Goal: Task Accomplishment & Management: Complete application form

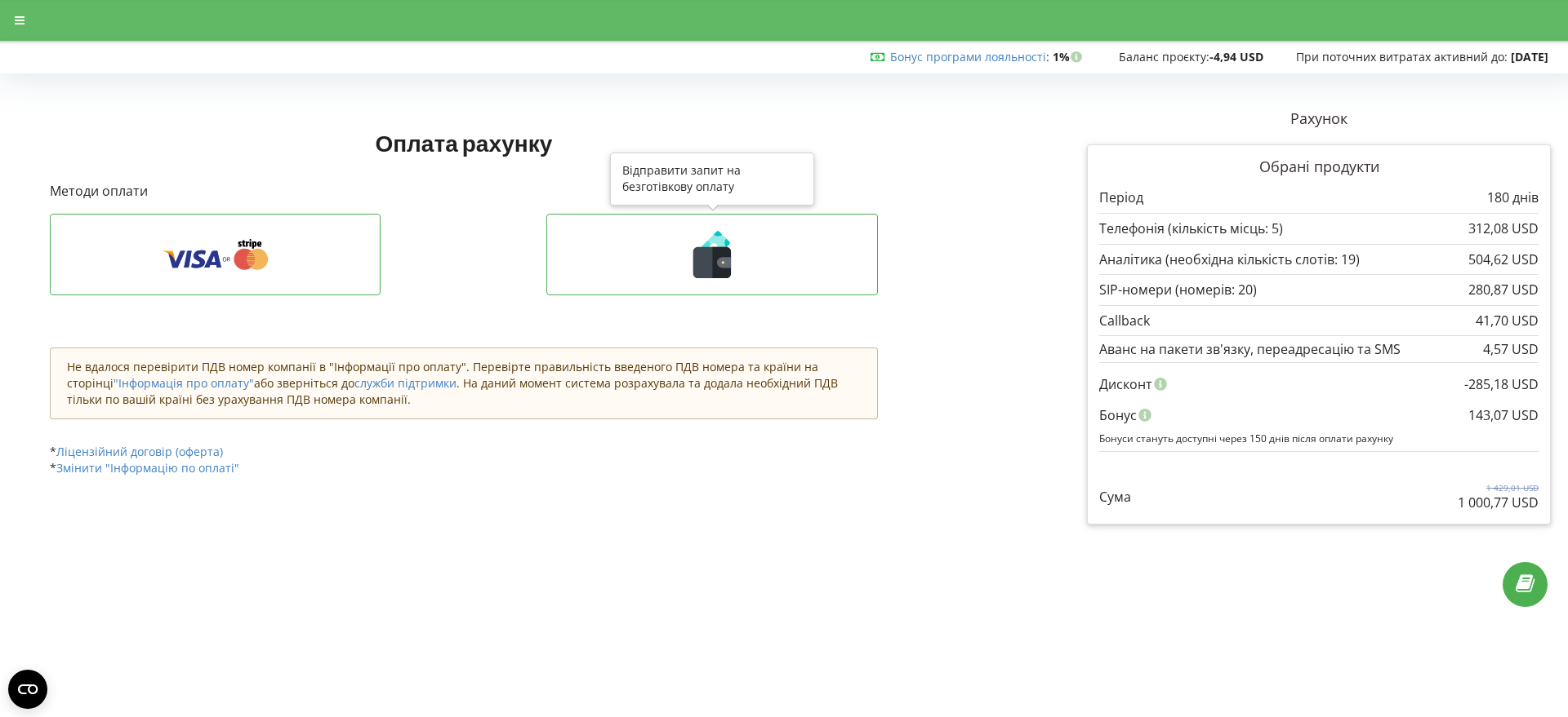
click at [721, 265] on g at bounding box center [712, 254] width 38 height 47
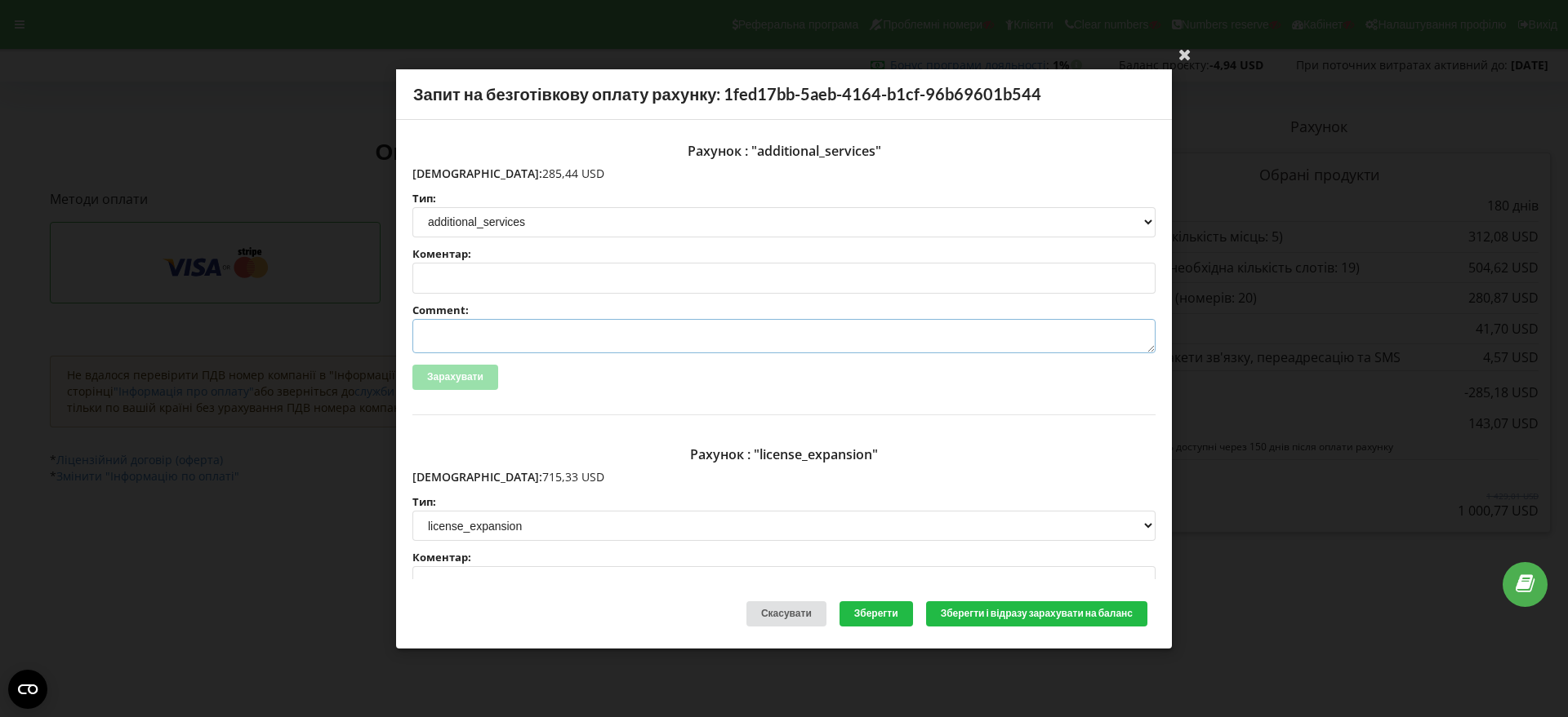
click at [442, 340] on textarea "Comment:" at bounding box center [783, 336] width 743 height 34
paste textarea "№R-07227 від 18.09.2025"
type textarea "Счет №R-07227 від 18.09.2025 на ТОВ АСС"
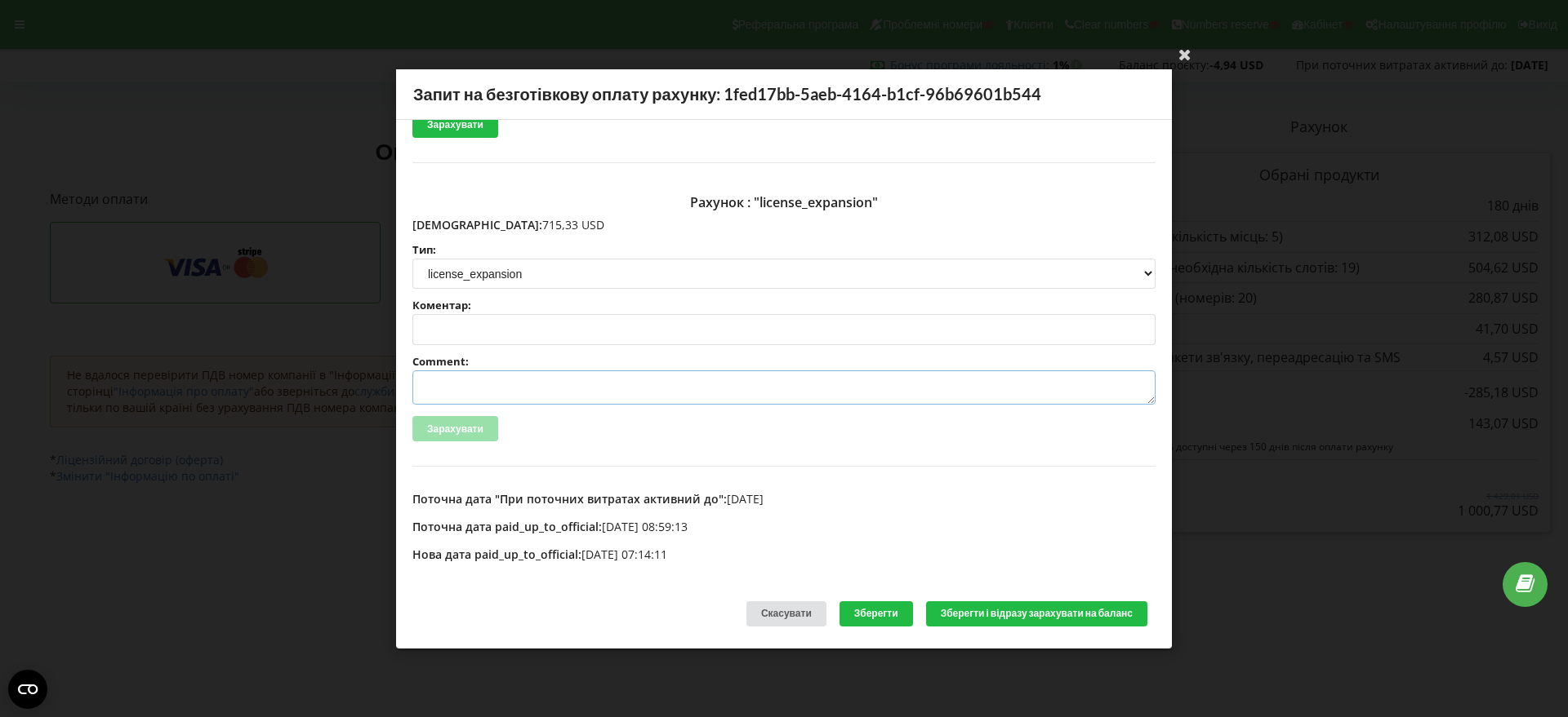
click at [457, 389] on textarea "Comment:" at bounding box center [783, 387] width 743 height 34
paste textarea "№R-07226 від 18.09.2025"
type textarea "Счет №R-07226 від 18.09.2025 на ТОВ АСС"
click at [1027, 610] on button "Зберегти і відразу зарахувати на баланс" at bounding box center [1036, 613] width 221 height 25
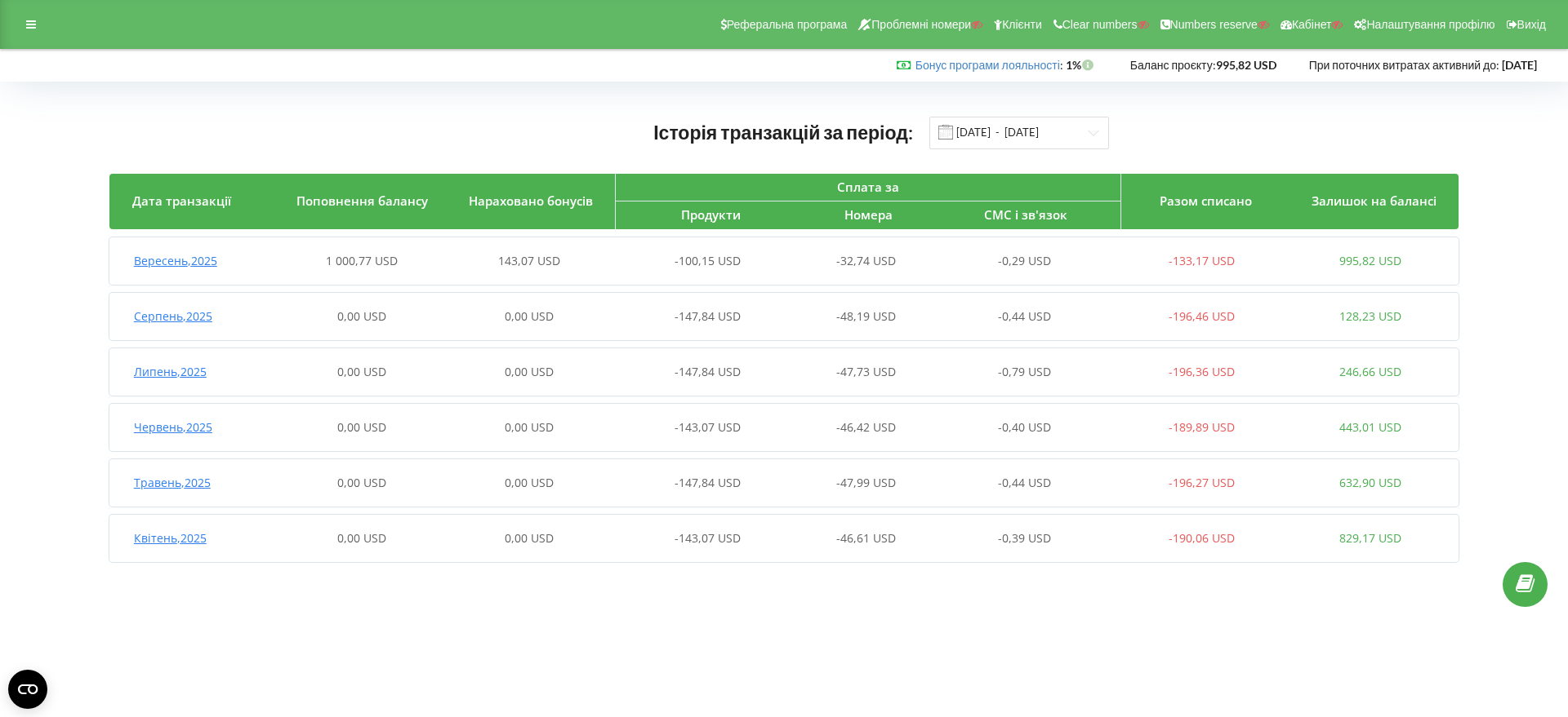
click at [167, 253] on span "Вересень , 2025" at bounding box center [176, 260] width 83 height 16
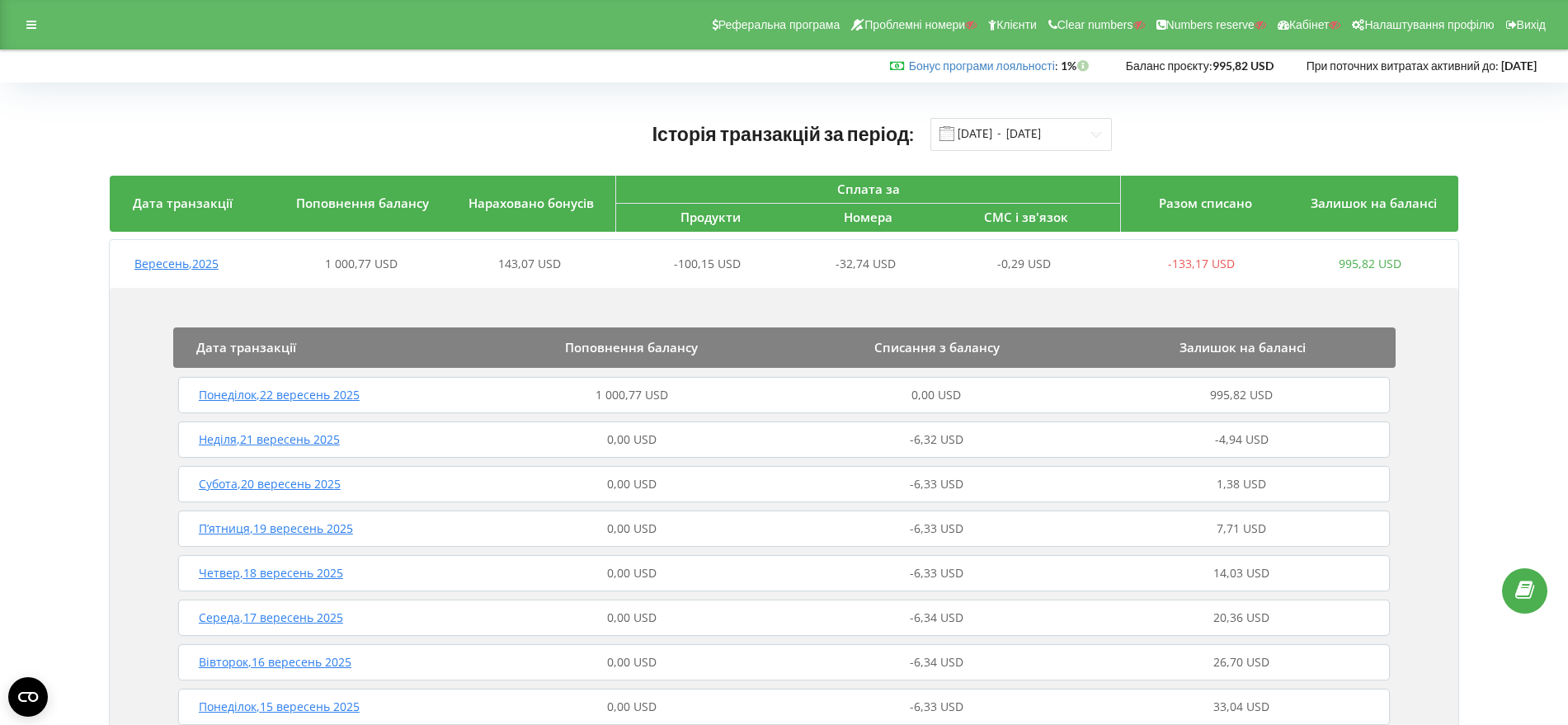
click at [292, 396] on span "Понеділок , 22 вересень 2025" at bounding box center [280, 395] width 161 height 16
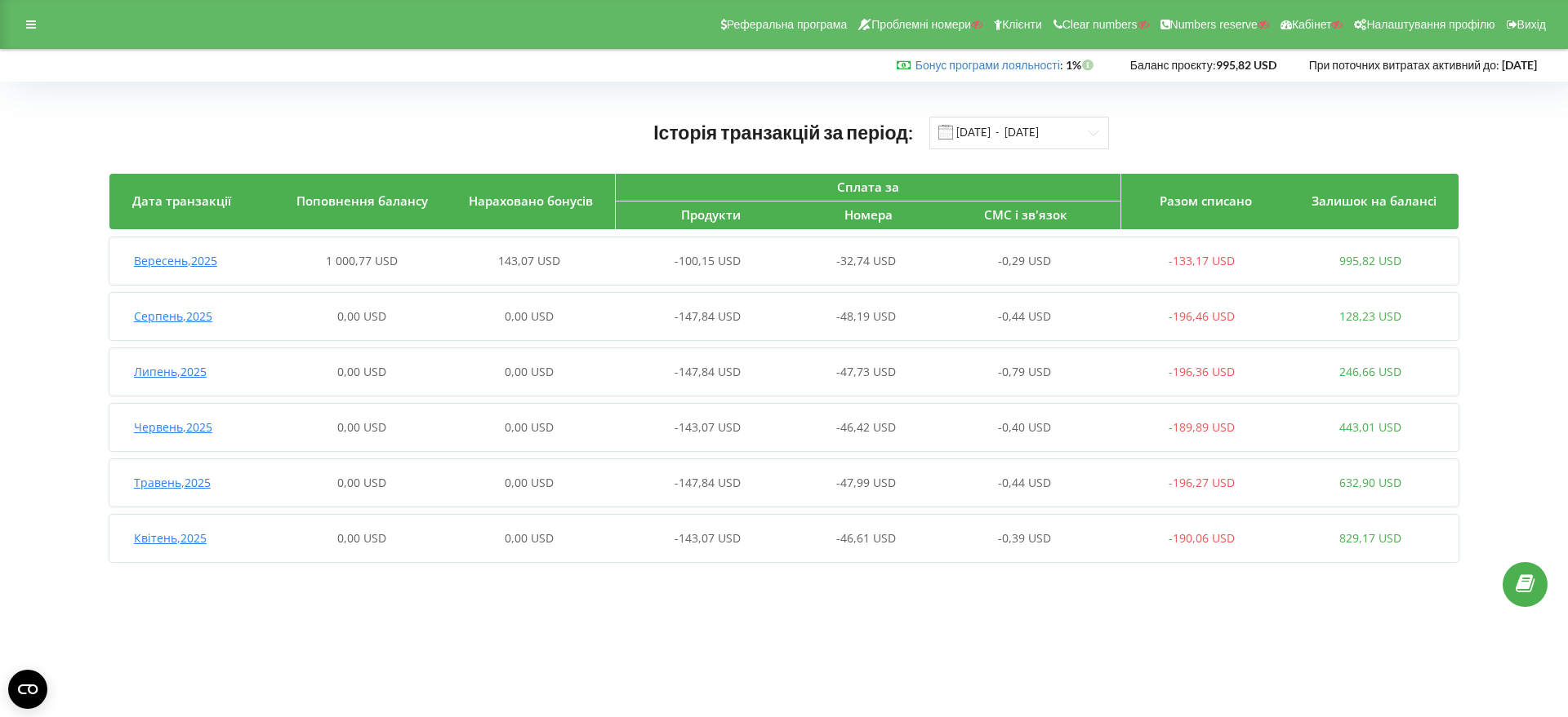
click at [184, 263] on span "Вересень , 2025" at bounding box center [176, 260] width 83 height 16
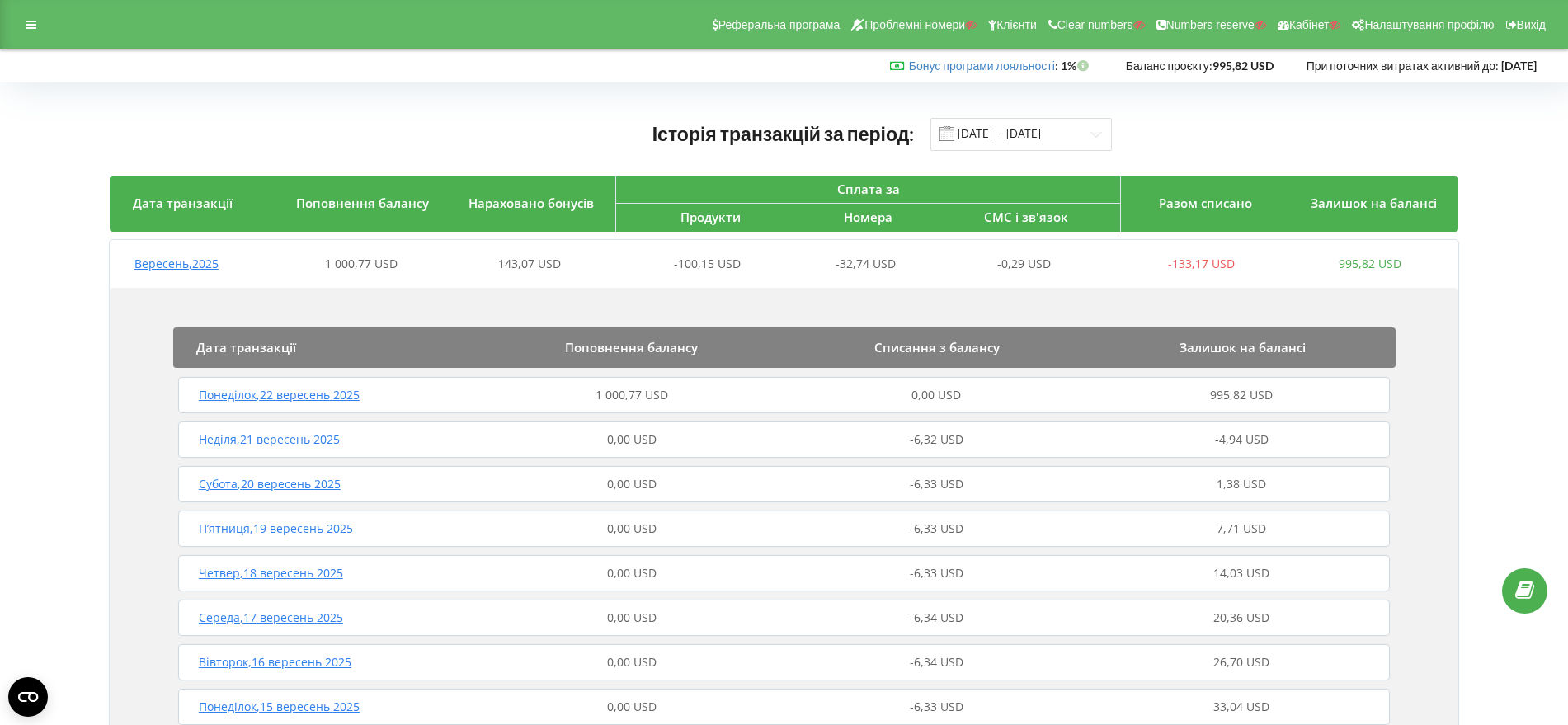
click at [327, 398] on span "Понеділок , 22 вересень 2025" at bounding box center [280, 395] width 161 height 16
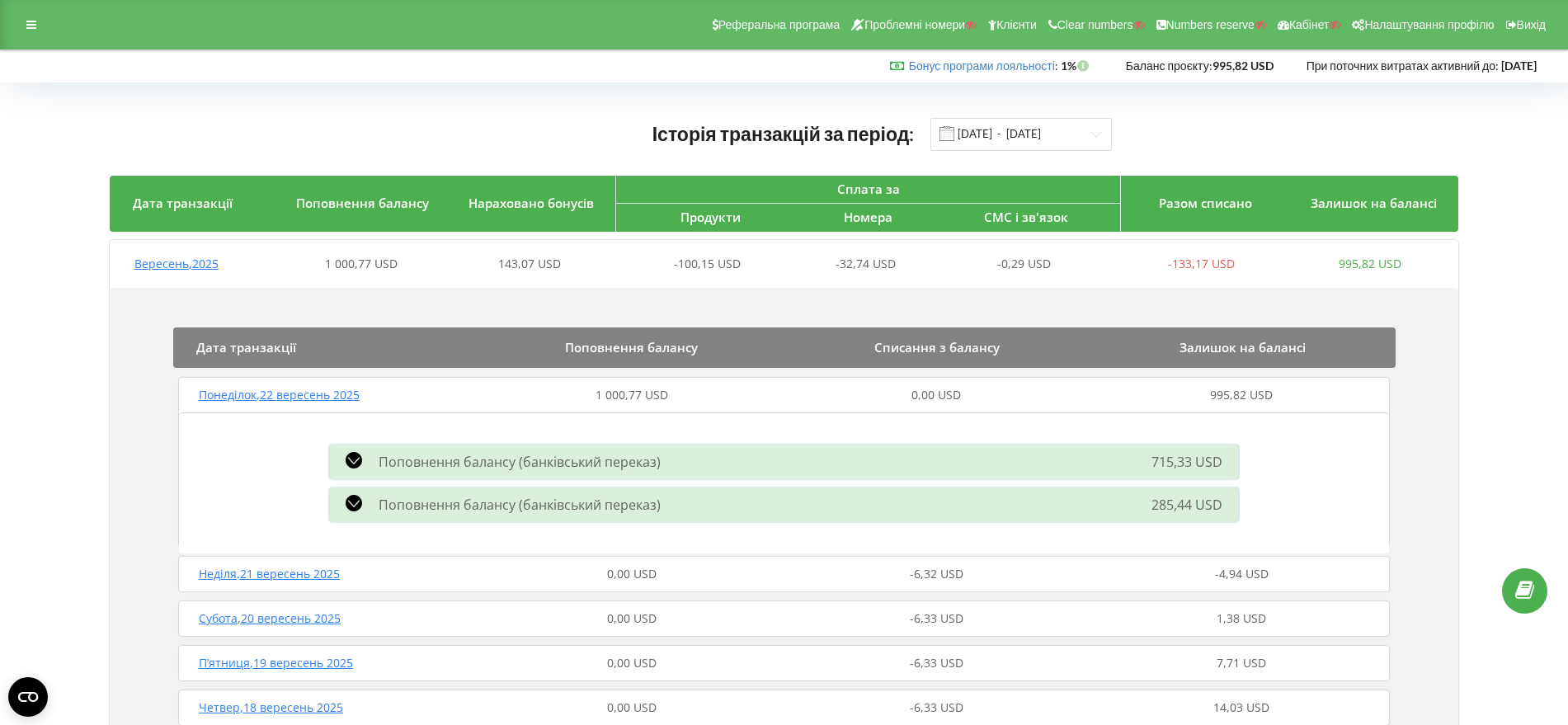
click at [360, 458] on icon at bounding box center [354, 460] width 17 height 17
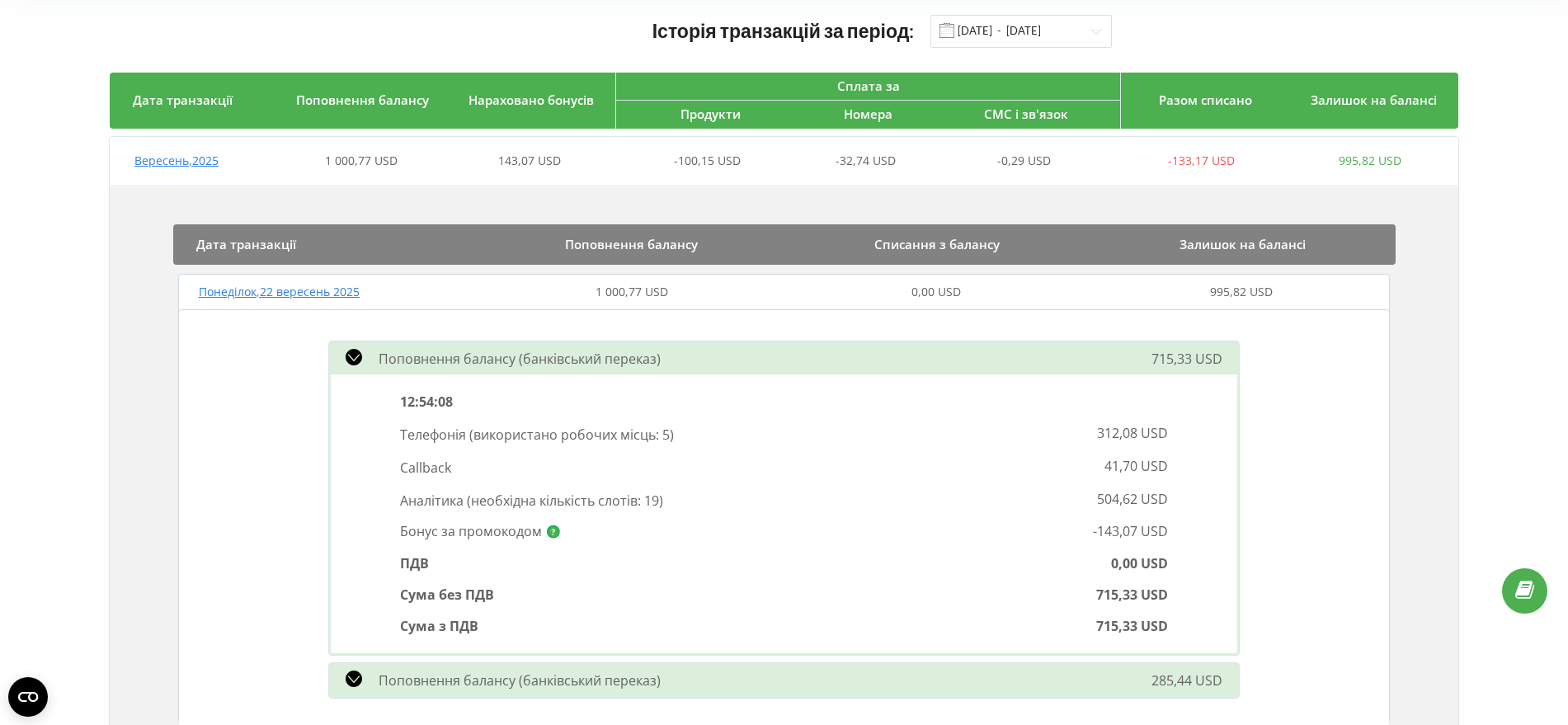
scroll to position [207, 0]
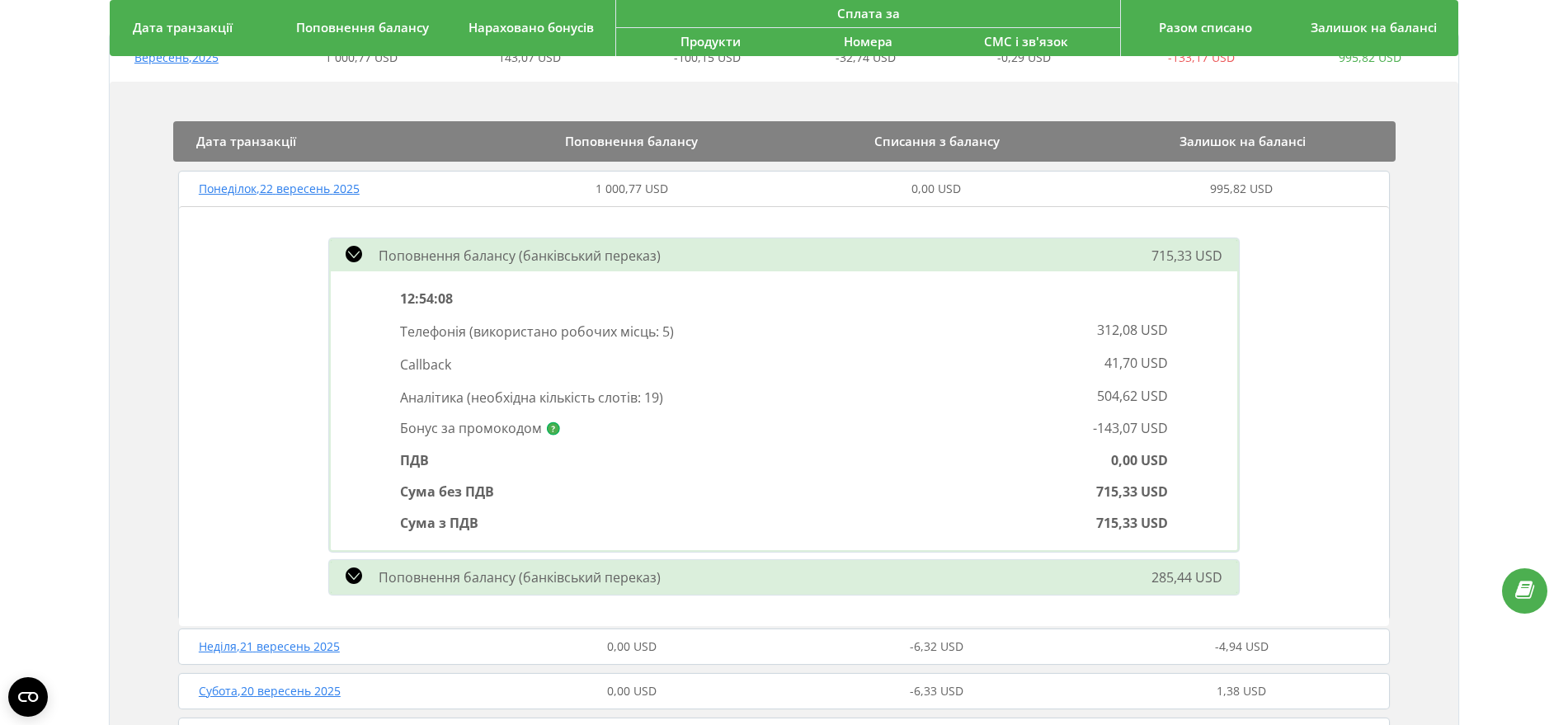
click at [290, 192] on span "Понеділок , 22 вересень 2025" at bounding box center [280, 188] width 161 height 16
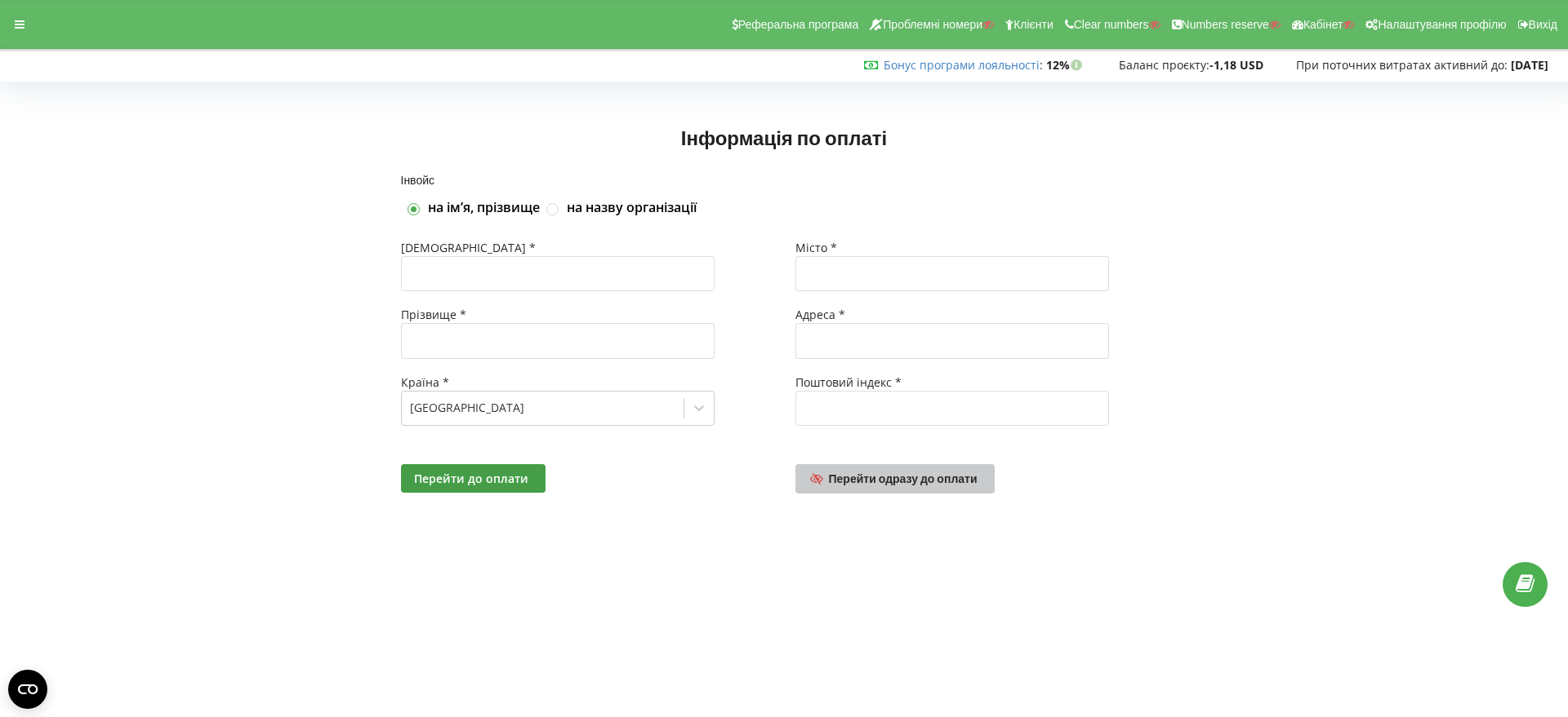
click at [902, 483] on span "Перейти одразу до оплати" at bounding box center [902, 478] width 149 height 14
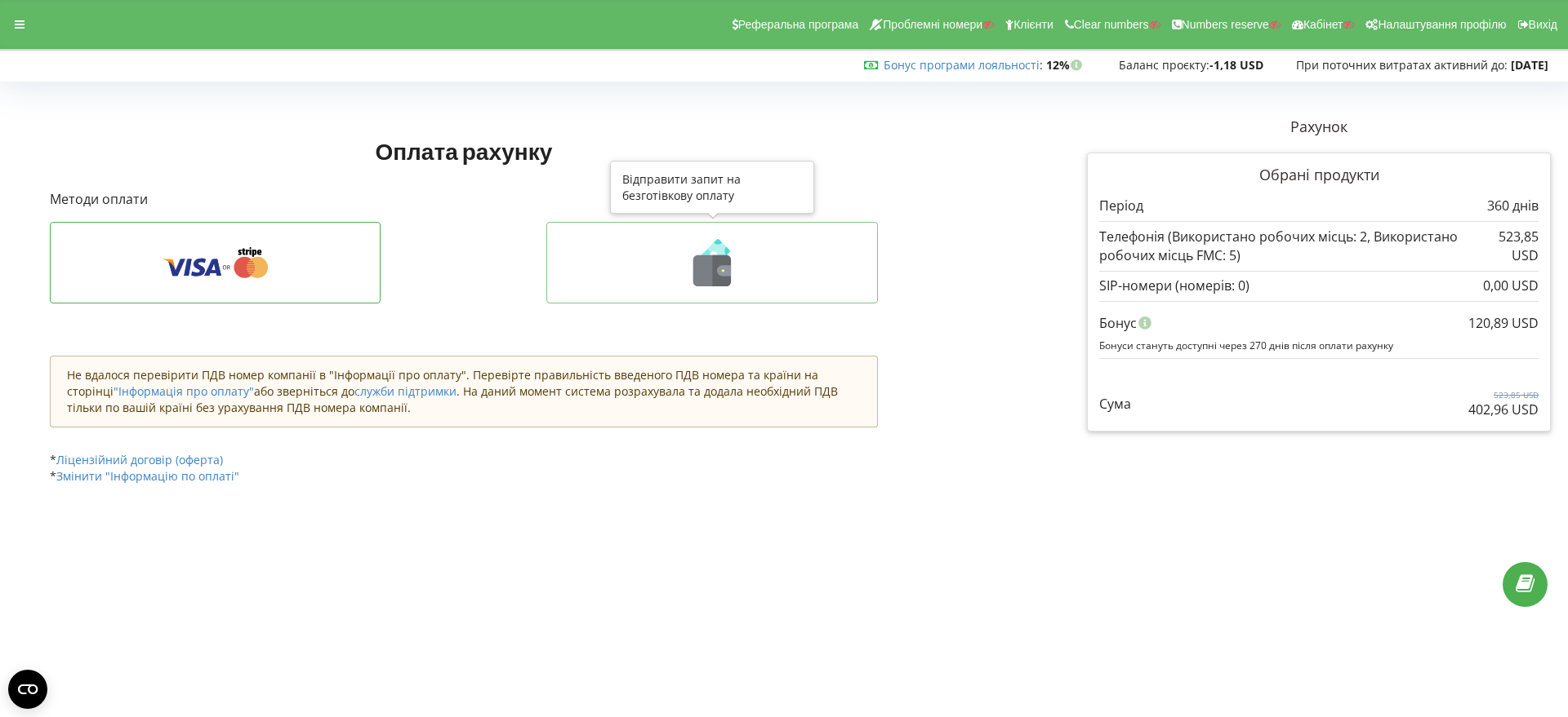
click at [707, 273] on icon at bounding box center [712, 271] width 38 height 31
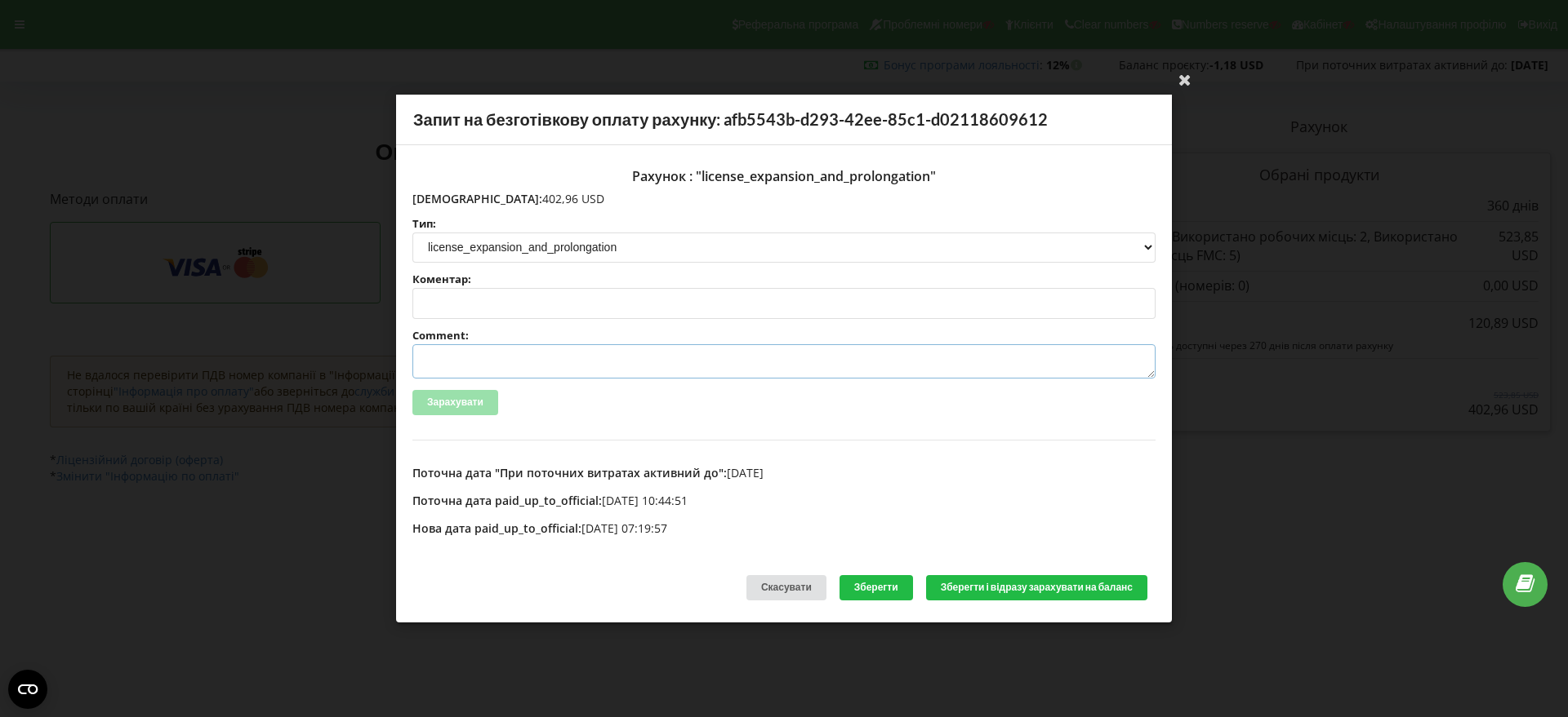
click at [464, 363] on textarea "Comment:" at bounding box center [783, 361] width 743 height 34
paste textarea "№R-07196 від [DATE]"
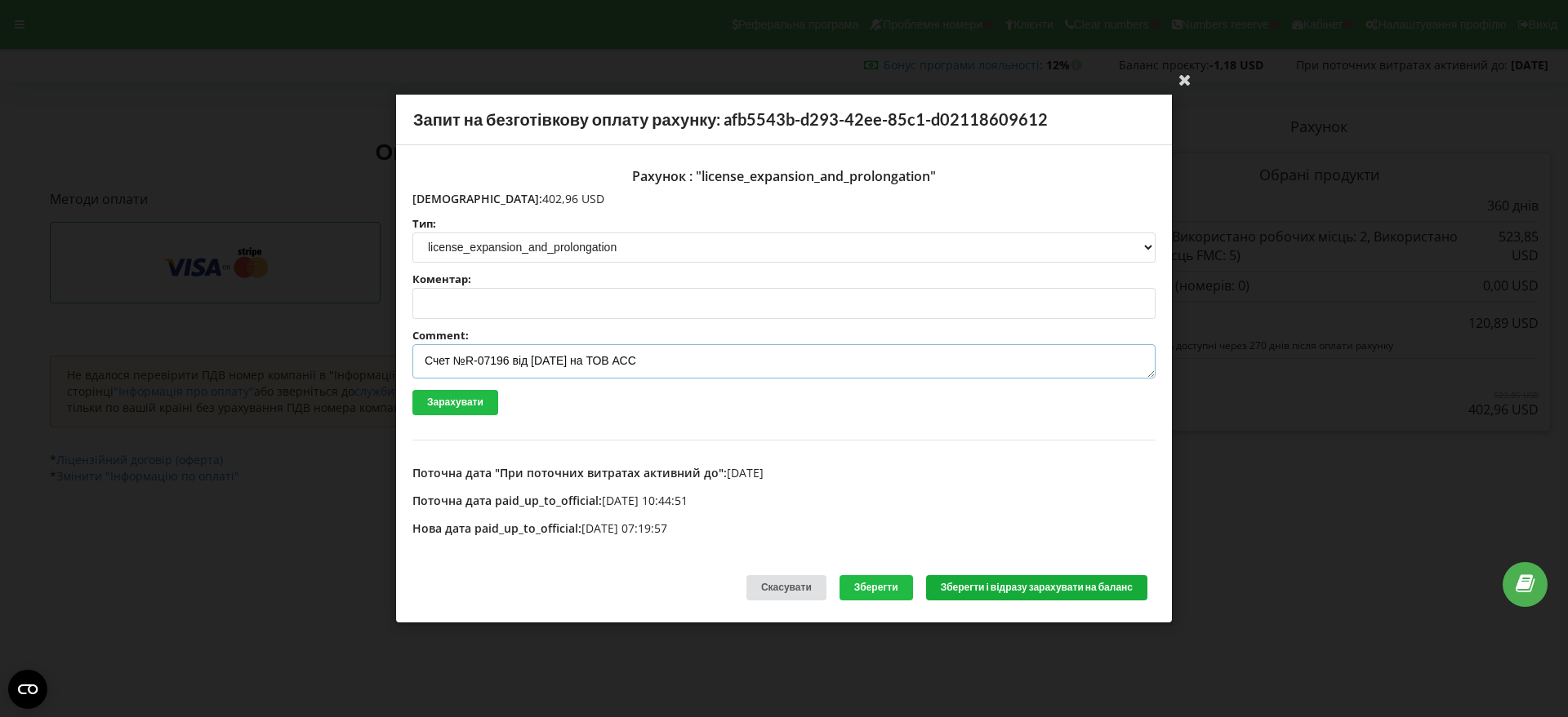
type textarea "Счет №R-07196 від [DATE] на ТОВ АСС"
click at [1021, 583] on button "Зберегти і відразу зарахувати на баланс" at bounding box center [1036, 587] width 221 height 25
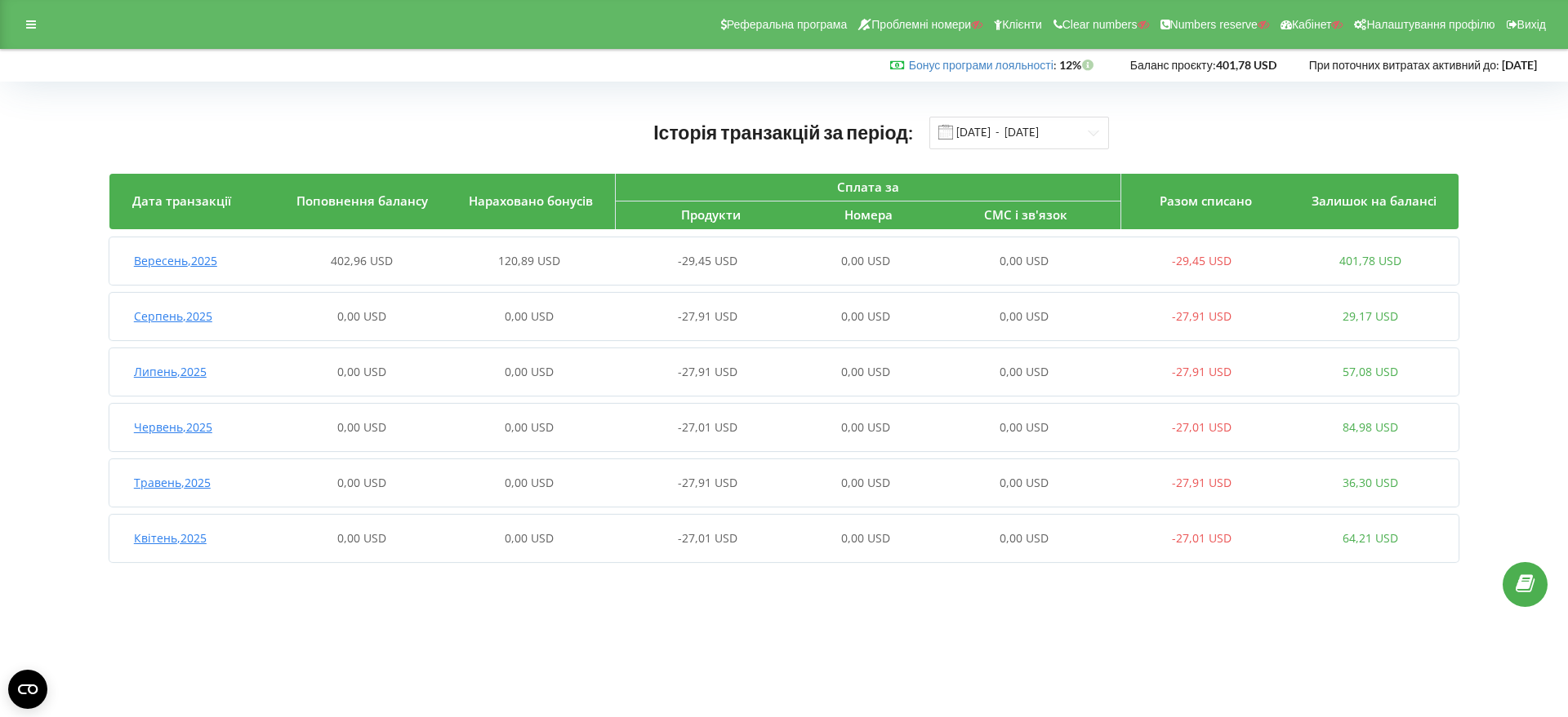
click at [193, 265] on span "Вересень , 2025" at bounding box center [176, 260] width 83 height 16
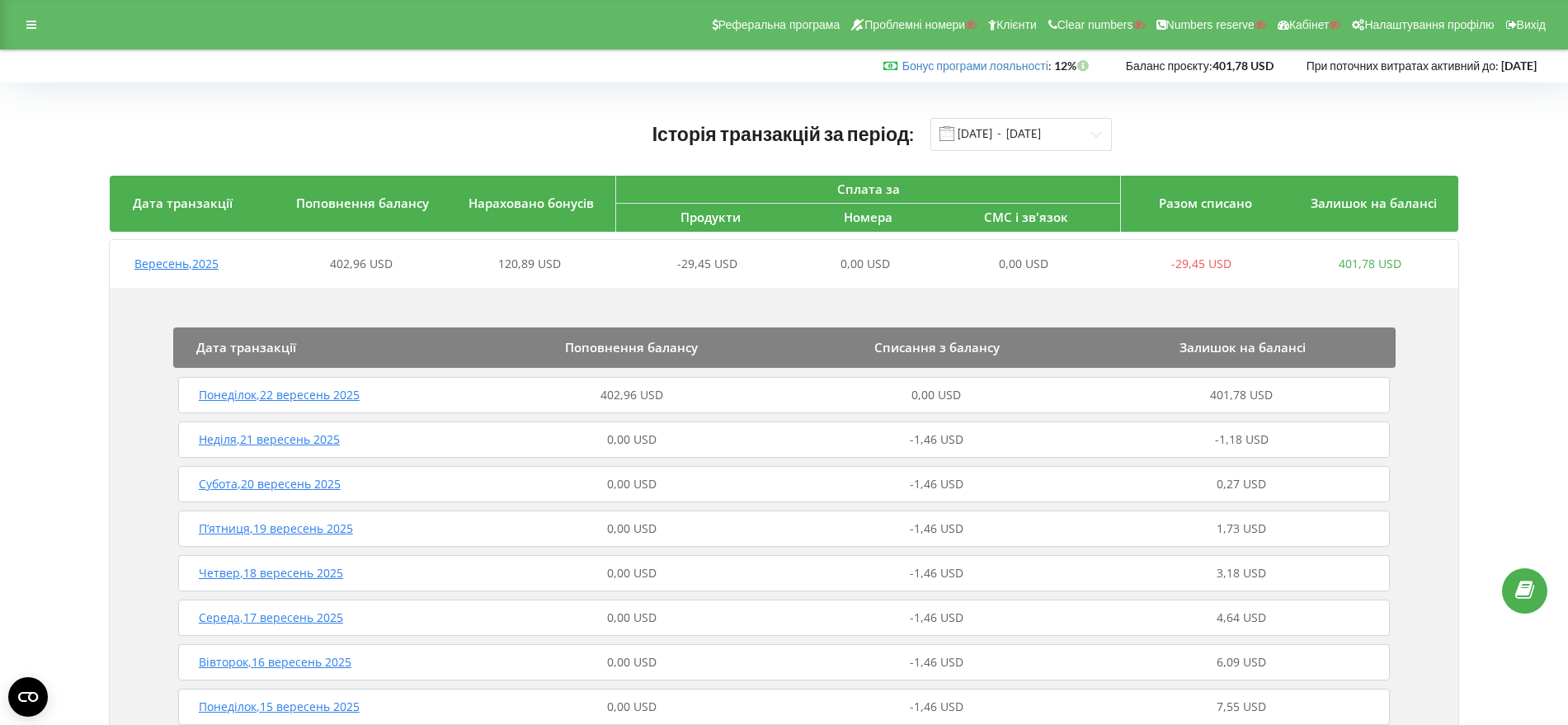
click at [304, 398] on span "Понеділок , 22 вересень 2025" at bounding box center [280, 395] width 161 height 16
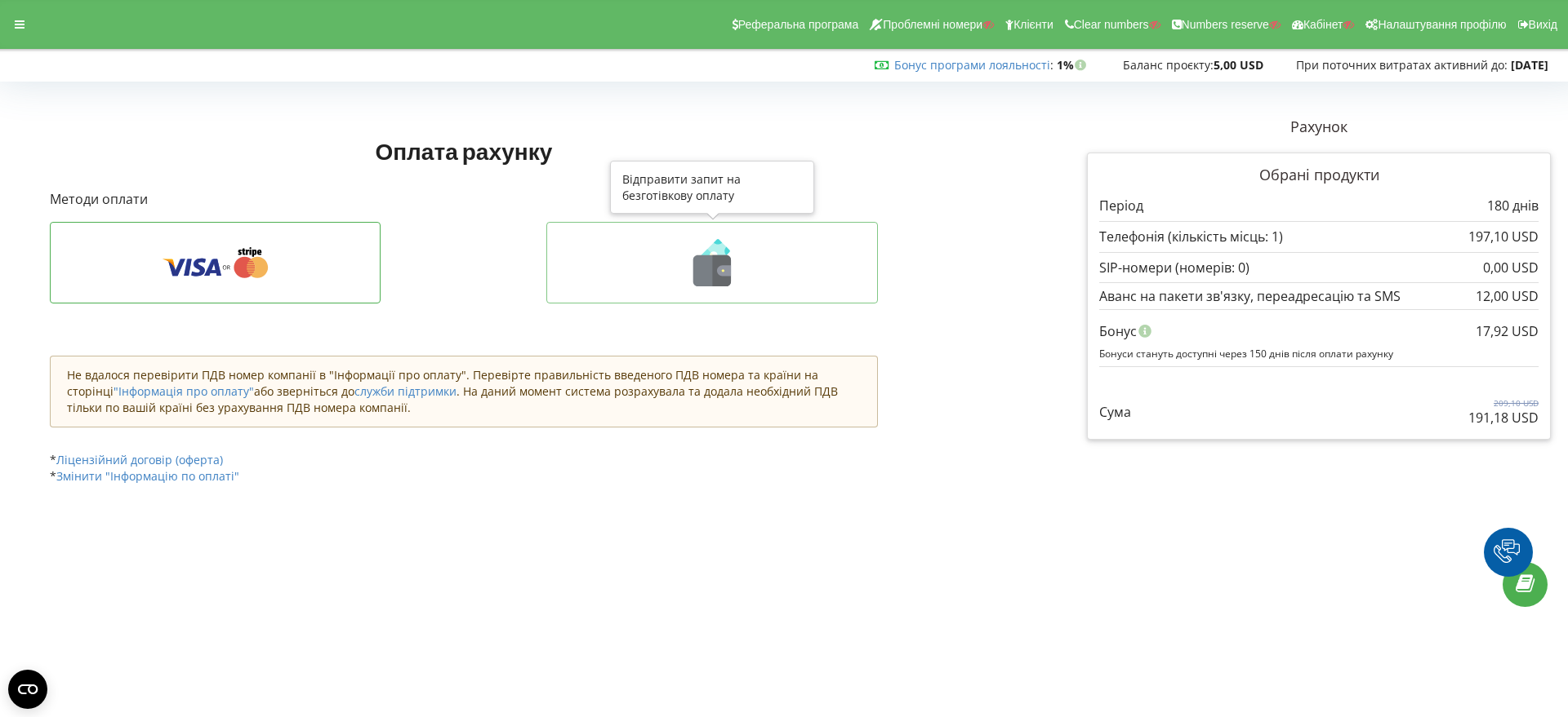
click at [709, 274] on icon at bounding box center [712, 271] width 38 height 31
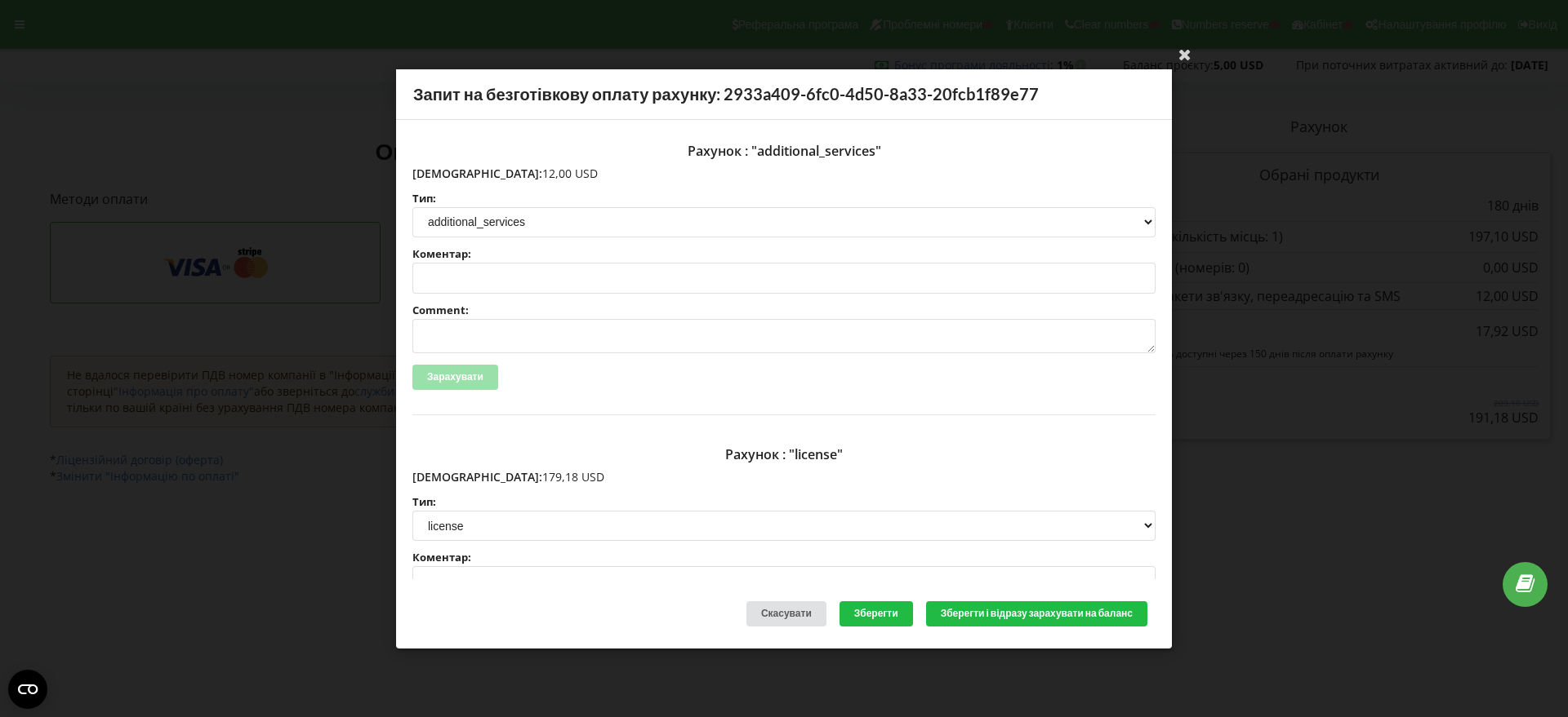
scroll to position [102, 0]
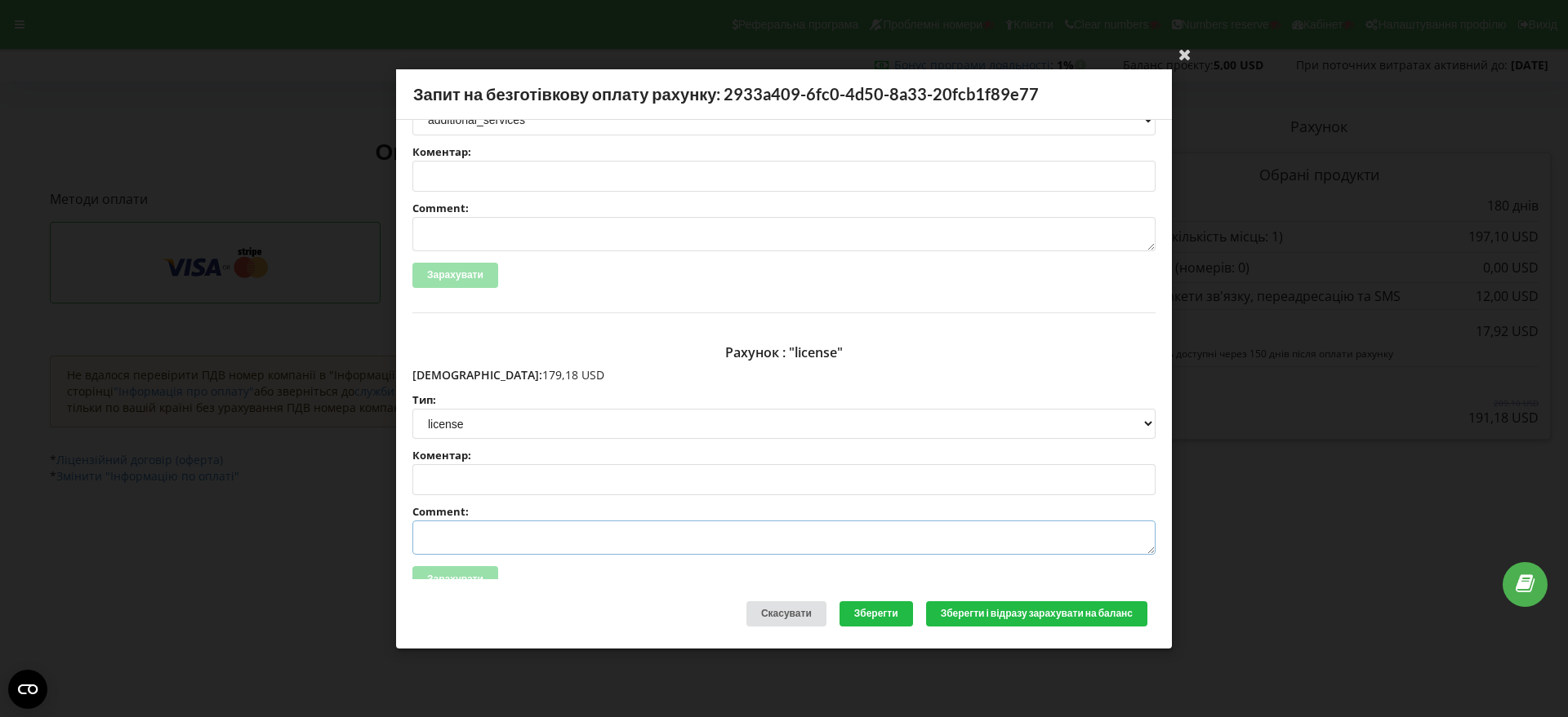
click at [447, 525] on textarea "Comment:" at bounding box center [783, 538] width 743 height 34
paste textarea "№R-06946 від 12.09.2025"
type textarea "Счет №R-06946 від 12.09.2025 на ТОВ АСС"
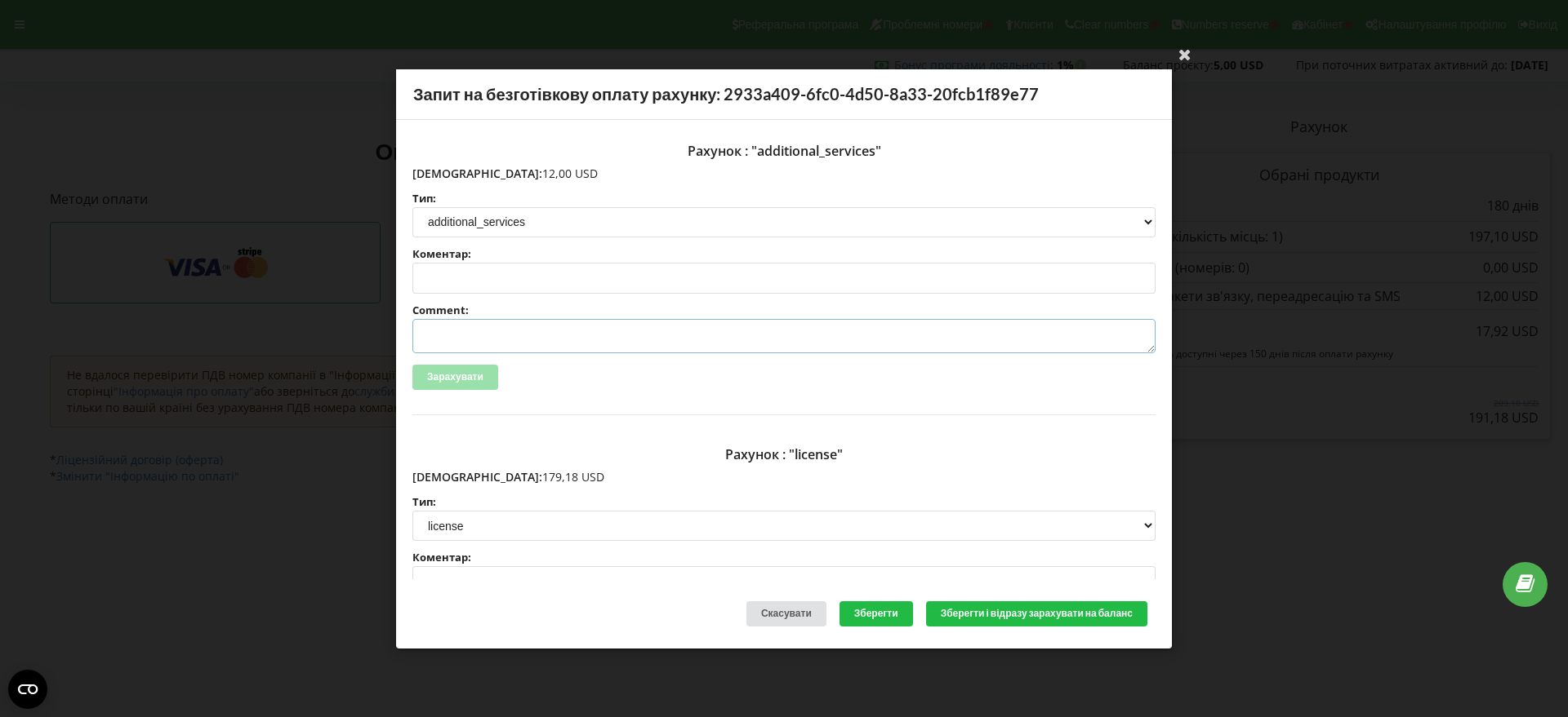
click at [463, 332] on textarea "Comment:" at bounding box center [783, 336] width 743 height 34
paste textarea "№R-06947 від 12.09.2025"
type textarea "Счет №R-06947 від 12.09.2025 на ТОВ АСС"
click at [976, 616] on button "Зберегти і відразу зарахувати на баланс" at bounding box center [1036, 613] width 221 height 25
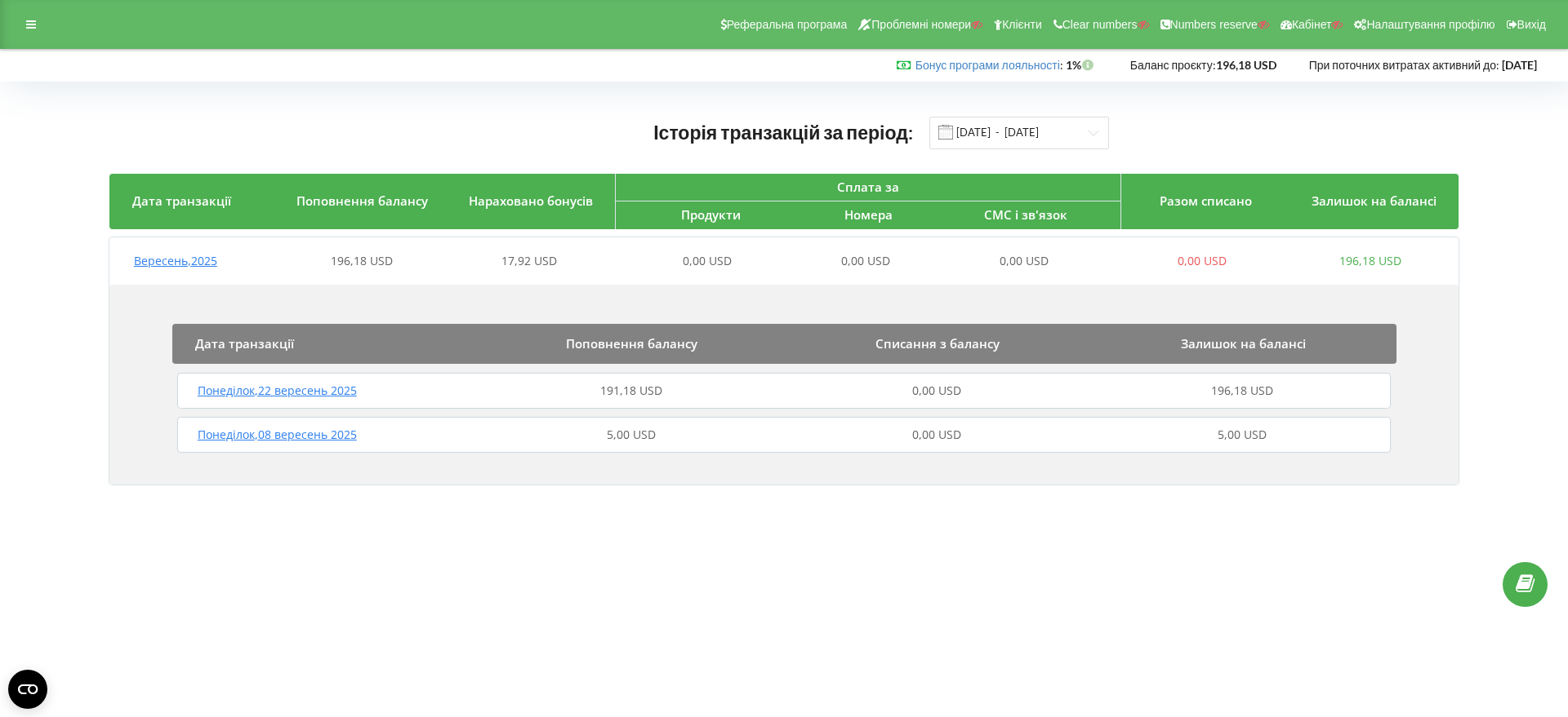
click at [179, 261] on span "Вересень , 2025" at bounding box center [176, 260] width 83 height 16
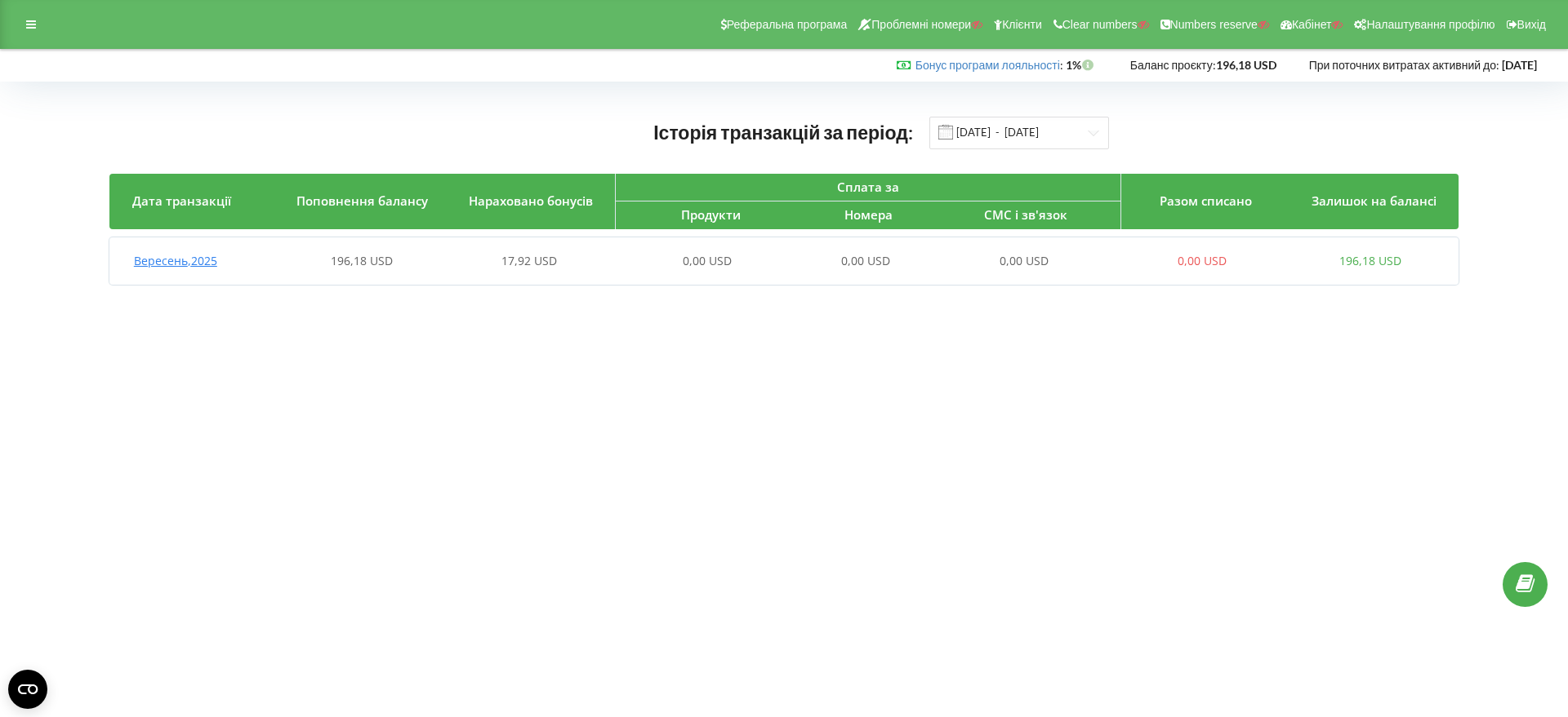
click at [201, 264] on span "Вересень , 2025" at bounding box center [176, 260] width 83 height 16
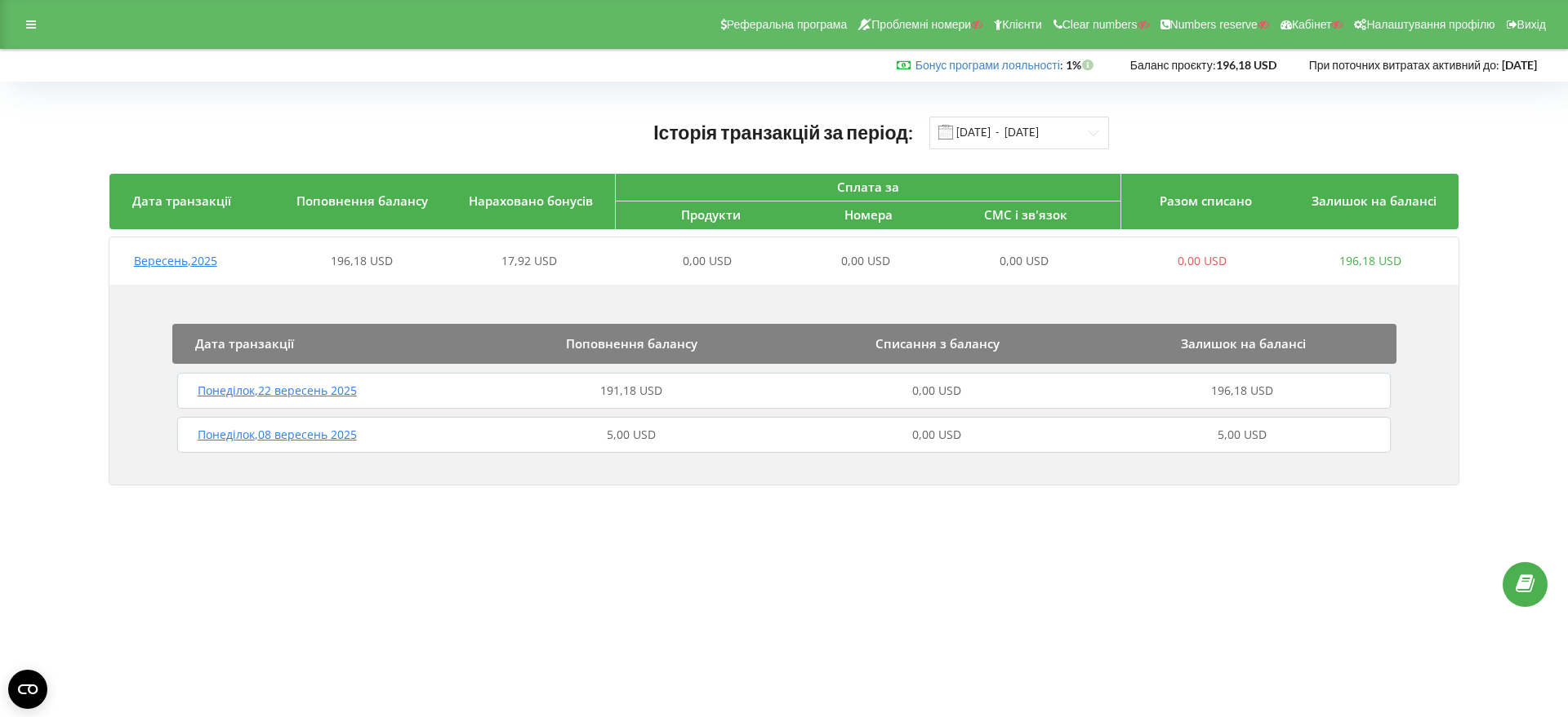
click at [345, 388] on span "Понеділок , 22 вересень 2025" at bounding box center [277, 390] width 159 height 16
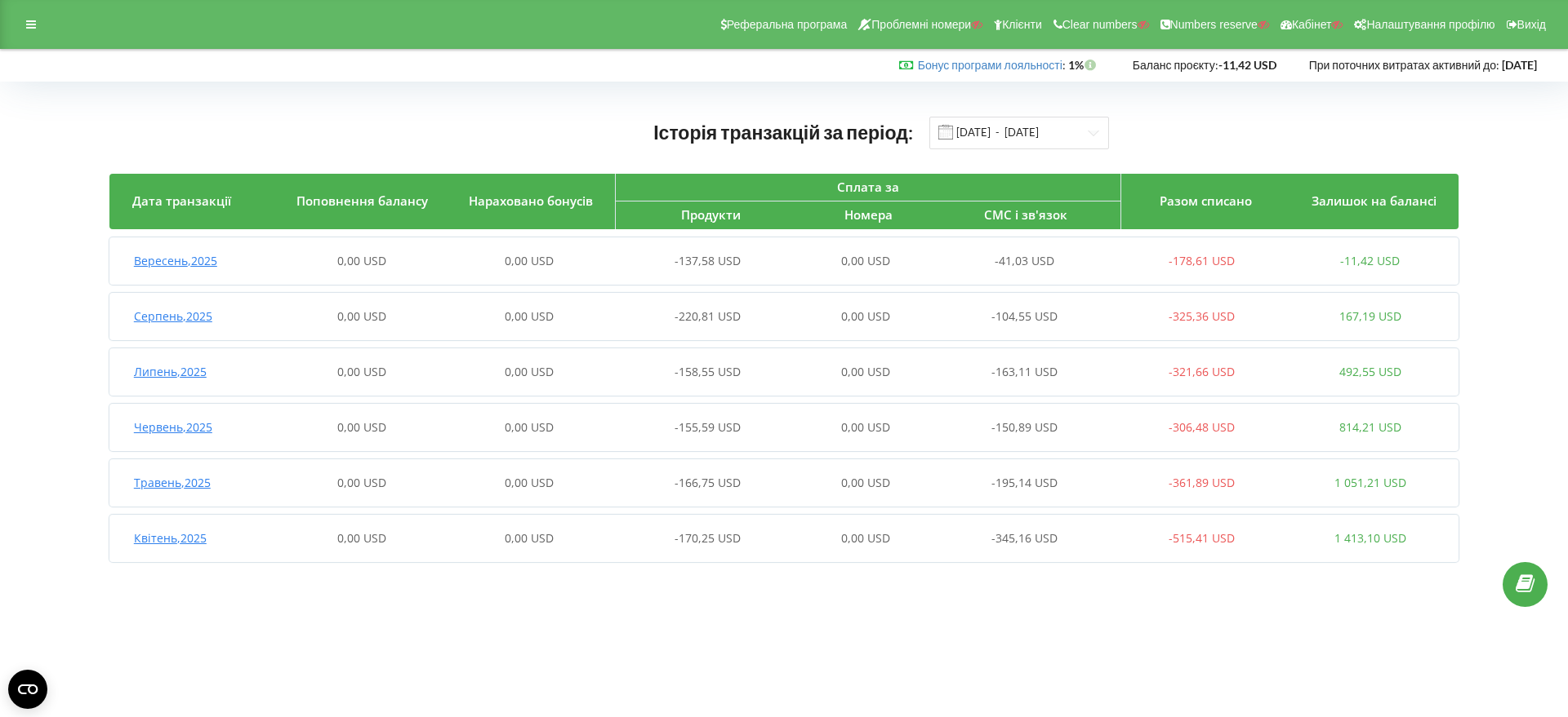
click at [172, 260] on span "Вересень , 2025" at bounding box center [176, 260] width 83 height 16
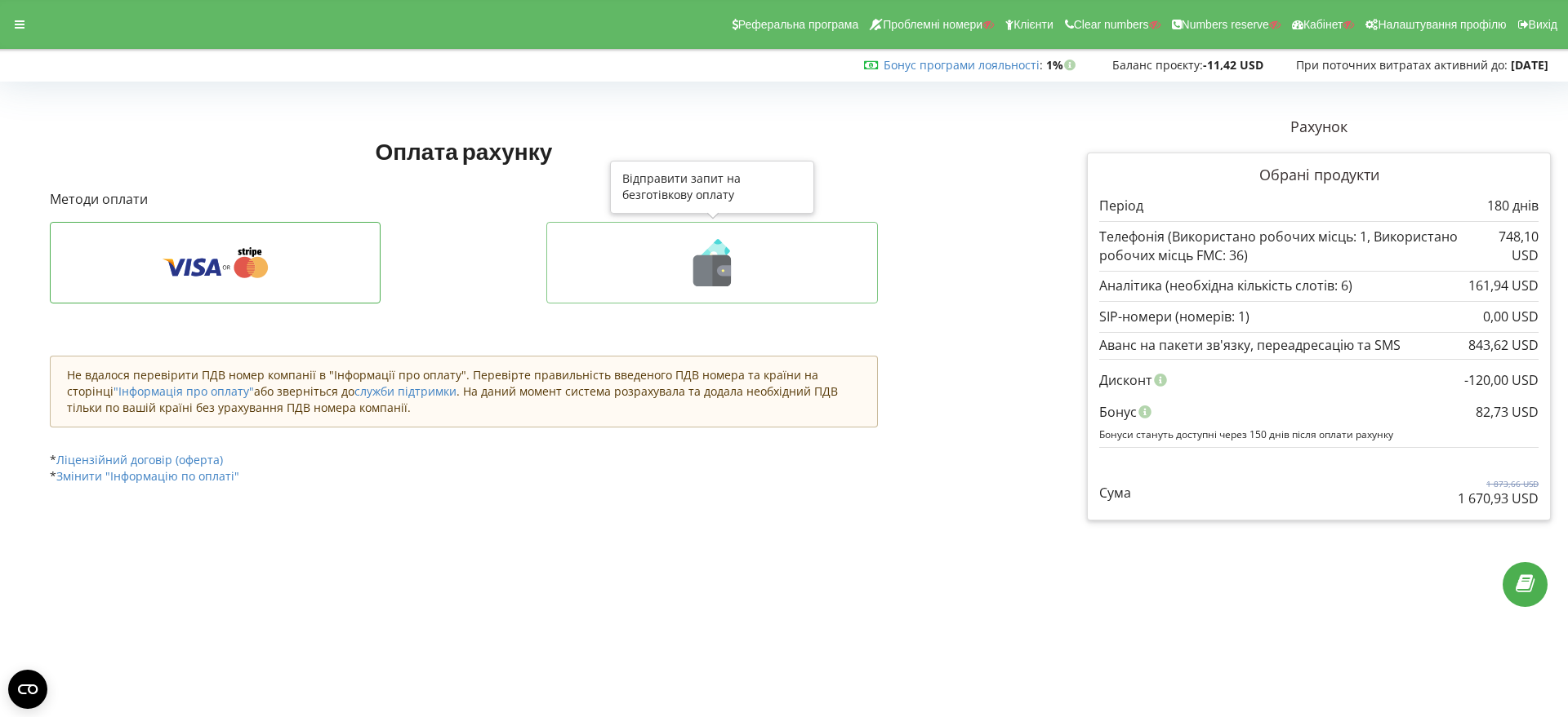
click at [723, 266] on icon at bounding box center [723, 270] width 14 height 10
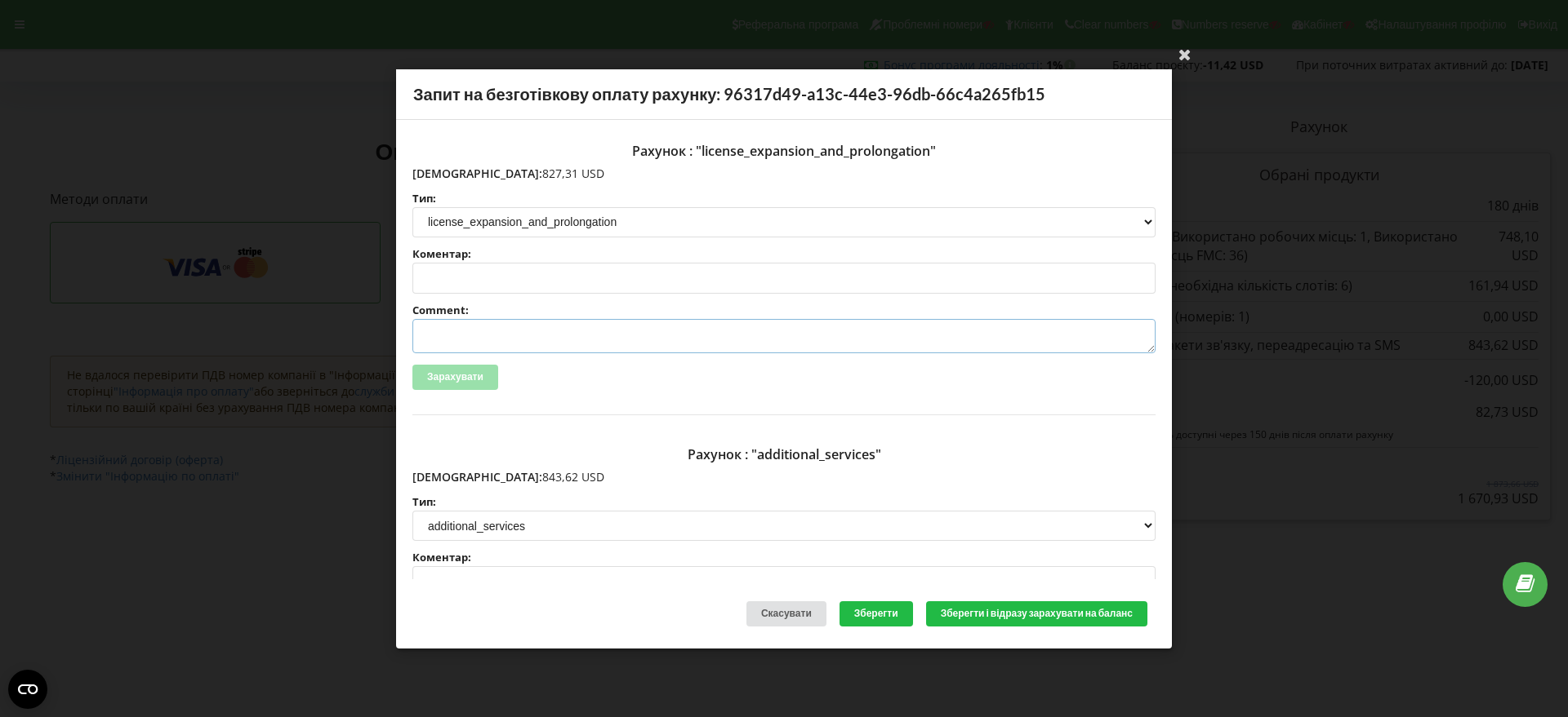
click at [440, 335] on textarea "Comment:" at bounding box center [783, 336] width 743 height 34
paste textarea "№R-04103 від 19.06.2025"
type textarea "Счет №R-04103 від 19.06.2025 на ТОВ АСС"
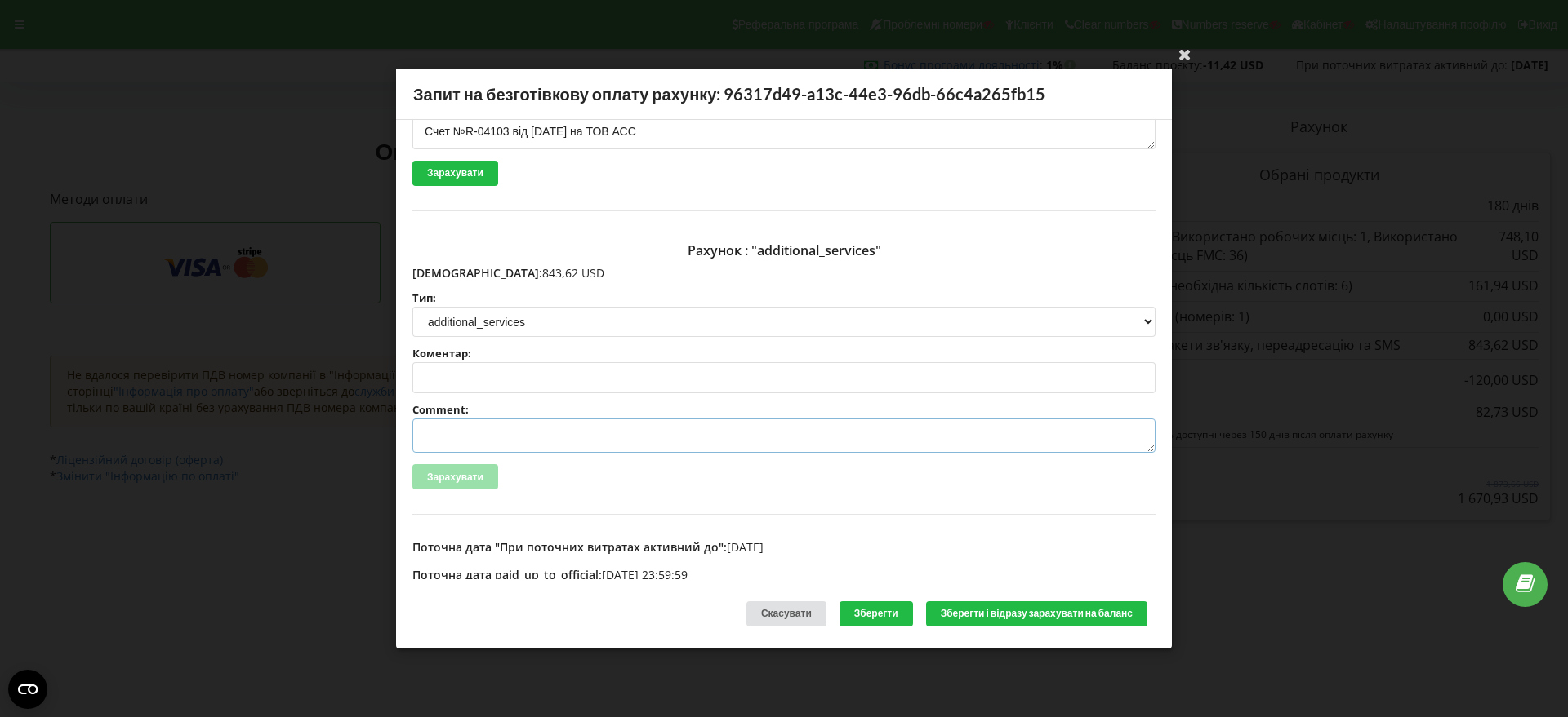
click at [460, 432] on textarea "Comment:" at bounding box center [783, 436] width 743 height 34
paste textarea "№R-04104 від 19.06.2025"
type textarea "Счет №R-04104 від 19.06.2025 на ТОВ АСС"
click at [1040, 620] on button "Зберегти і відразу зарахувати на баланс" at bounding box center [1036, 613] width 221 height 25
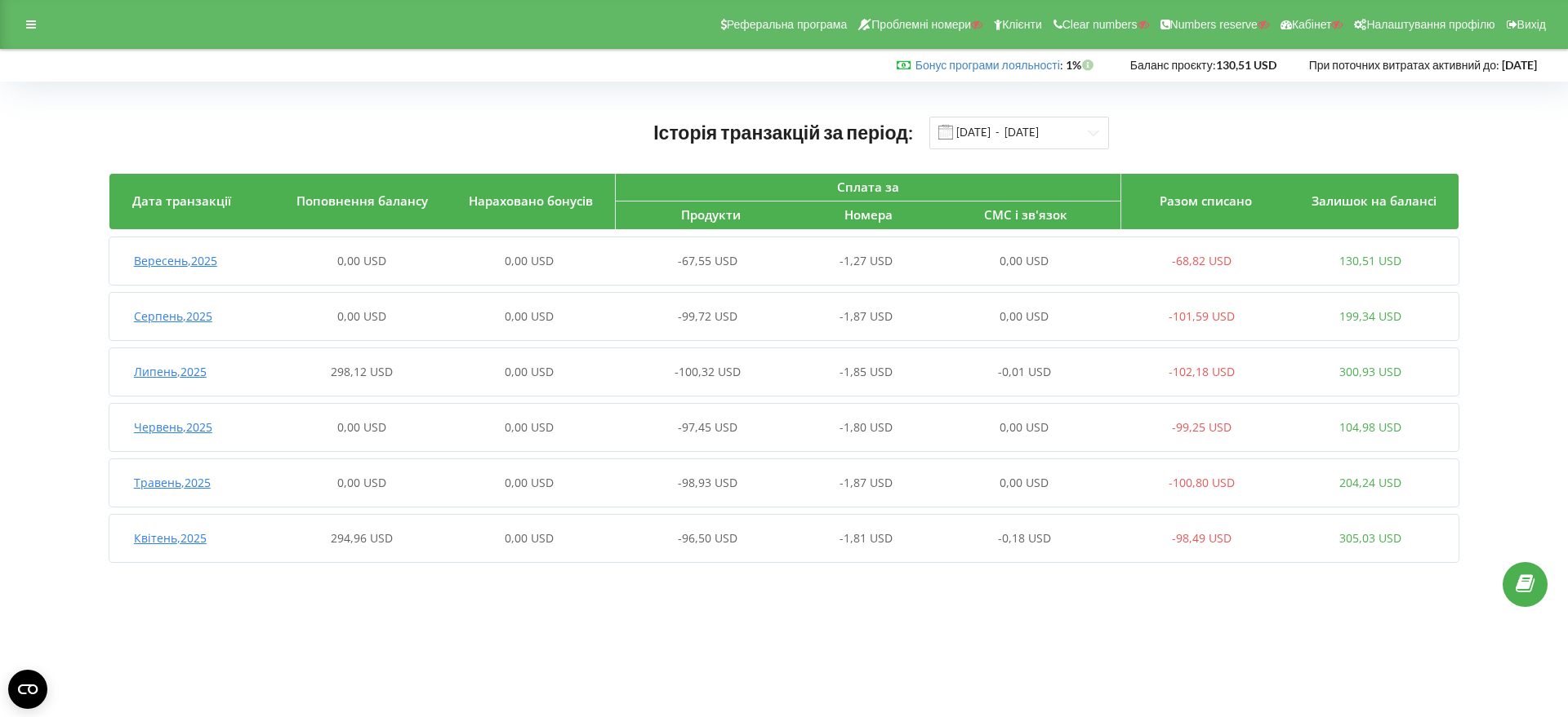
click at [194, 265] on span "Вересень , 2025" at bounding box center [176, 260] width 83 height 16
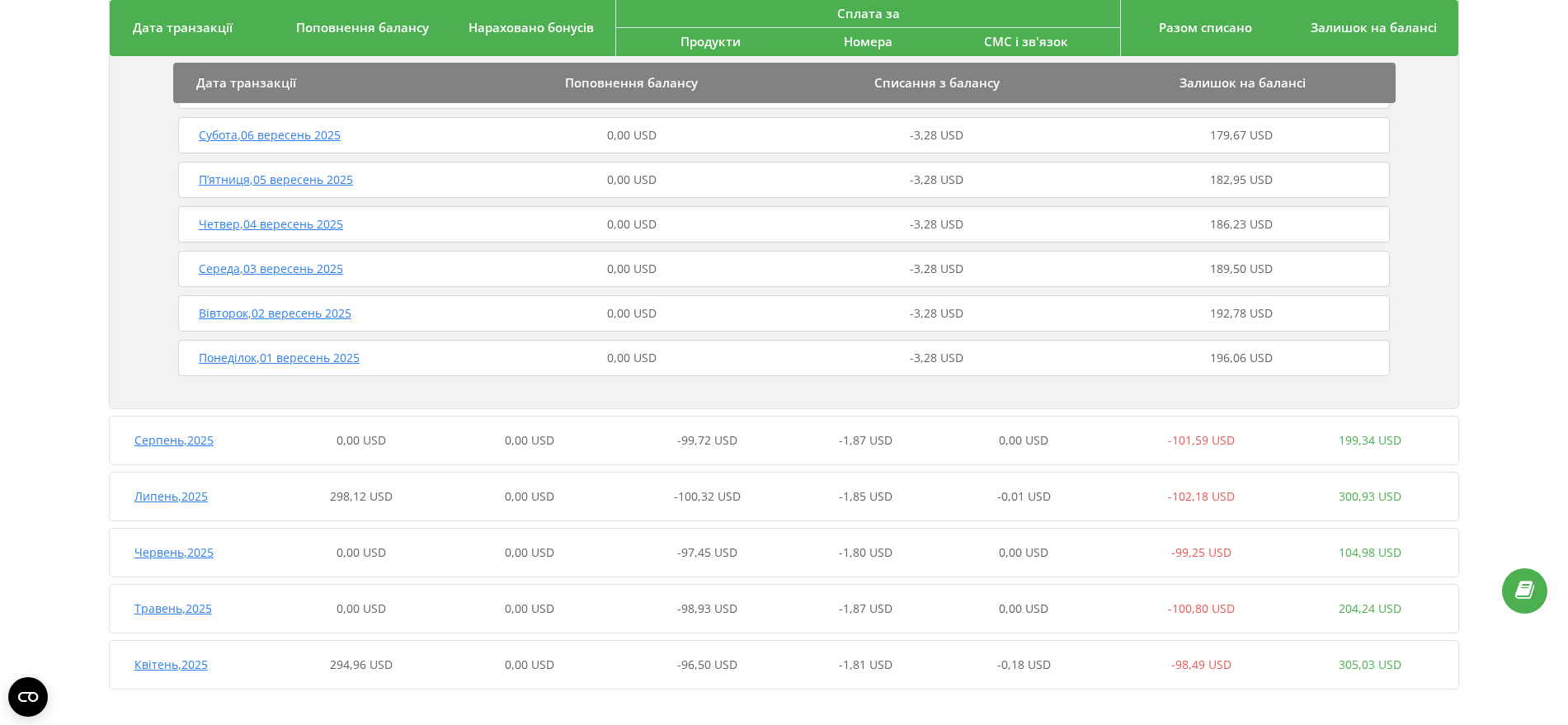
scroll to position [935, 0]
click at [181, 493] on span "Липень , 2025" at bounding box center [171, 489] width 74 height 16
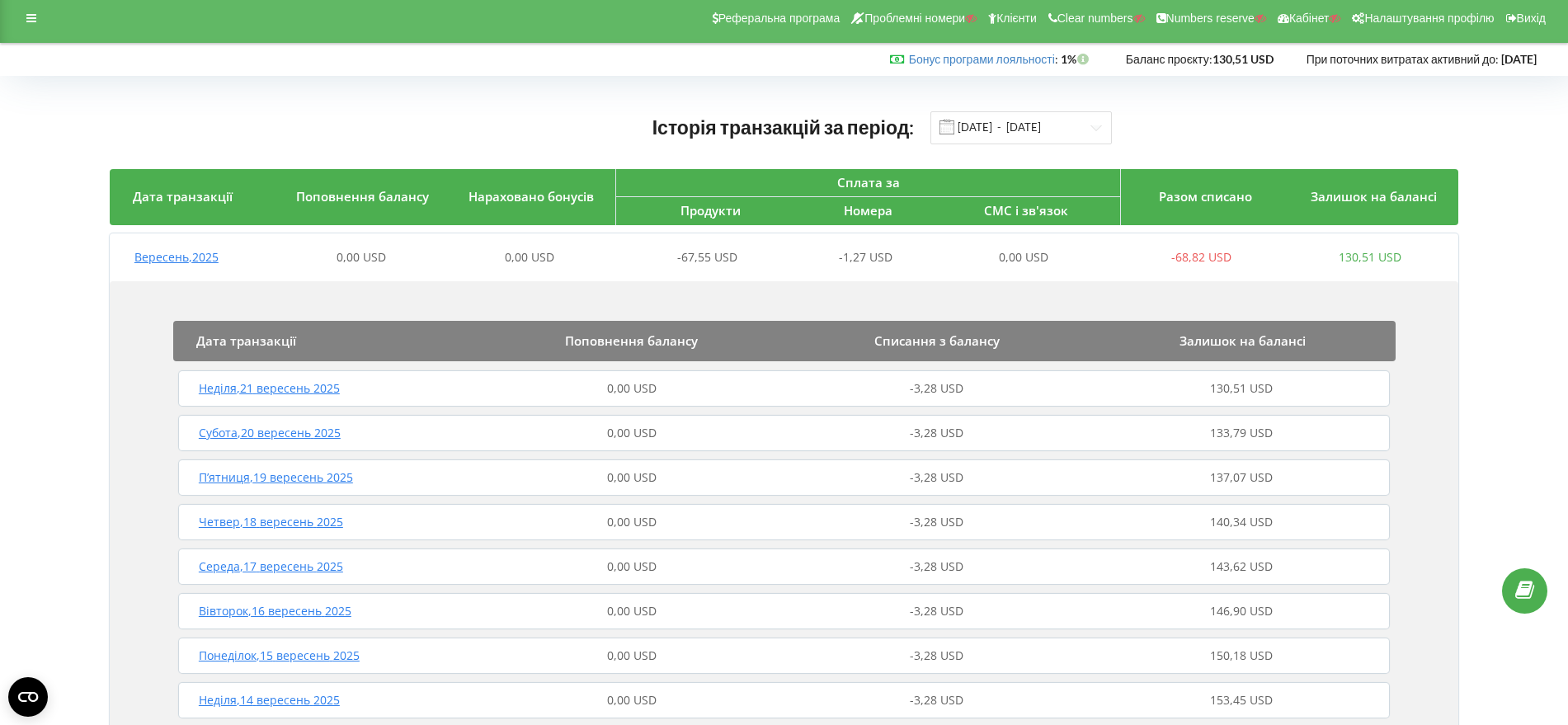
scroll to position [0, 0]
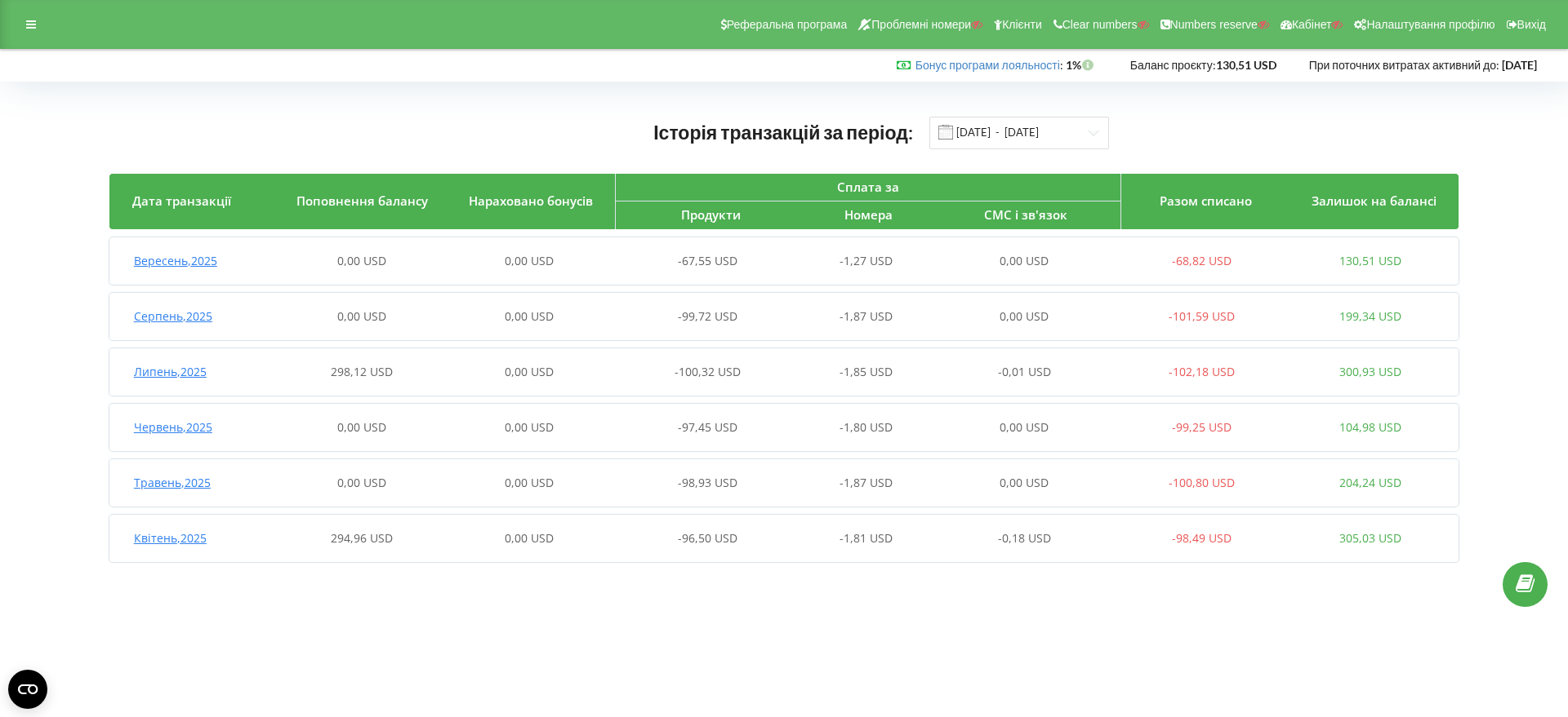
click at [187, 266] on span "Вересень , 2025" at bounding box center [176, 260] width 83 height 16
click at [194, 255] on span "Вересень , 2025" at bounding box center [176, 260] width 83 height 16
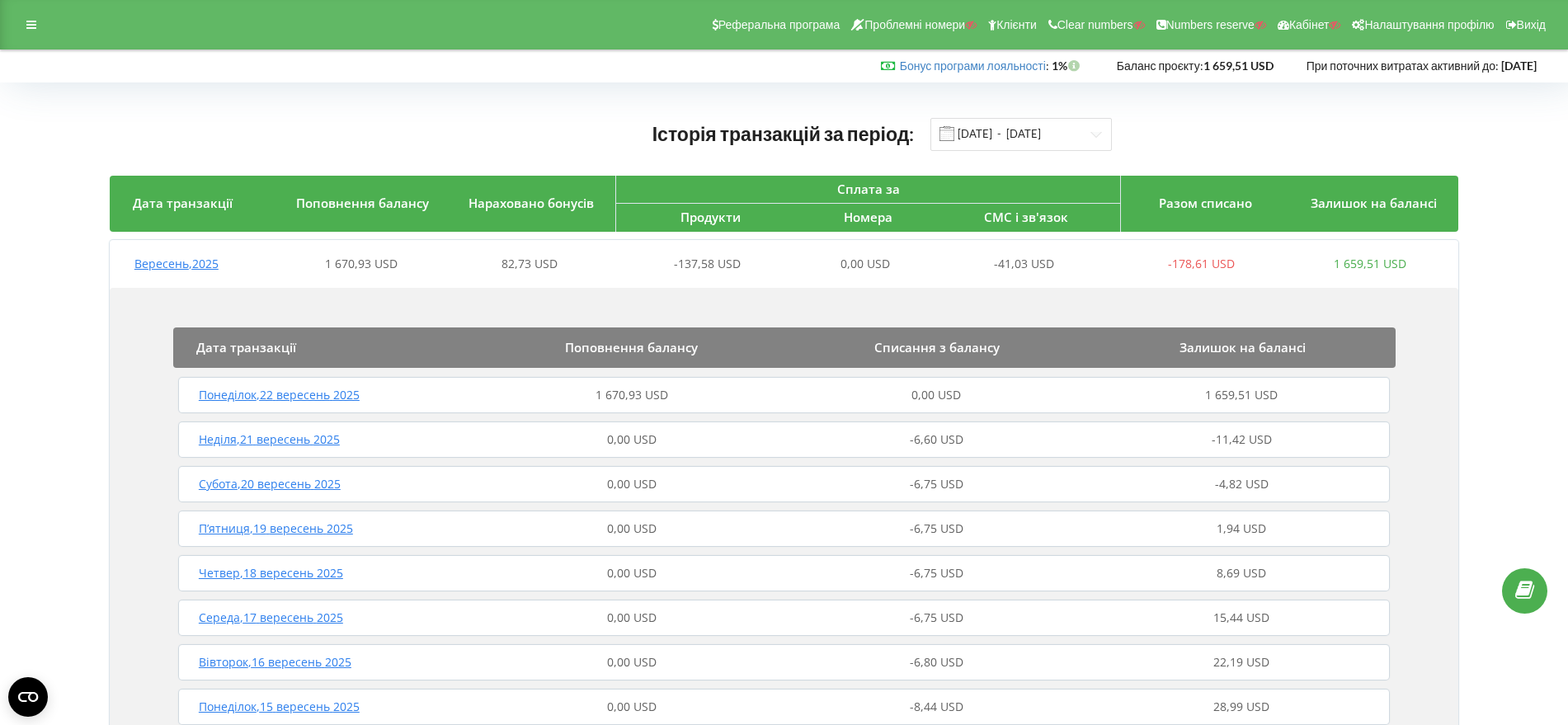
click at [331, 396] on span "Понеділок , 22 вересень 2025" at bounding box center [280, 395] width 161 height 16
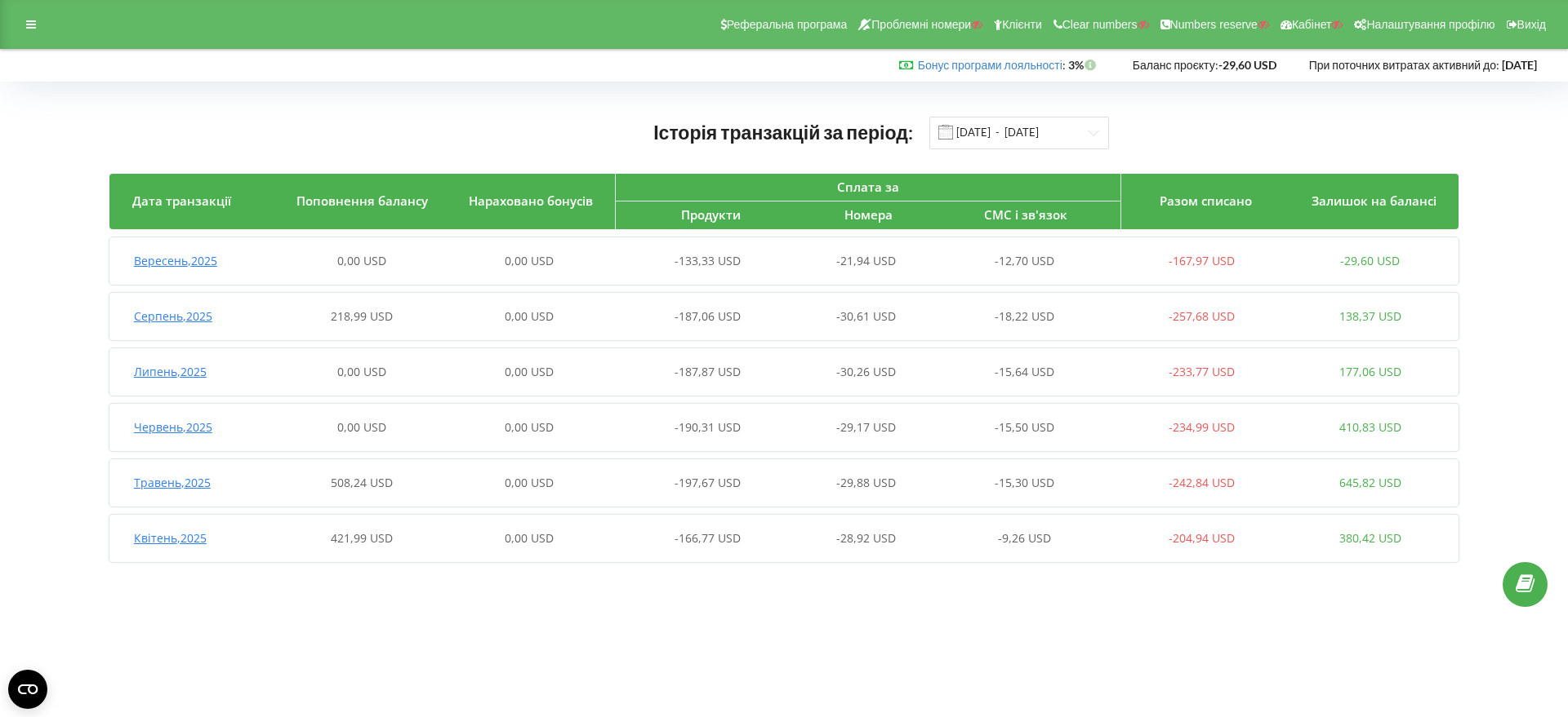
click at [193, 264] on span "Вересень , 2025" at bounding box center [176, 260] width 83 height 16
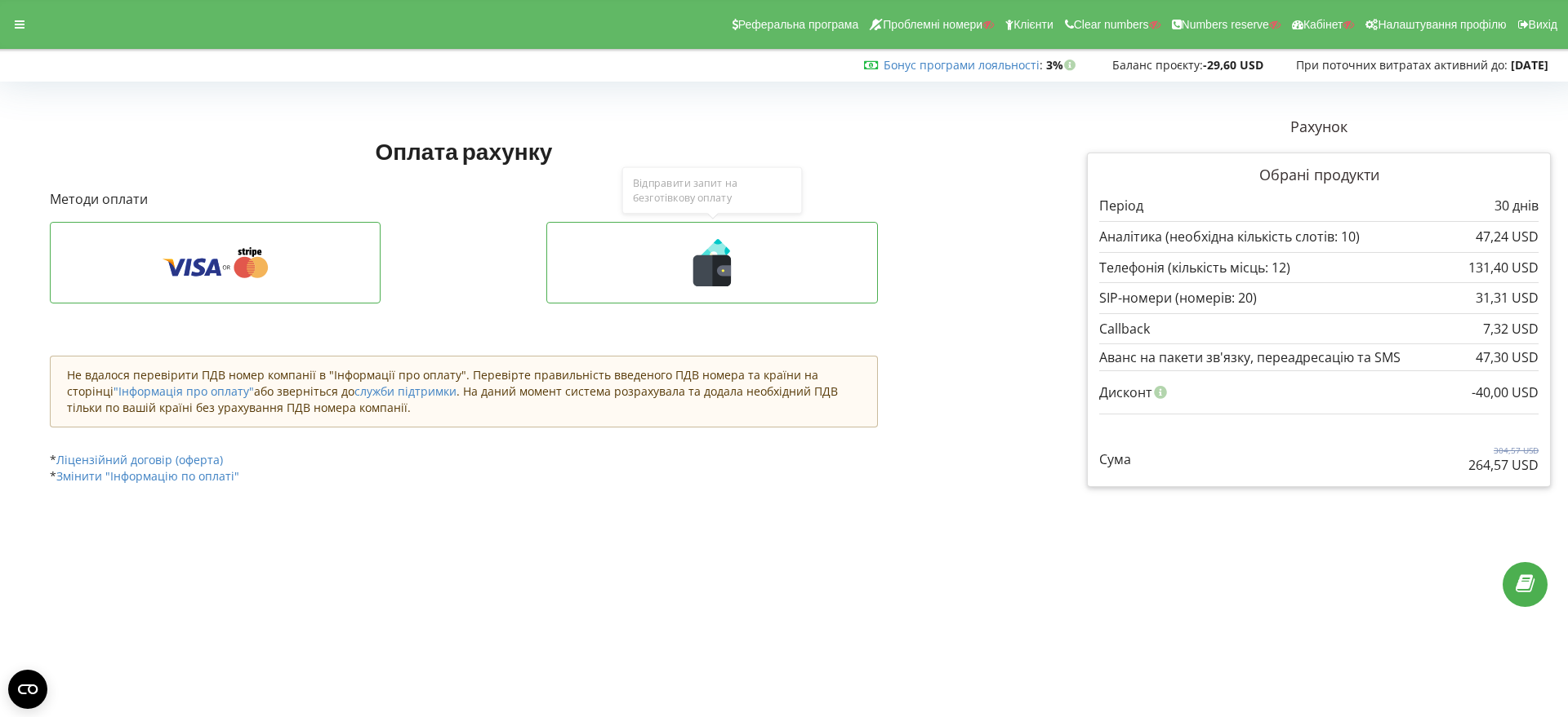
click at [720, 270] on icon at bounding box center [723, 270] width 14 height 10
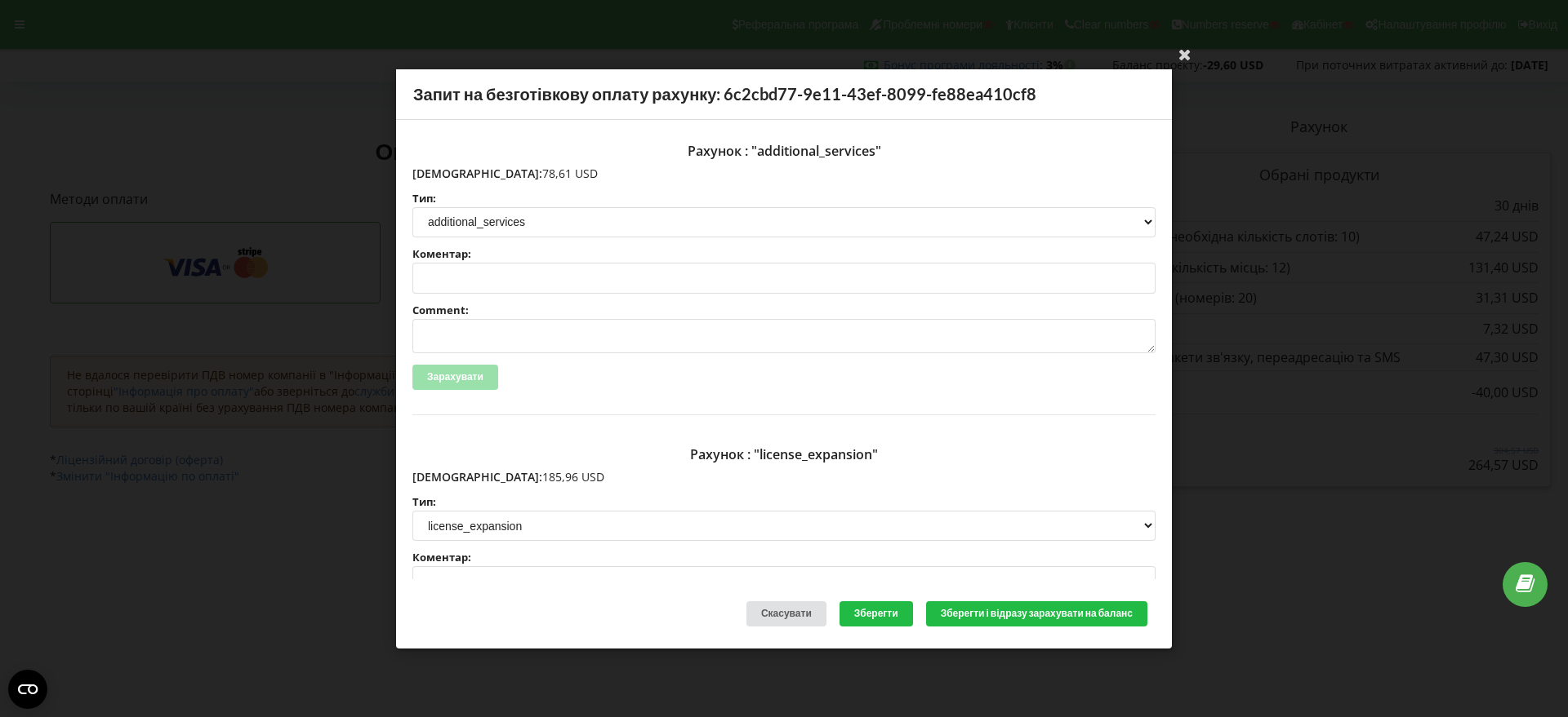
scroll to position [102, 0]
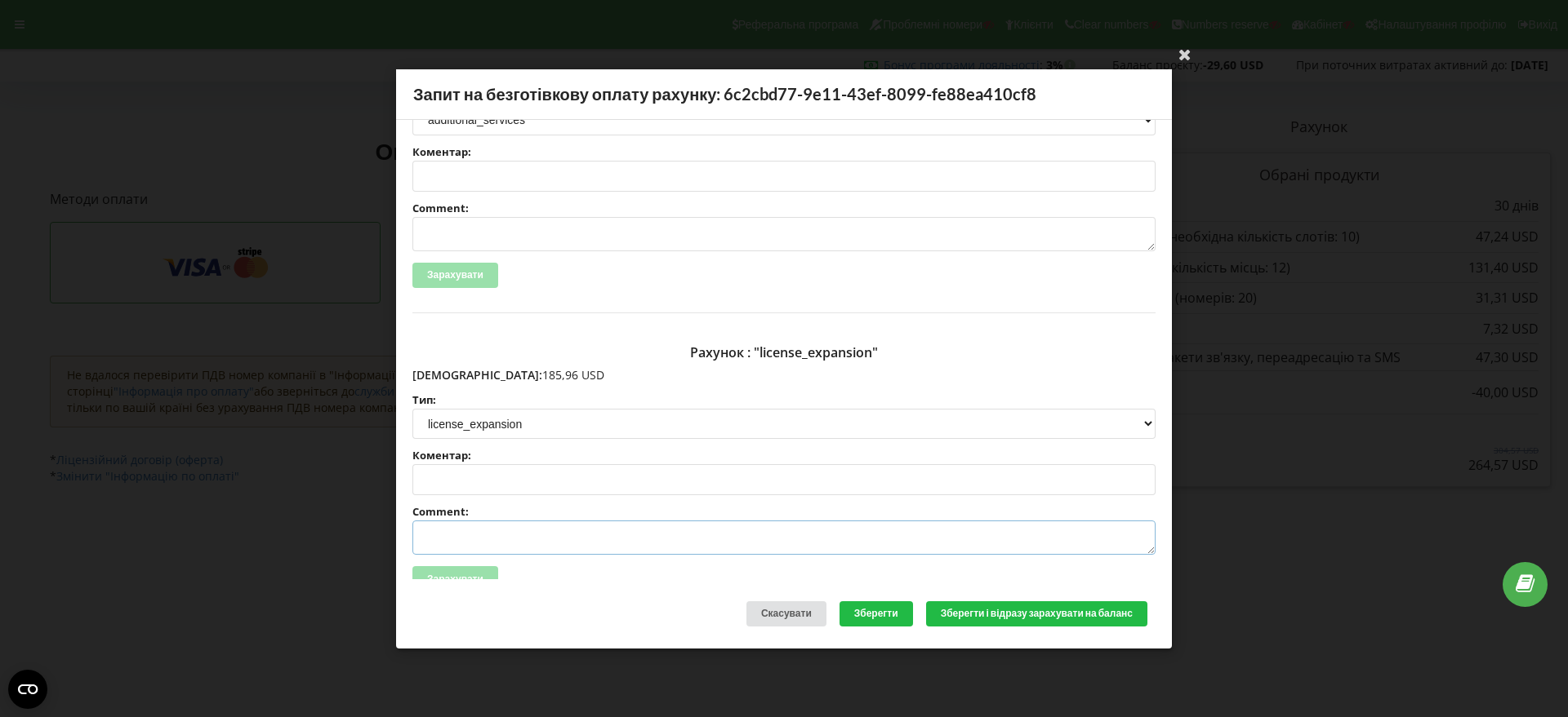
click at [431, 538] on textarea "Comment:" at bounding box center [783, 538] width 743 height 34
paste textarea "№R-06225 від 29.08.2025"
type textarea "Счет №R-06225 від 29.08.2025 на ТОВ АСС"
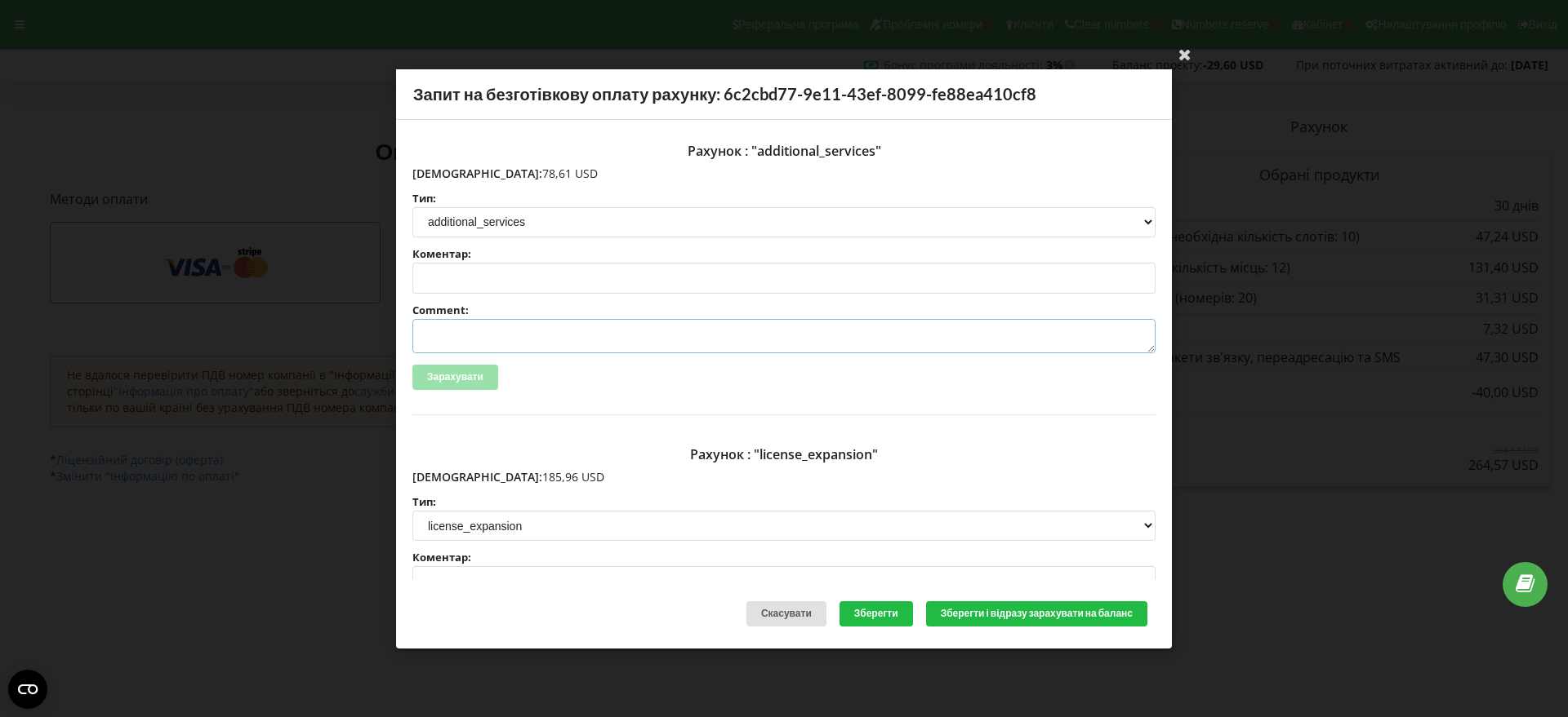
click at [458, 328] on textarea "Comment:" at bounding box center [783, 336] width 743 height 34
paste textarea "№R-06226 від 29.08.2025"
type textarea "Счет №R-06226 від 29.08.2025 на ТОВ АСС"
click at [1035, 612] on button "Зберегти і відразу зарахувати на баланс" at bounding box center [1036, 613] width 221 height 25
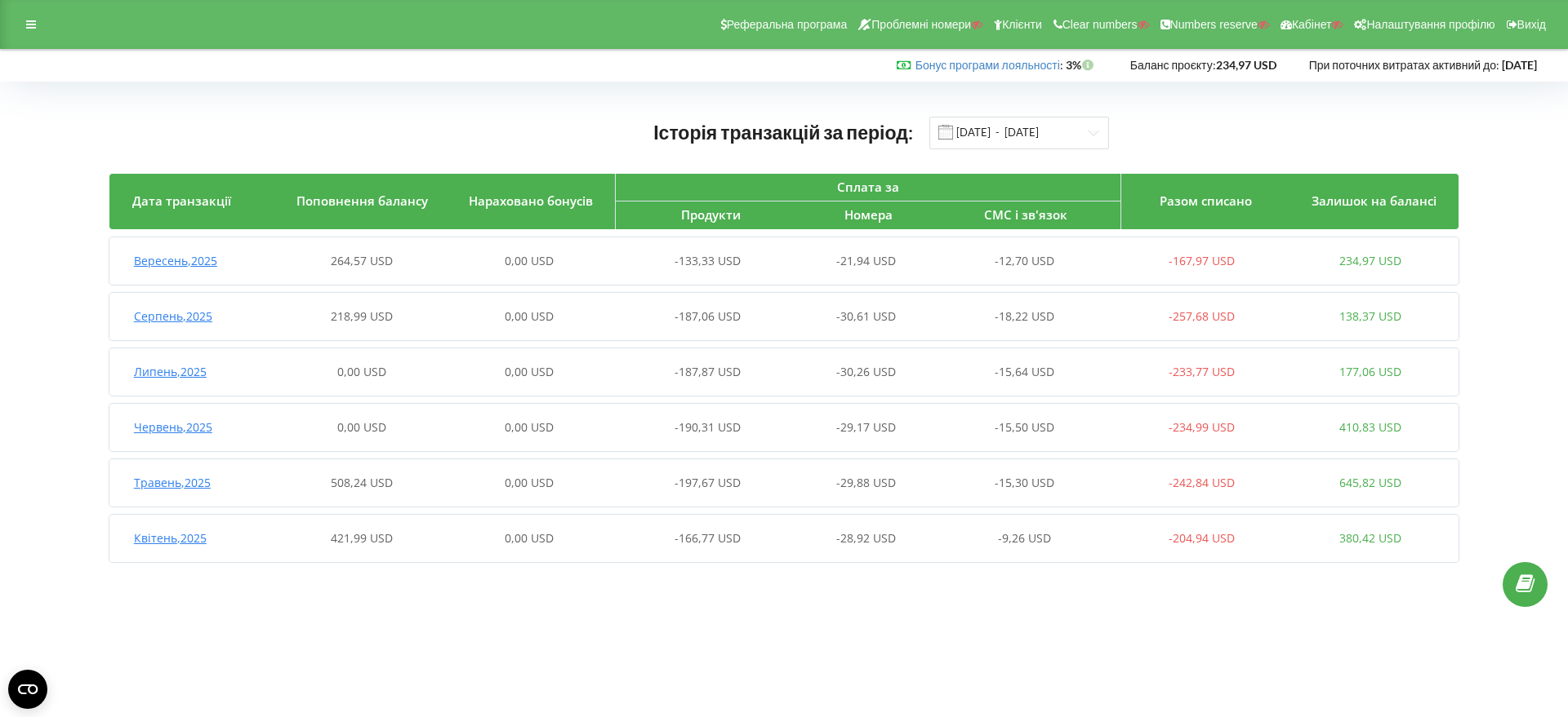
click at [168, 253] on span "Вересень , 2025" at bounding box center [176, 260] width 83 height 16
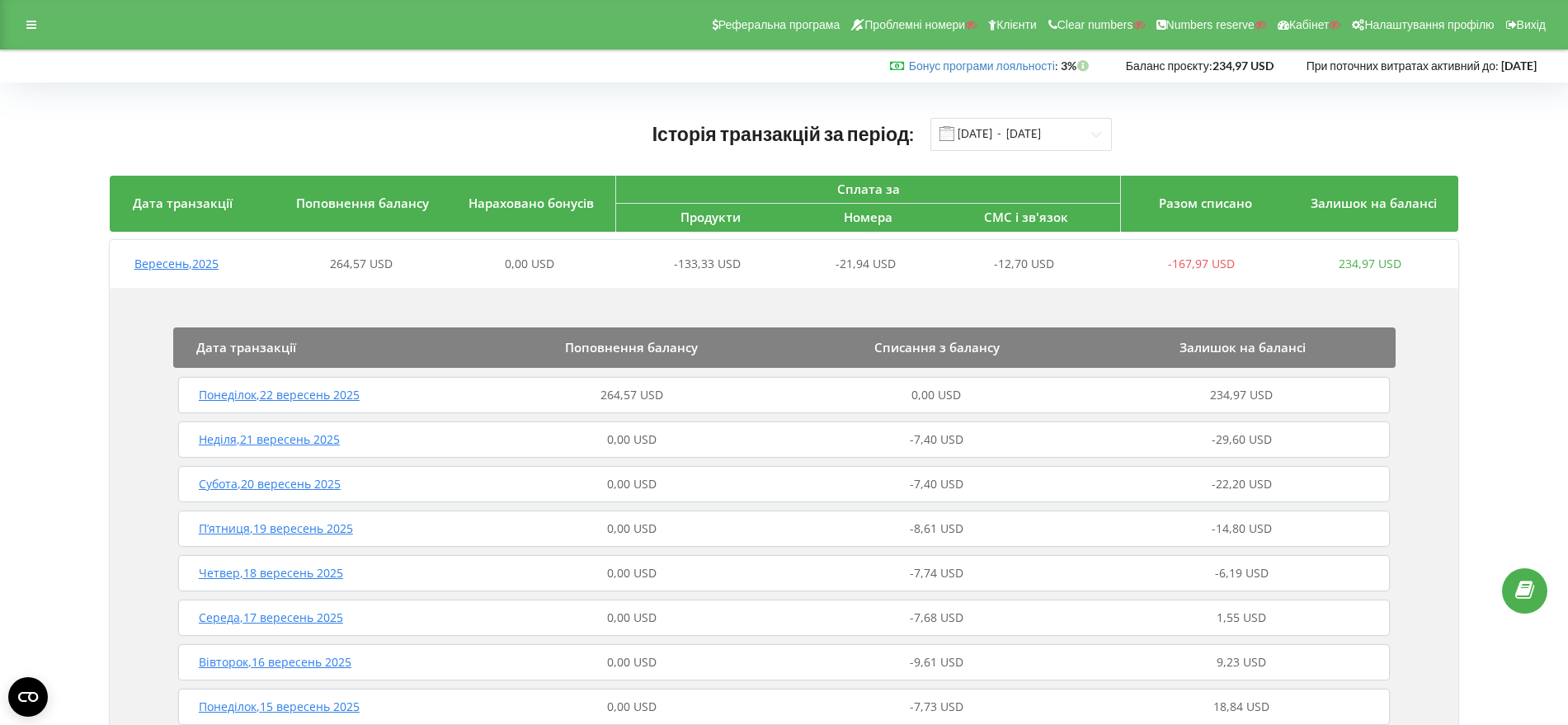
click at [310, 394] on span "Понеділок , 22 вересень 2025" at bounding box center [280, 395] width 161 height 16
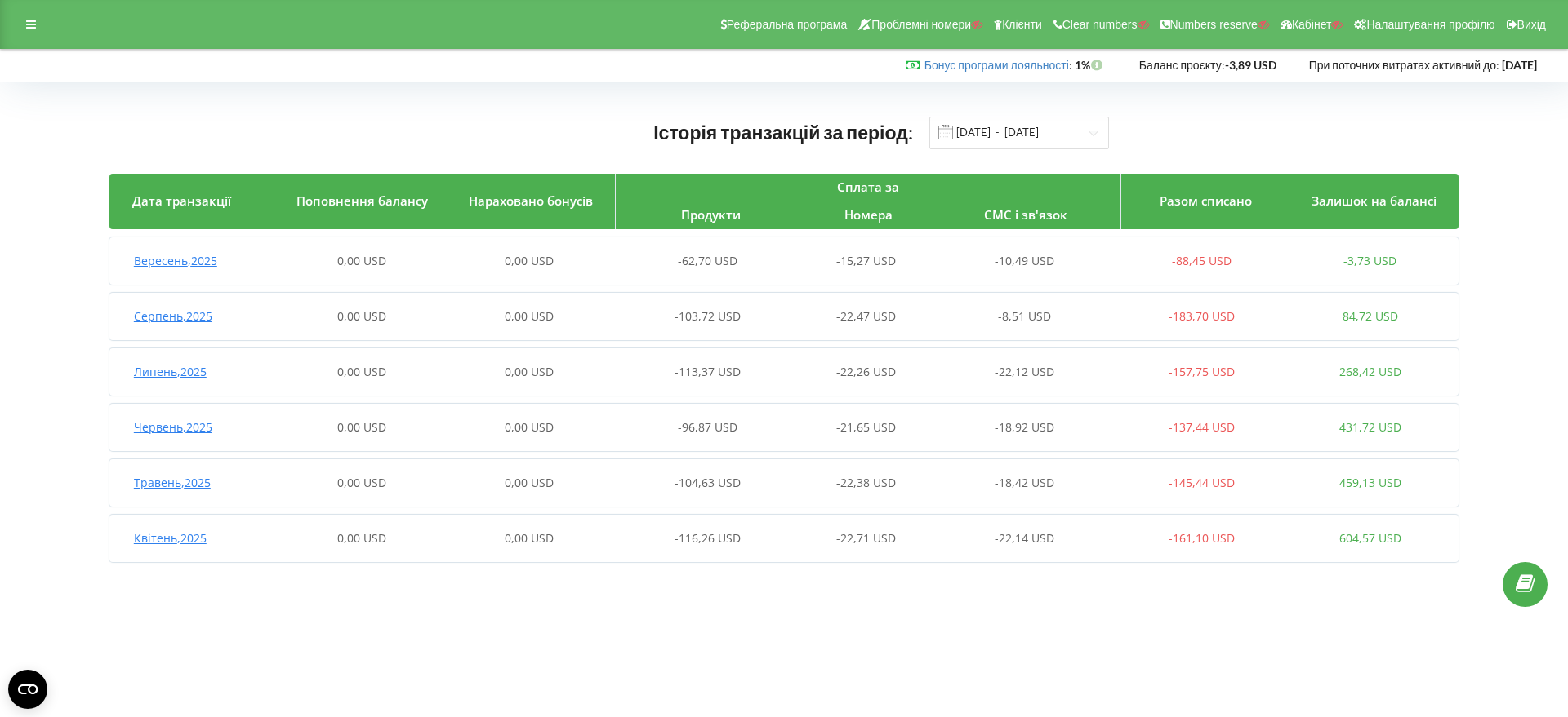
click at [189, 265] on span "Вересень , 2025" at bounding box center [176, 260] width 83 height 16
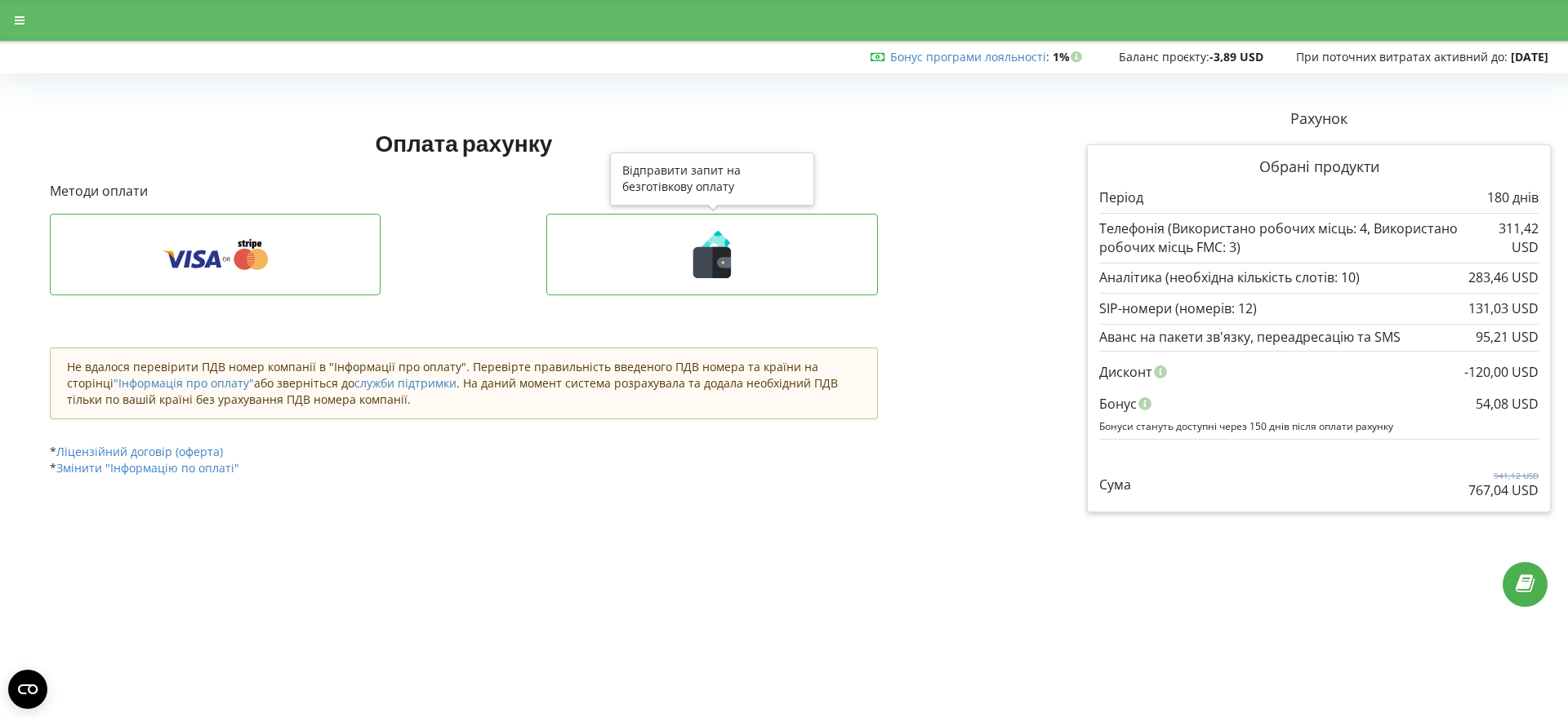
click at [718, 261] on icon at bounding box center [723, 262] width 14 height 10
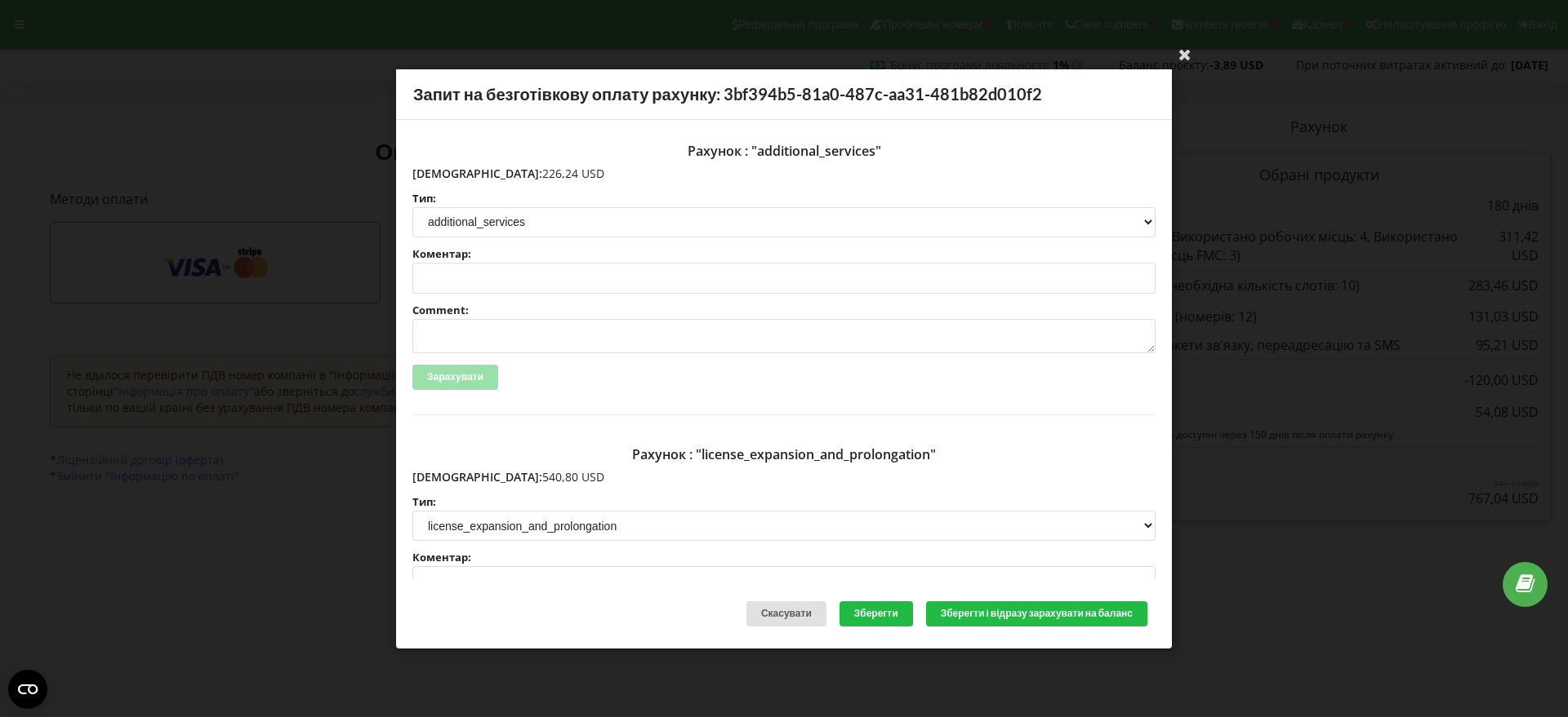
scroll to position [253, 0]
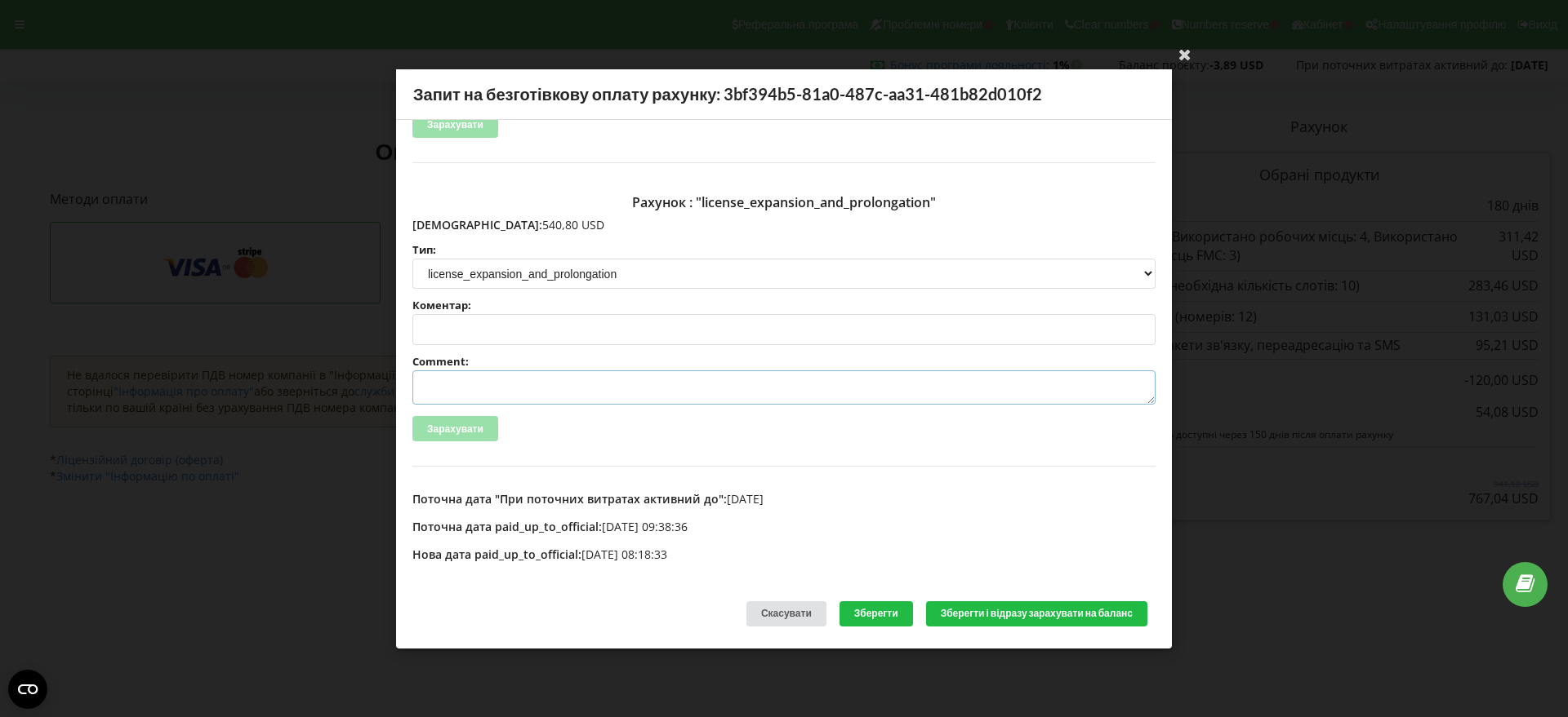
click at [447, 386] on textarea "Comment:" at bounding box center [783, 387] width 743 height 34
paste textarea "№R-06227 від 29.08.2025"
type textarea "Счет №R-06227 від 29.08.2025 на ТОВ АСС"
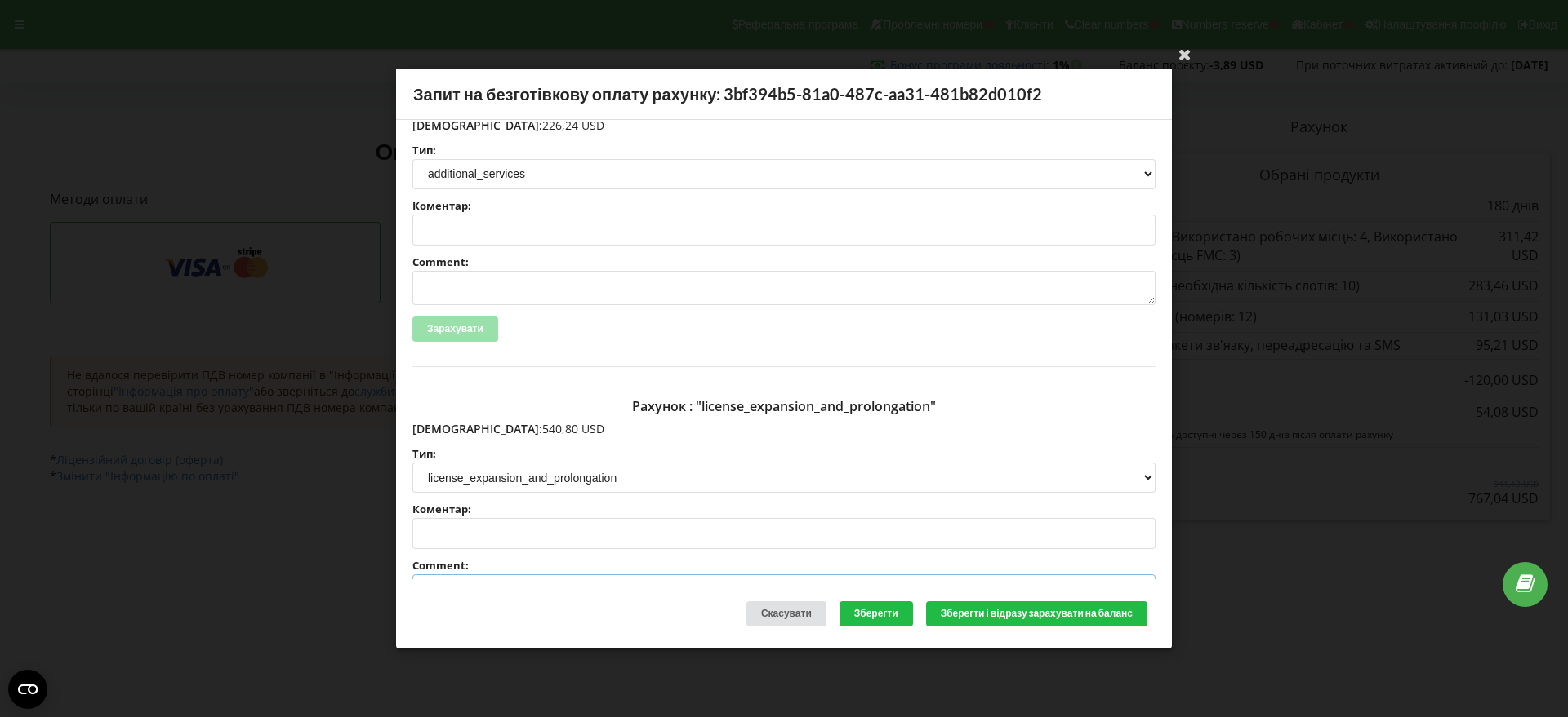
scroll to position [0, 0]
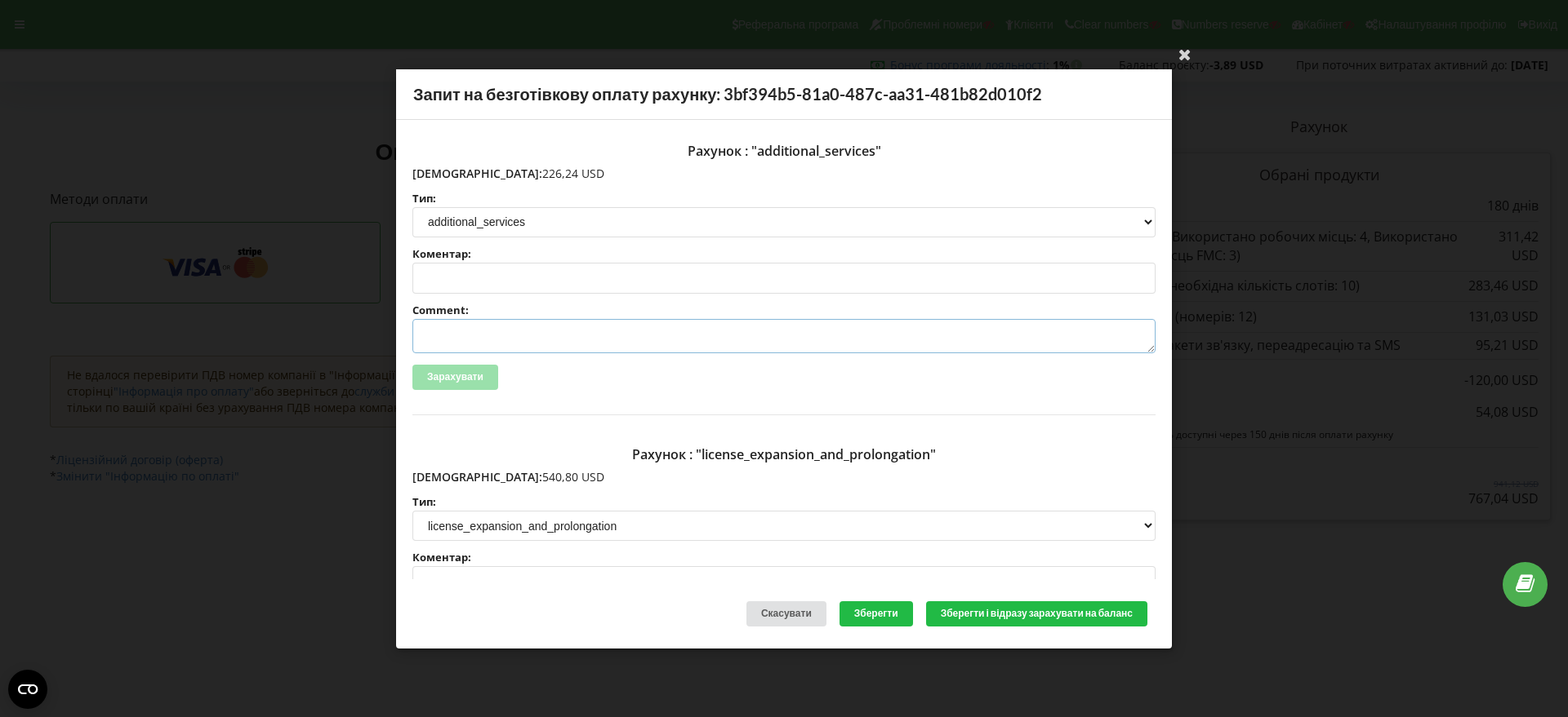
click at [463, 338] on textarea "Comment:" at bounding box center [783, 336] width 743 height 34
paste textarea "№R-06228 від 29.08.2025"
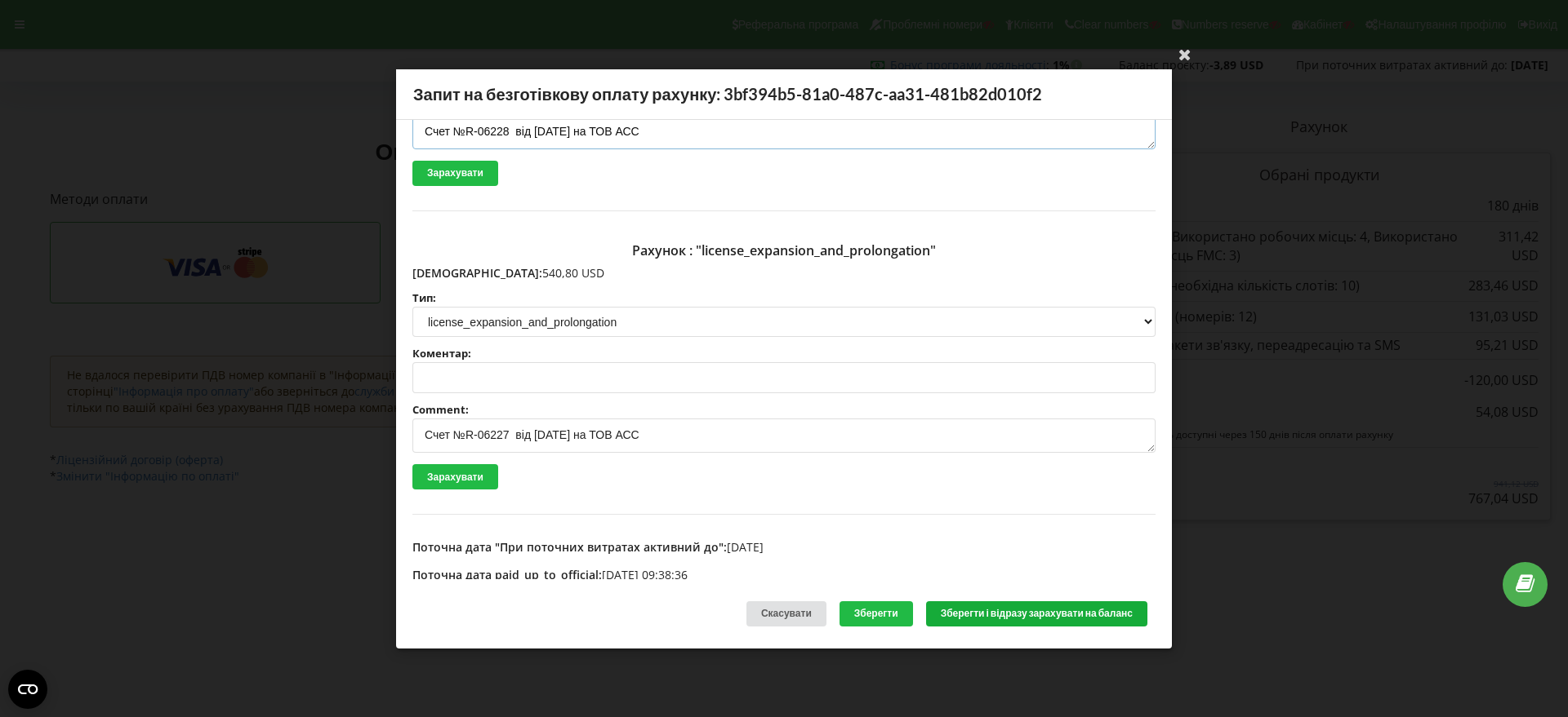
type textarea "Счет №R-06228 від 29.08.2025 на ТОВ АСС"
click at [1014, 604] on button "Зберегти і відразу зарахувати на баланс" at bounding box center [1036, 613] width 221 height 25
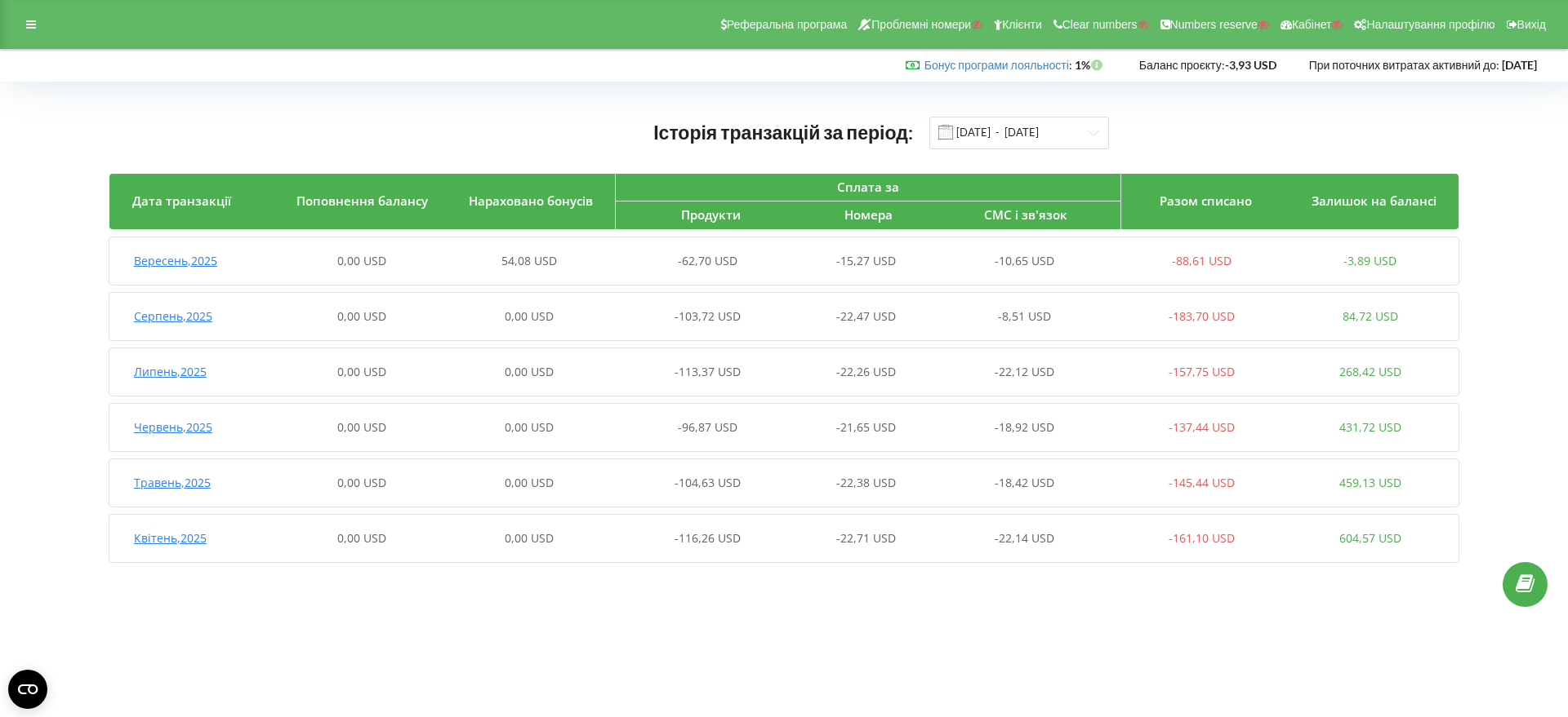
click at [198, 265] on span "Вересень , 2025" at bounding box center [176, 260] width 83 height 16
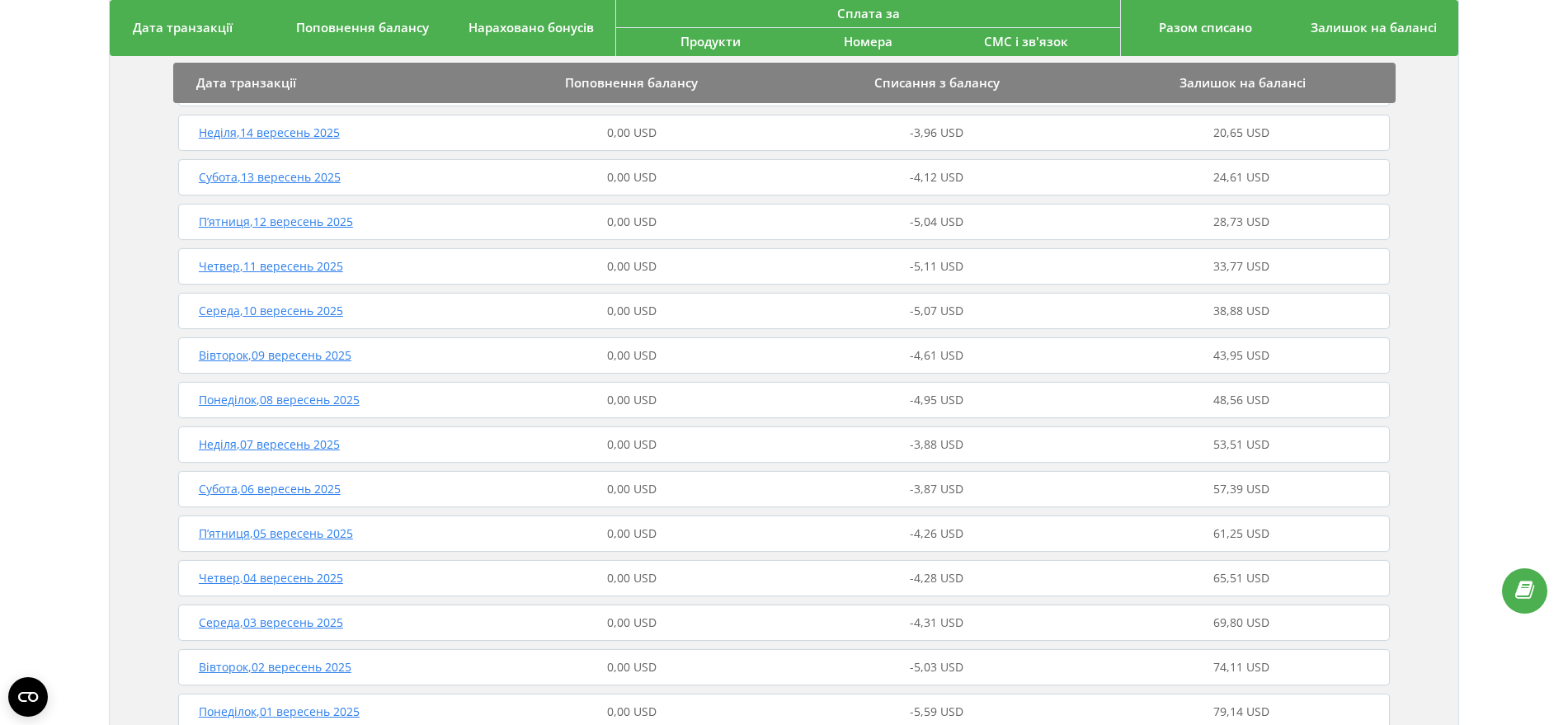
scroll to position [979, 0]
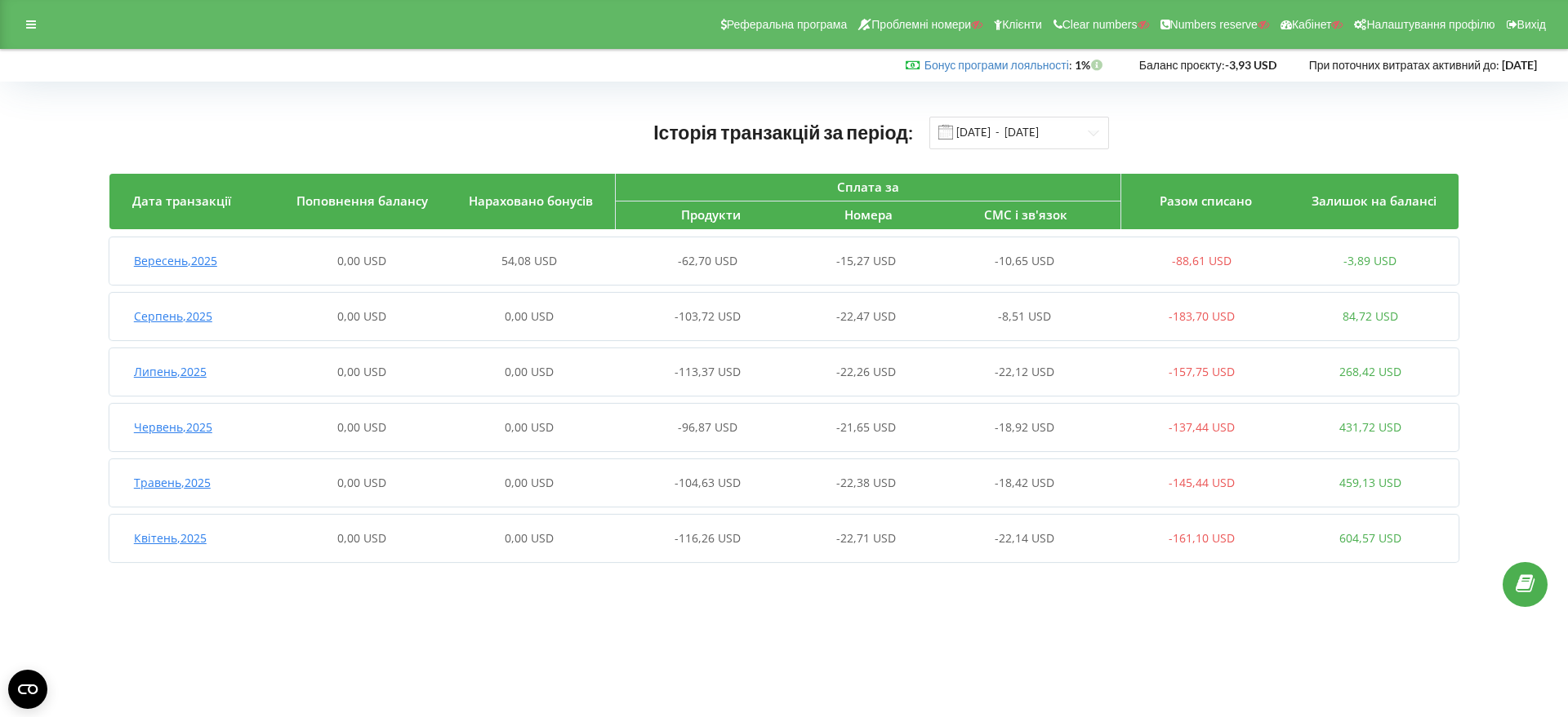
click at [187, 266] on span "Вересень , 2025" at bounding box center [176, 260] width 83 height 16
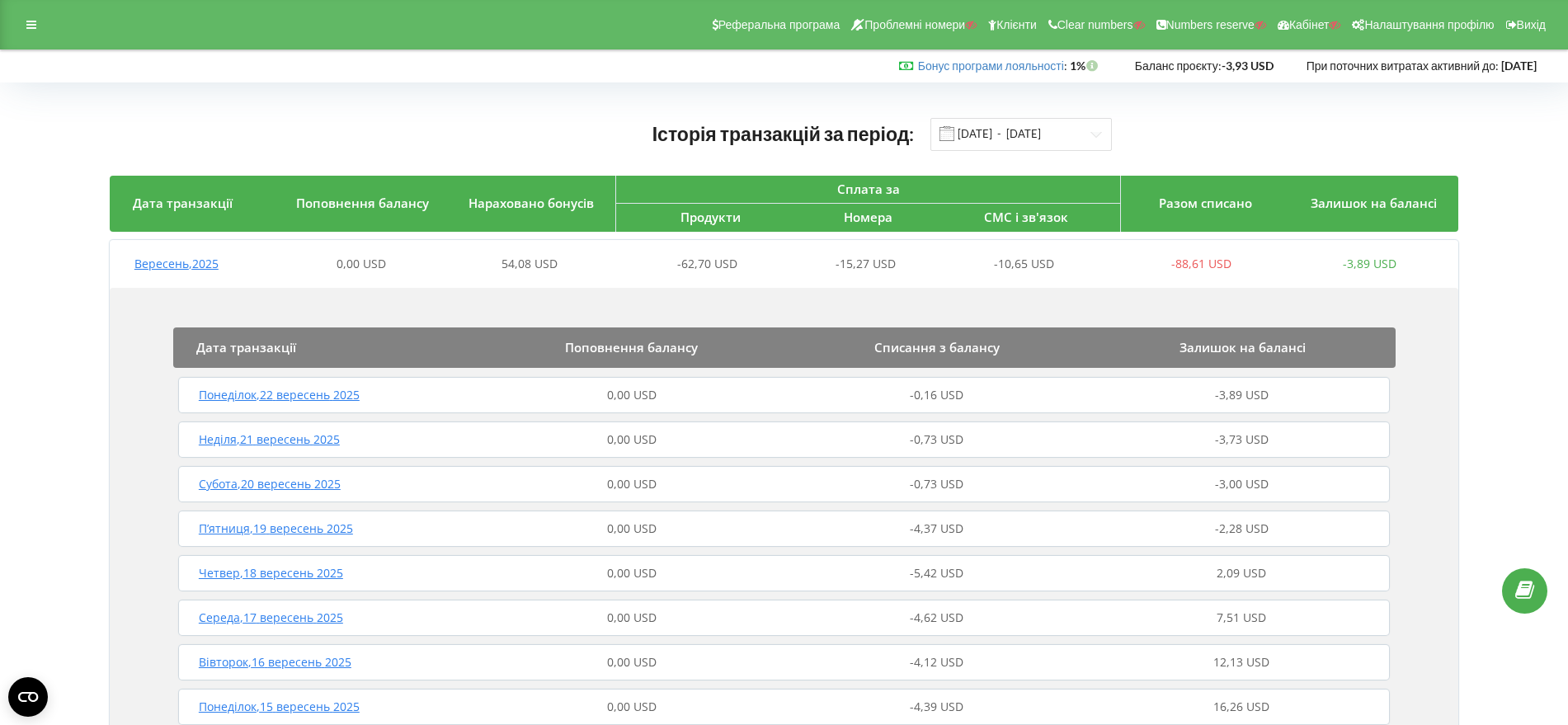
scroll to position [207, 0]
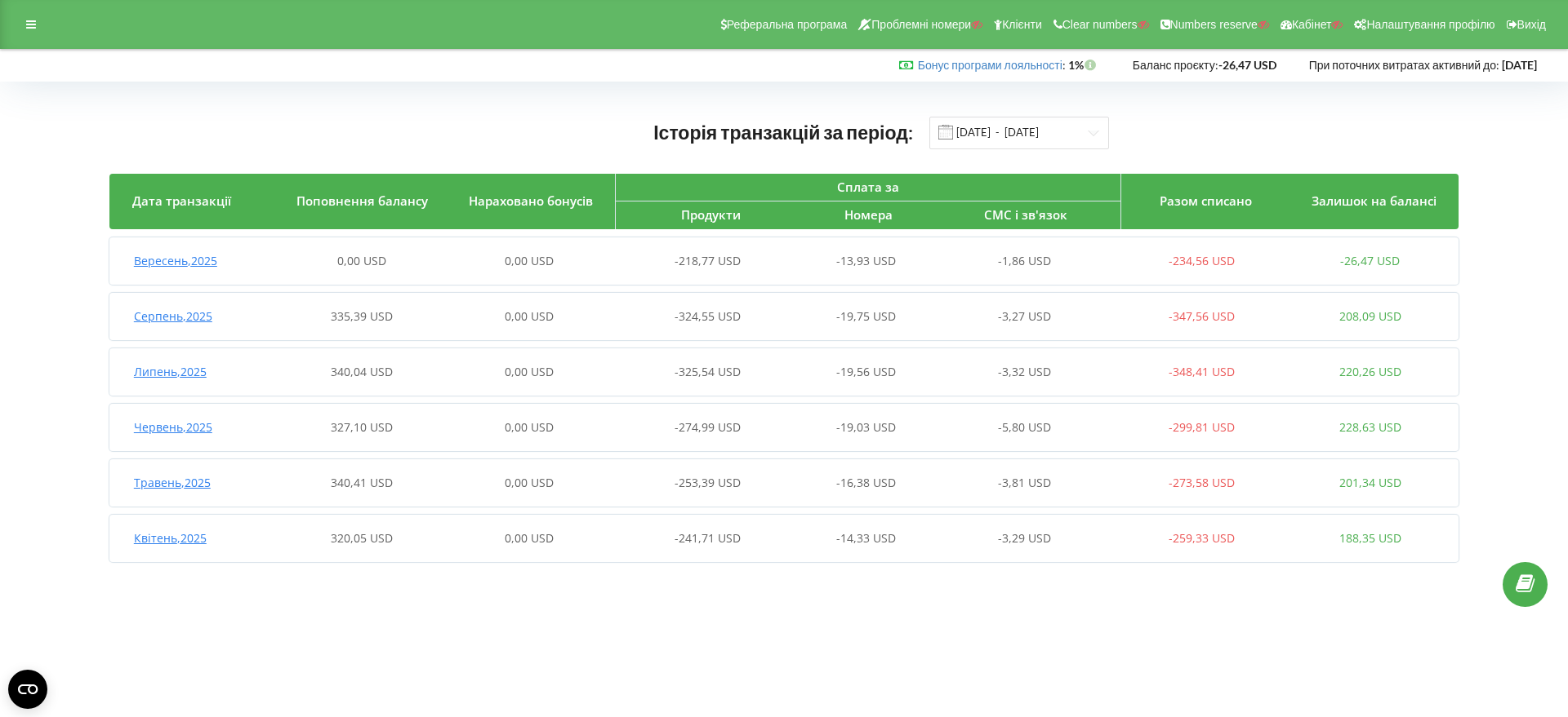
click at [176, 315] on span "Серпень , 2025" at bounding box center [173, 315] width 79 height 16
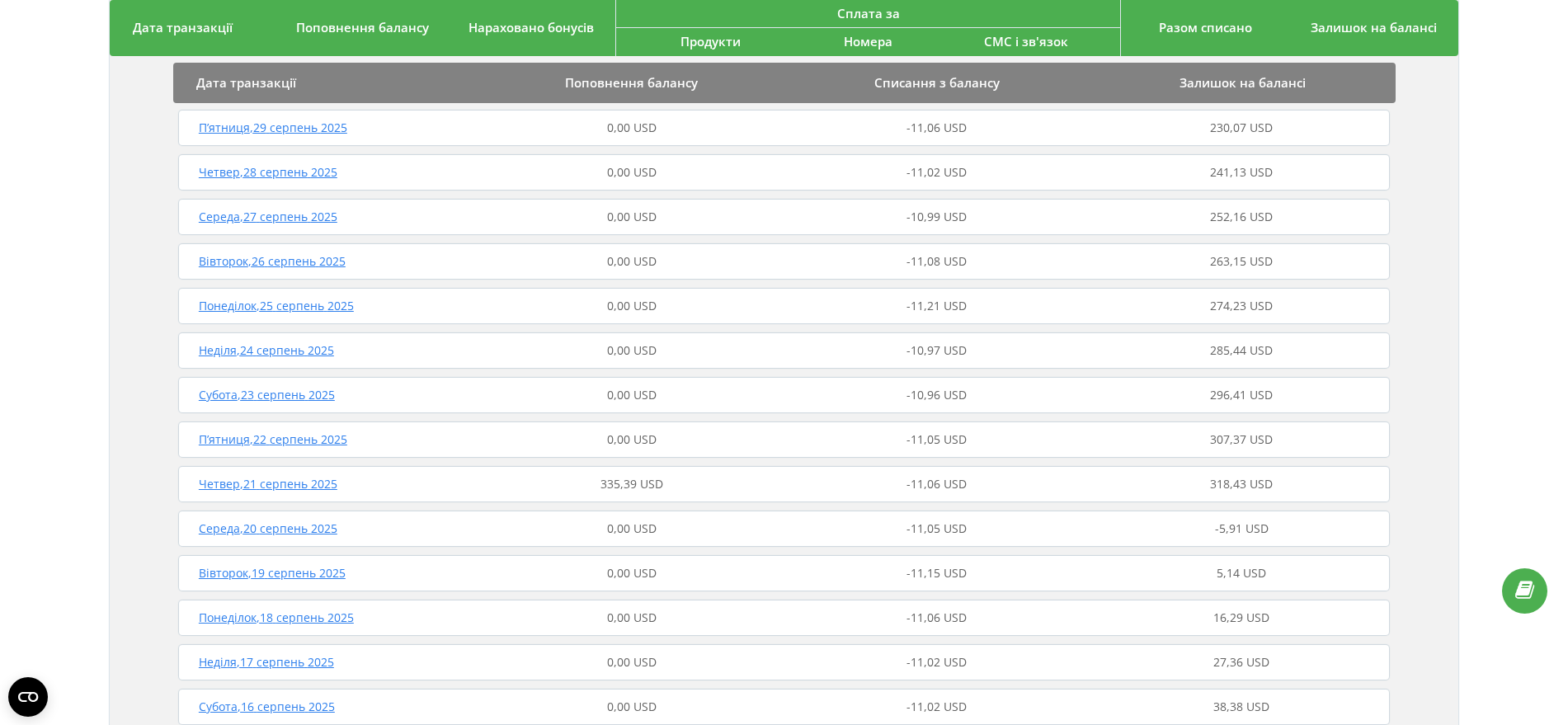
scroll to position [619, 0]
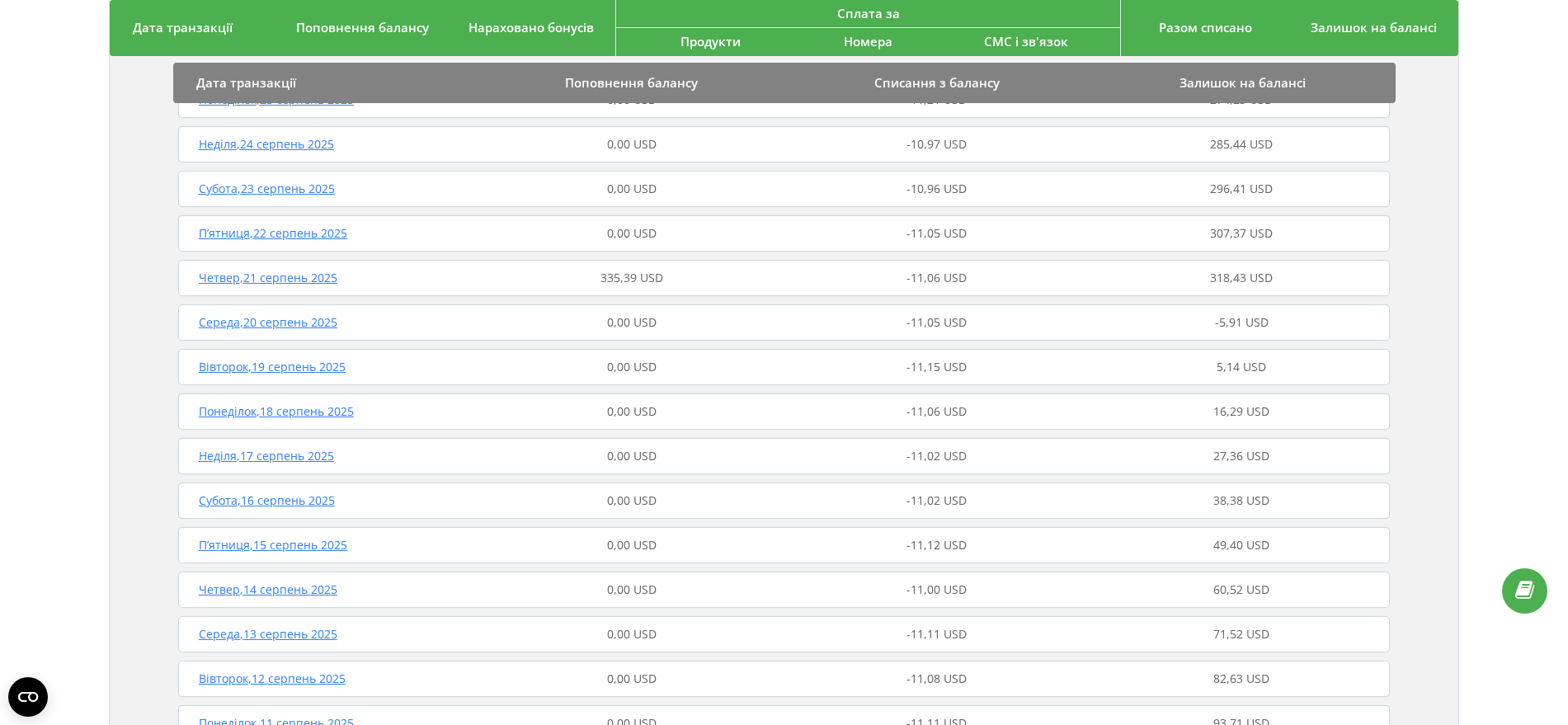
click at [311, 277] on span "Четвер , 21 серпень 2025" at bounding box center [268, 277] width 138 height 16
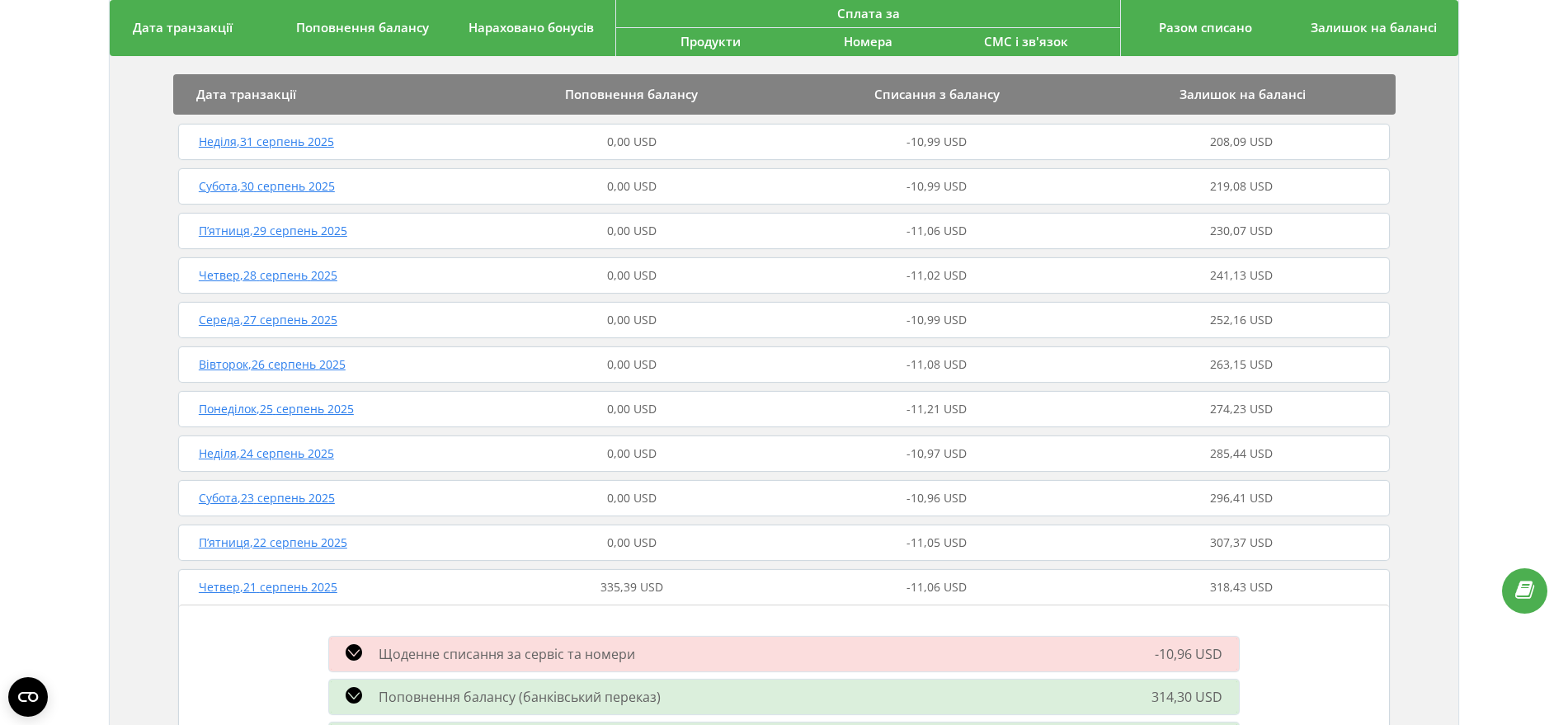
scroll to position [103, 0]
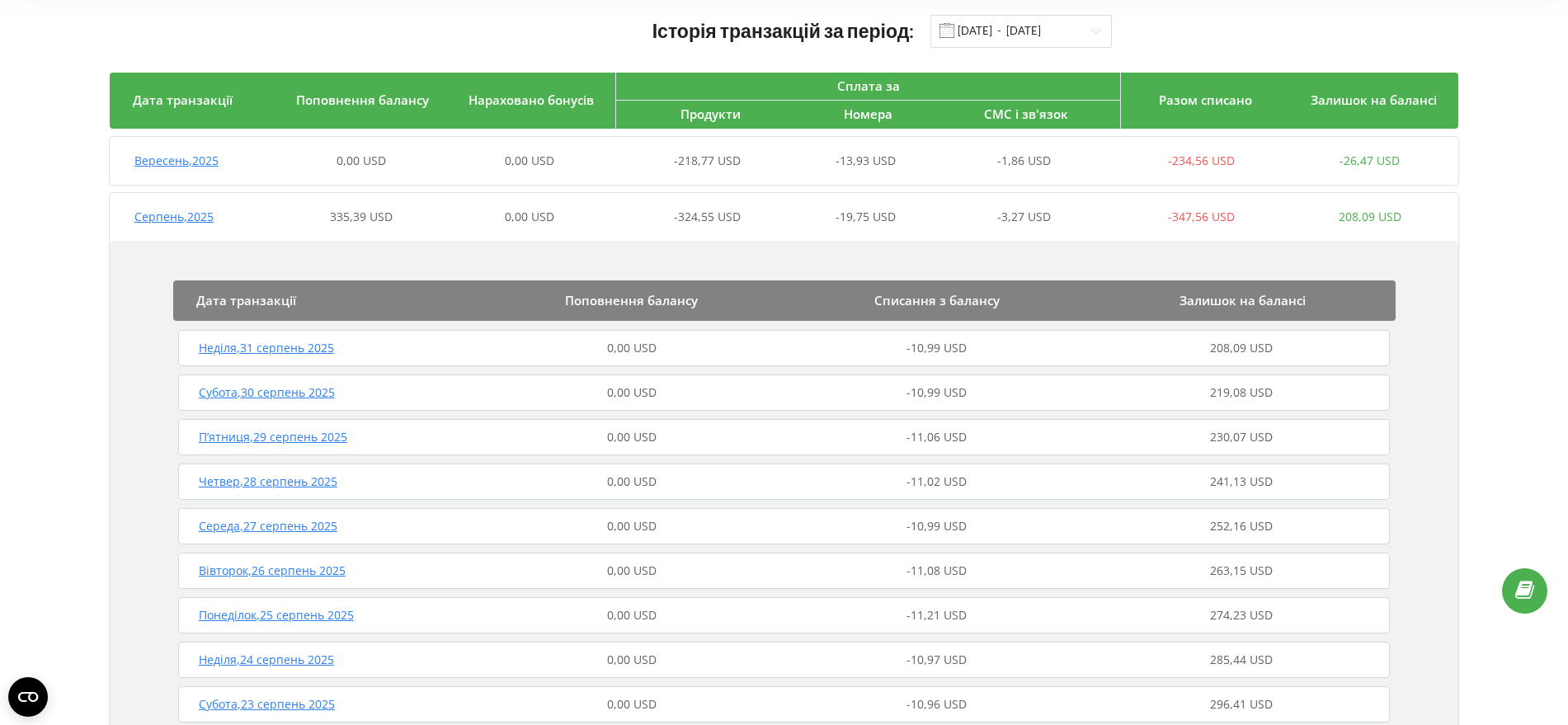
click at [195, 157] on span "Вересень , 2025" at bounding box center [177, 160] width 84 height 16
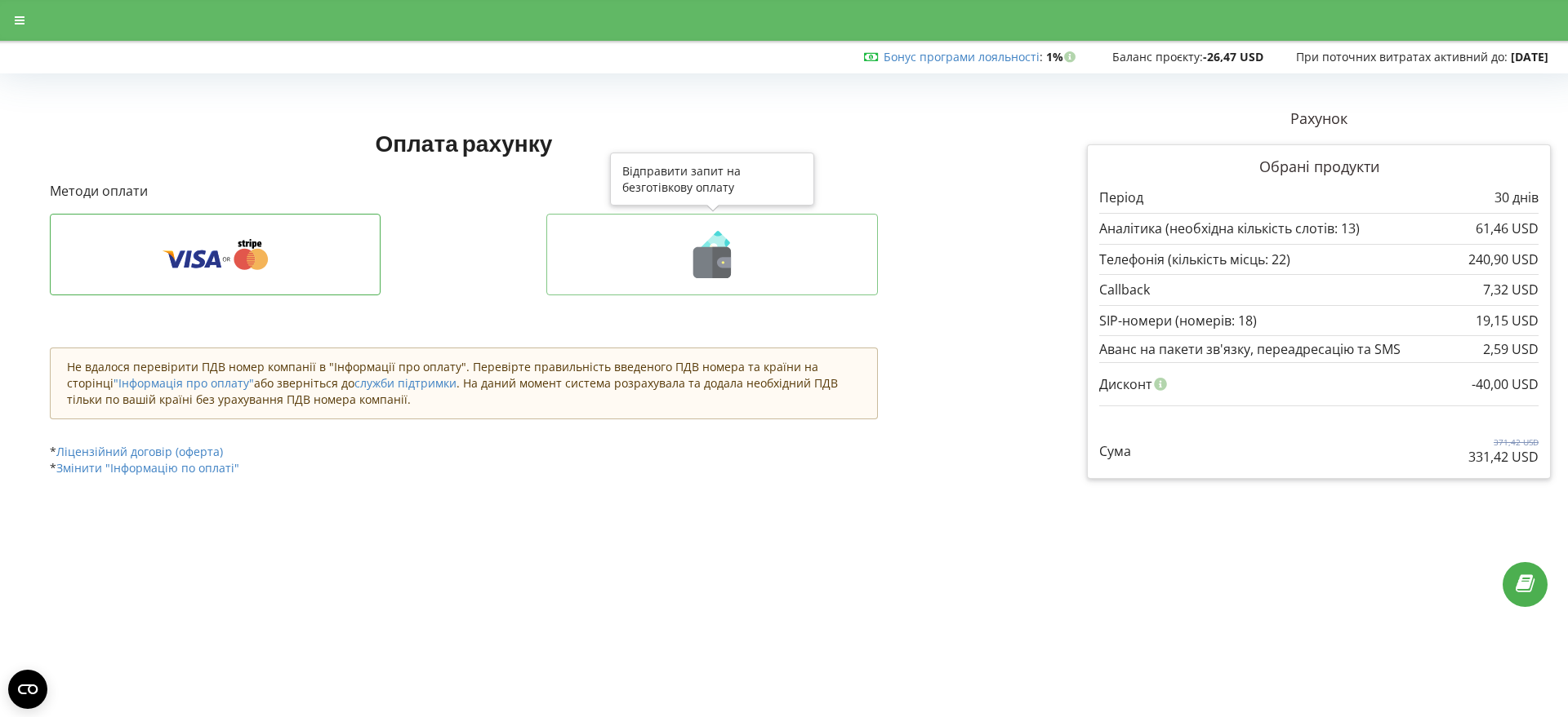
click at [723, 263] on icon at bounding box center [723, 262] width 3 height 3
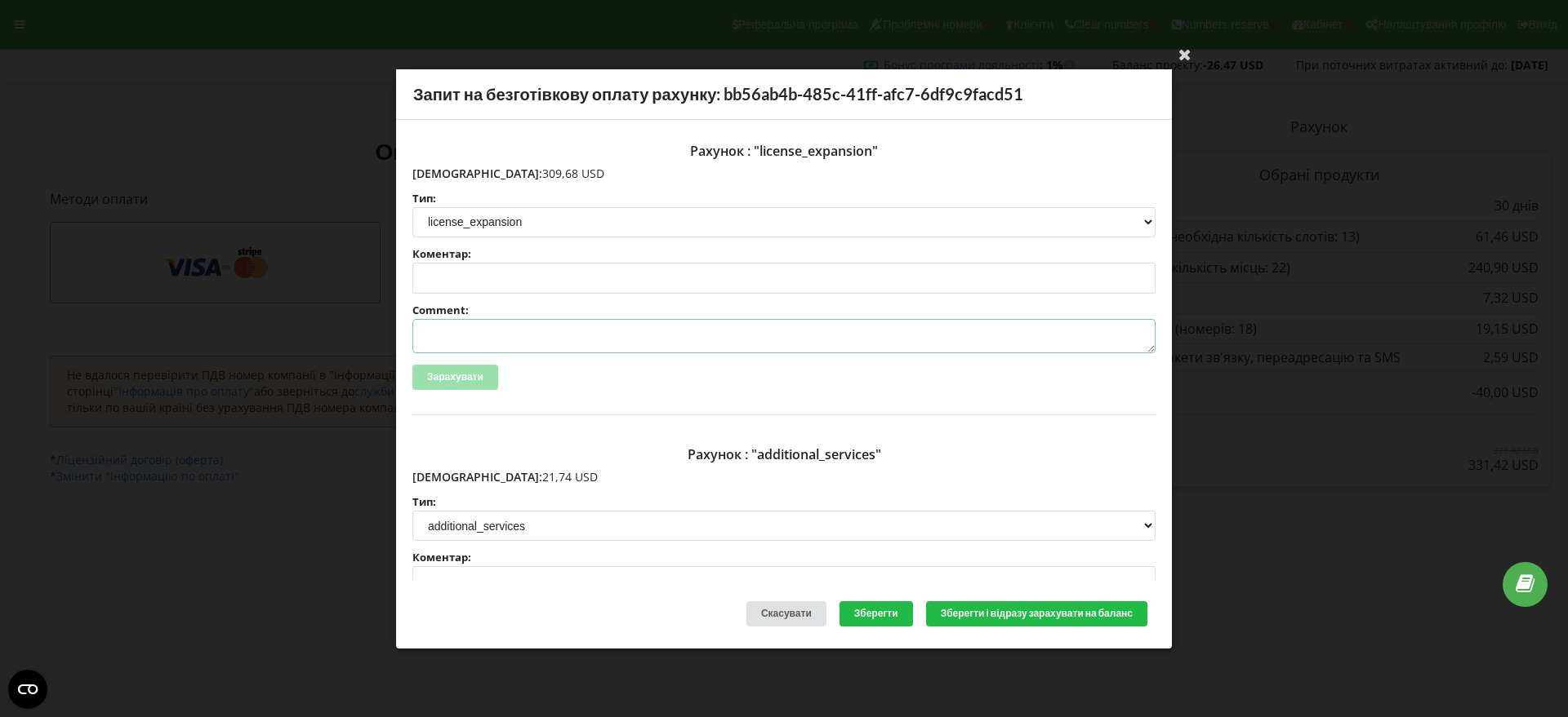
click at [487, 332] on textarea "Comment:" at bounding box center [783, 336] width 743 height 34
paste textarea "№R-06297 від 01.09.2025"
type textarea "Счет №R-06297 від 01.09.2025 на ТОВ АСС"
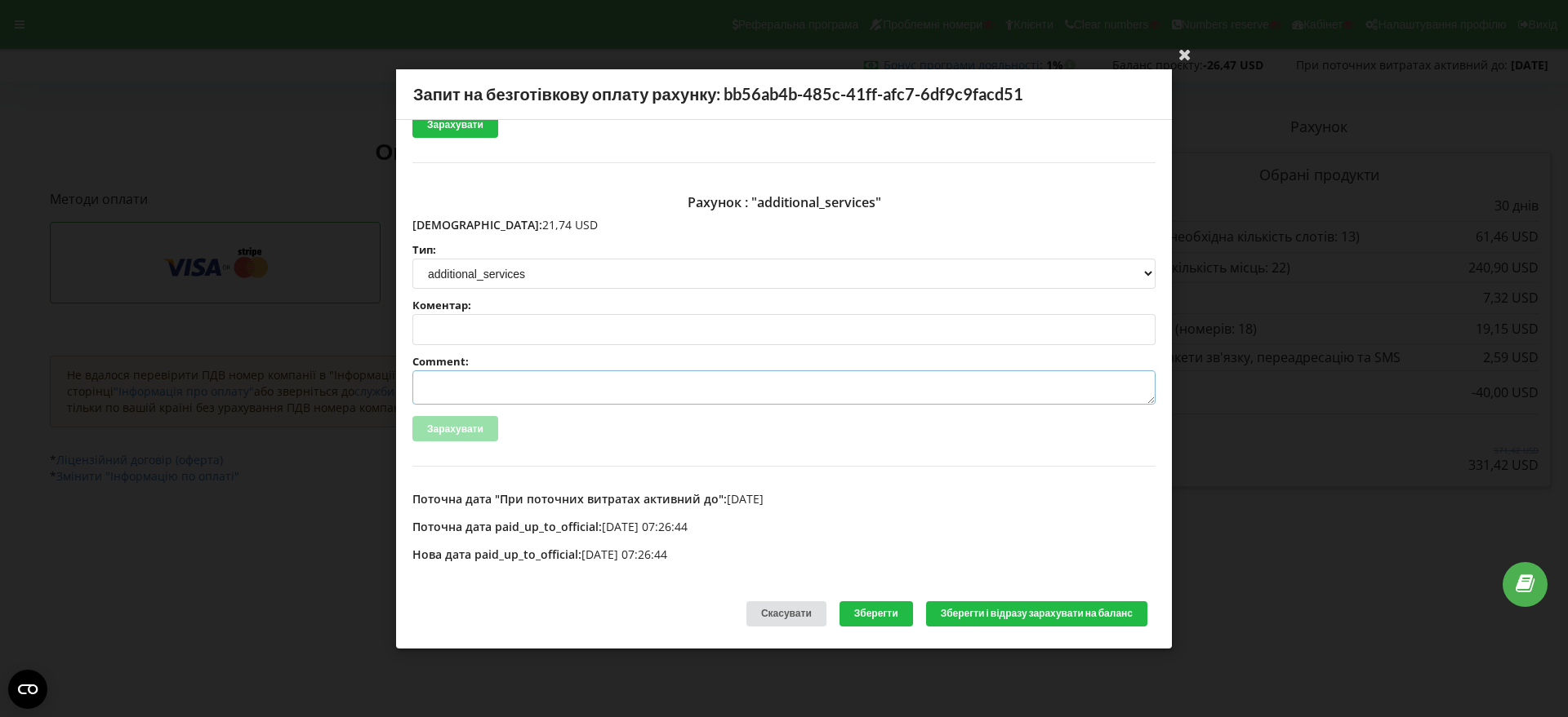
click at [435, 377] on textarea "Comment:" at bounding box center [783, 387] width 743 height 34
paste textarea "№R-06300 від 01.09.2025"
type textarea "Счет №R-06300 від 01.09.2025 на ТОВ АСС"
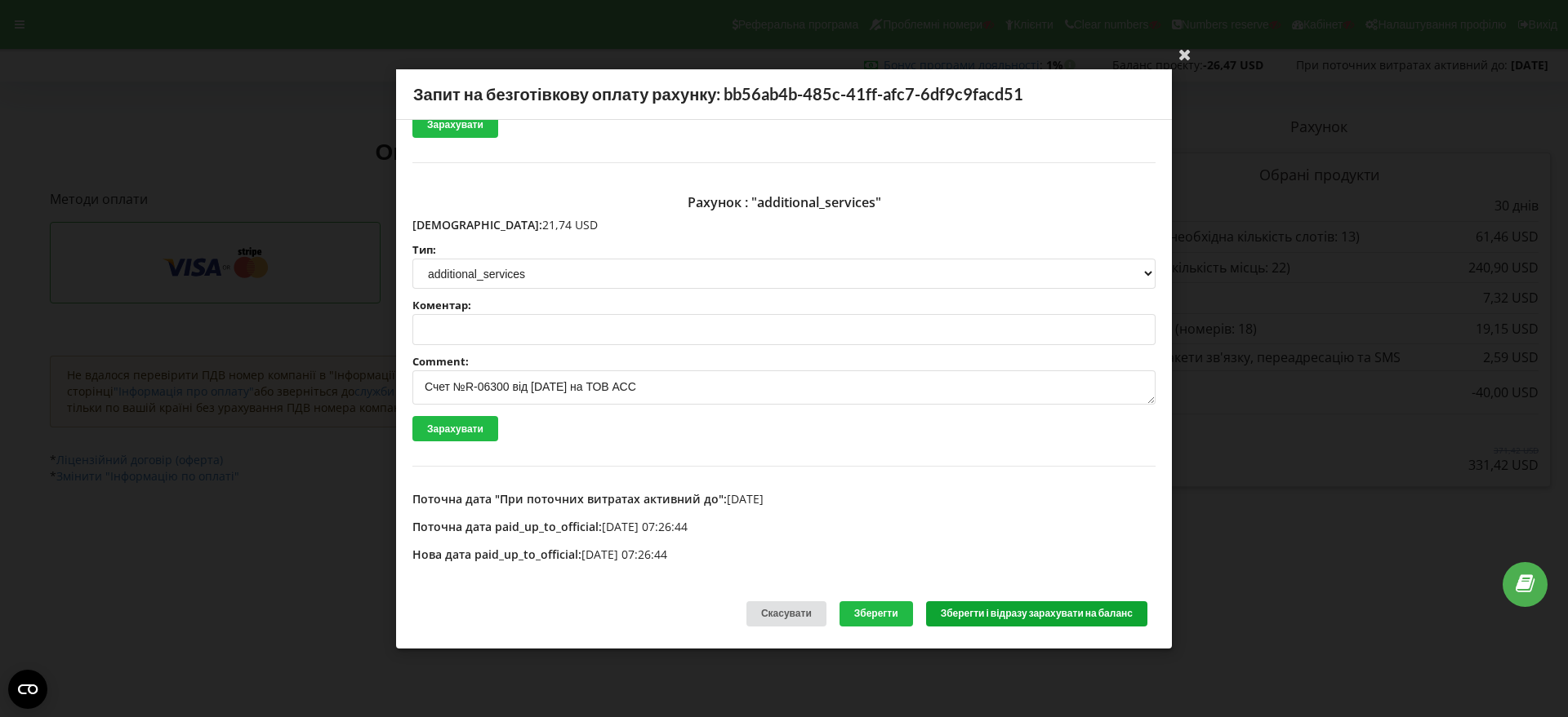
click at [984, 615] on button "Зберегти і відразу зарахувати на баланс" at bounding box center [1036, 613] width 221 height 25
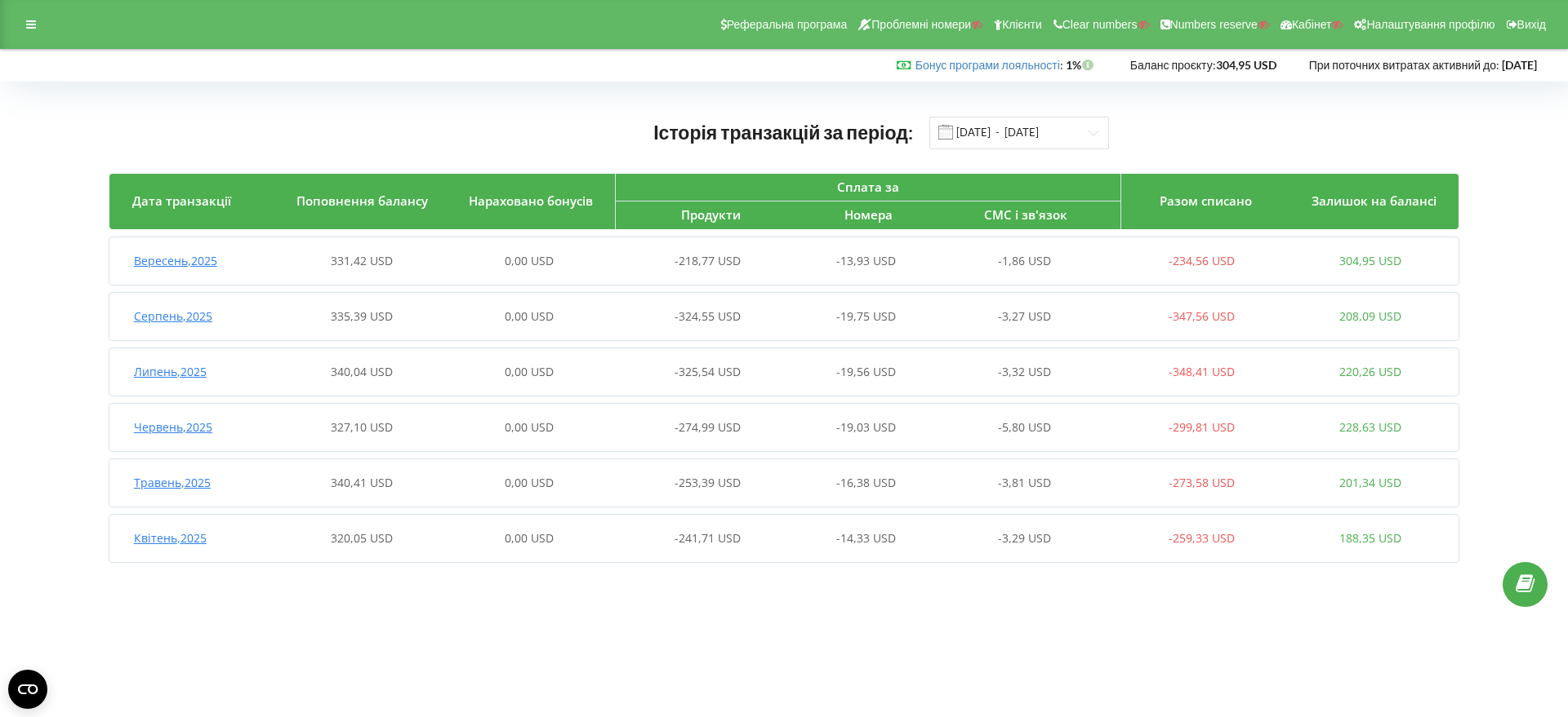
click at [205, 260] on span "Вересень , 2025" at bounding box center [176, 260] width 83 height 16
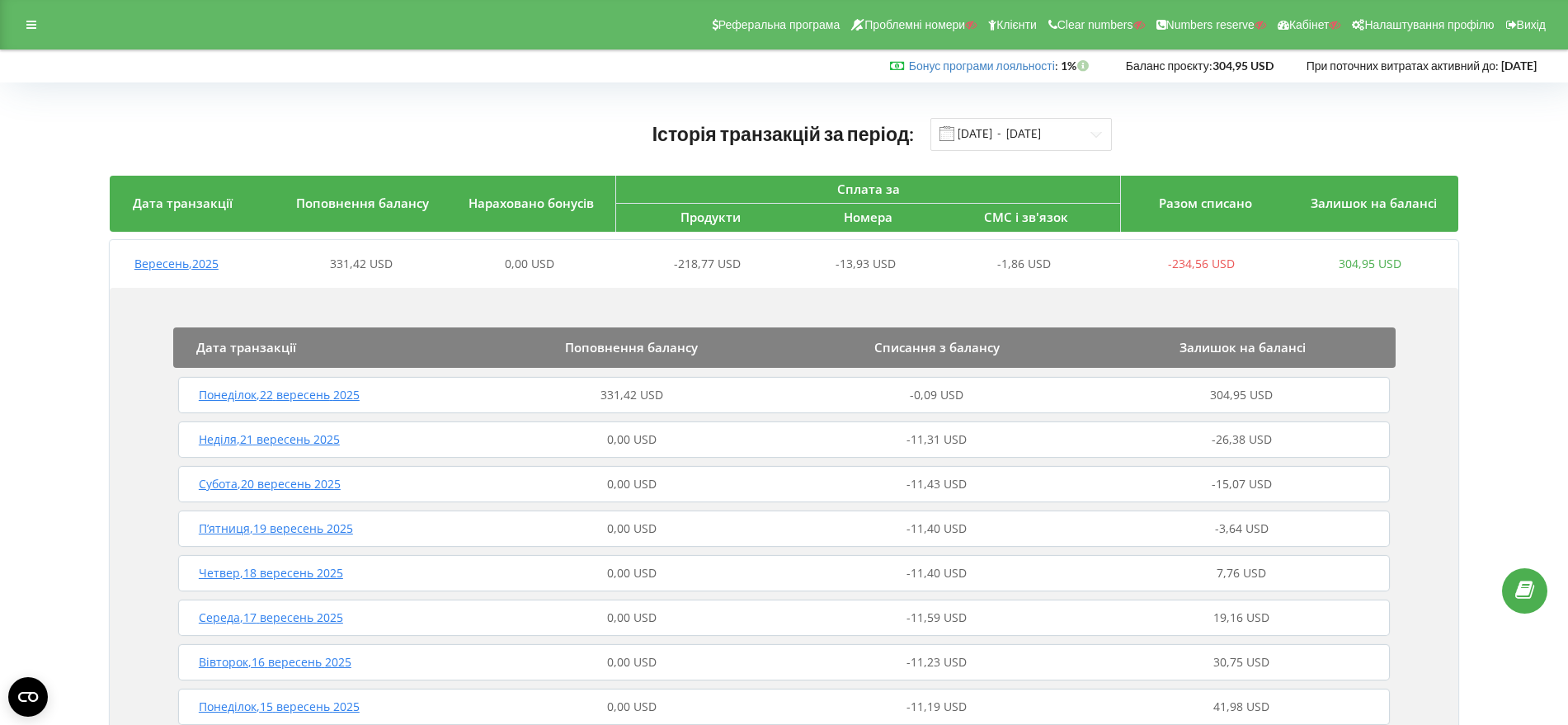
click at [320, 388] on span "Понеділок , 22 вересень 2025" at bounding box center [280, 395] width 161 height 16
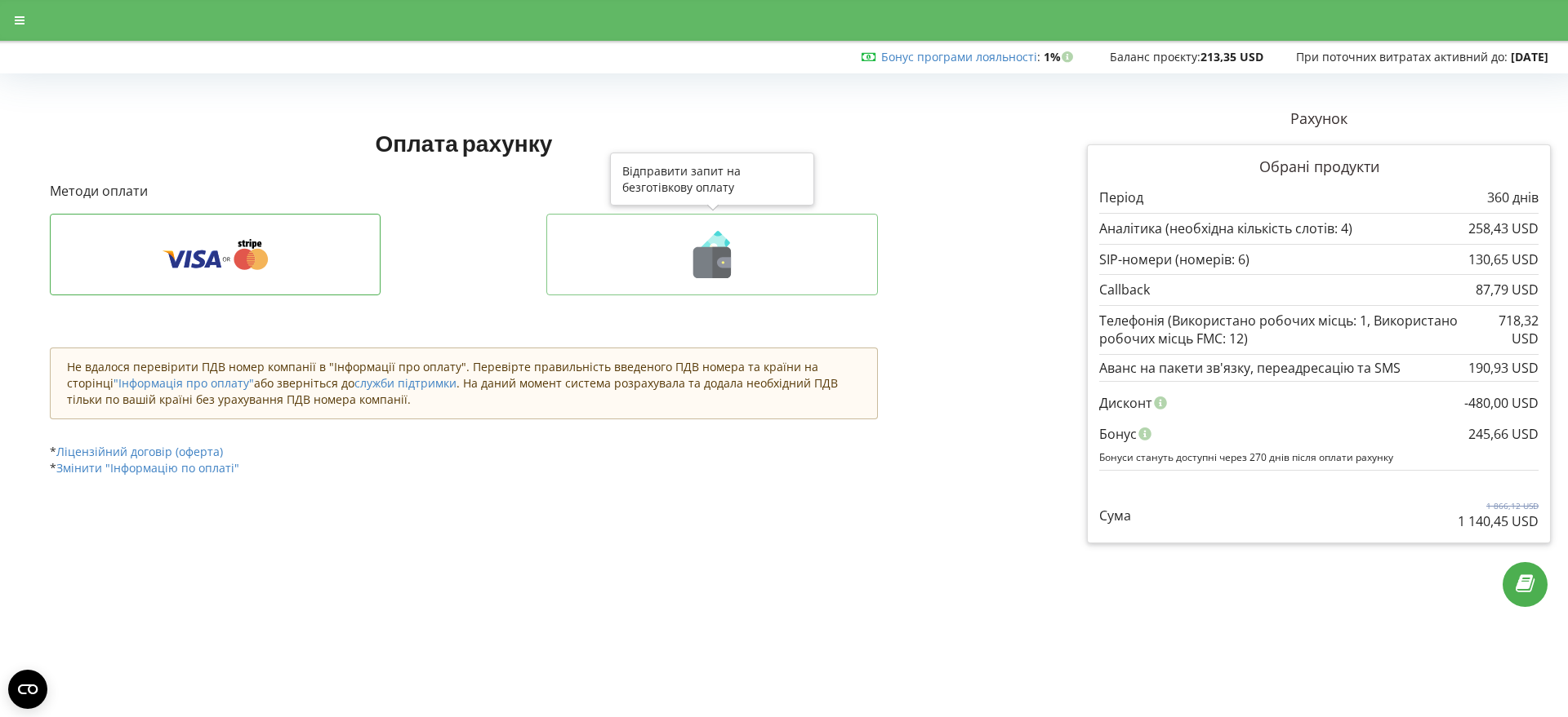
click at [707, 264] on icon at bounding box center [712, 263] width 38 height 31
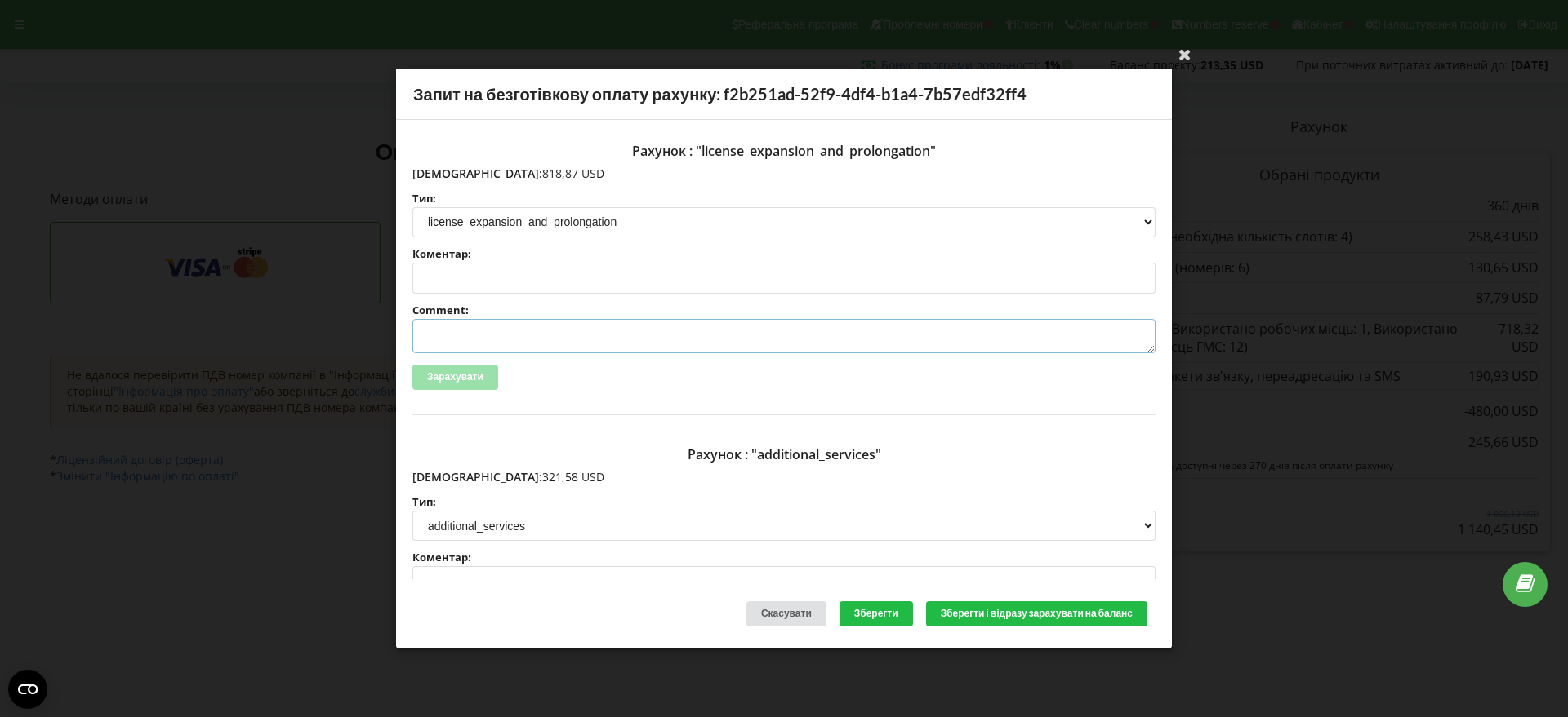
click at [467, 342] on textarea "Comment:" at bounding box center [783, 336] width 743 height 34
paste textarea "№R-06582 від 05.09.2025"
type textarea "Счет №R-06582 від 05.09.2025 на ТОВ АСС"
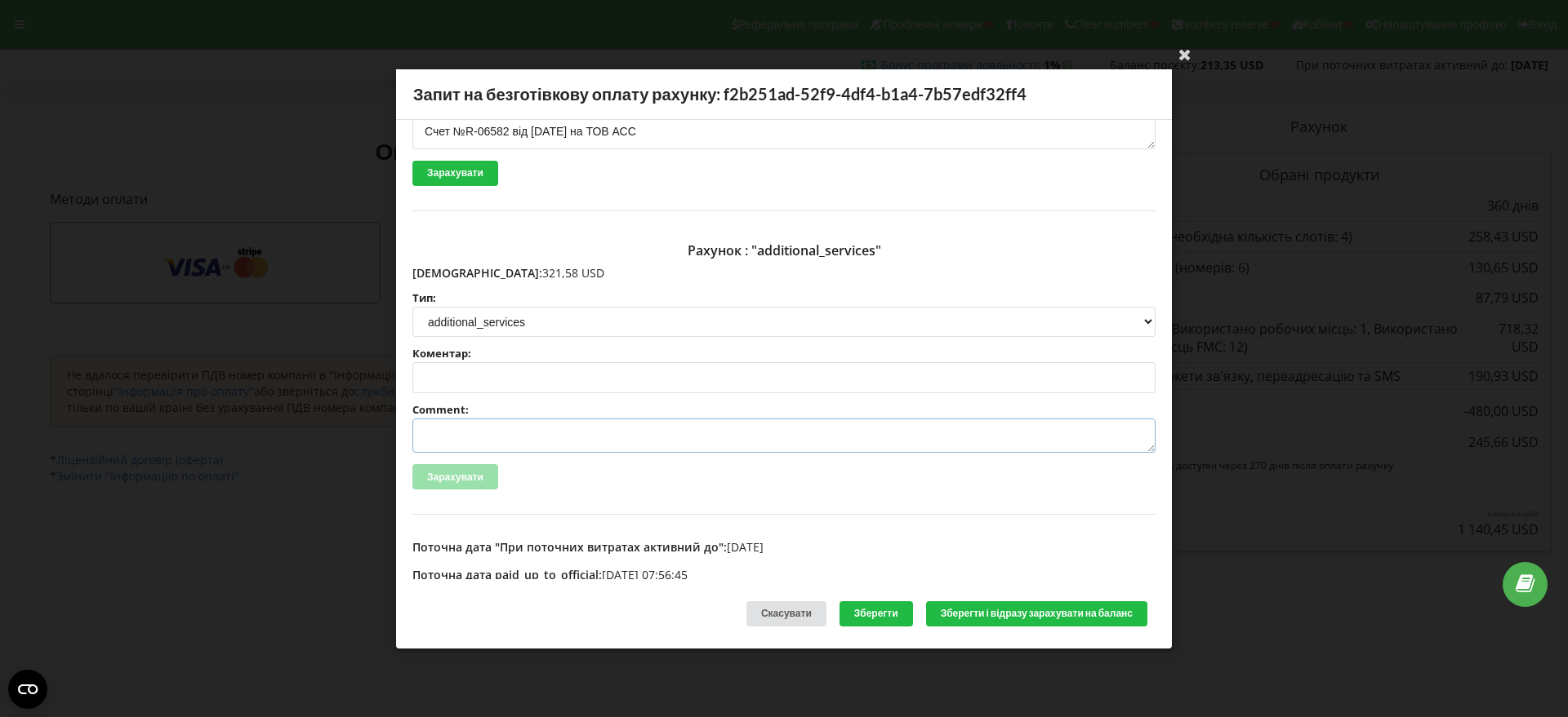
click at [454, 430] on textarea "Comment:" at bounding box center [783, 436] width 743 height 34
paste textarea "№R-06583 від 05.09.2025"
type textarea "Счет №R-06583 від 05.09.2025 на ТОВ АСС"
drag, startPoint x: 995, startPoint y: 612, endPoint x: 1115, endPoint y: 602, distance: 120.4
click at [995, 612] on button "Зберегти і відразу зарахувати на баланс" at bounding box center [1036, 613] width 221 height 25
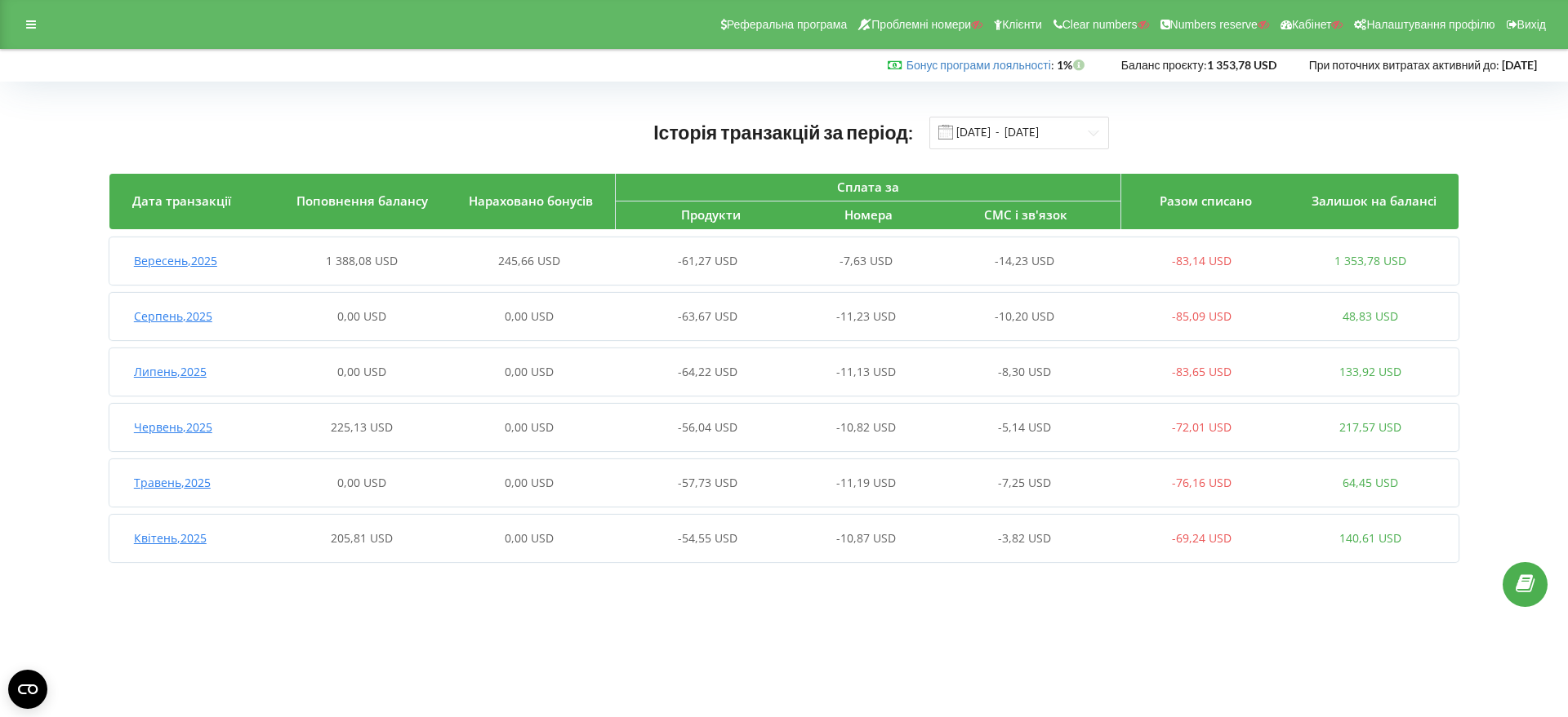
drag, startPoint x: 190, startPoint y: 267, endPoint x: 269, endPoint y: 324, distance: 97.4
click at [190, 266] on span "Вересень , 2025" at bounding box center [176, 260] width 83 height 16
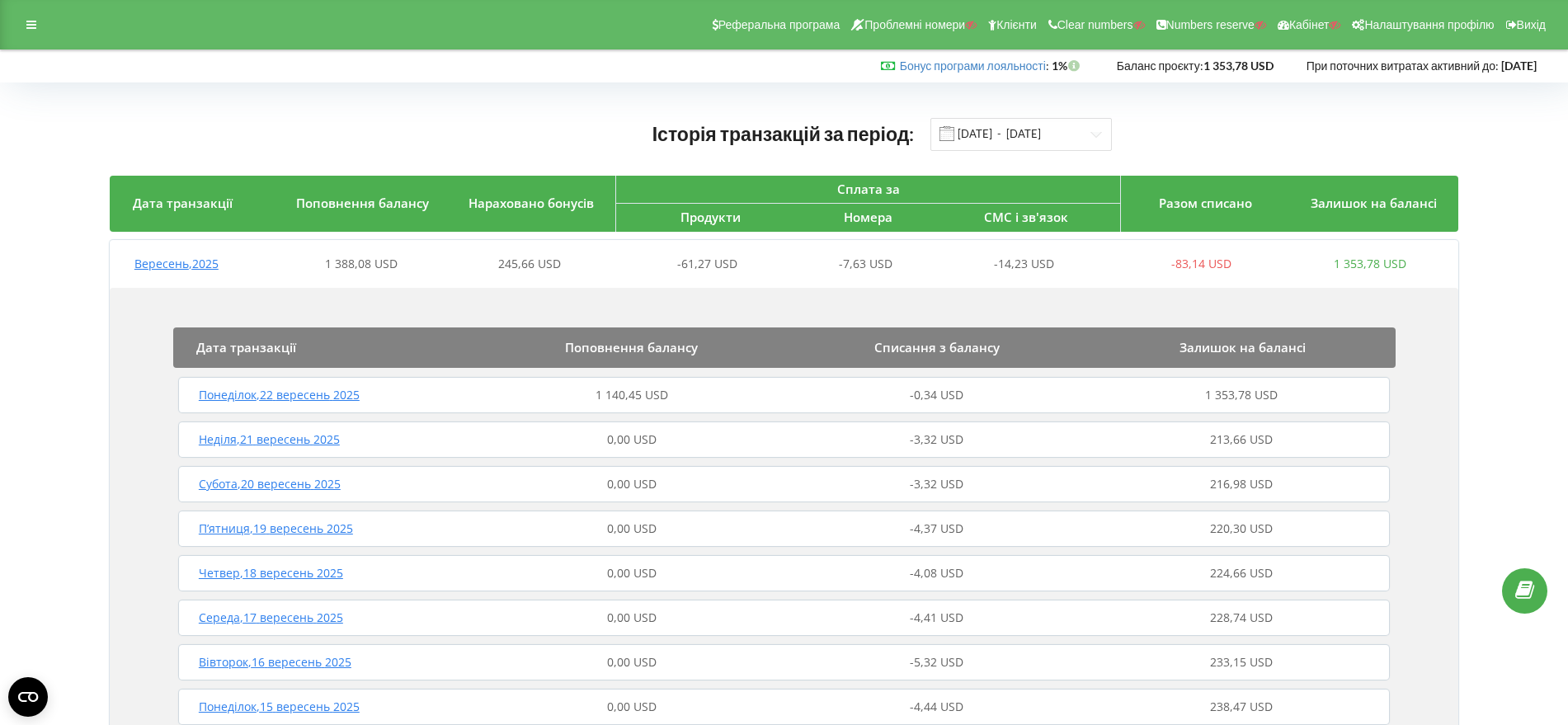
click at [325, 396] on span "Понеділок , 22 вересень 2025" at bounding box center [280, 395] width 161 height 16
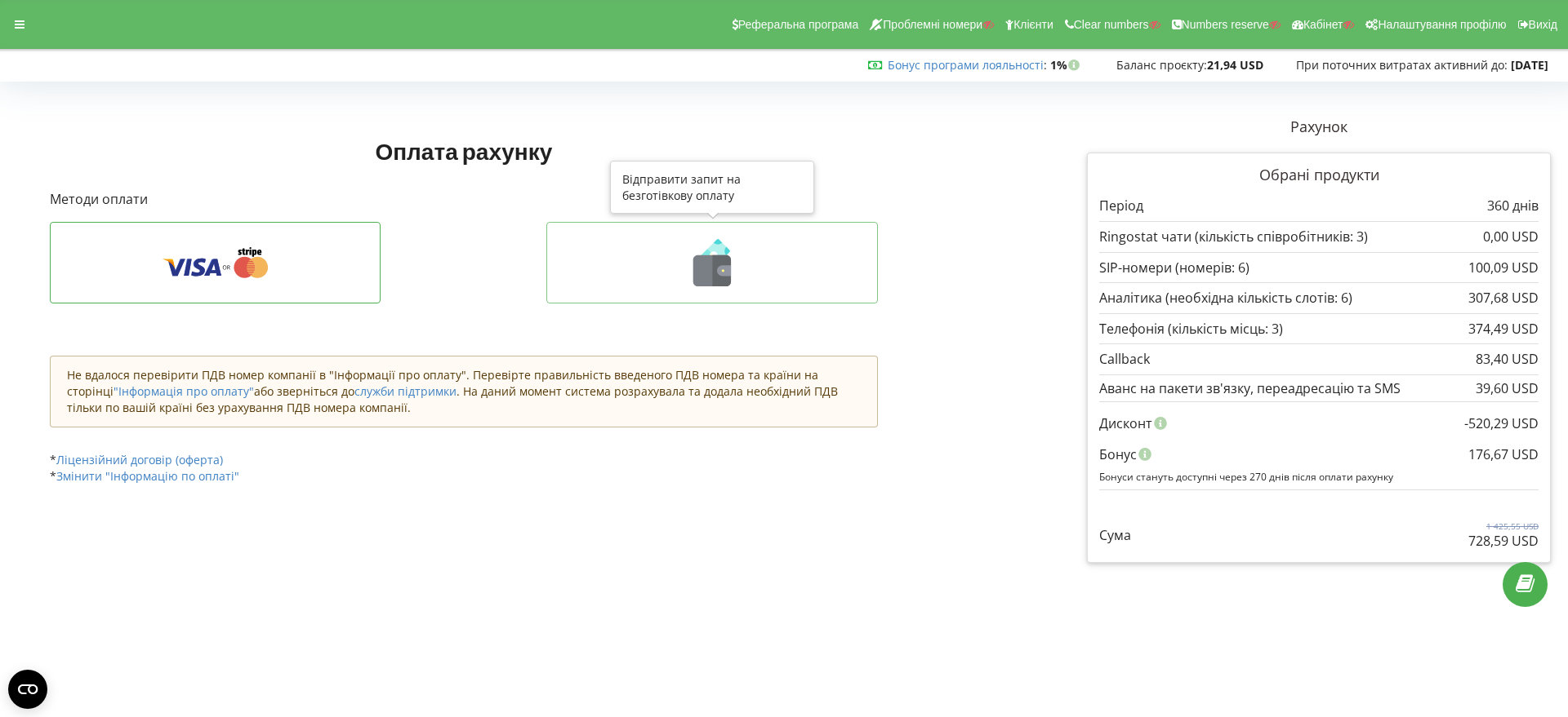
click at [724, 265] on icon at bounding box center [722, 271] width 19 height 31
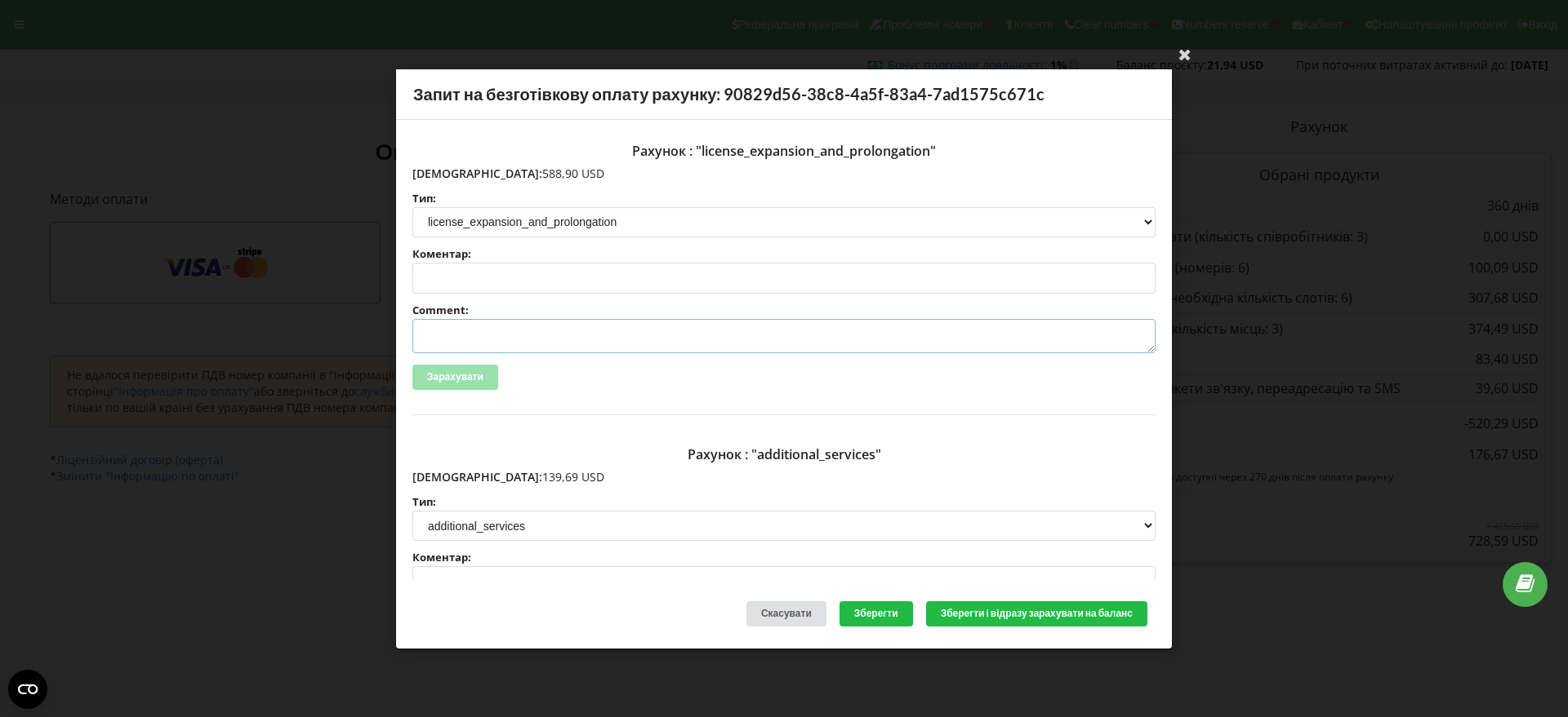
click at [440, 336] on textarea "Comment:" at bounding box center [783, 336] width 743 height 34
paste textarea "№R-07014 від 15.09.2025"
type textarea "Счет №R-07014 від 15.09.2025 на ТОВ АСС"
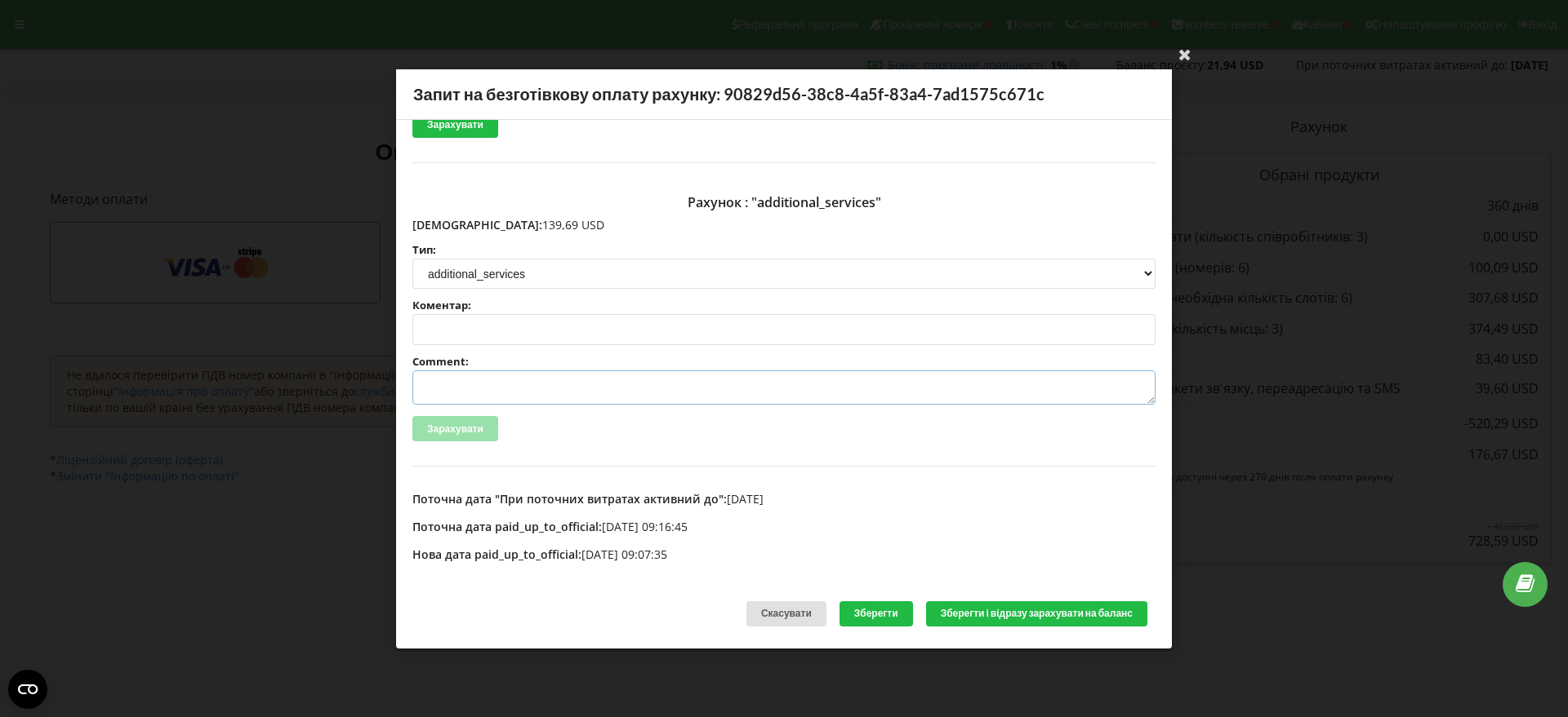
click at [467, 385] on textarea "Comment:" at bounding box center [783, 387] width 743 height 34
paste textarea "№R-07015 від 15.09.2025"
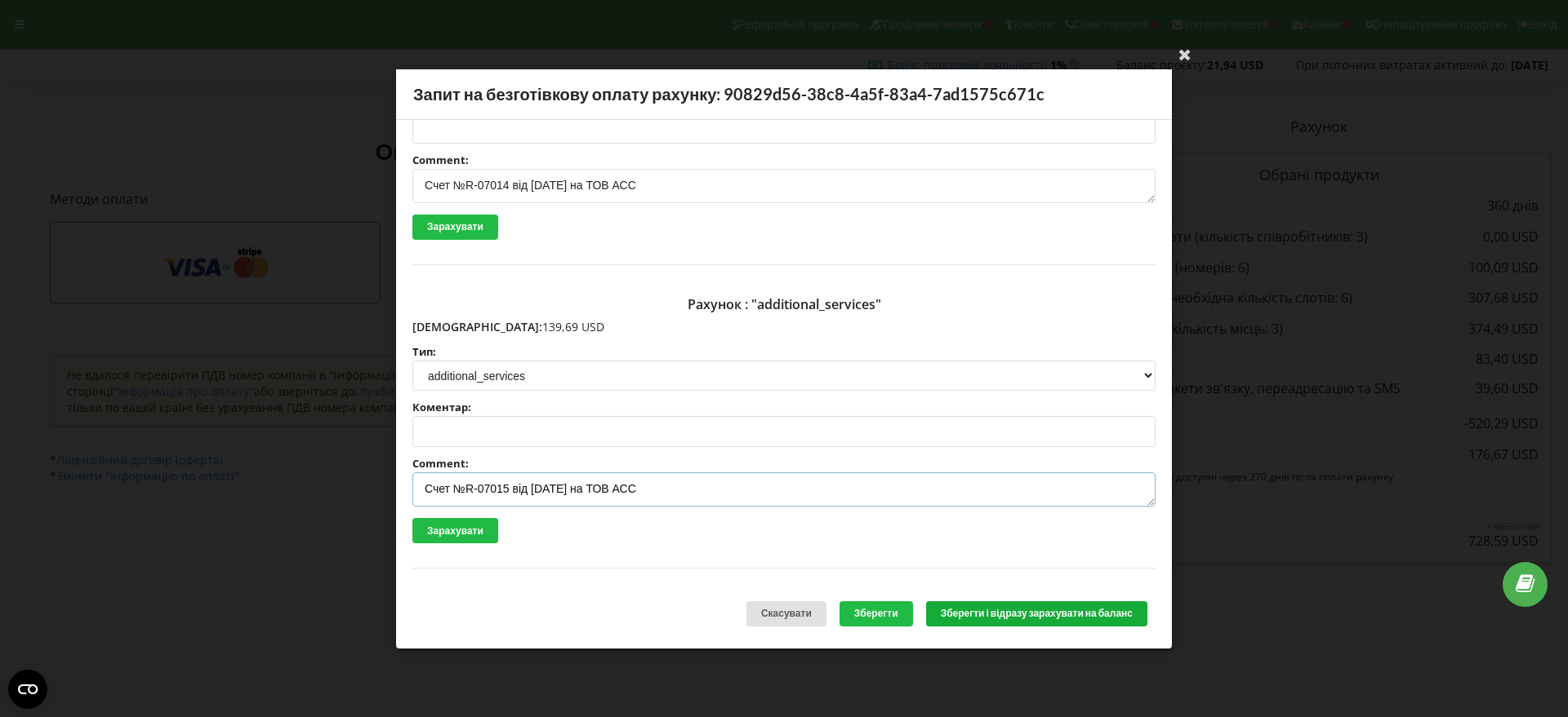
type textarea "Счет №R-07015 від 15.09.2025 на ТОВ АСС"
click at [991, 612] on button "Зберегти і відразу зарахувати на баланс" at bounding box center [1036, 613] width 221 height 25
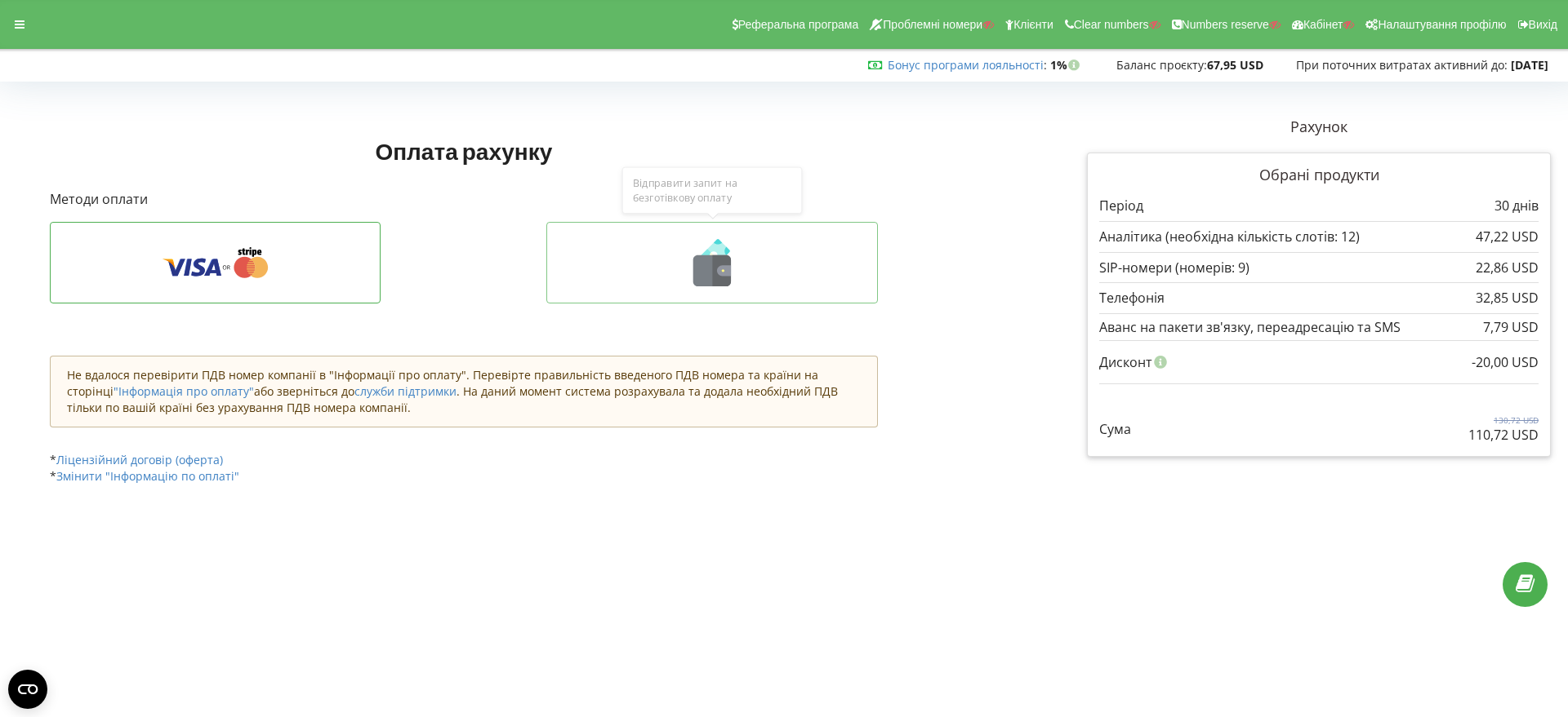
click at [720, 269] on icon at bounding box center [723, 270] width 14 height 10
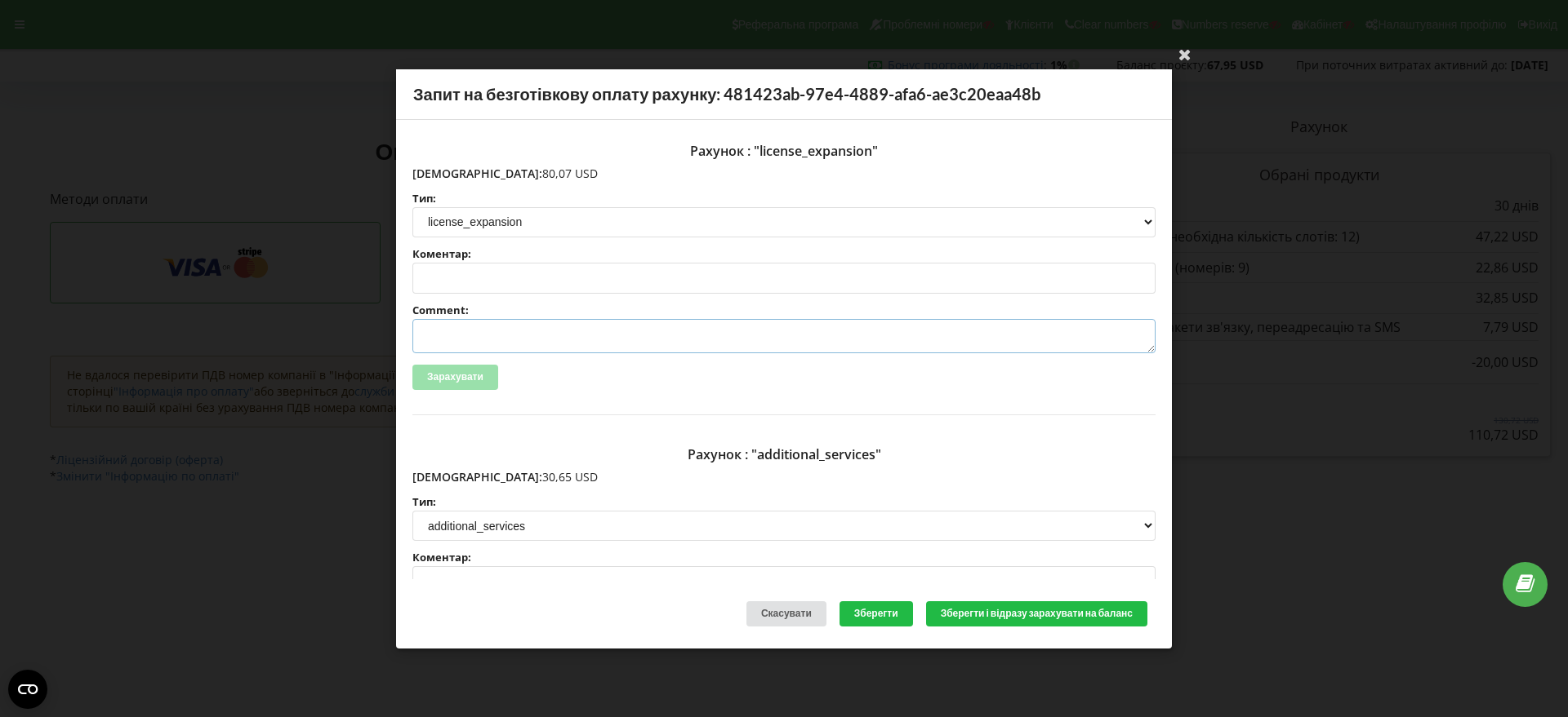
click at [476, 339] on textarea "Comment:" at bounding box center [783, 336] width 743 height 34
paste textarea "№R-07158 від [DATE]"
type textarea "Счет №R-07158 від [DATE] на ТОВ АСС"
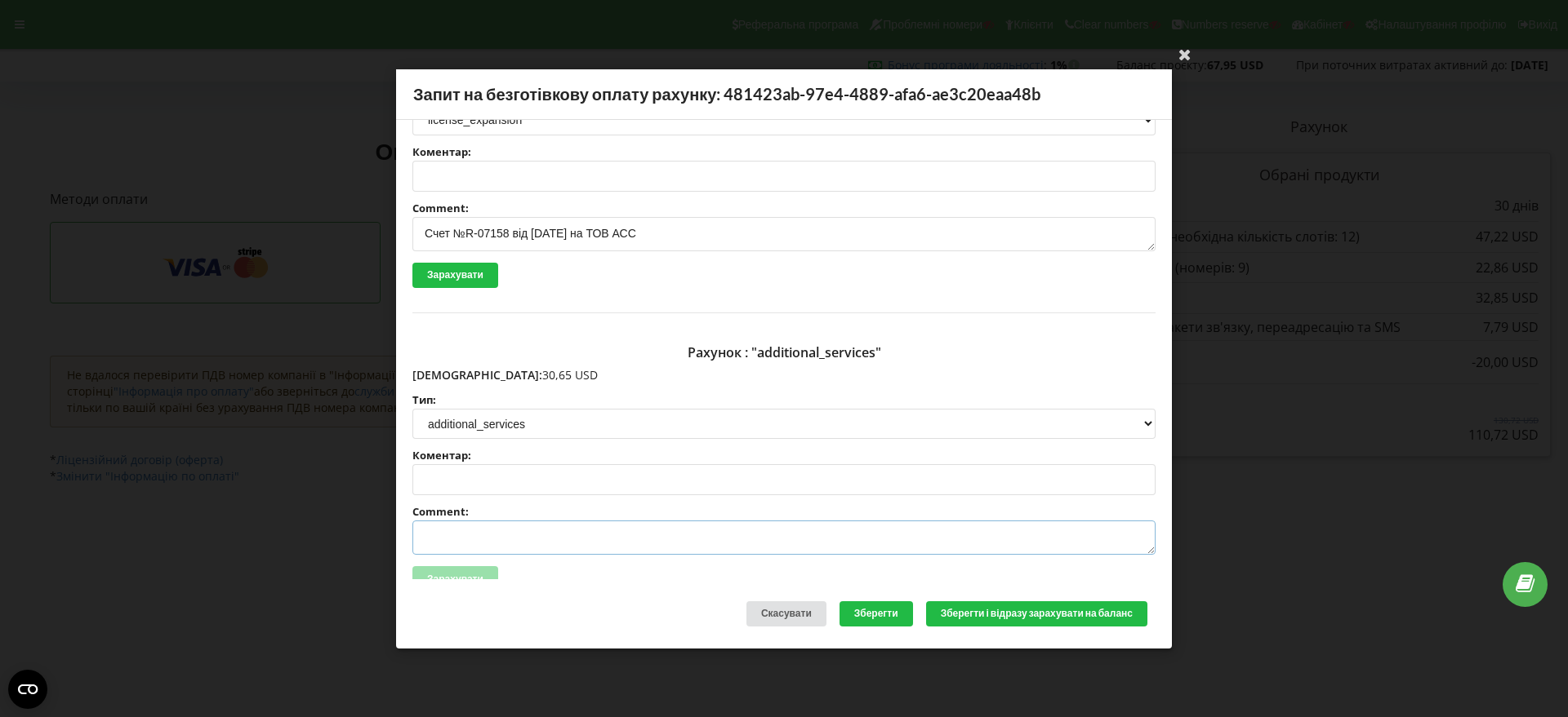
click at [440, 539] on textarea "Comment:" at bounding box center [783, 538] width 743 height 34
paste textarea "№R-07159 від [DATE]"
type textarea "Счет №R-07159 від [DATE] на ТОВ АСС"
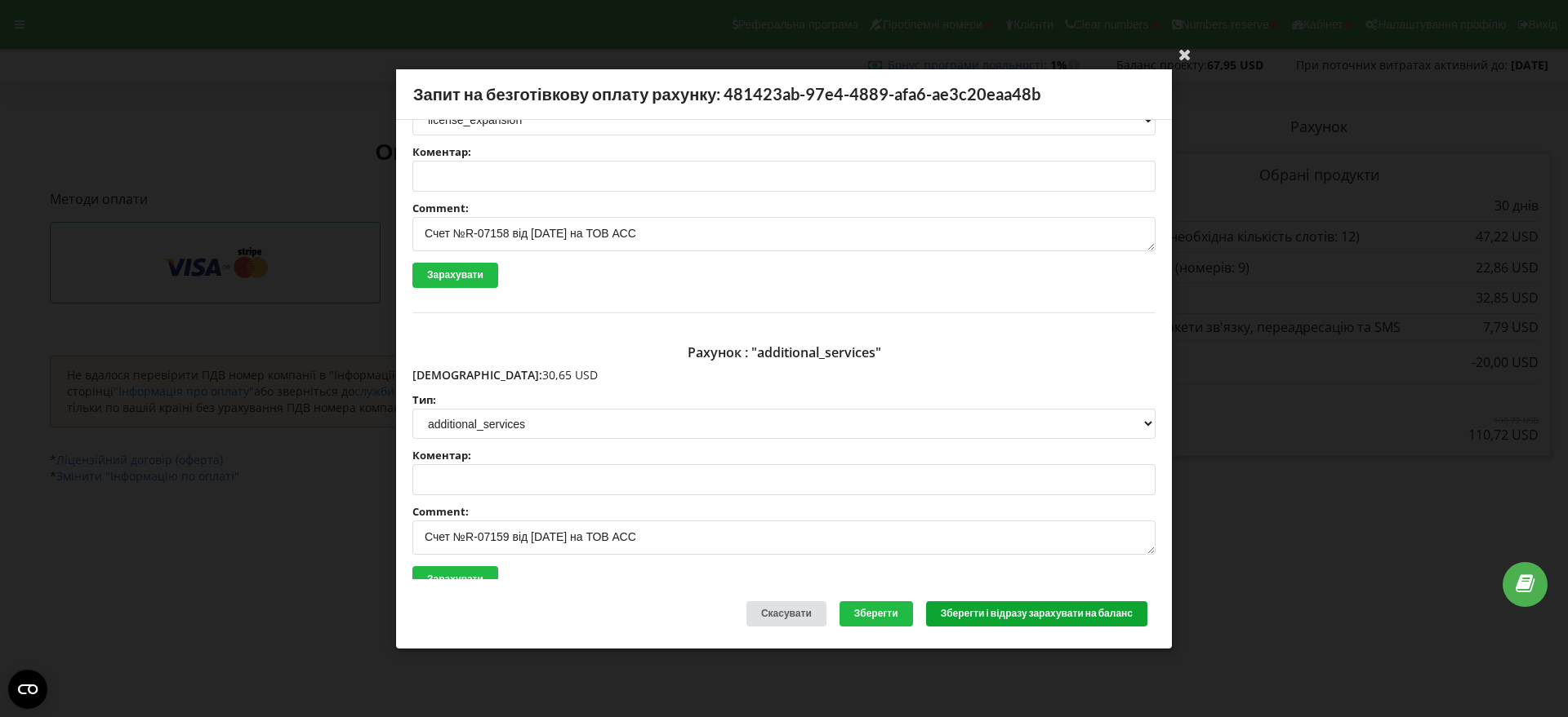
drag, startPoint x: 1016, startPoint y: 613, endPoint x: 1447, endPoint y: 493, distance: 447.4
click at [1027, 613] on button "Зберегти і відразу зарахувати на баланс" at bounding box center [1036, 613] width 221 height 25
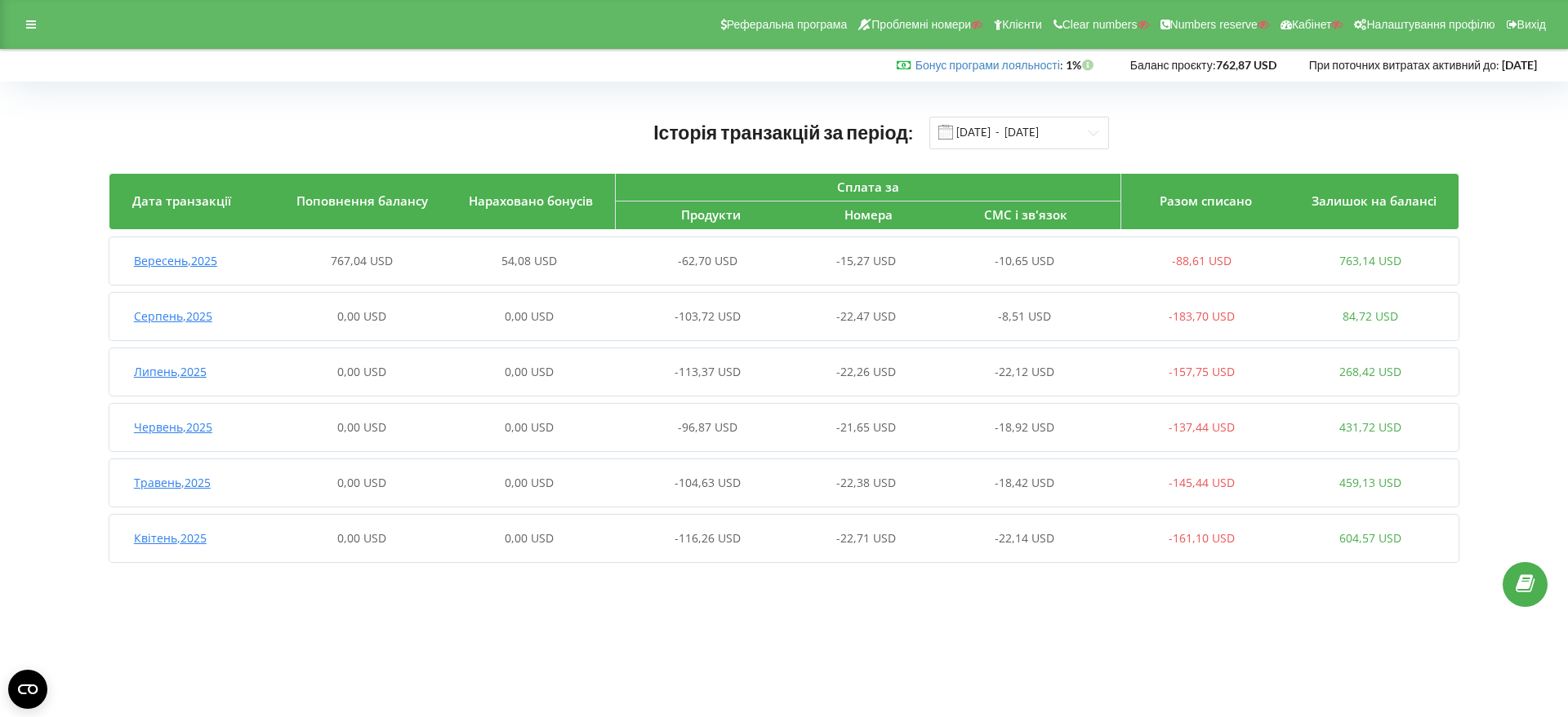
click at [178, 260] on span "Вересень , 2025" at bounding box center [176, 260] width 83 height 16
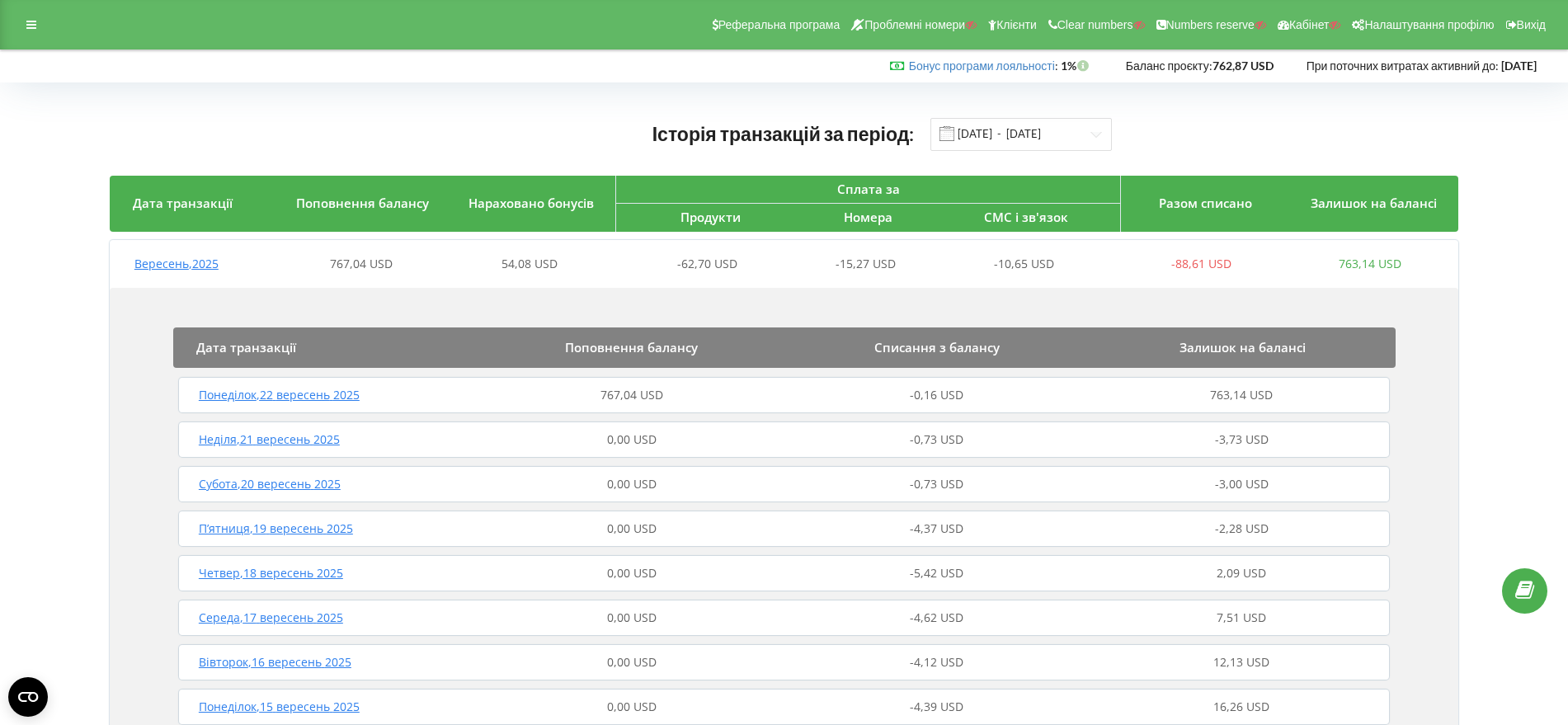
click at [295, 398] on span "Понеділок , 22 вересень 2025" at bounding box center [280, 395] width 161 height 16
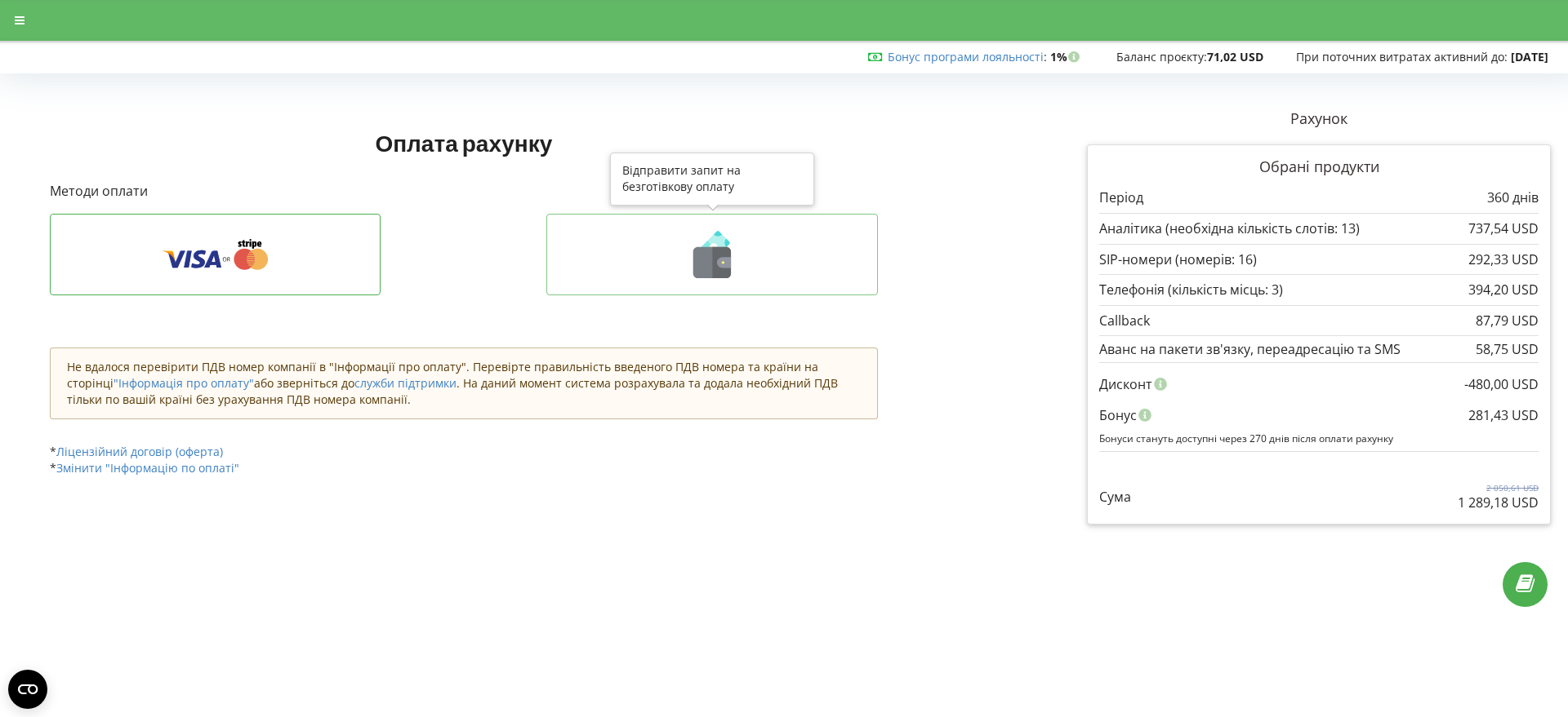
click at [716, 270] on icon at bounding box center [722, 263] width 19 height 31
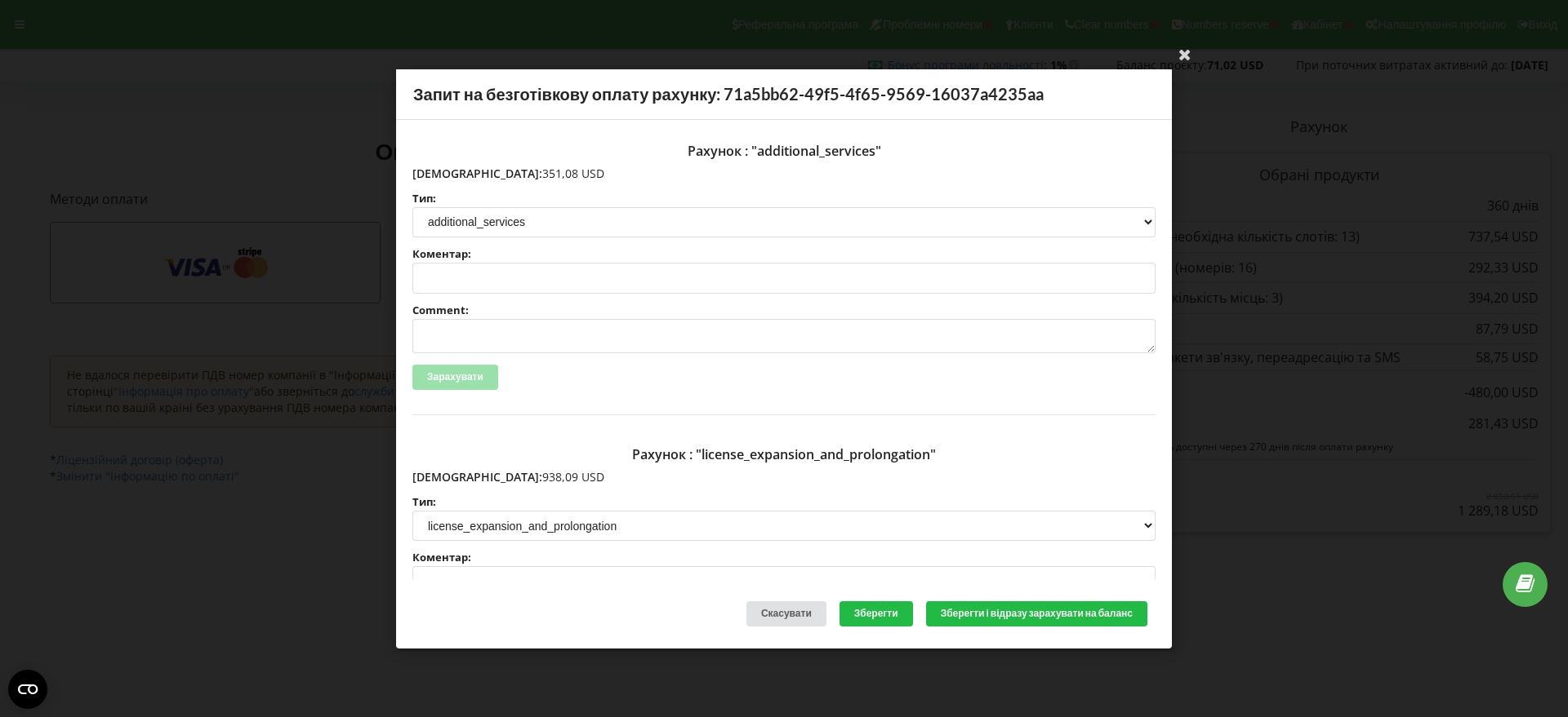
scroll to position [102, 0]
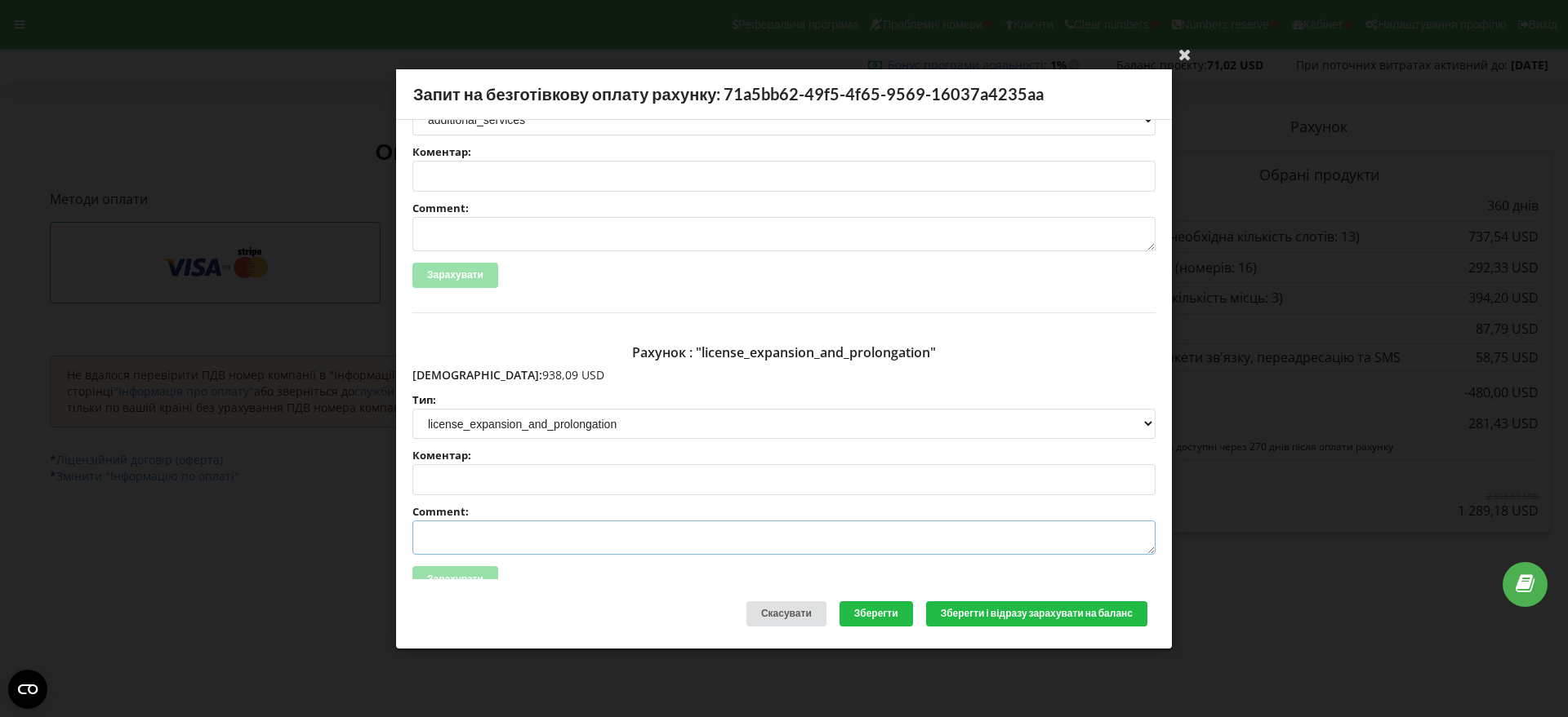
click at [433, 542] on textarea "Comment:" at bounding box center [783, 538] width 743 height 34
paste textarea "№R-07166 від 17.09.2025"
type textarea "Счет №R-07166 від 17.09.2025 на ТОВ АСС"
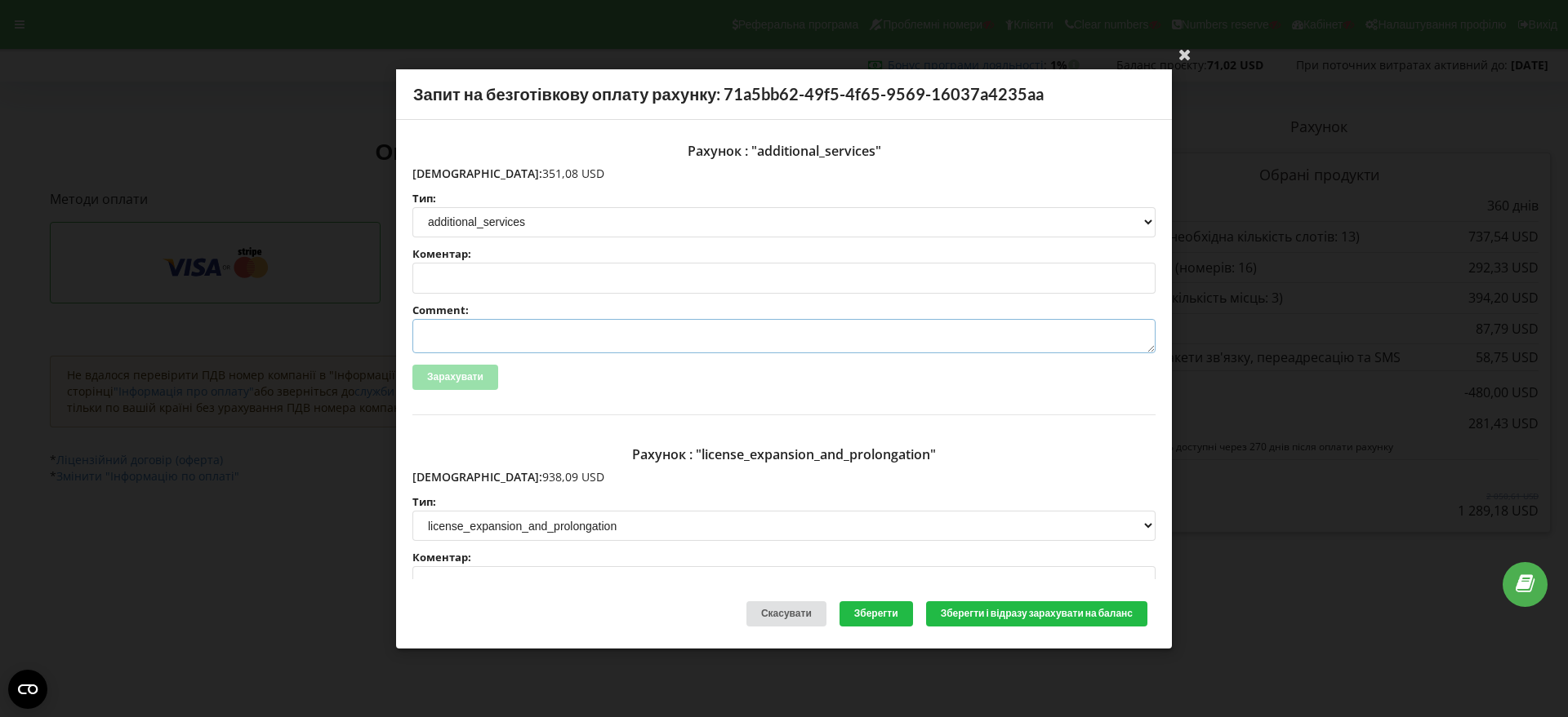
click at [465, 334] on textarea "Comment:" at bounding box center [783, 336] width 743 height 34
paste textarea "№R-07167 від 17.09.2025"
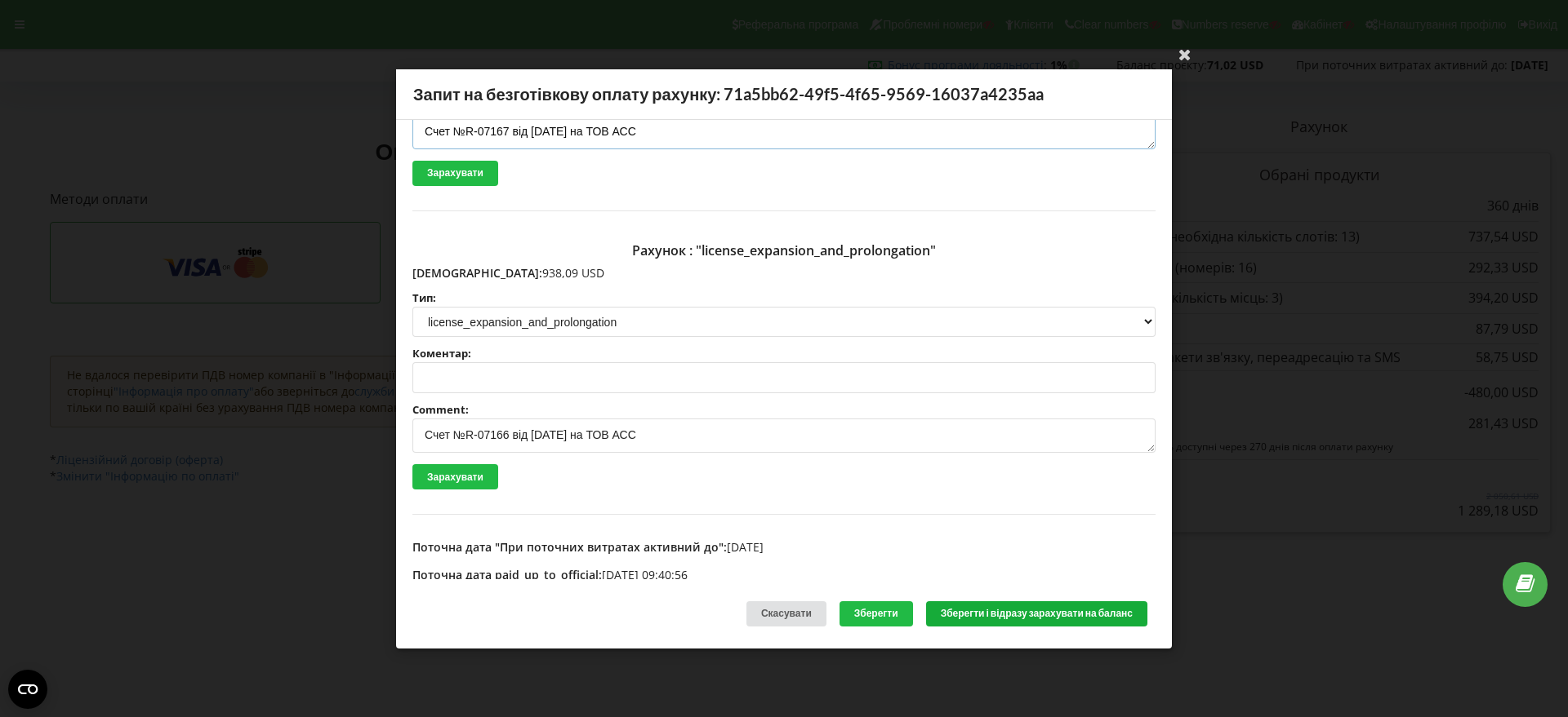
type textarea "Счет №R-07167 від 17.09.2025 на ТОВ АСС"
drag, startPoint x: 1018, startPoint y: 611, endPoint x: 771, endPoint y: 375, distance: 341.6
click at [1019, 612] on button "Зберегти і відразу зарахувати на баланс" at bounding box center [1036, 613] width 221 height 25
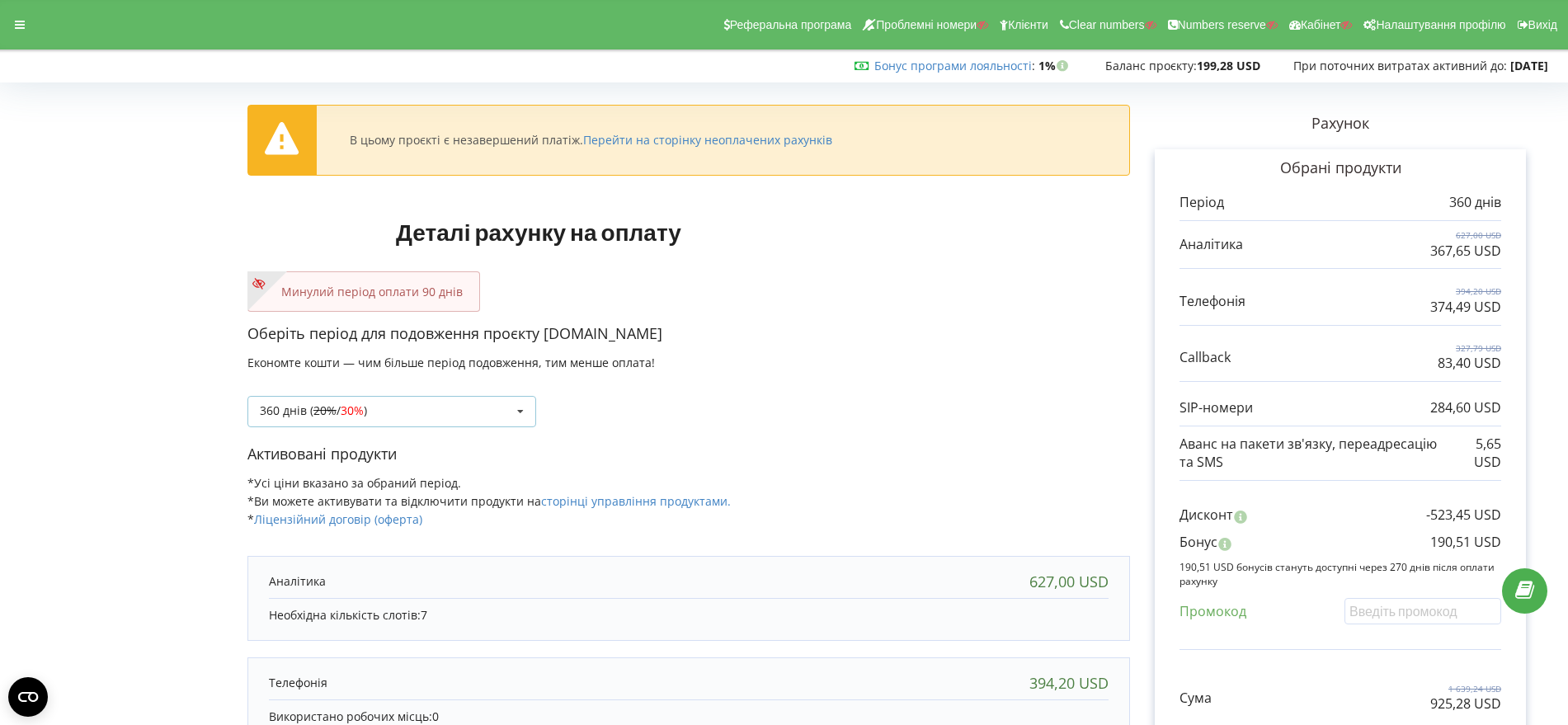
click at [520, 408] on icon at bounding box center [520, 412] width 24 height 31
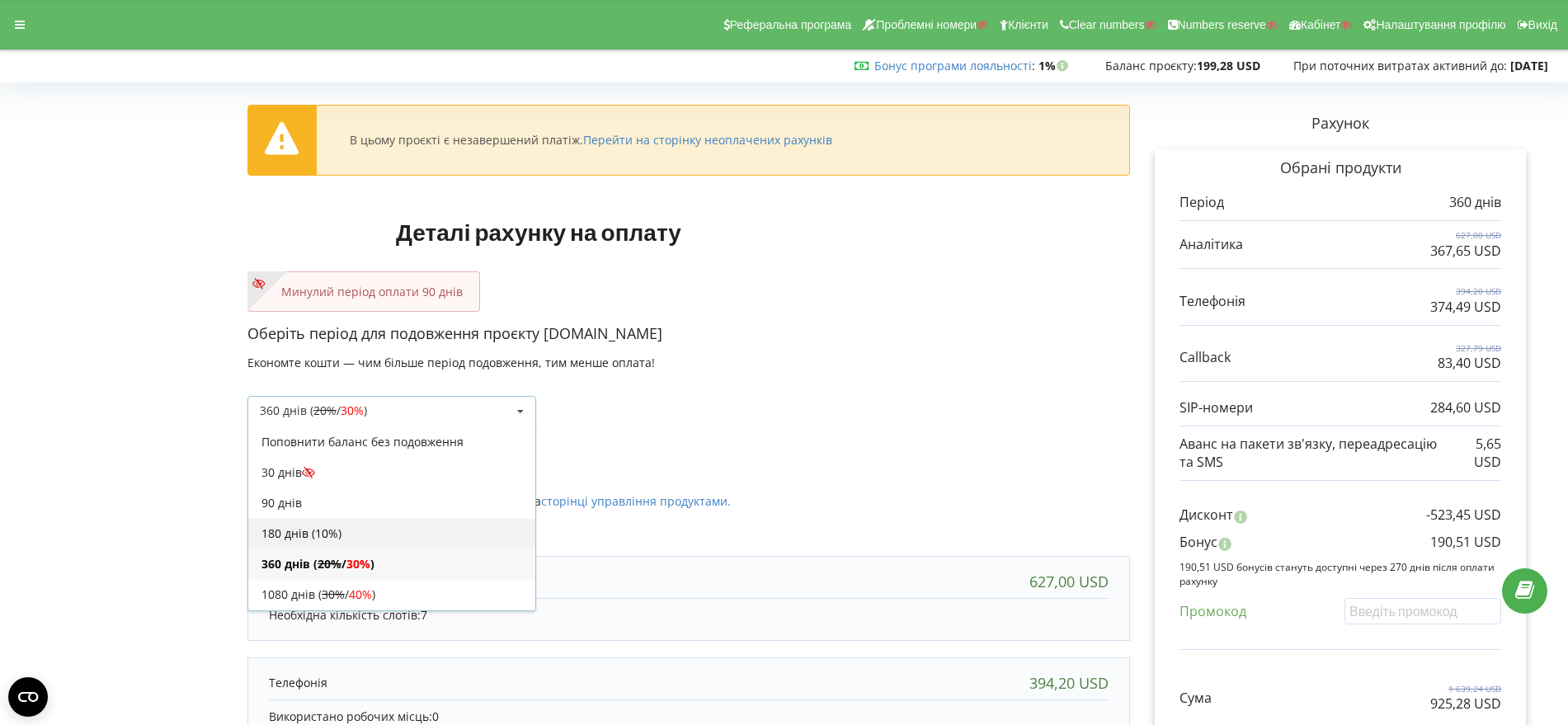
click at [437, 521] on div "180 днів (10%)" at bounding box center [392, 533] width 287 height 31
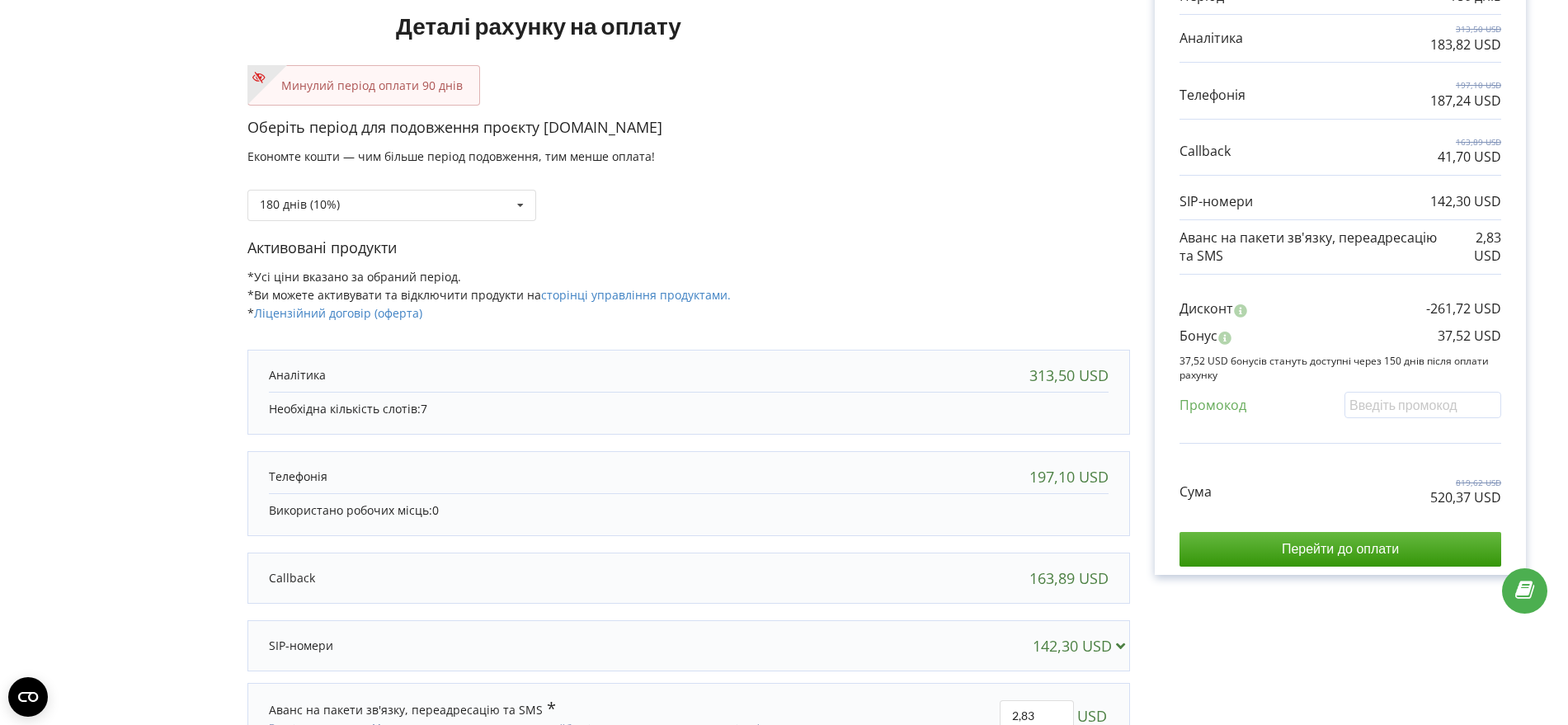
scroll to position [309, 0]
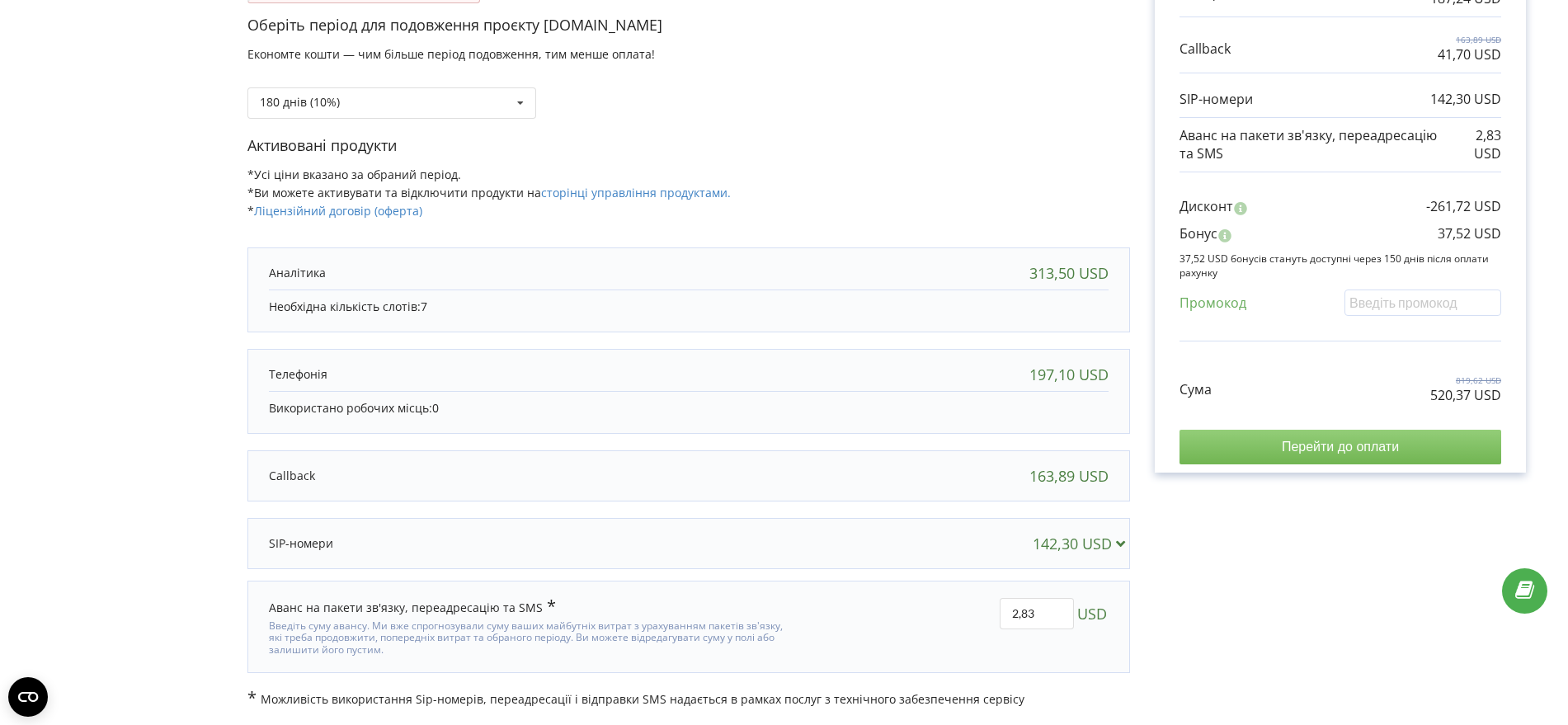
click at [1381, 446] on input "Перейти до оплати" at bounding box center [1340, 447] width 322 height 35
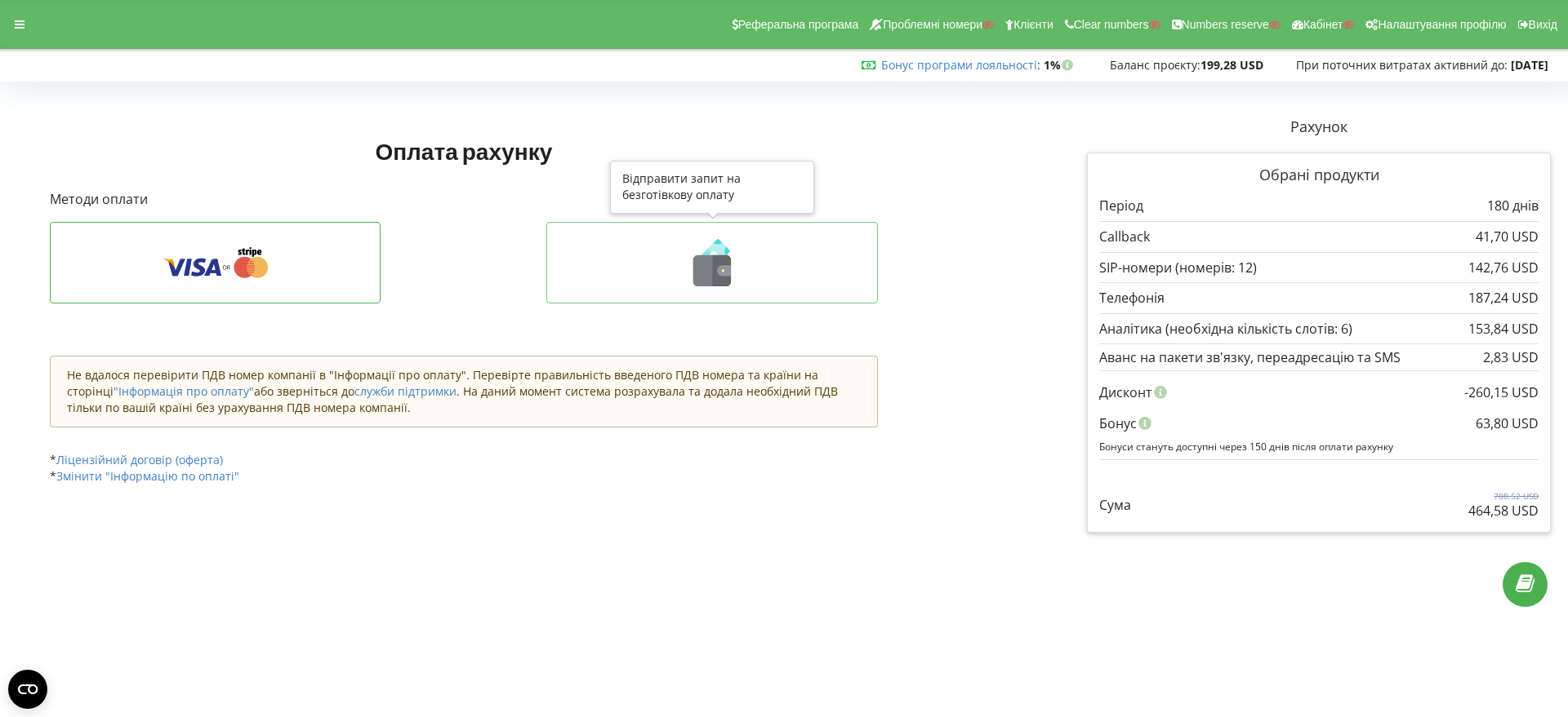
click at [699, 266] on icon at bounding box center [712, 271] width 38 height 31
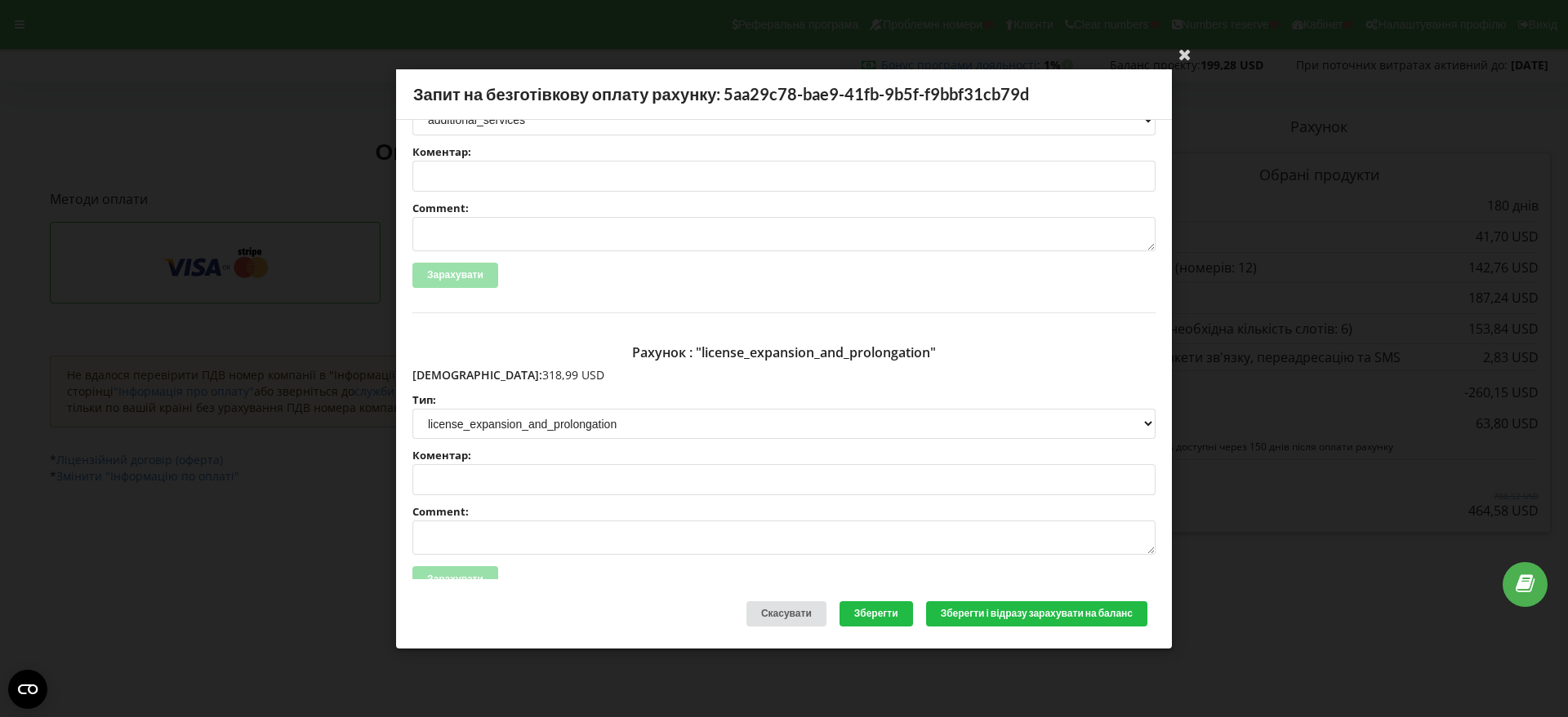
scroll to position [253, 0]
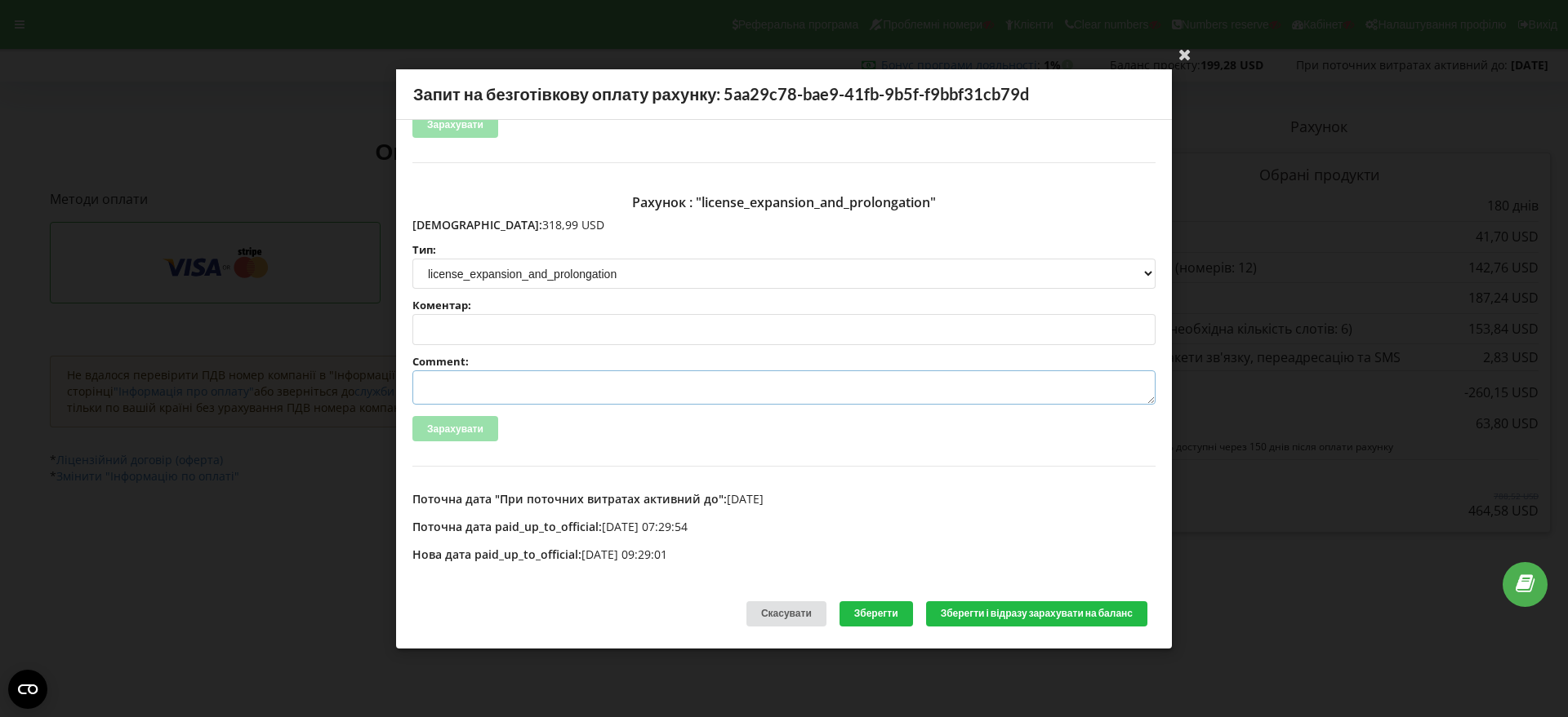
click at [455, 393] on textarea "Comment:" at bounding box center [783, 387] width 743 height 34
paste textarea "№R-07199 від 18.09.2025"
type textarea "Счет №R-07199 від 18.09.2025 на ТОВ АСС"
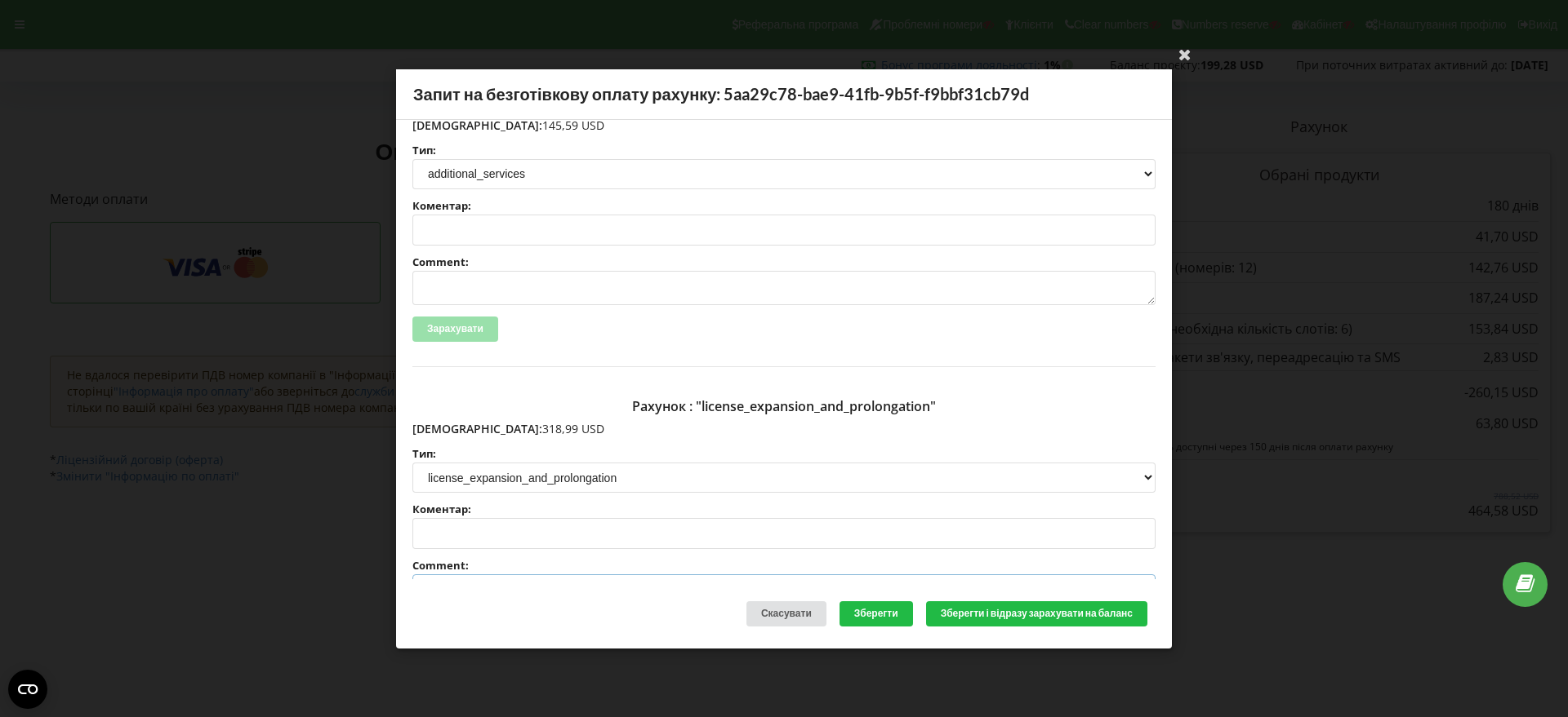
scroll to position [0, 0]
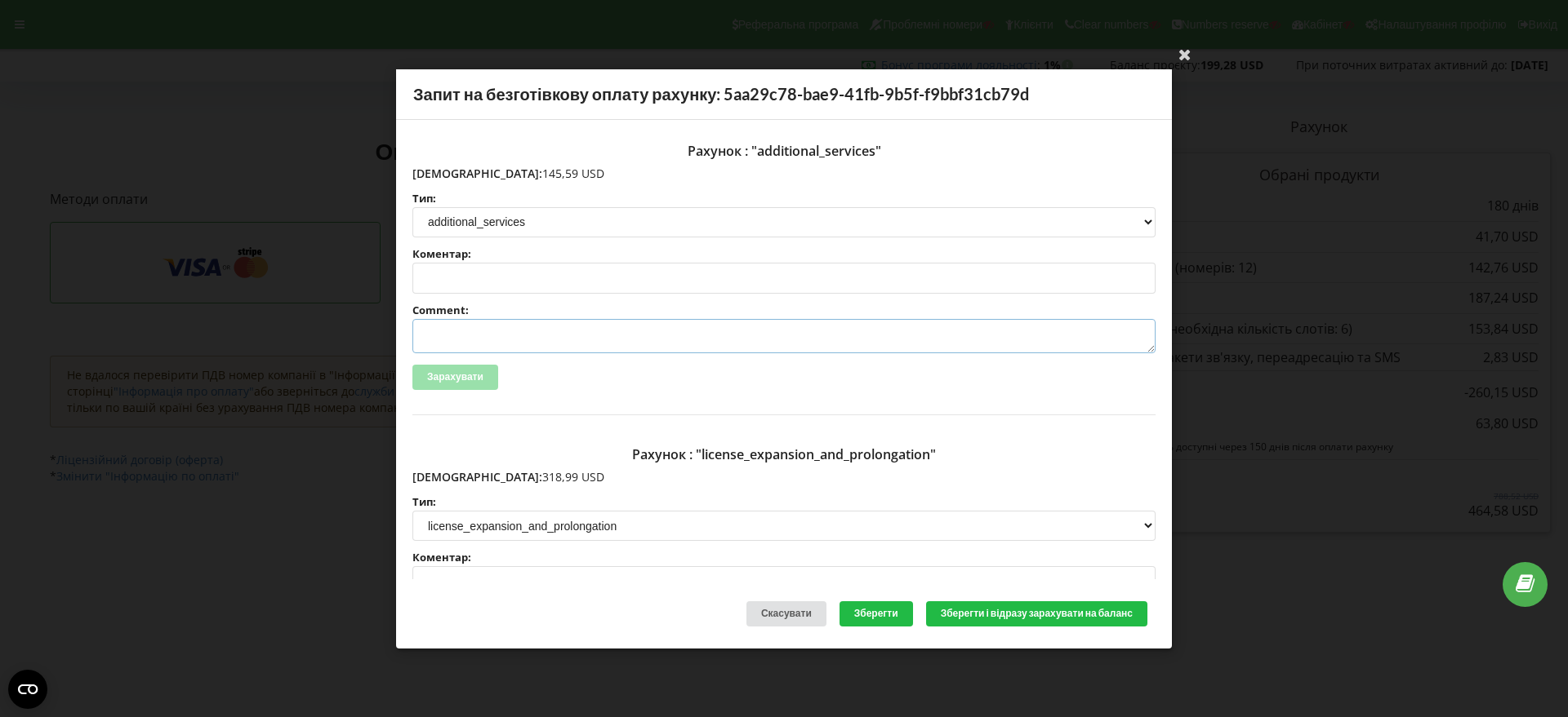
click at [481, 333] on textarea "Comment:" at bounding box center [783, 336] width 743 height 34
paste textarea "№R-07200 від 18.09.2025"
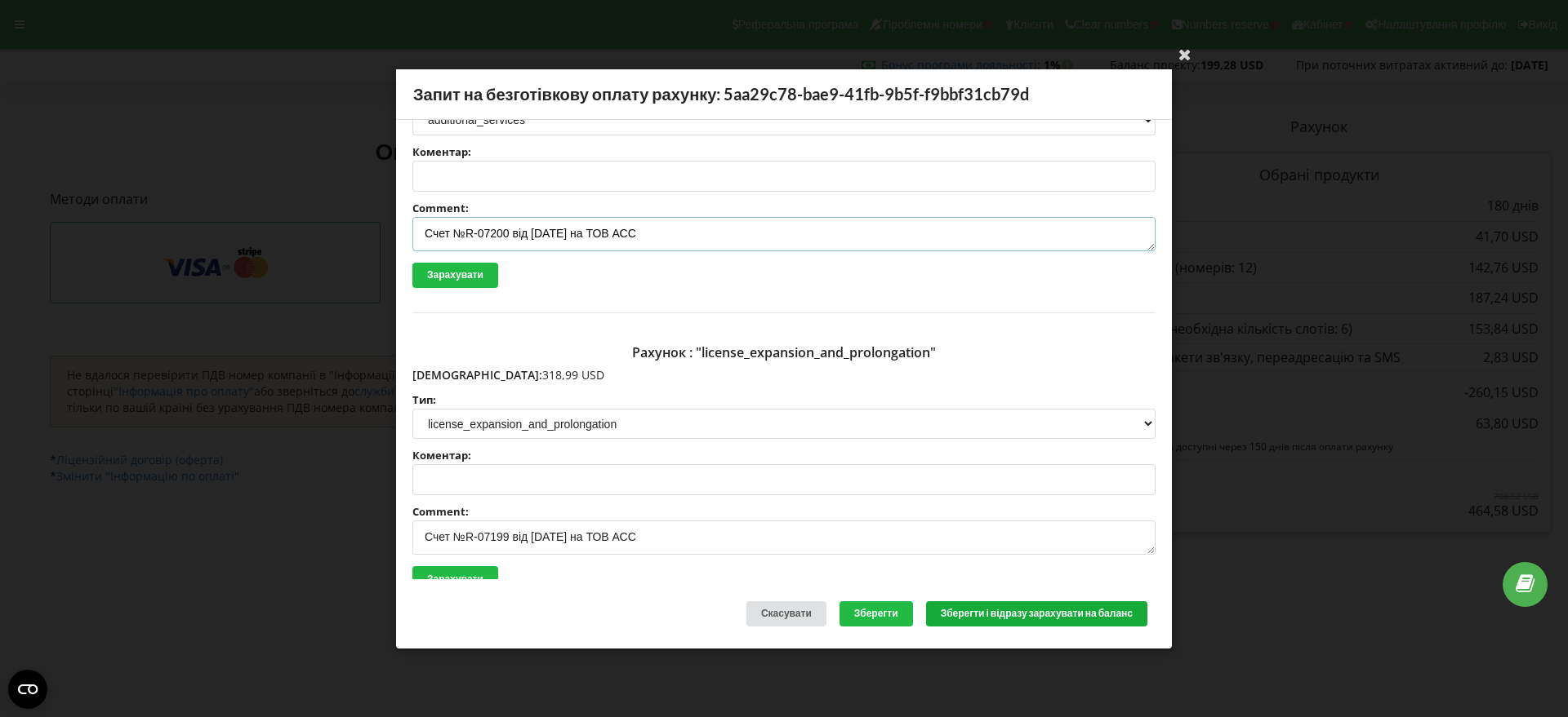
type textarea "Счет №R-07200 від 18.09.2025 на ТОВ АСС"
click at [988, 616] on button "Зберегти і відразу зарахувати на баланс" at bounding box center [1036, 613] width 221 height 25
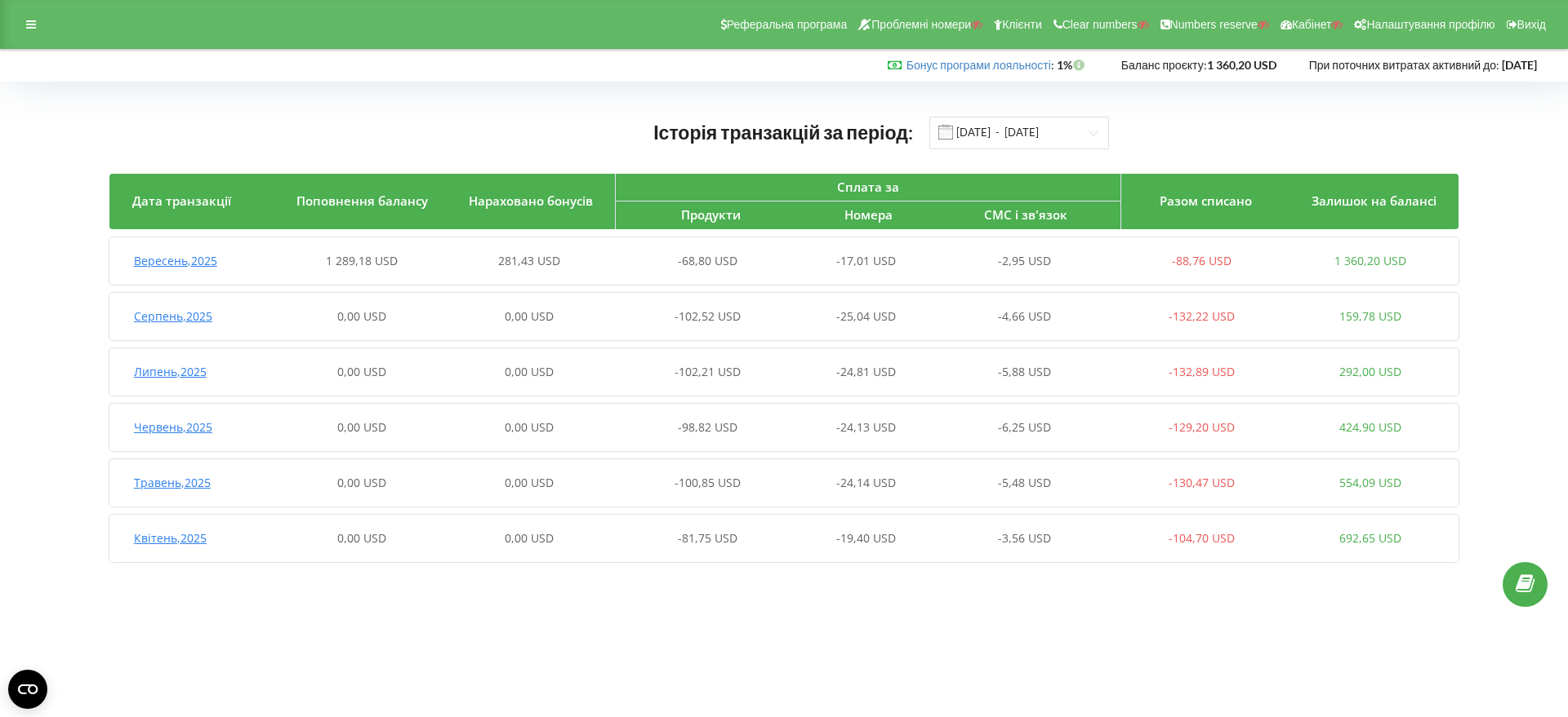
click at [211, 264] on span "Вересень , 2025" at bounding box center [176, 260] width 83 height 16
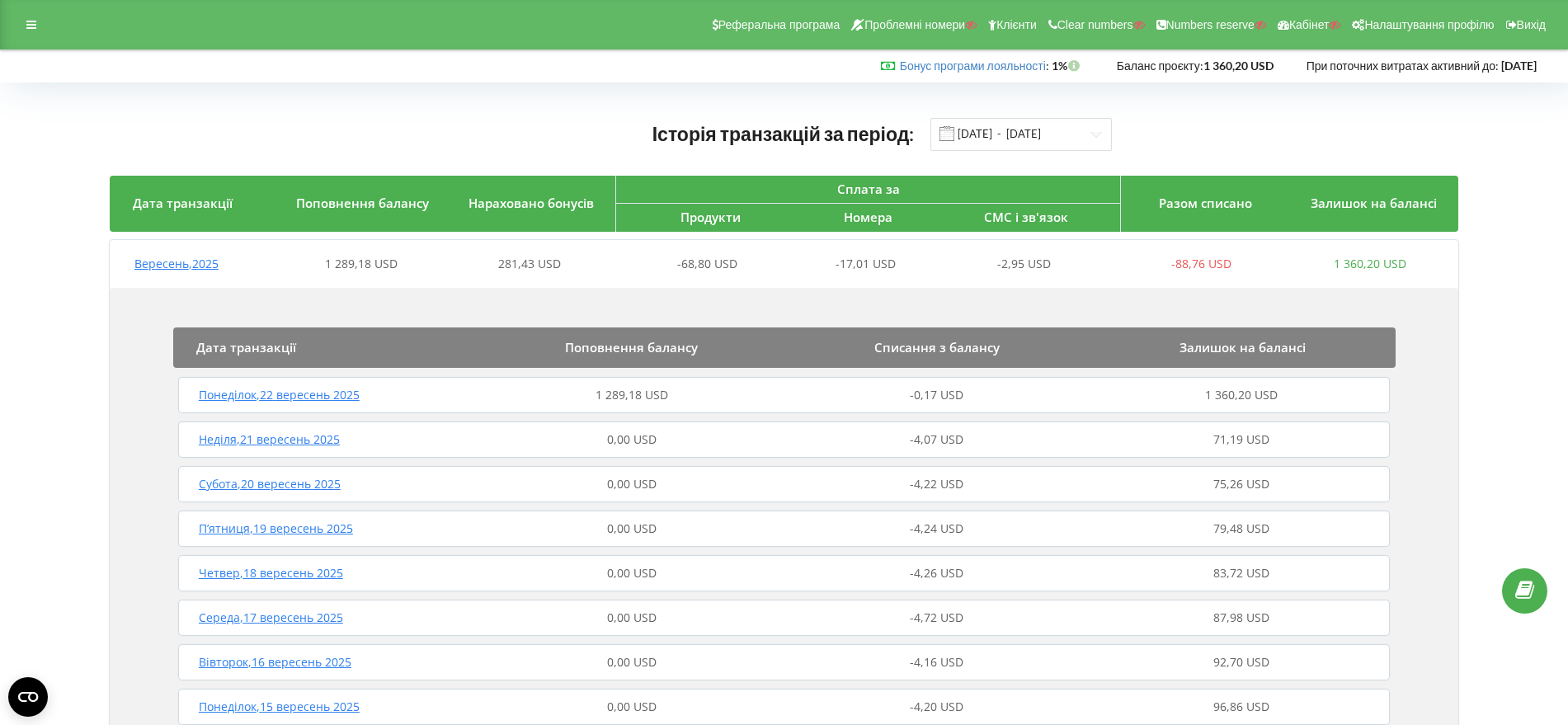
click at [313, 399] on span "Понеділок , 22 вересень 2025" at bounding box center [280, 395] width 161 height 16
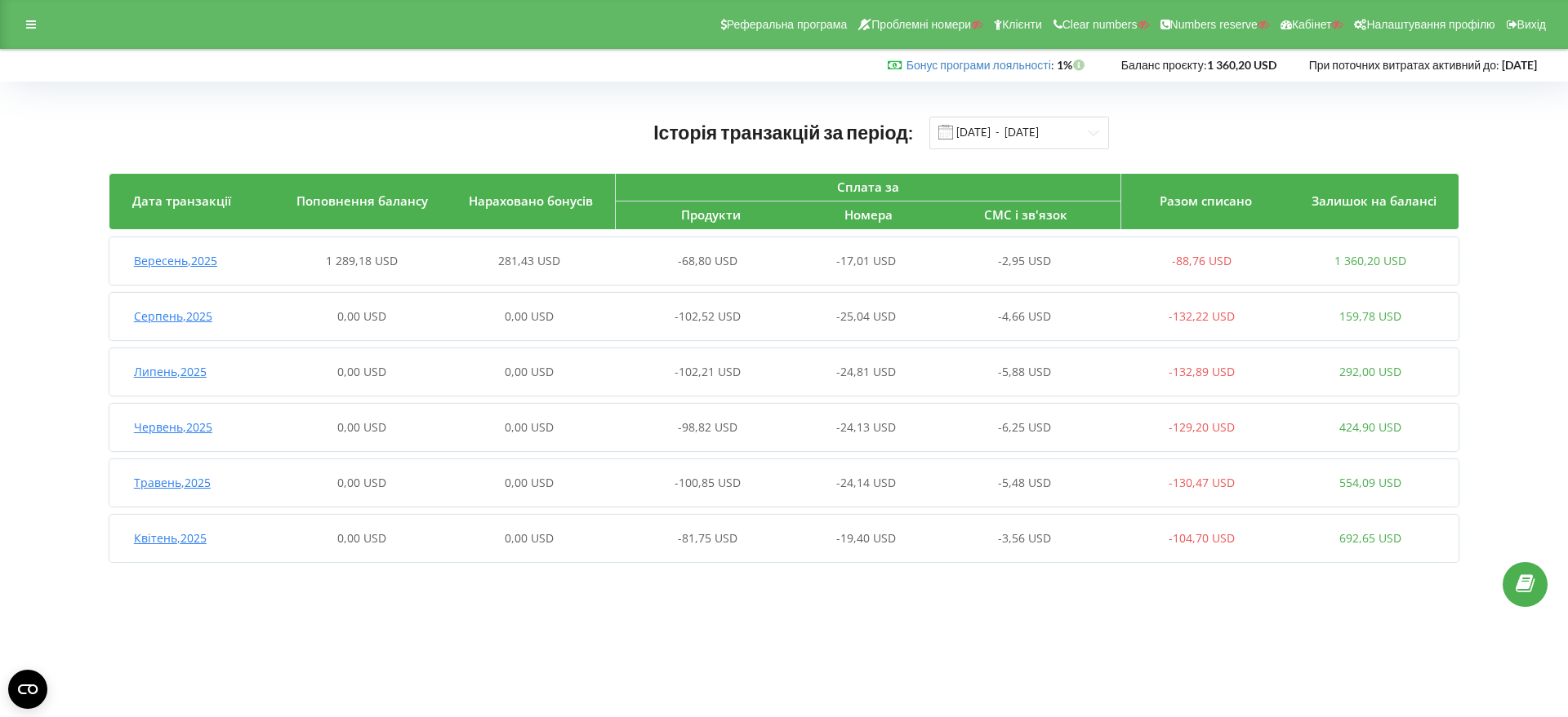
click at [179, 262] on span "Вересень , 2025" at bounding box center [176, 260] width 83 height 16
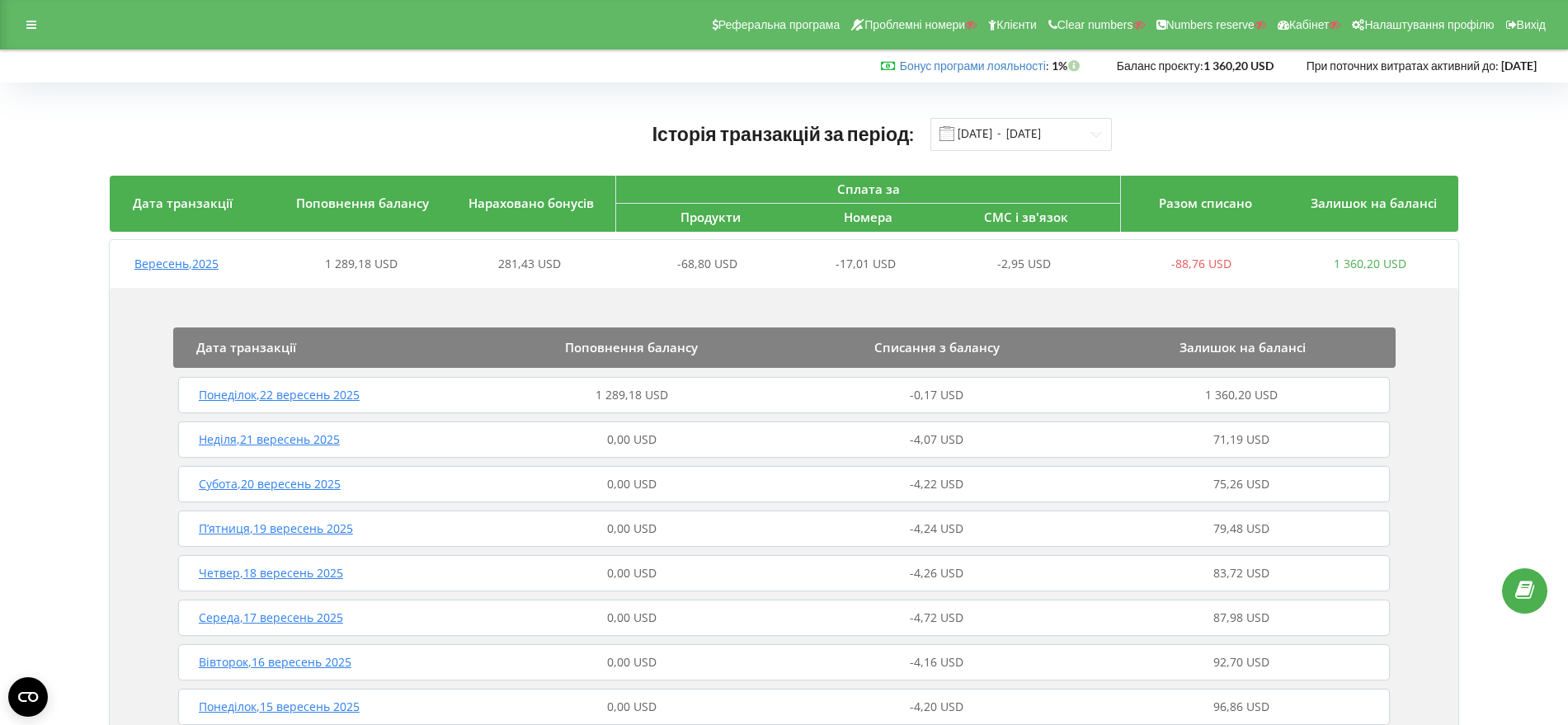
click at [338, 396] on span "Понеділок , 22 вересень 2025" at bounding box center [280, 395] width 161 height 16
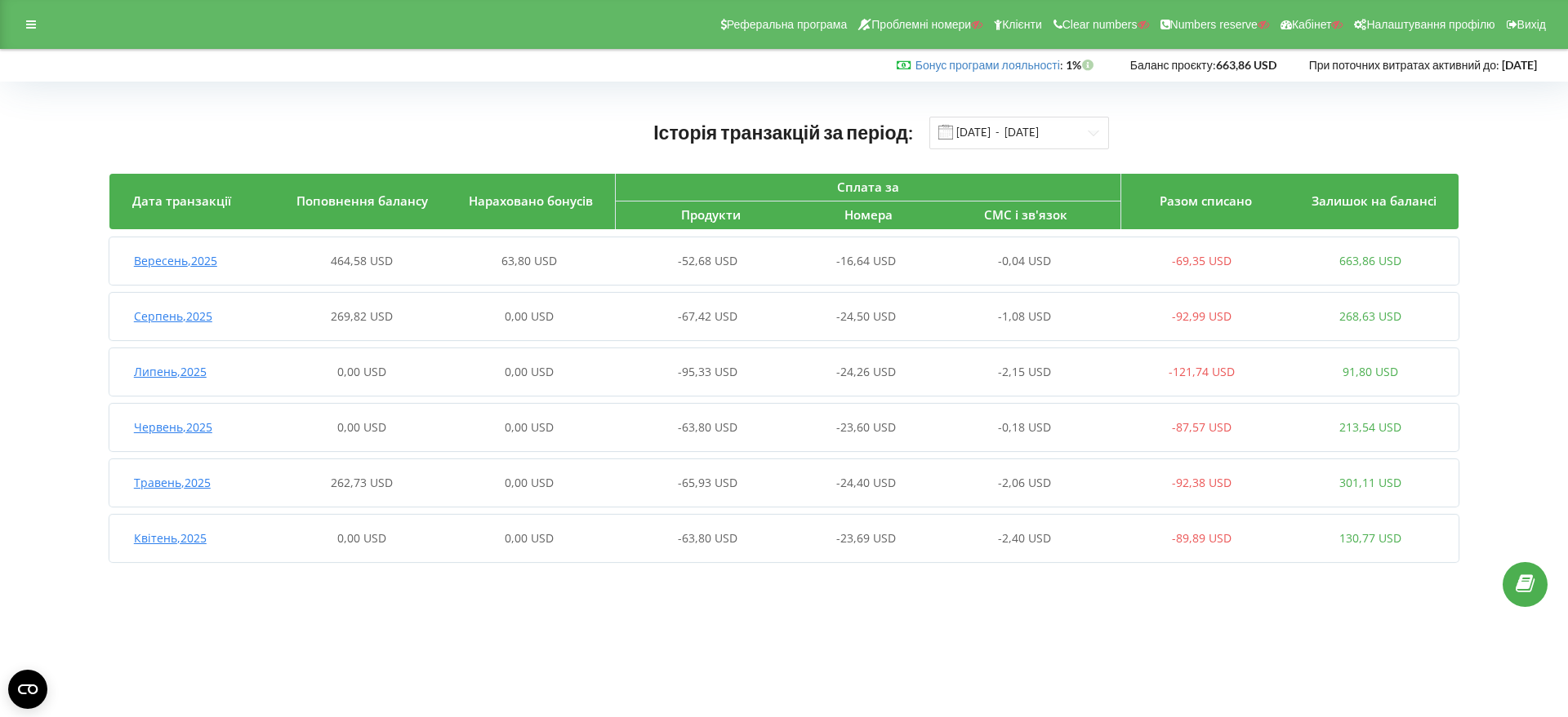
click at [182, 258] on span "Вересень , 2025" at bounding box center [176, 260] width 83 height 16
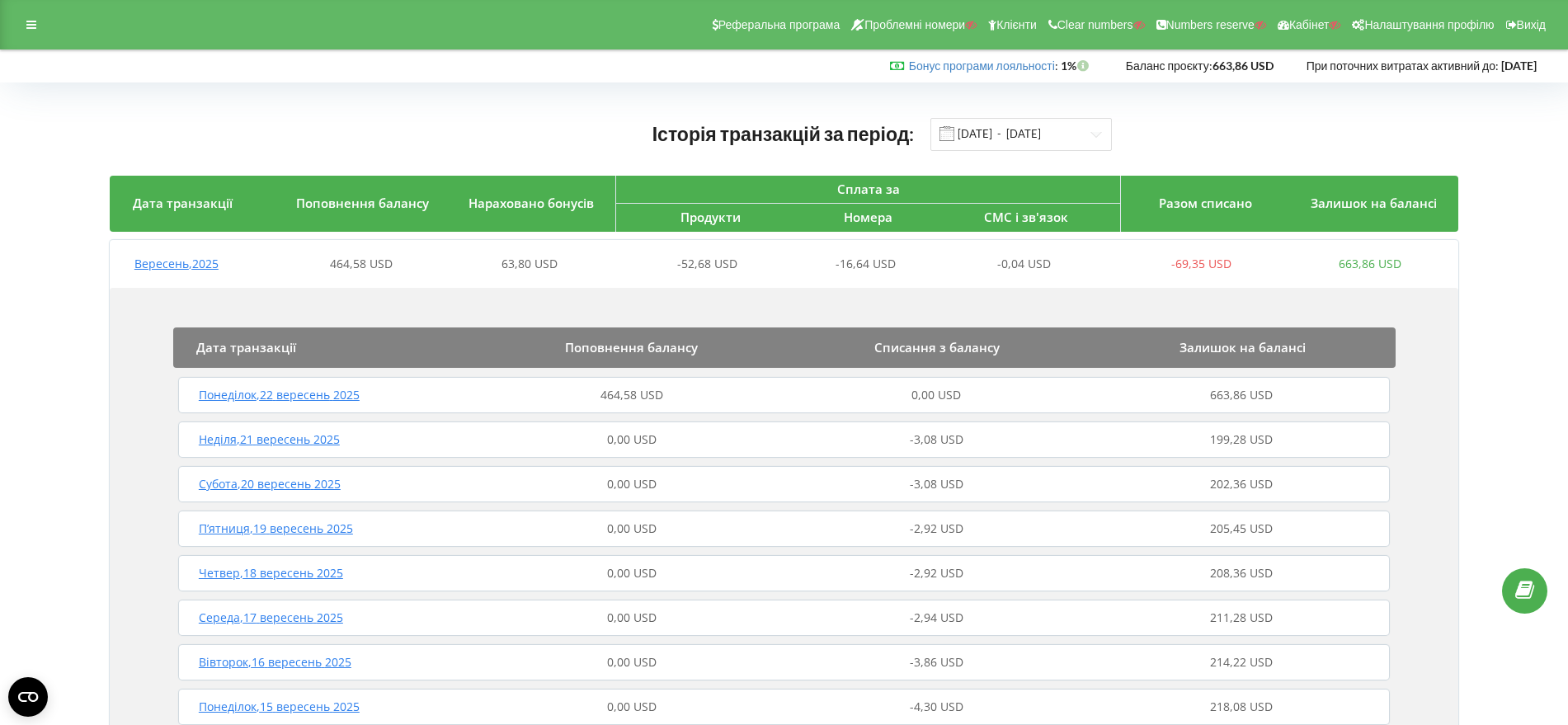
click at [325, 394] on span "Понеділок , 22 вересень 2025" at bounding box center [280, 395] width 161 height 16
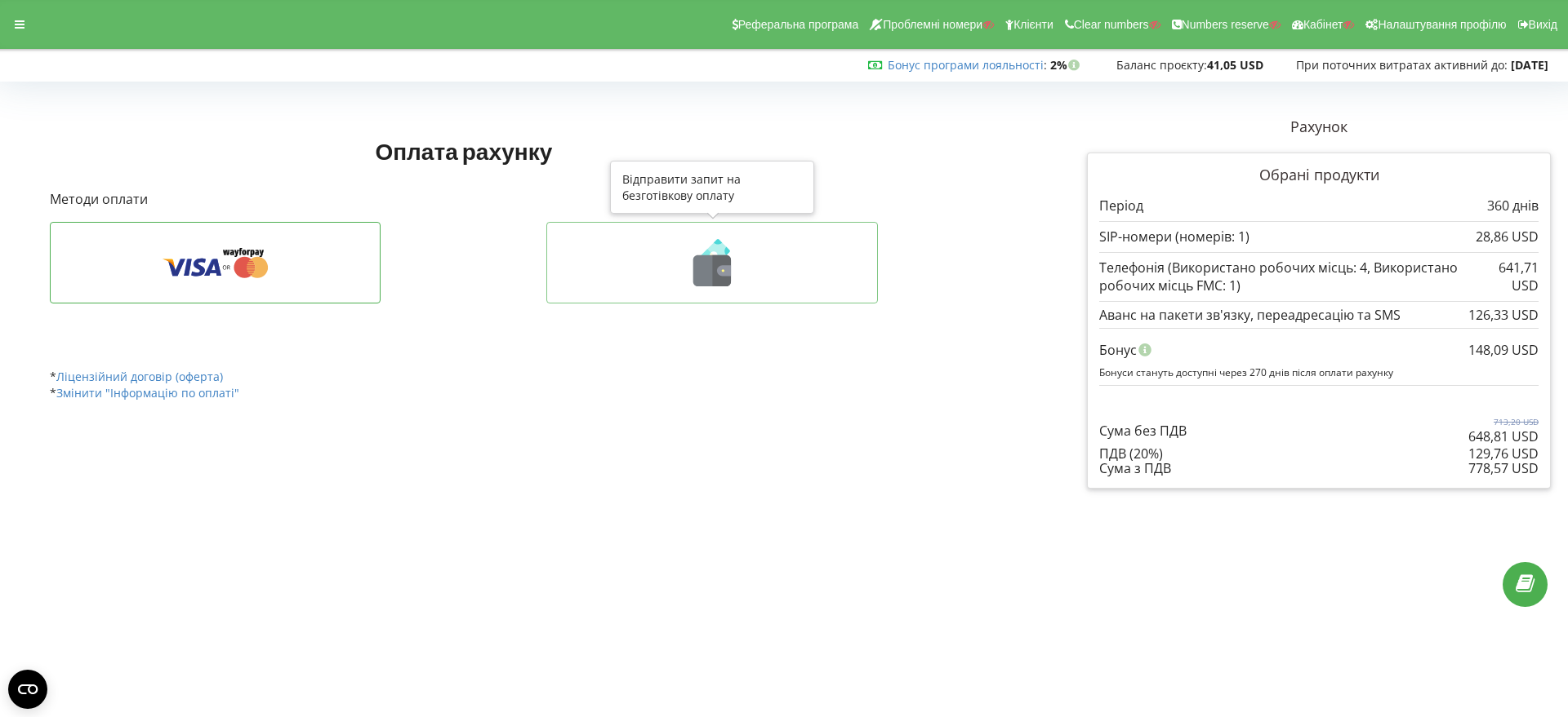
click at [704, 268] on icon at bounding box center [712, 271] width 38 height 31
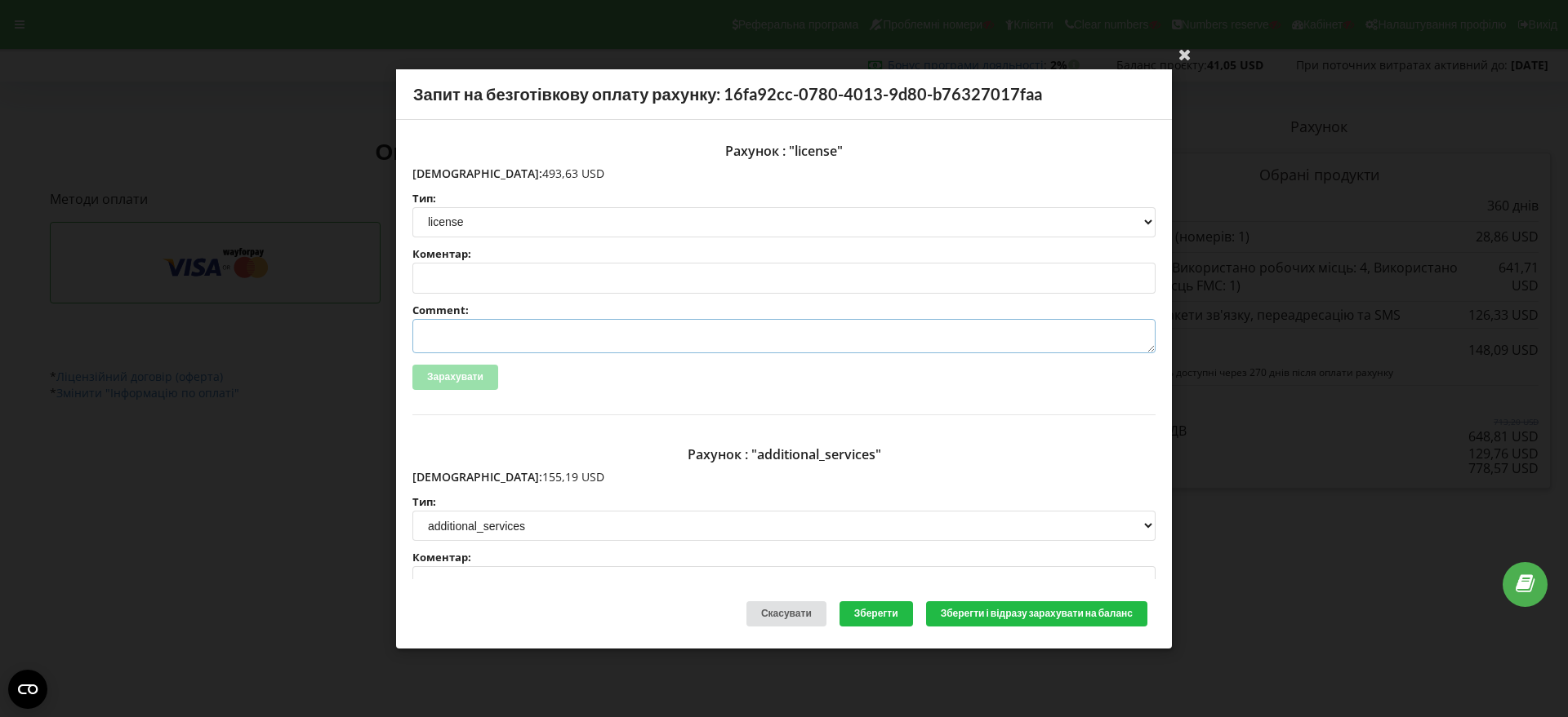
click at [473, 341] on textarea "Comment:" at bounding box center [783, 336] width 743 height 34
paste textarea "№R-07240 від [DATE]"
type textarea "Счет №R-07240 від [DATE] на ТОВ АСС"
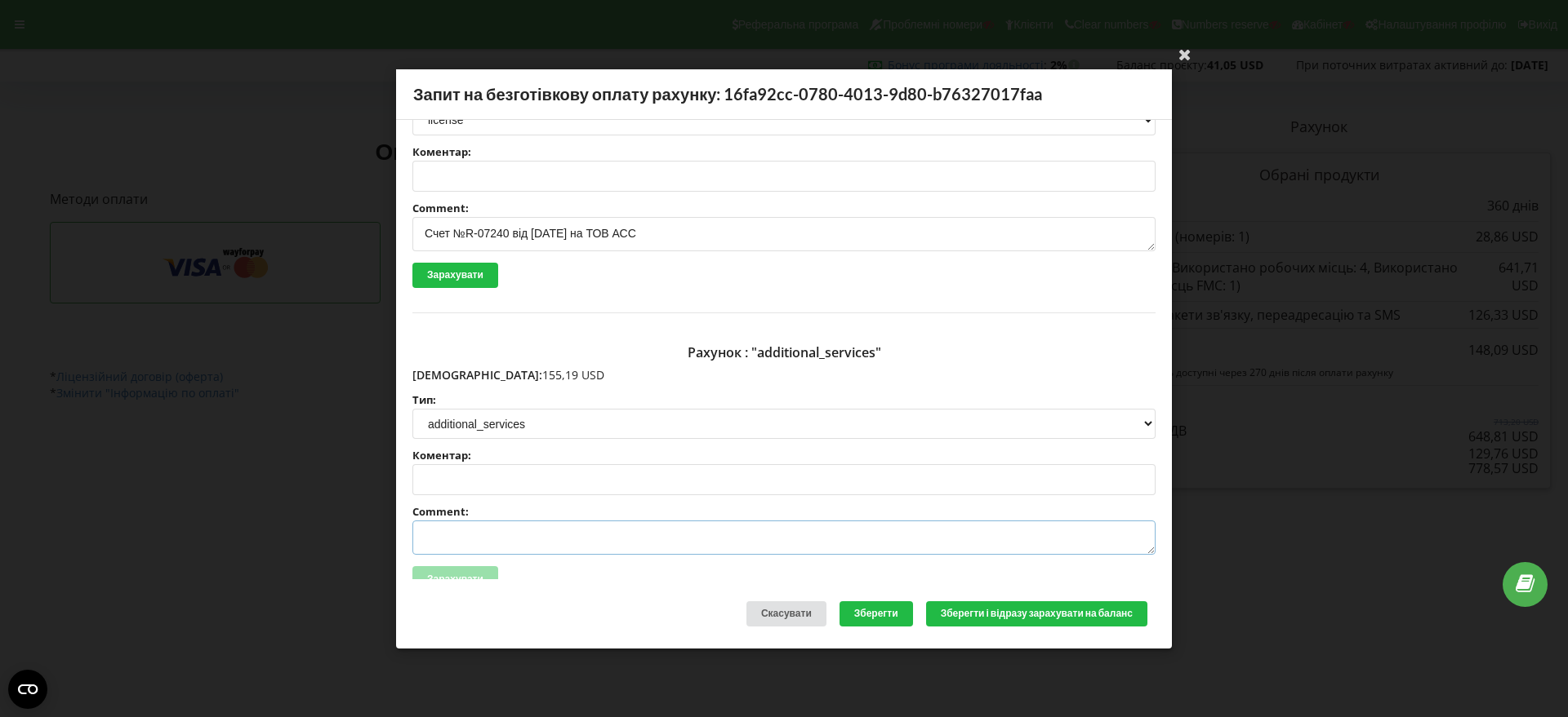
click at [444, 538] on textarea "Comment:" at bounding box center [783, 538] width 743 height 34
paste textarea "№R-07241 від [DATE]"
type textarea "Счет №R-07241 від [DATE] на ТОВ АСС"
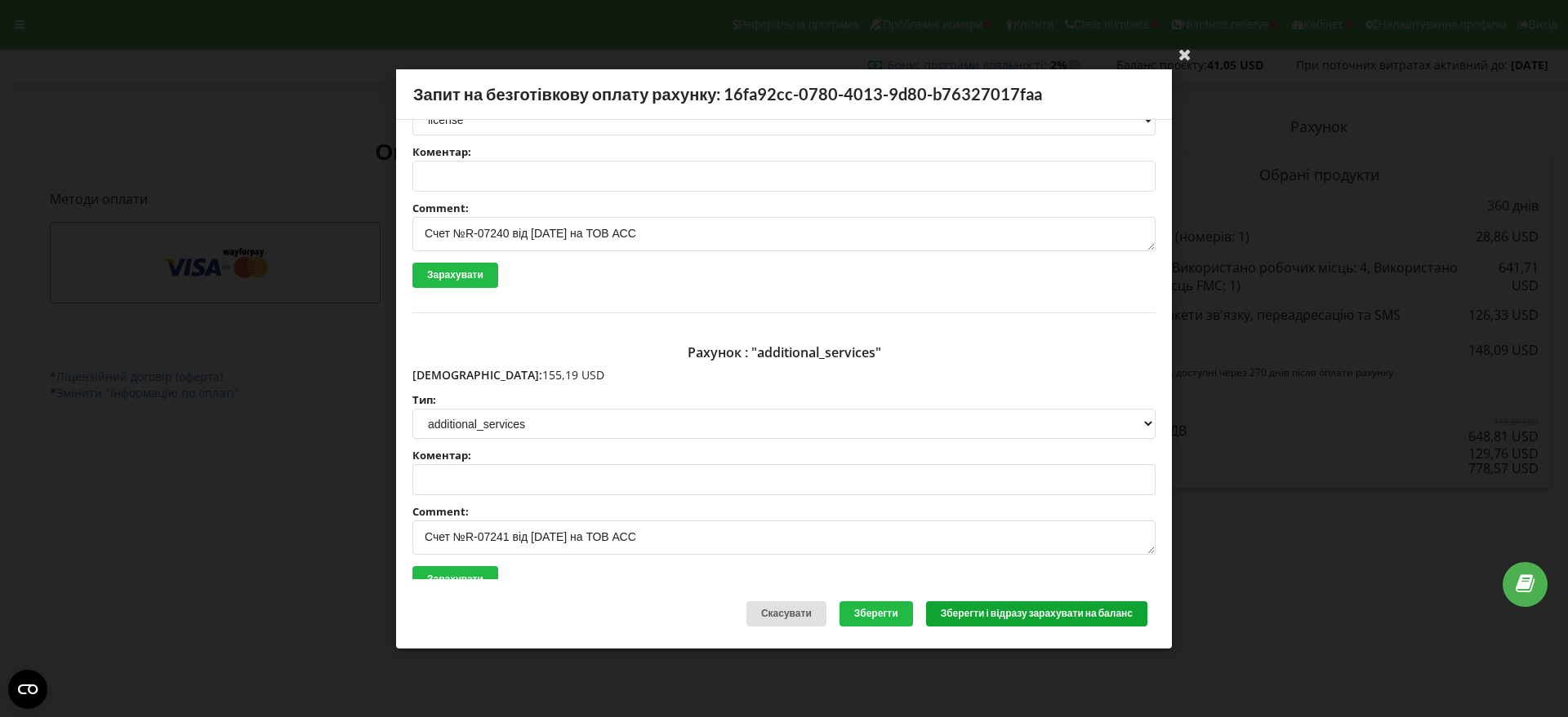
click at [982, 614] on button "Зберегти і відразу зарахувати на баланс" at bounding box center [1036, 613] width 221 height 25
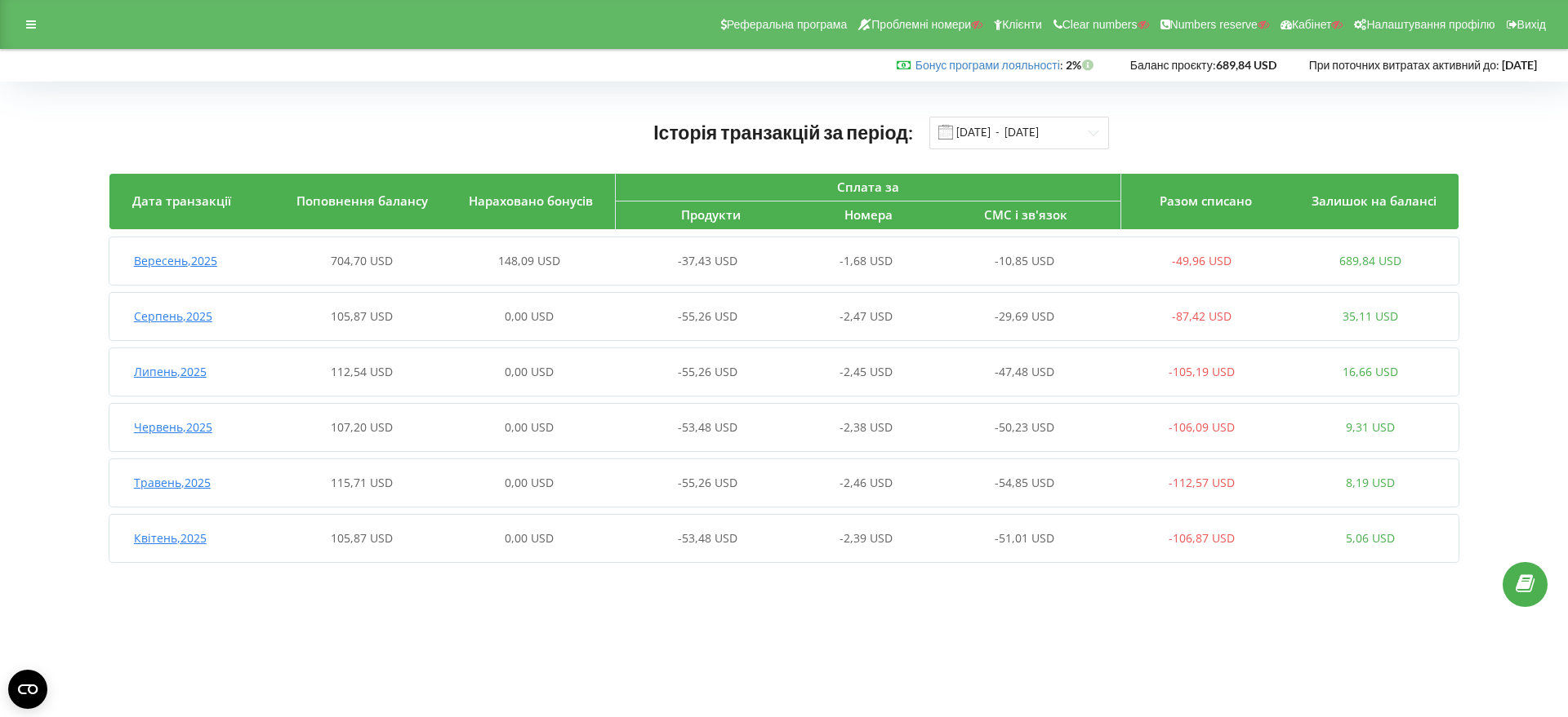
click at [195, 262] on span "Вересень , 2025" at bounding box center [176, 260] width 83 height 16
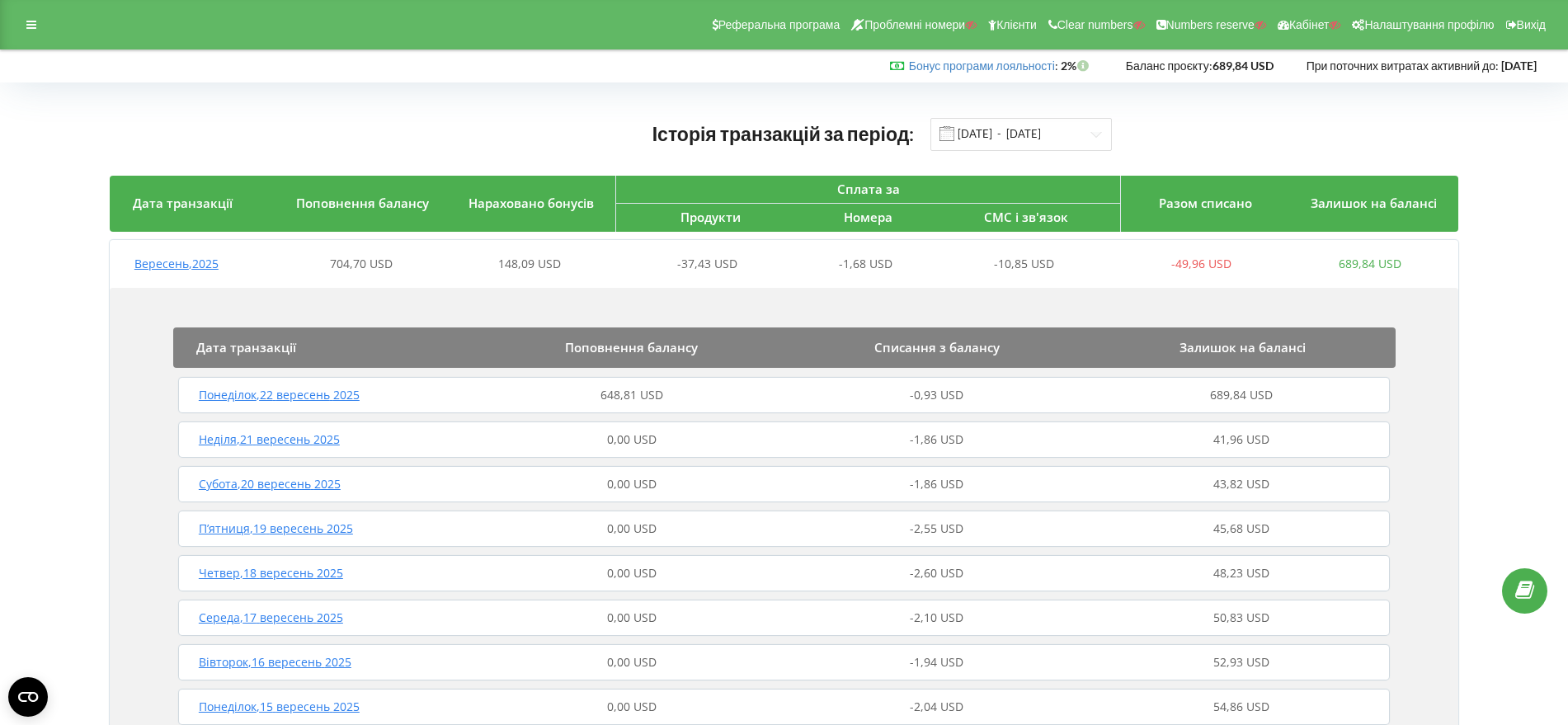
click at [295, 396] on span "Понеділок , 22 вересень 2025" at bounding box center [280, 395] width 161 height 16
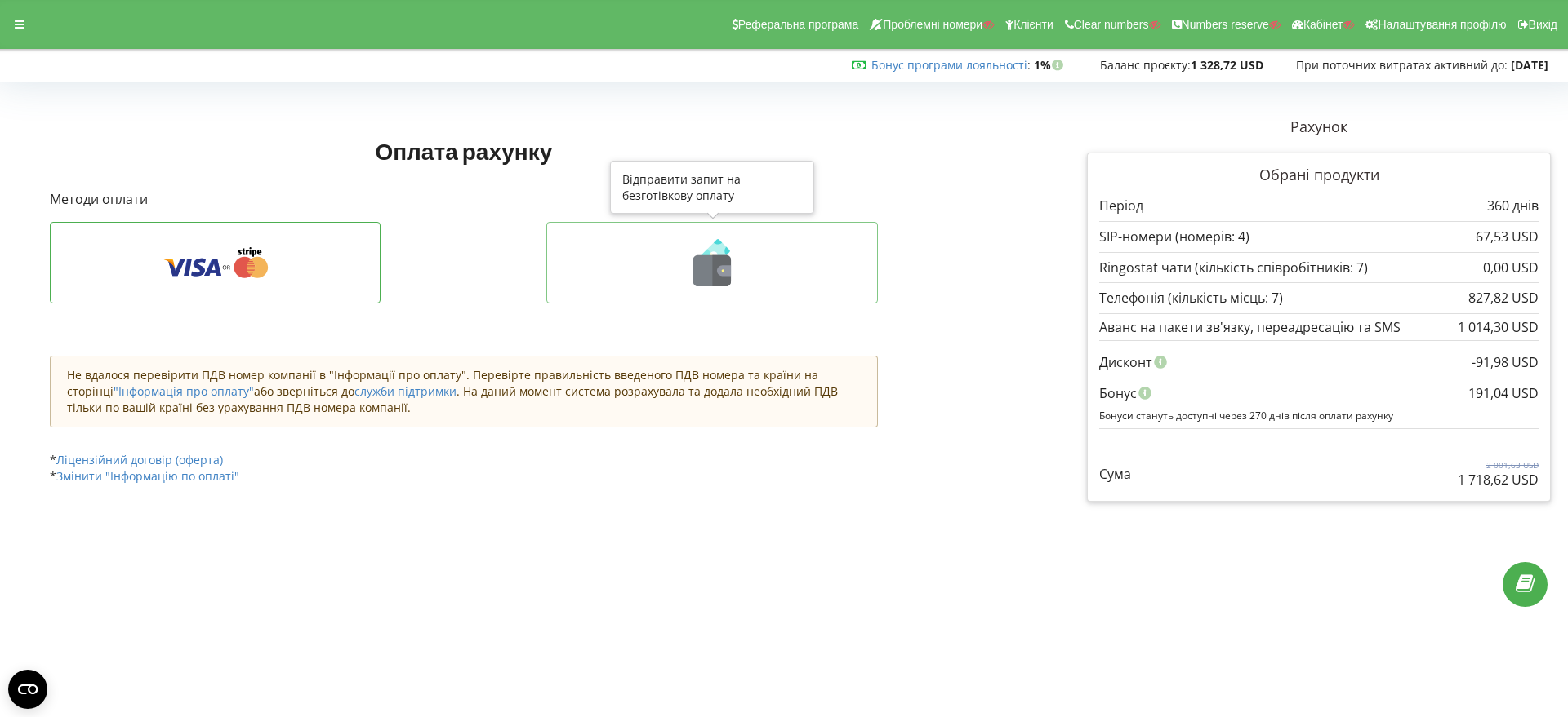
click at [716, 270] on icon at bounding box center [722, 271] width 19 height 31
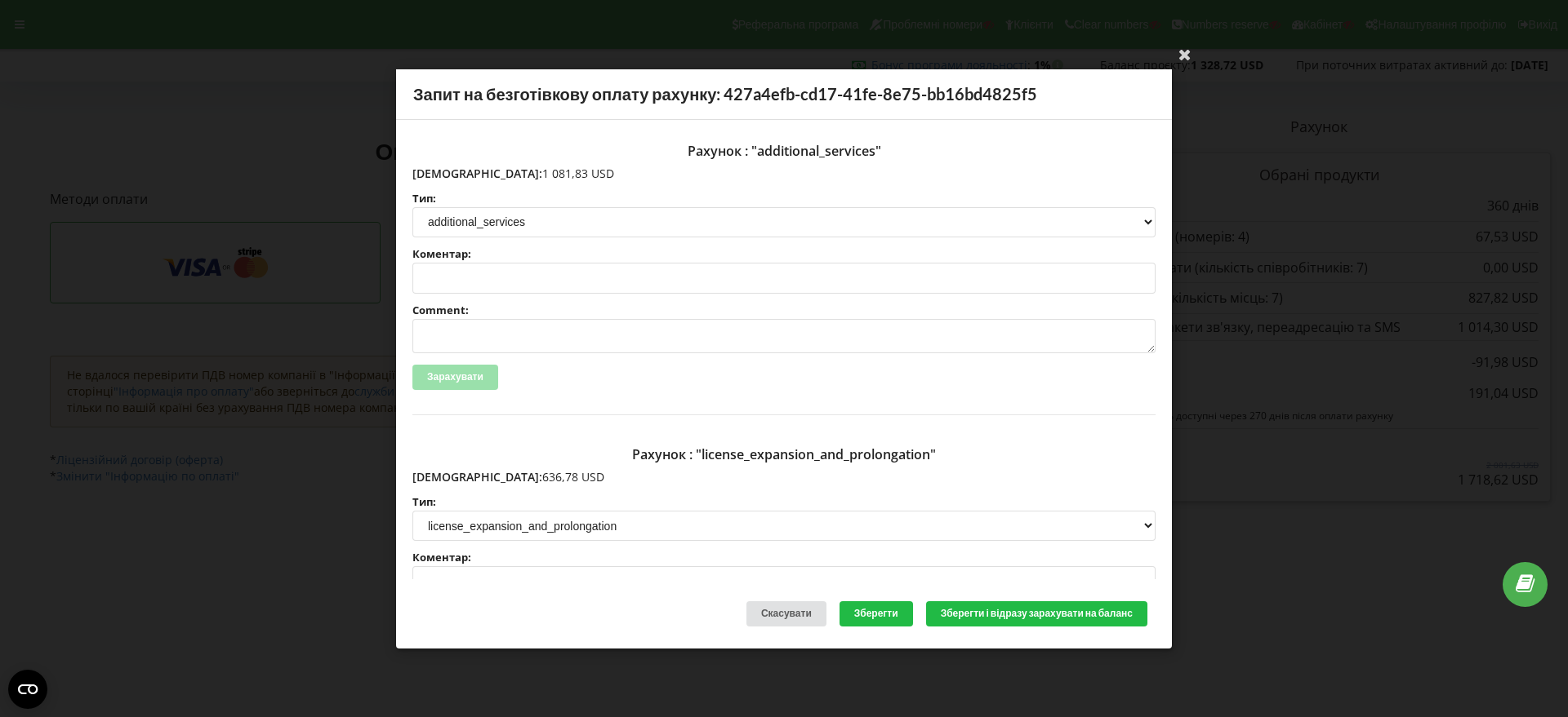
scroll to position [102, 0]
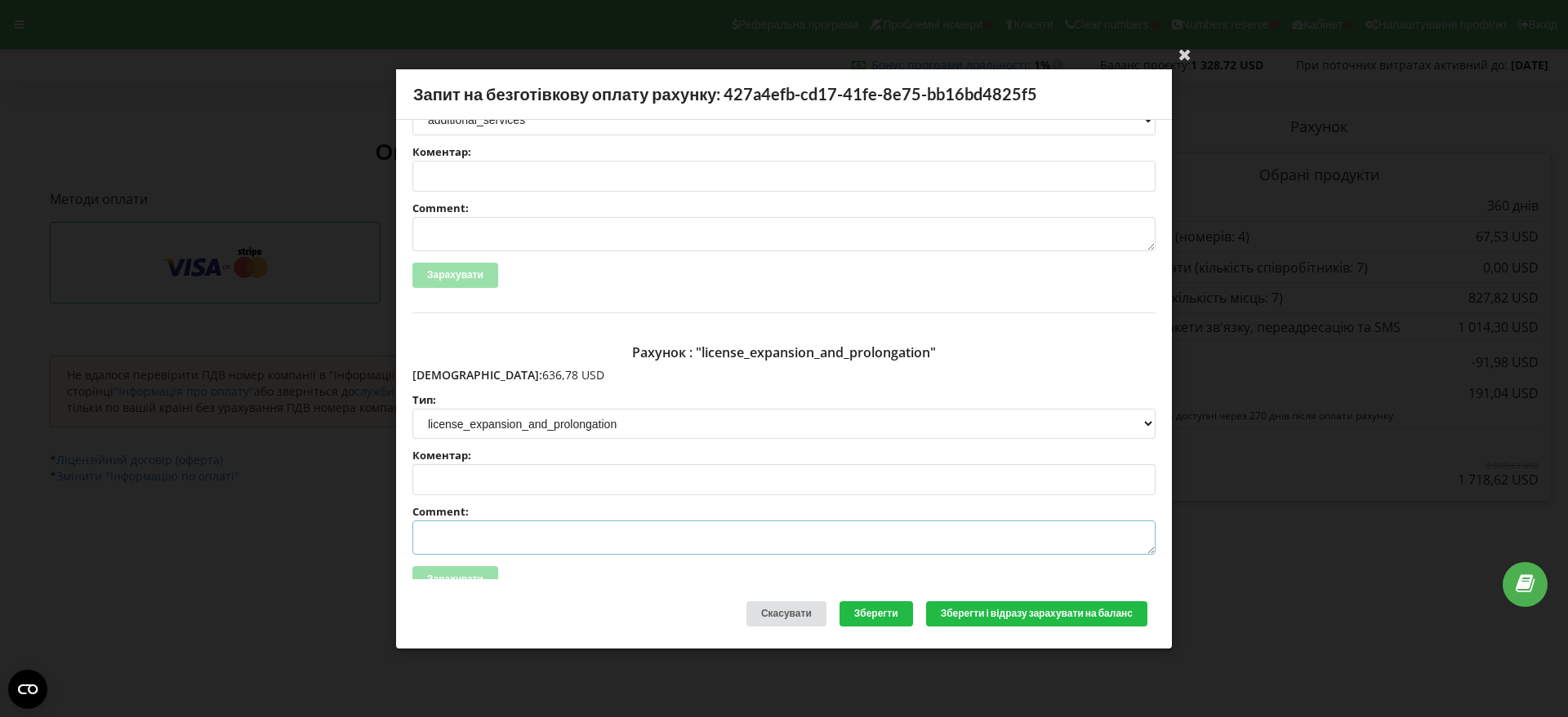
click at [479, 531] on textarea "Comment:" at bounding box center [783, 538] width 743 height 34
paste textarea "№R-07251 від [DATE]"
type textarea "Счет №R-07251 від [DATE] на ТОВ АСС"
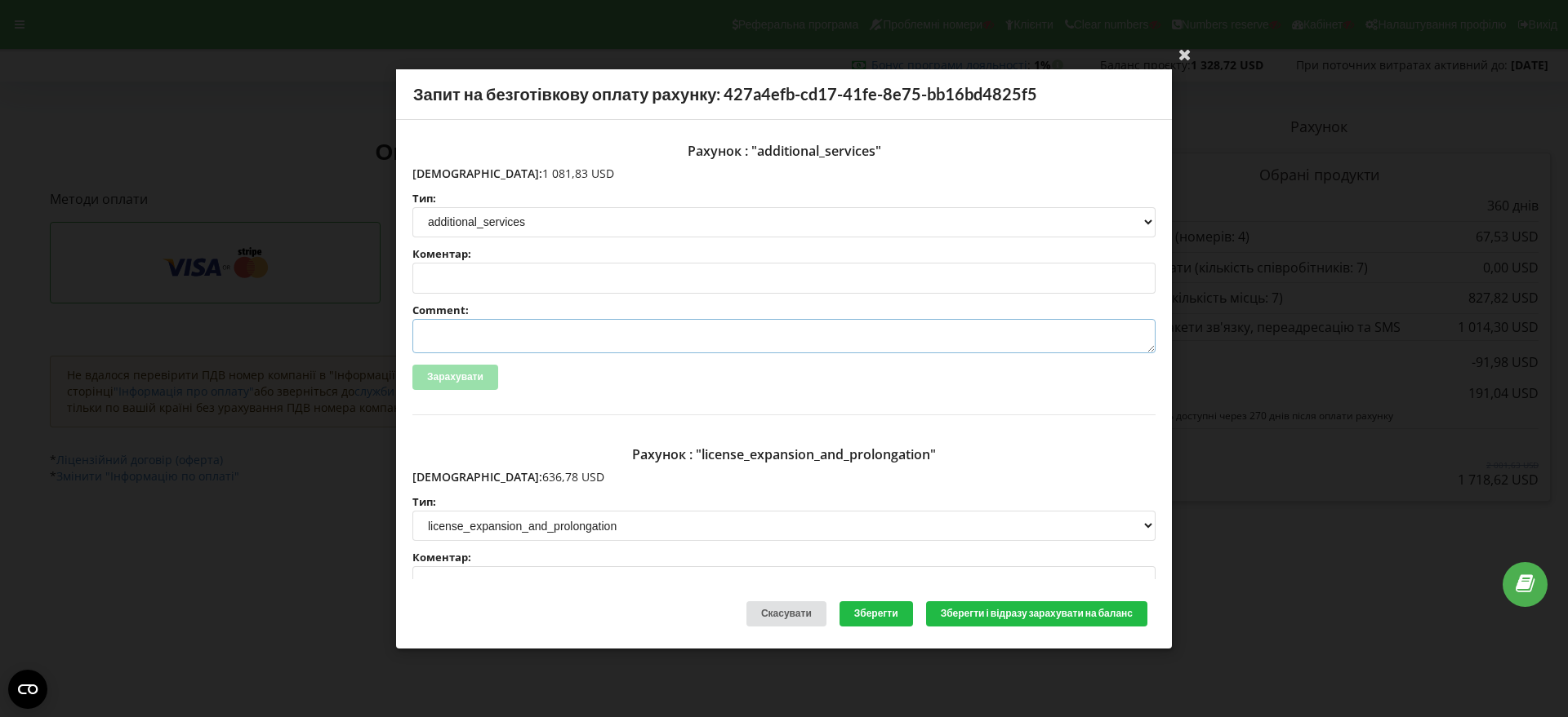
click at [473, 322] on textarea "Comment:" at bounding box center [783, 336] width 743 height 34
paste textarea "№R-07252 від 19.09.2025"
type textarea "Счет №R-07252 від 19.09.2025 на ТОВ АСС"
click at [1036, 612] on button "Зберегти і відразу зарахувати на баланс" at bounding box center [1036, 613] width 221 height 25
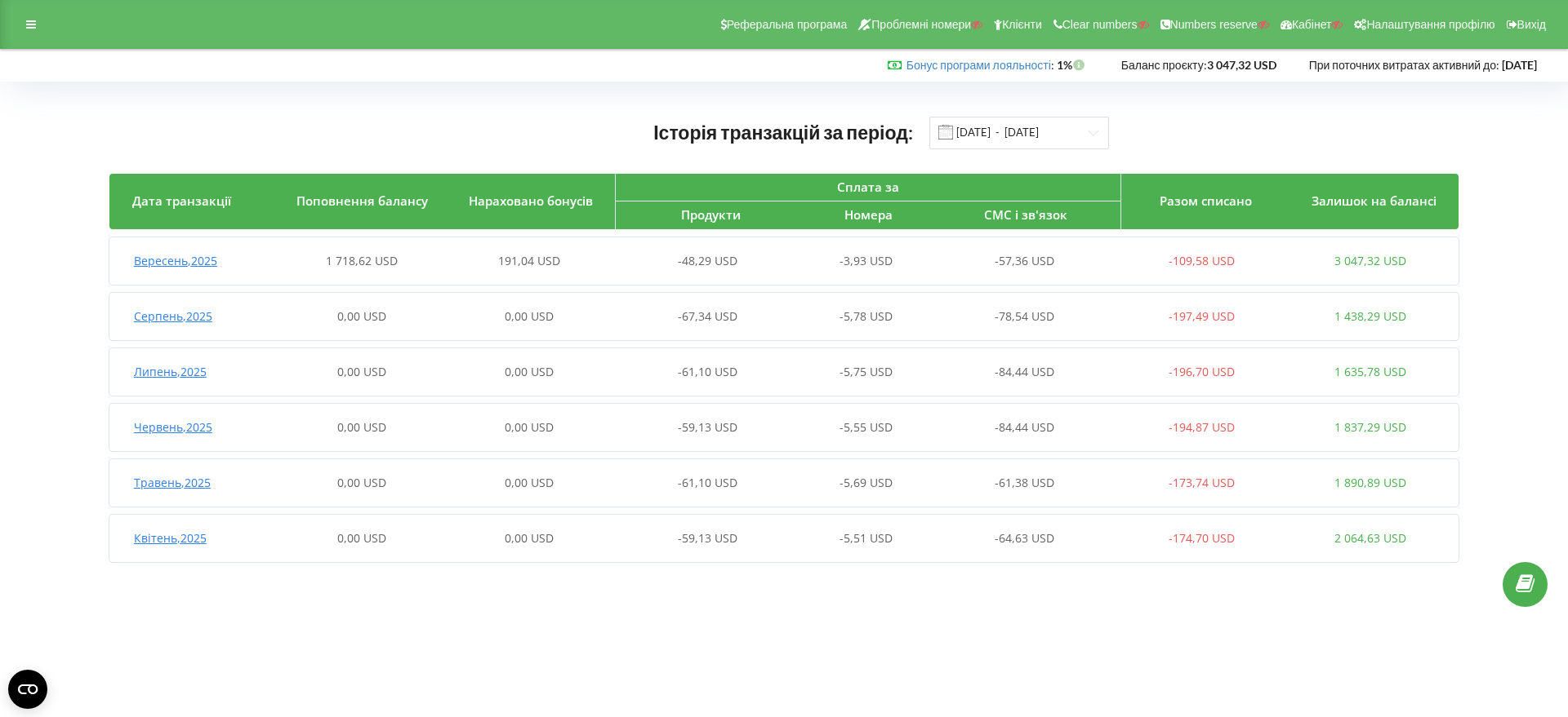
click at [190, 261] on span "Вересень , 2025" at bounding box center [176, 260] width 83 height 16
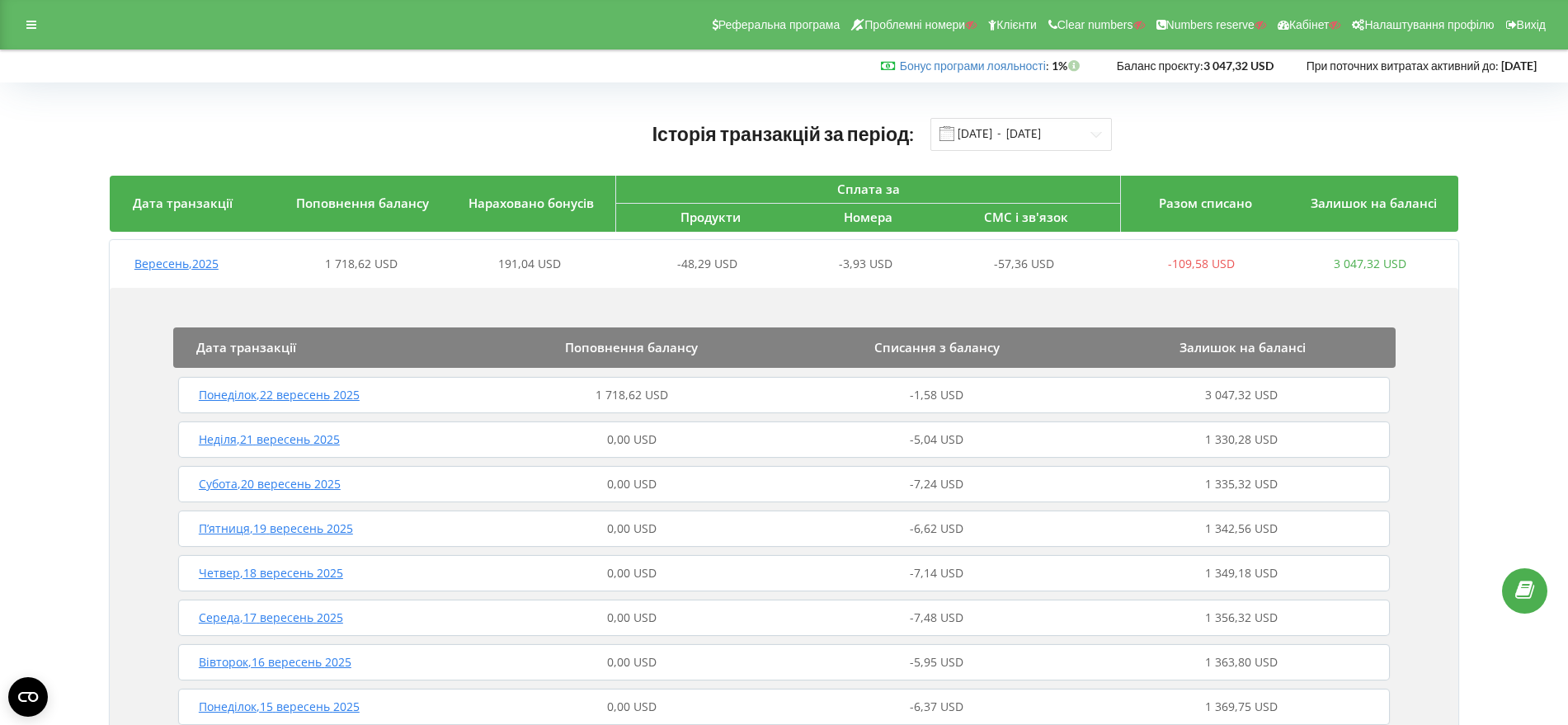
click at [324, 401] on span "Понеділок , 22 вересень 2025" at bounding box center [280, 395] width 161 height 16
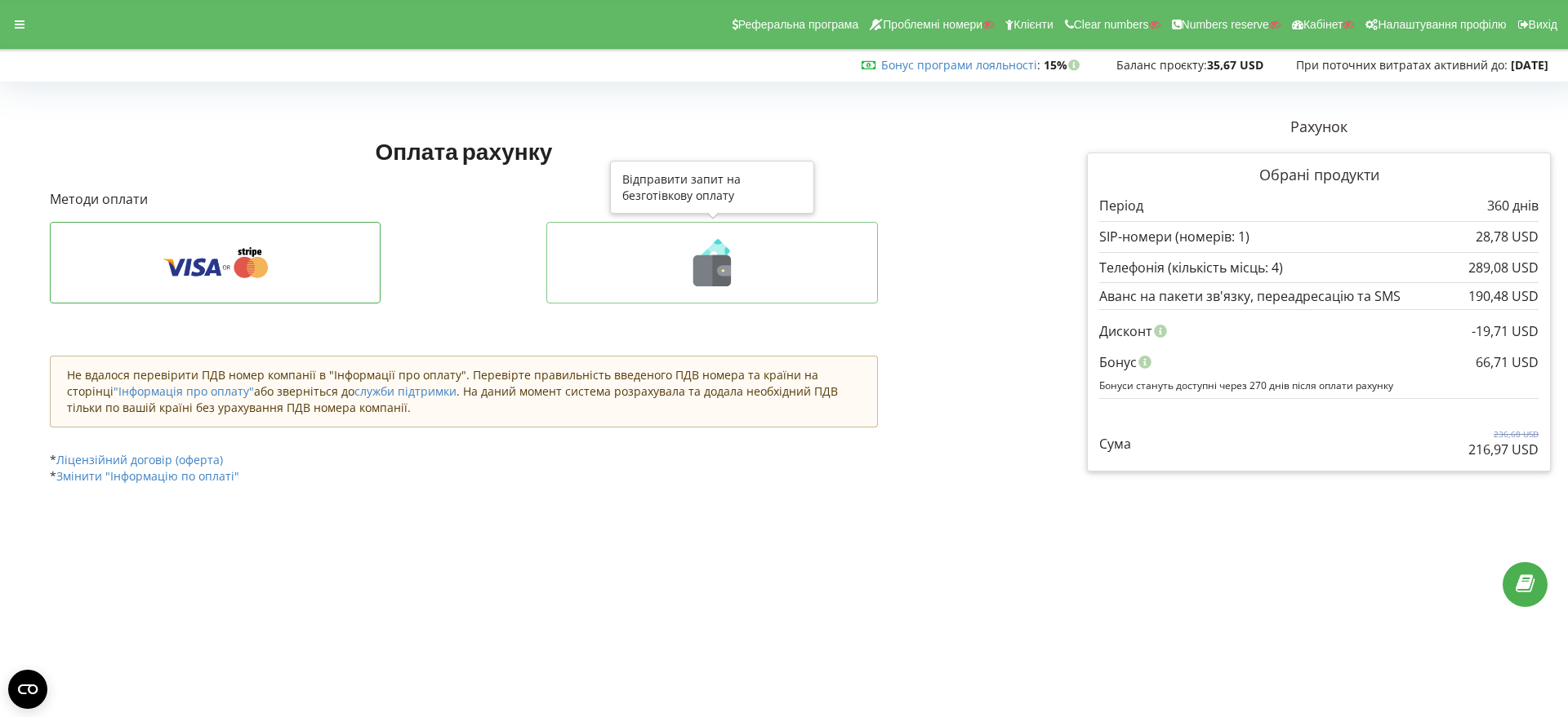
click at [715, 276] on icon at bounding box center [722, 271] width 19 height 31
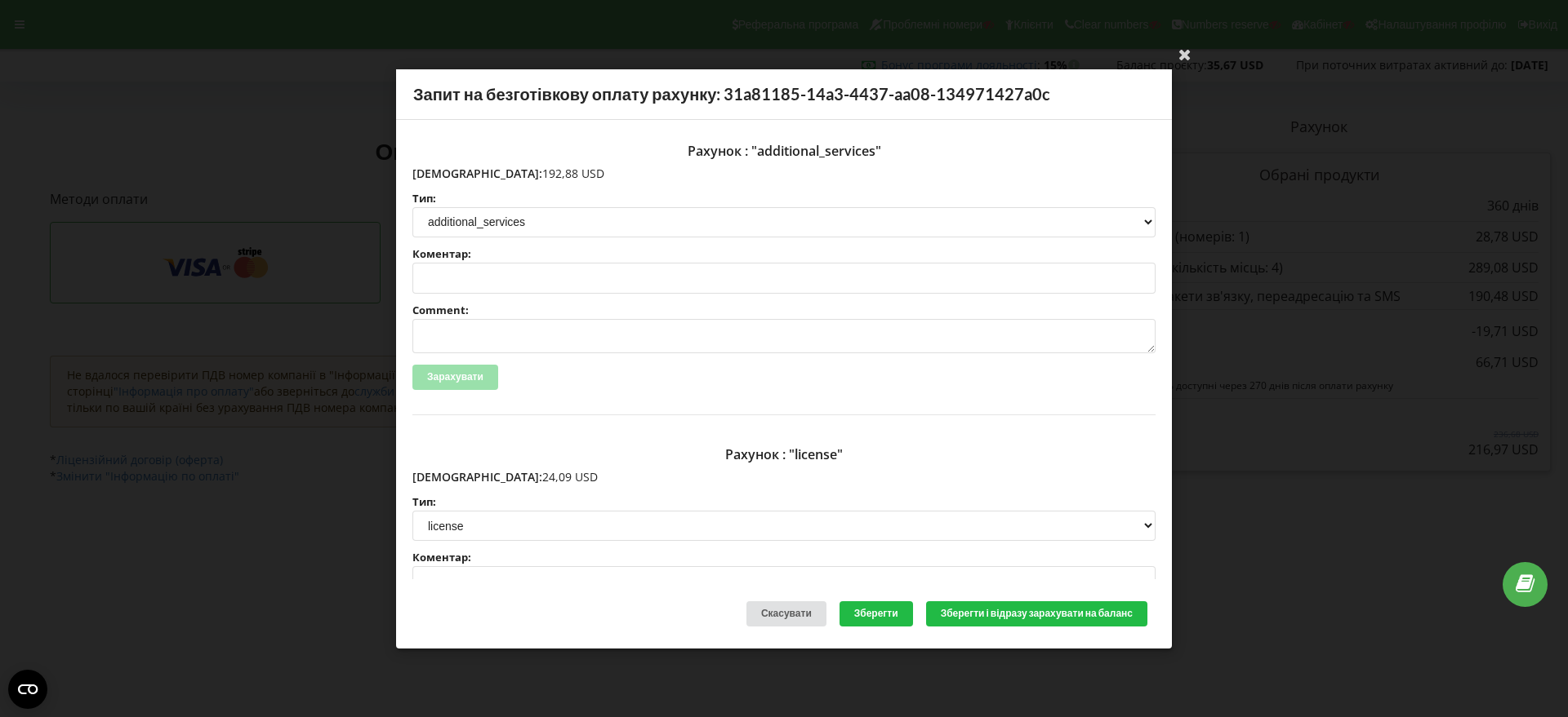
scroll to position [102, 0]
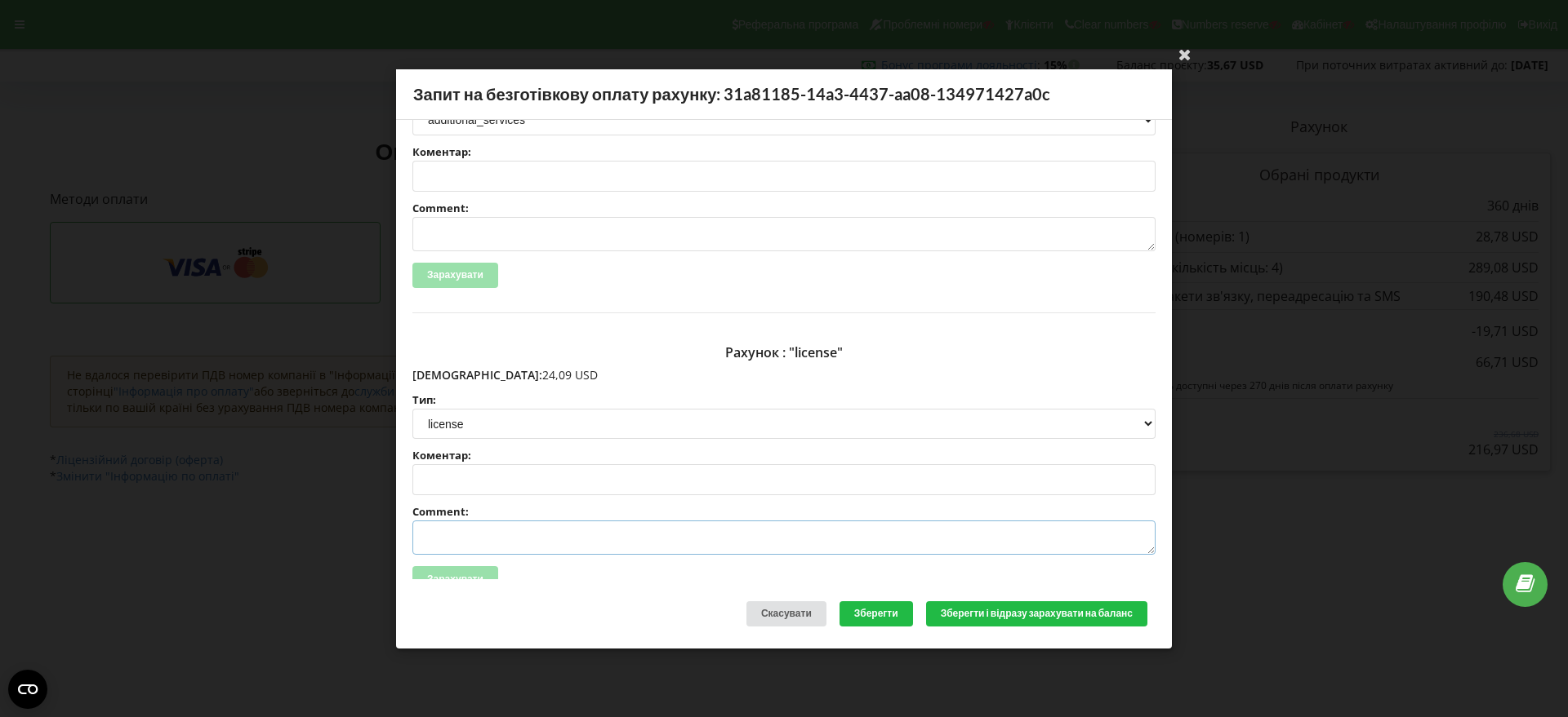
click at [452, 528] on textarea "Comment:" at bounding box center [783, 538] width 743 height 34
paste textarea "№R-07267 від 19.09.2025"
type textarea "Счет №R-07267 від 19.09.2025 на ТОВ АСС"
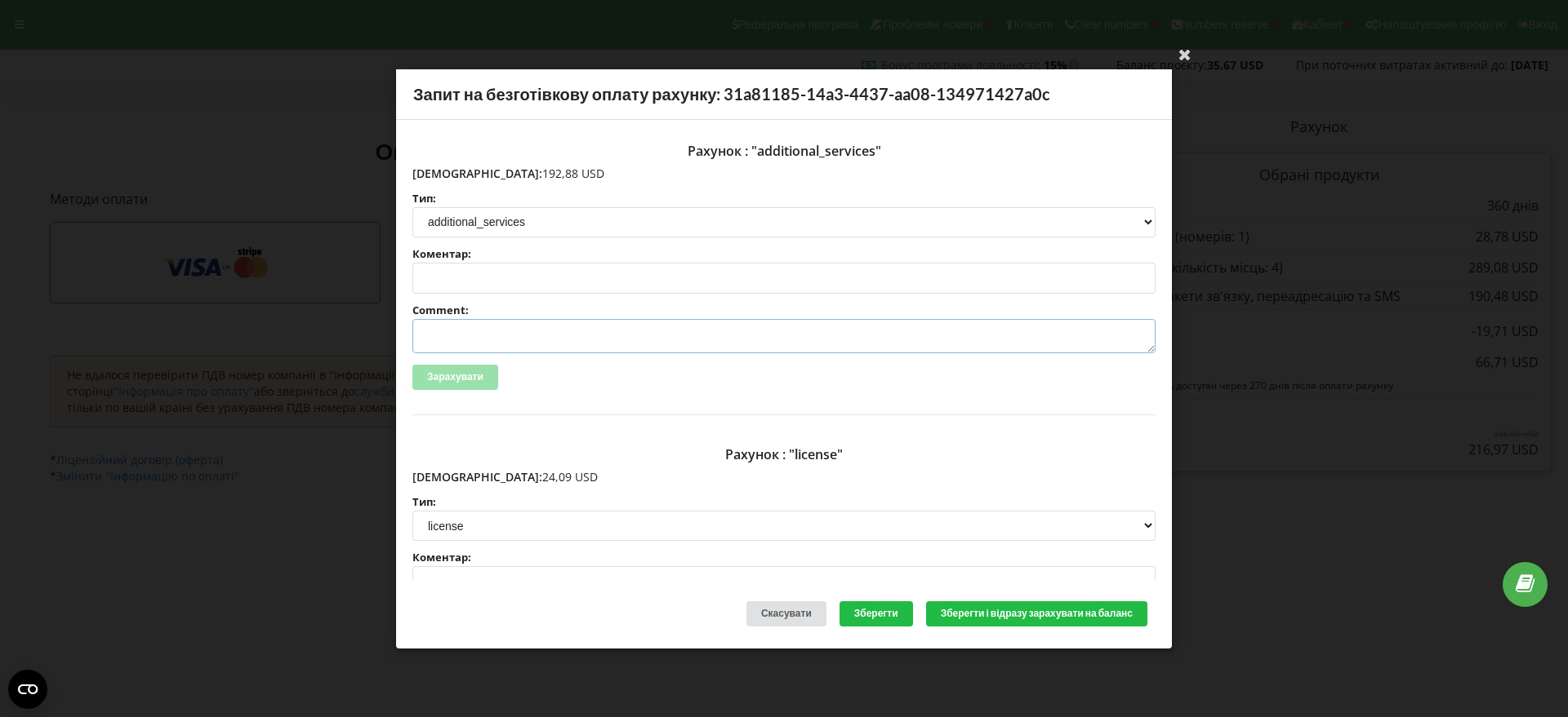
click at [467, 330] on textarea "Comment:" at bounding box center [783, 336] width 743 height 34
paste textarea "№R-07268 від 19.09.2025"
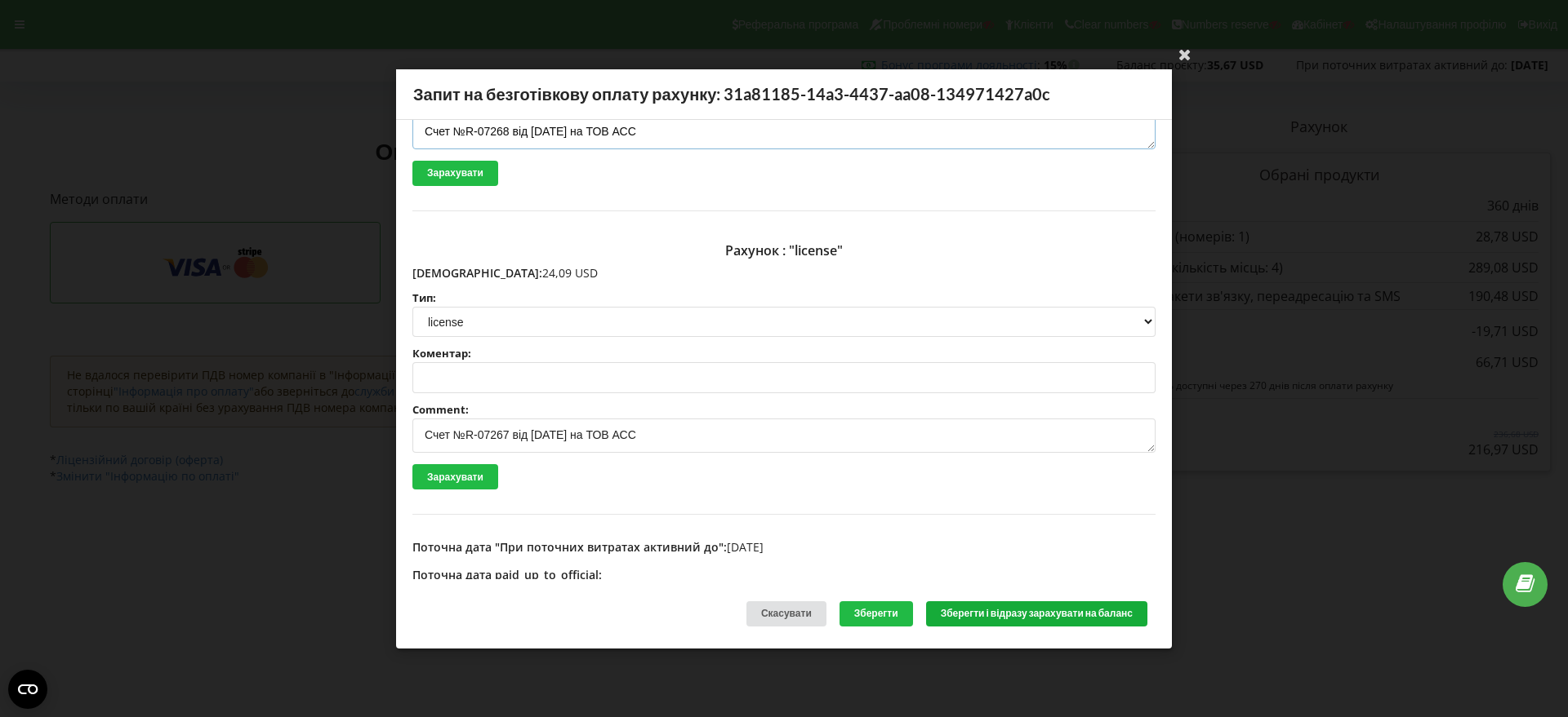
type textarea "Счет №R-07268 від 19.09.2025 на ТОВ АСС"
drag, startPoint x: 986, startPoint y: 616, endPoint x: 1059, endPoint y: 598, distance: 75.2
click at [987, 615] on button "Зберегти і відразу зарахувати на баланс" at bounding box center [1036, 613] width 221 height 25
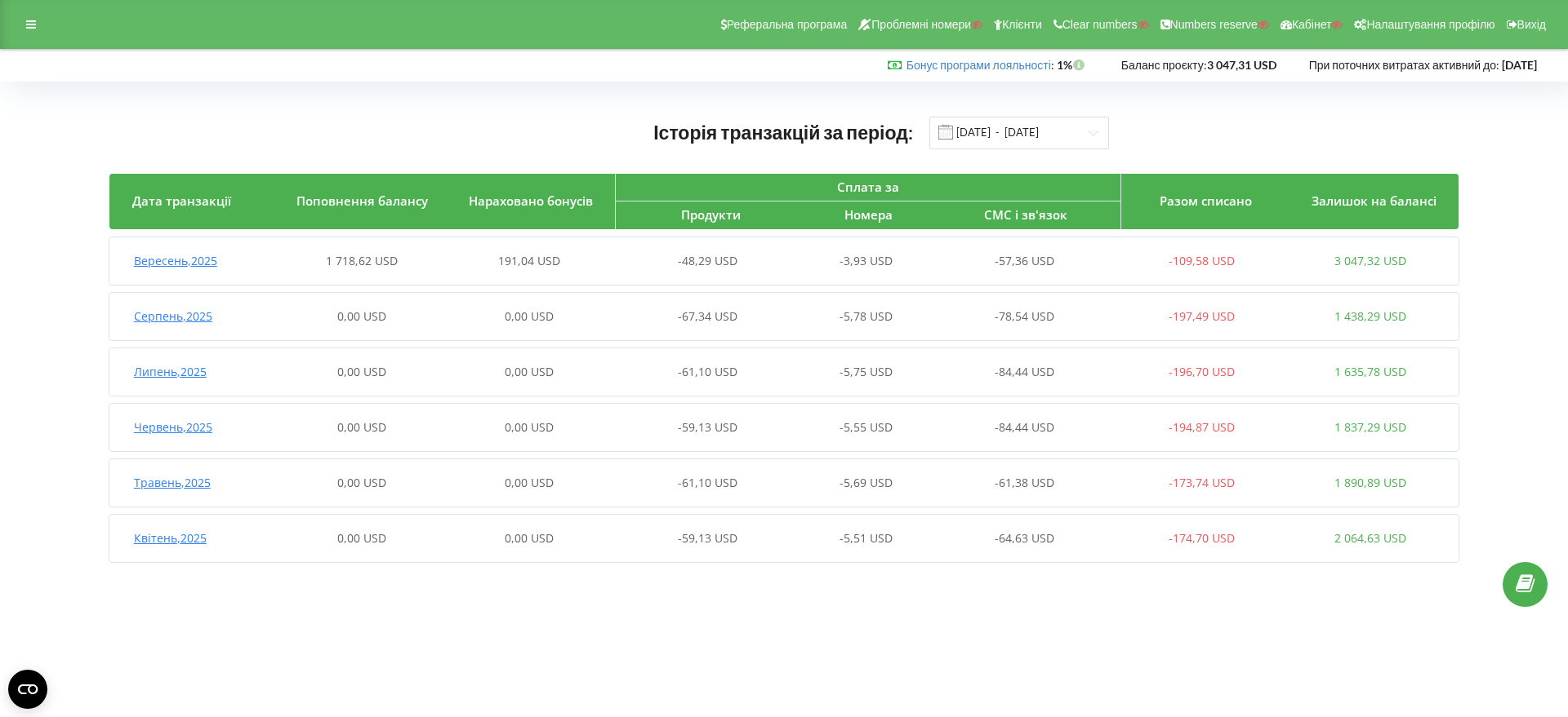
click at [173, 262] on span "Вересень , 2025" at bounding box center [176, 260] width 83 height 16
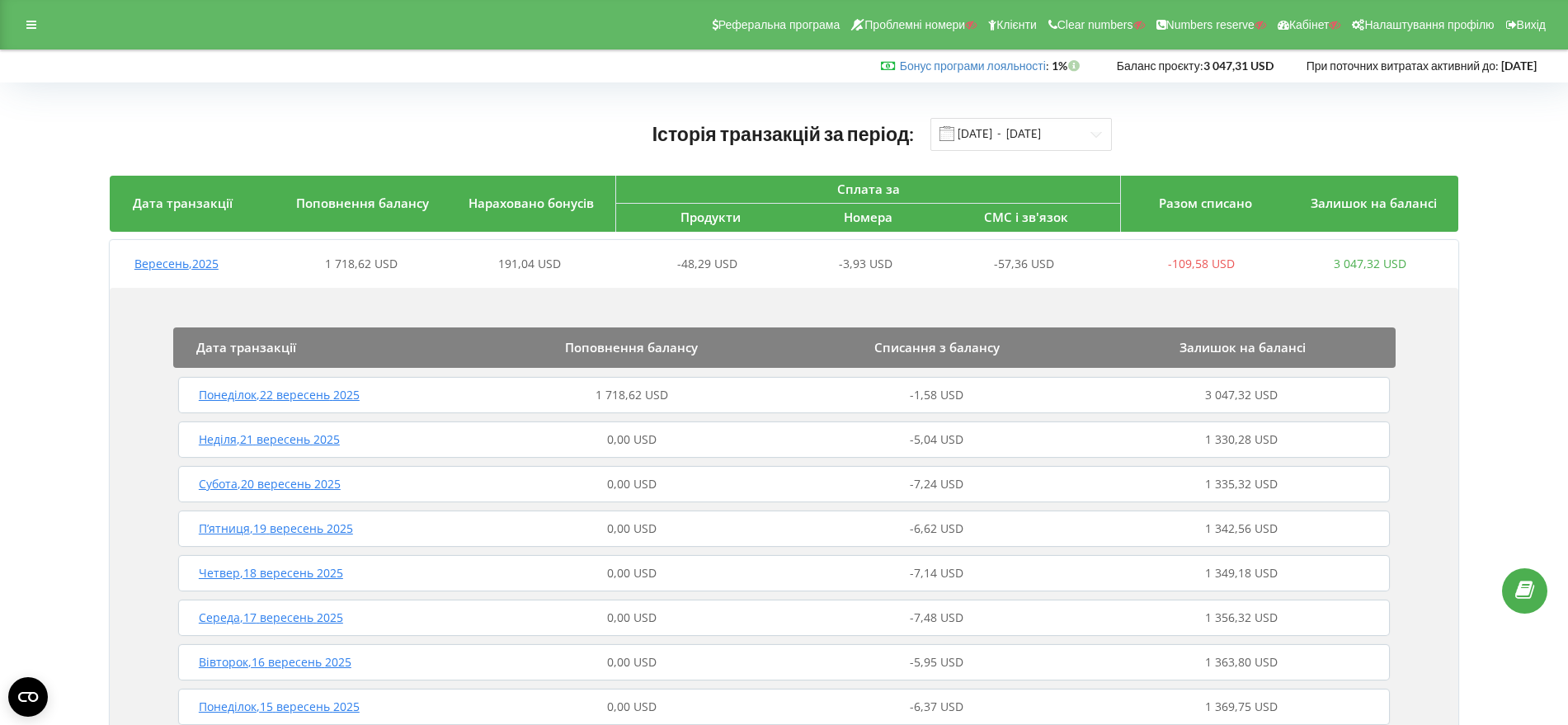
click at [323, 394] on span "Понеділок , 22 вересень 2025" at bounding box center [280, 395] width 161 height 16
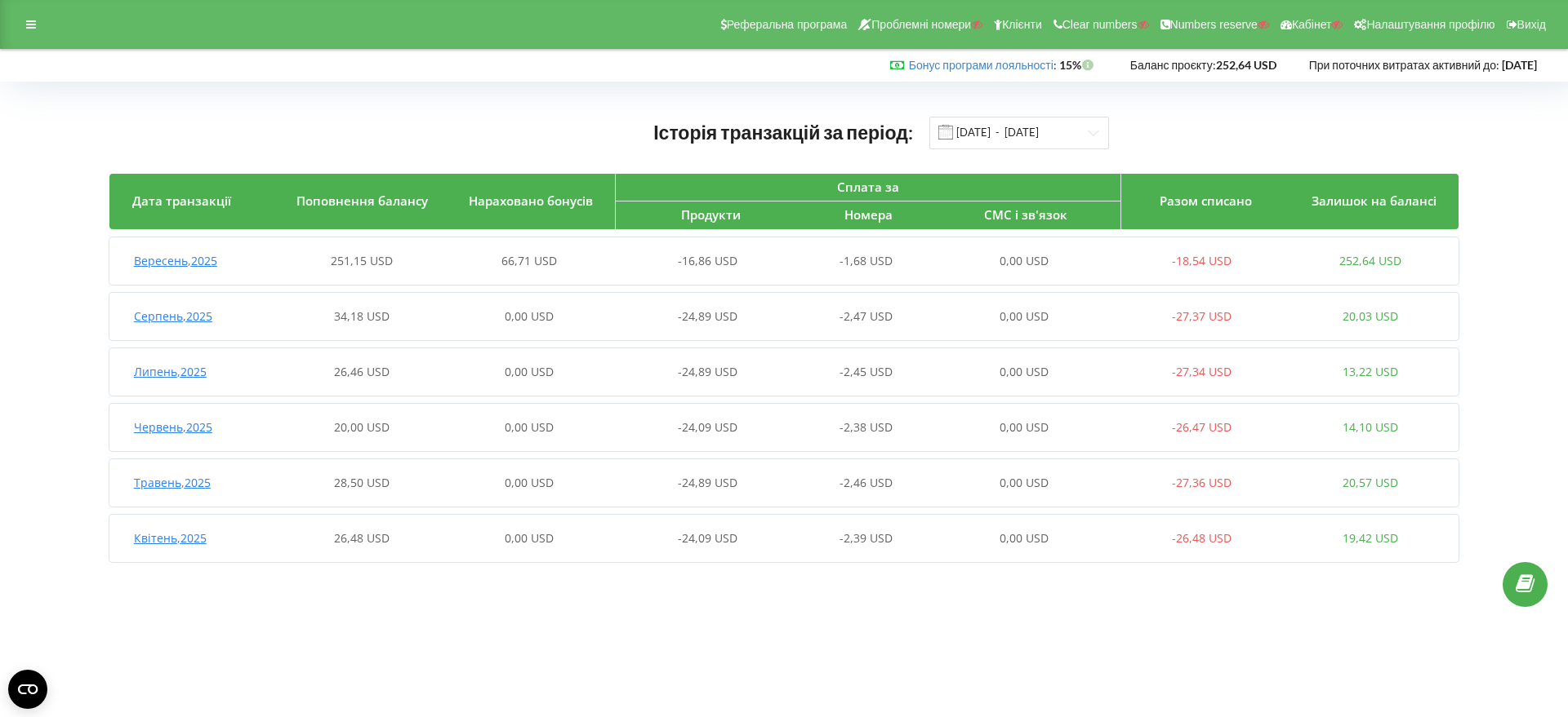
click at [200, 259] on span "Вересень , 2025" at bounding box center [176, 260] width 83 height 16
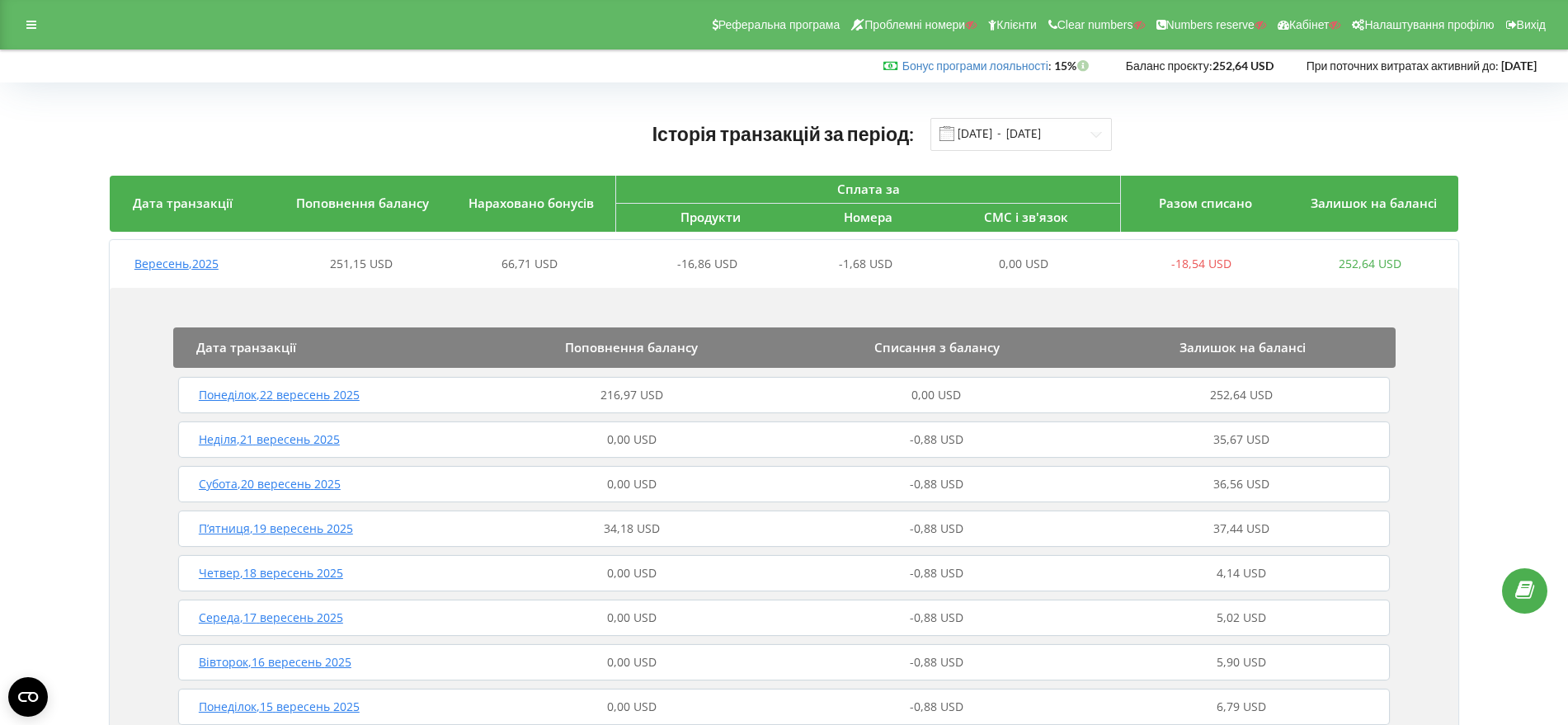
click at [324, 397] on span "Понеділок , 22 вересень 2025" at bounding box center [280, 395] width 161 height 16
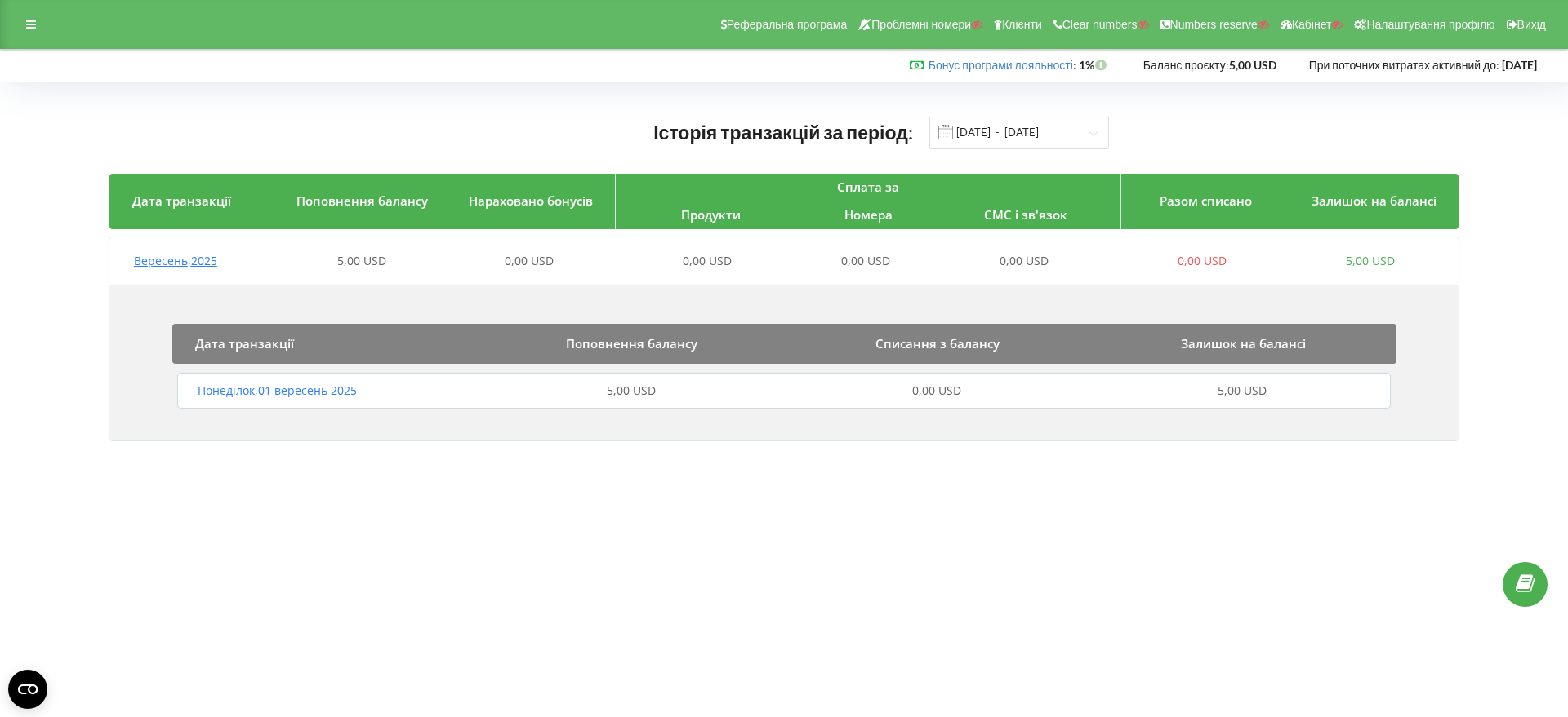
click at [200, 265] on span "Вересень , 2025" at bounding box center [176, 260] width 83 height 16
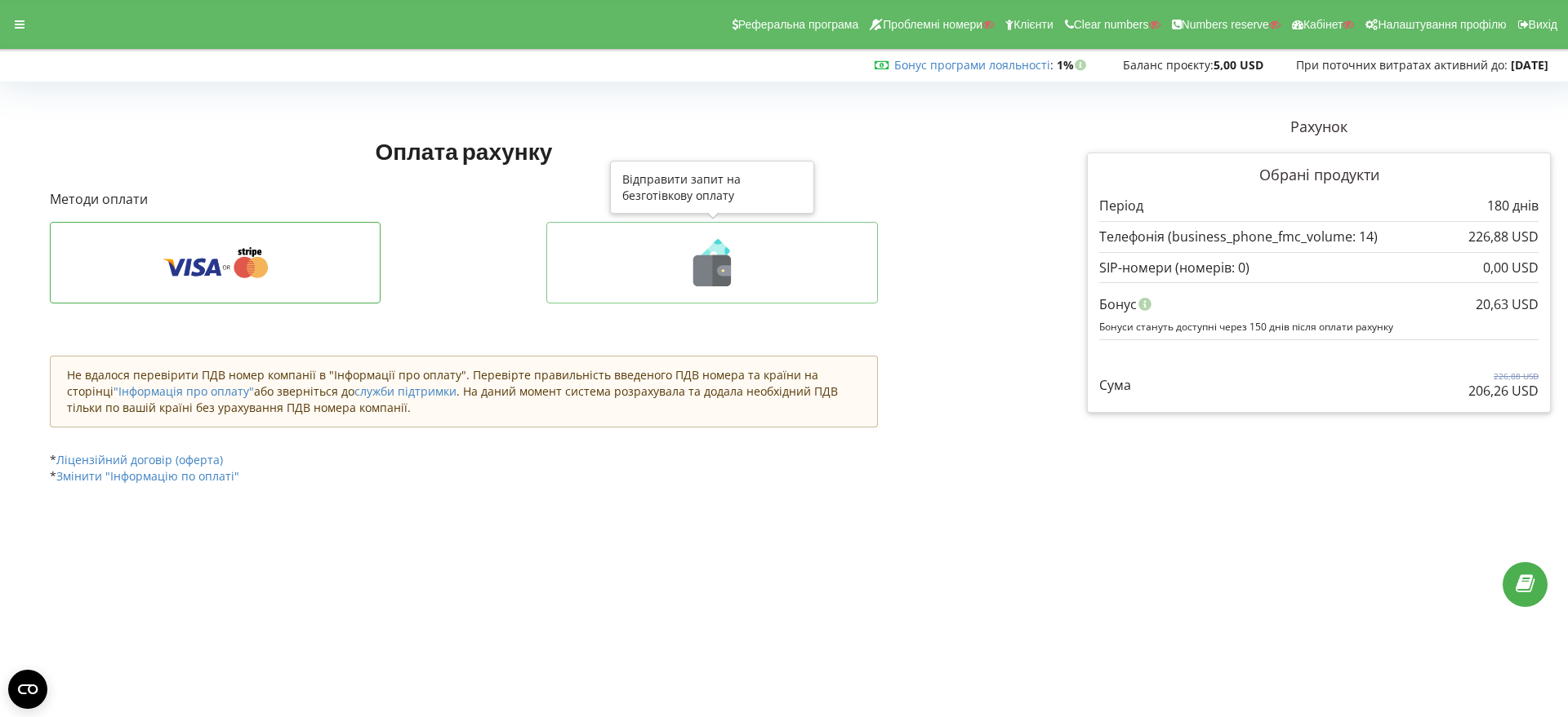
click at [711, 273] on icon at bounding box center [712, 271] width 38 height 31
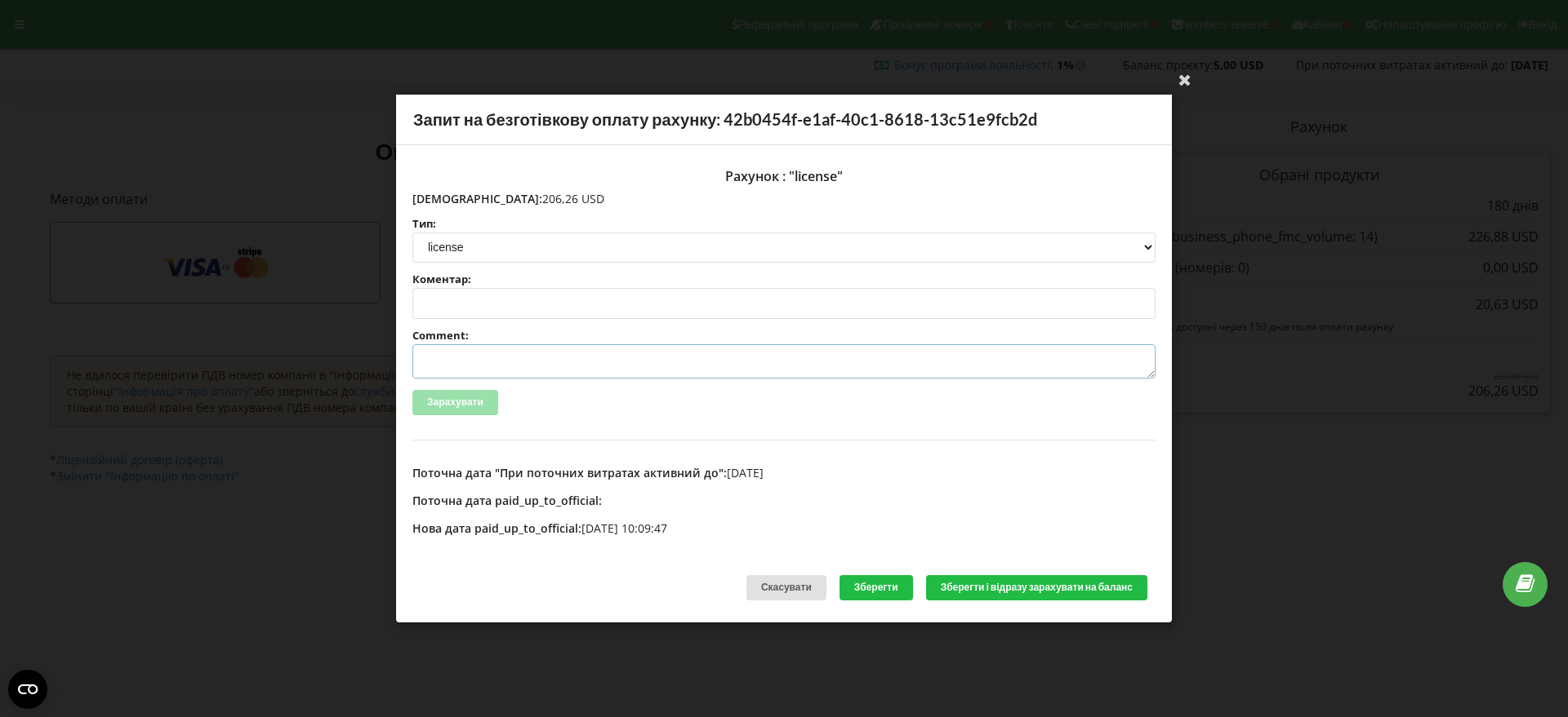
click at [499, 365] on textarea "Comment:" at bounding box center [783, 361] width 743 height 34
paste textarea "№R-07296 від 19.09.2025"
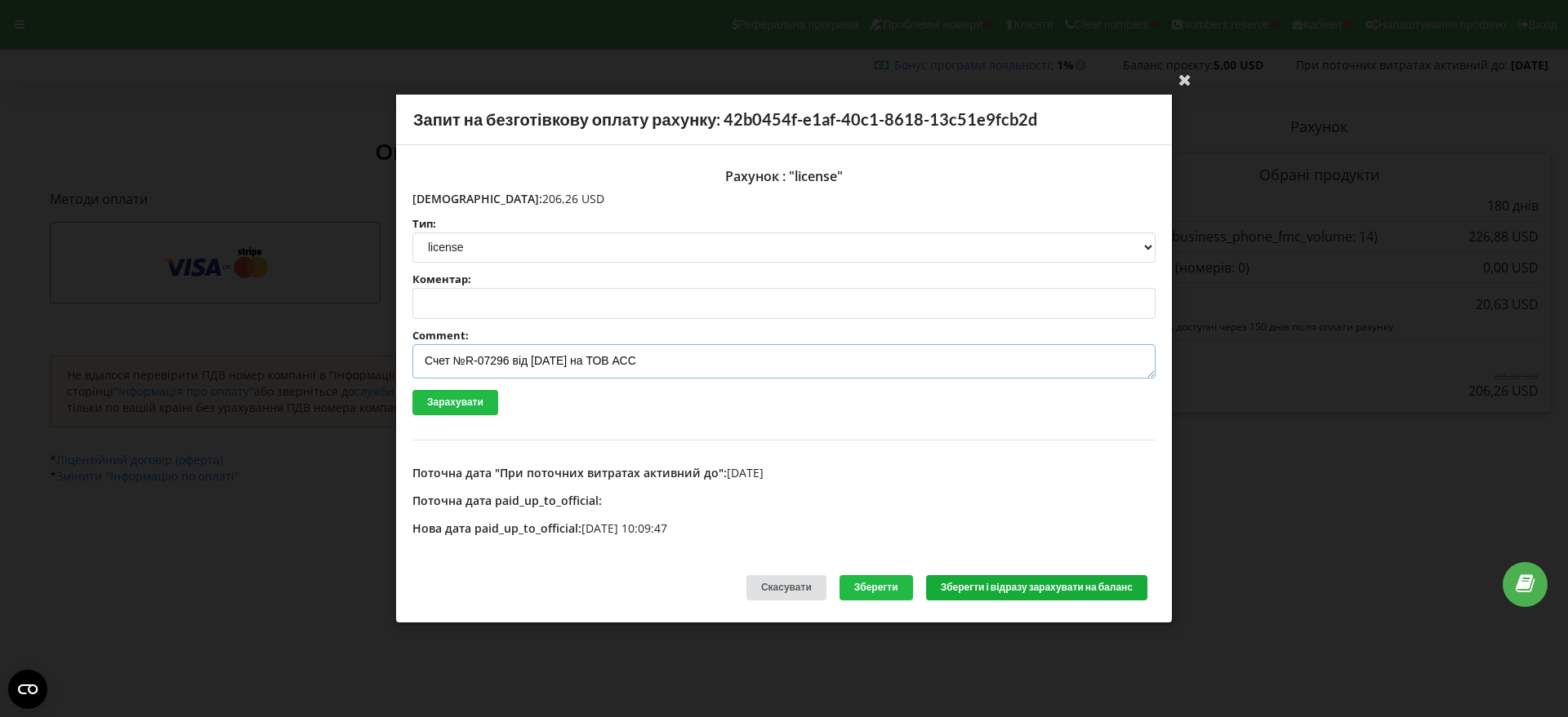
type textarea "Счет №R-07296 від 19.09.2025 на ТОВ АСС"
click at [1034, 584] on button "Зберегти і відразу зарахувати на баланс" at bounding box center [1036, 587] width 221 height 25
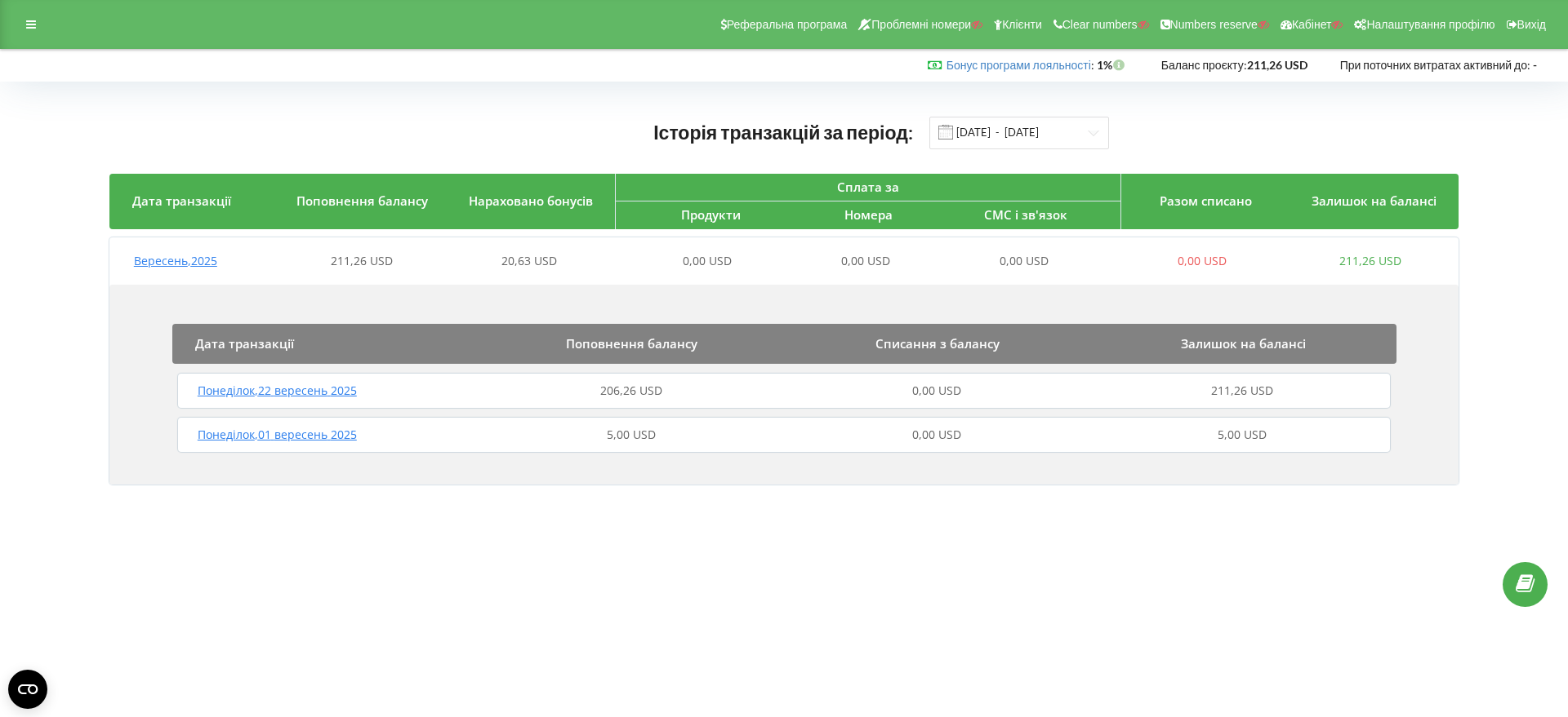
click at [199, 258] on span "Вересень , 2025" at bounding box center [176, 260] width 83 height 16
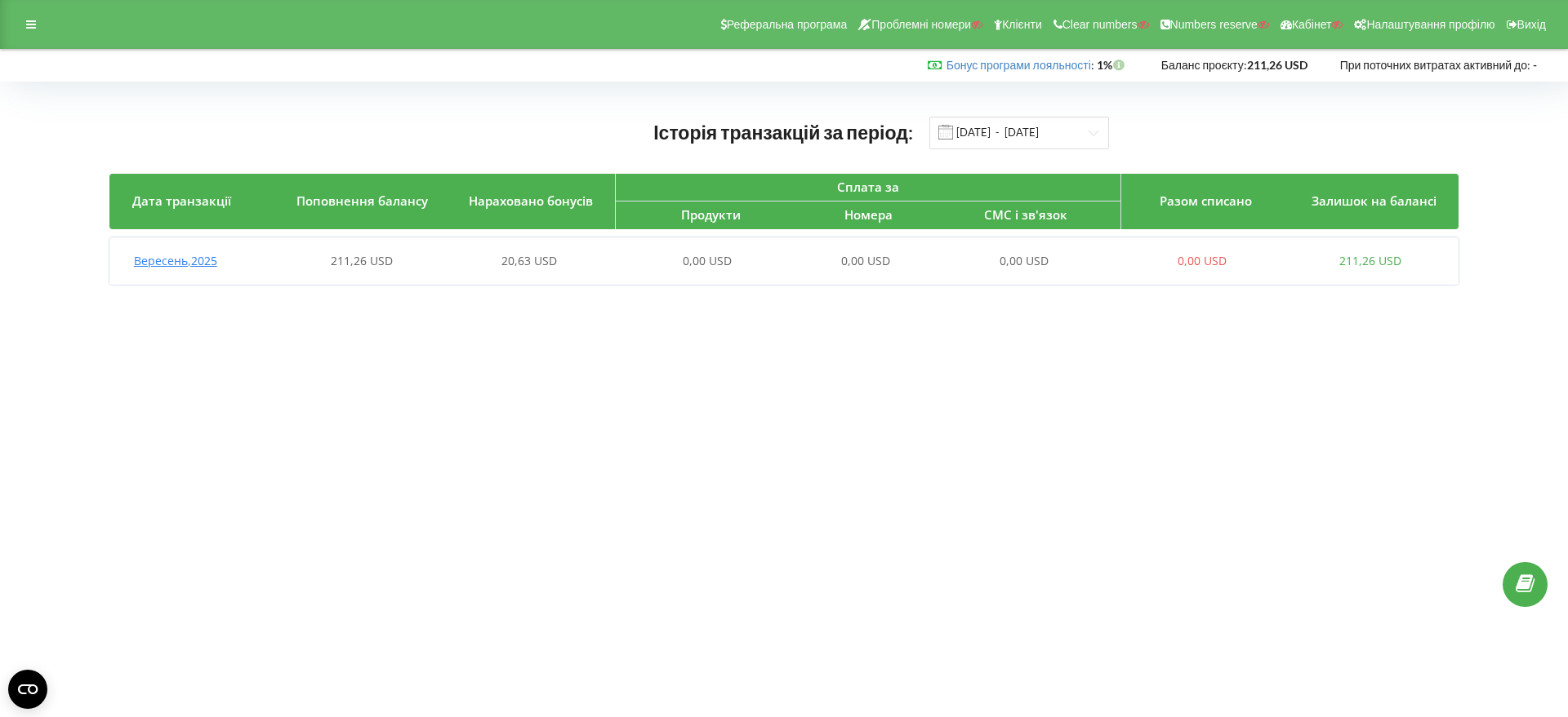
click at [189, 266] on span "Вересень , 2025" at bounding box center [176, 260] width 83 height 16
